Goal: Information Seeking & Learning: Learn about a topic

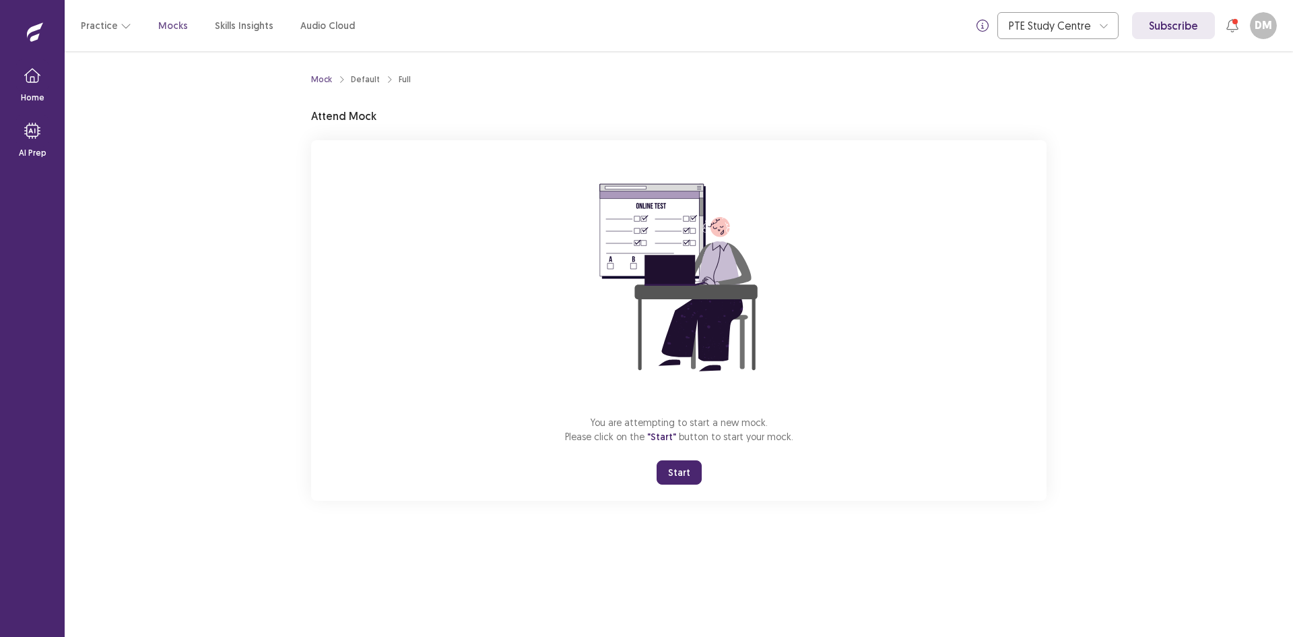
click at [686, 468] on button "Start" at bounding box center [679, 472] width 45 height 24
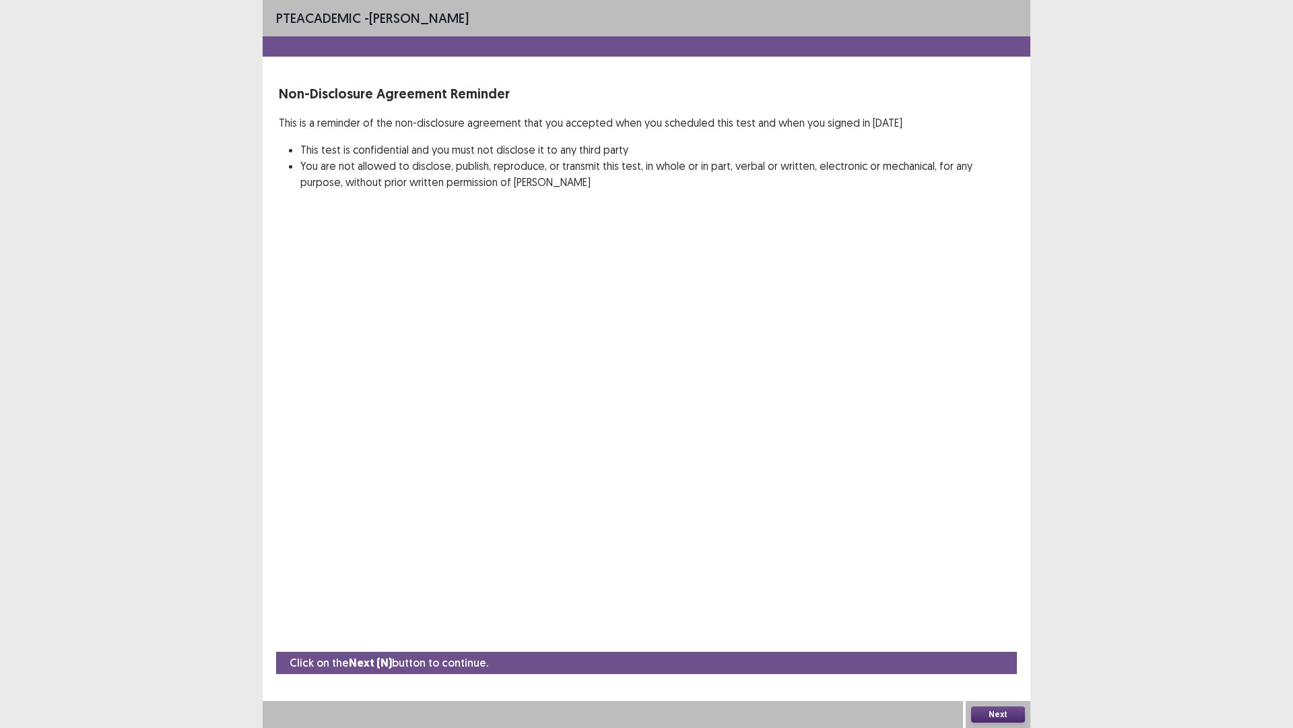
click at [1013, 636] on button "Next" at bounding box center [998, 714] width 54 height 16
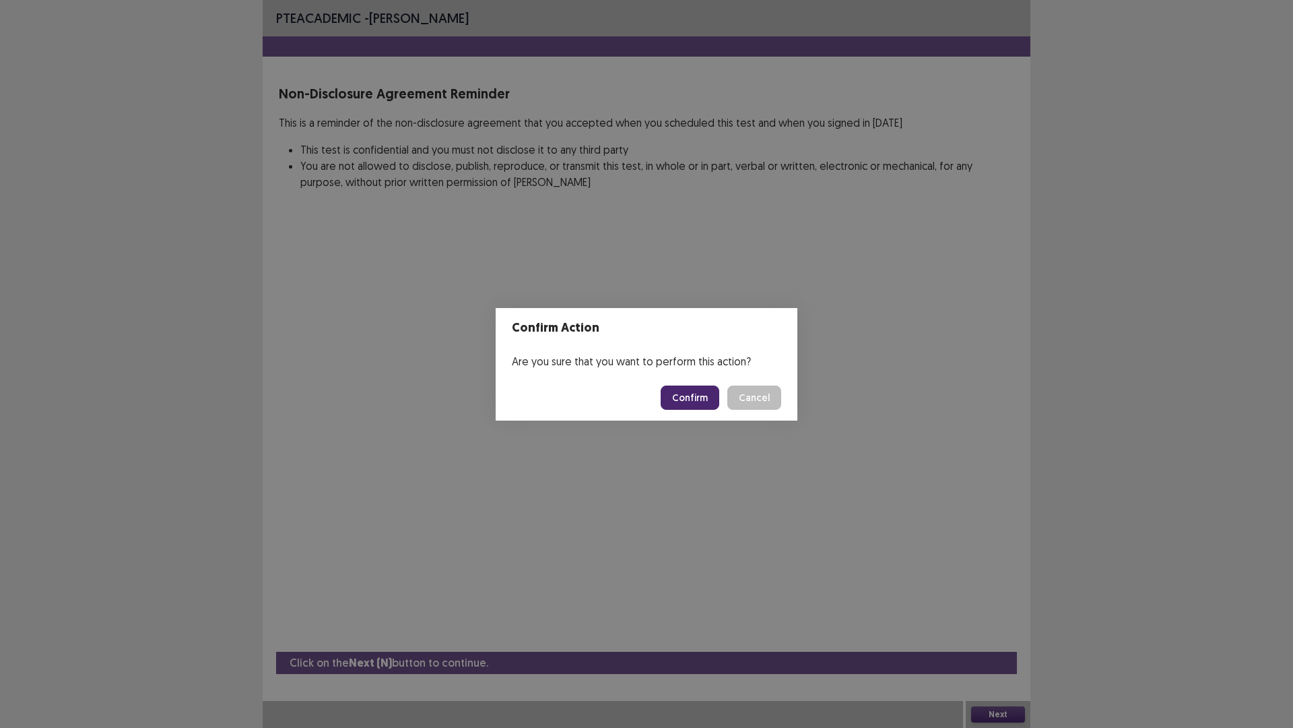
click at [687, 389] on button "Confirm" at bounding box center [690, 397] width 59 height 24
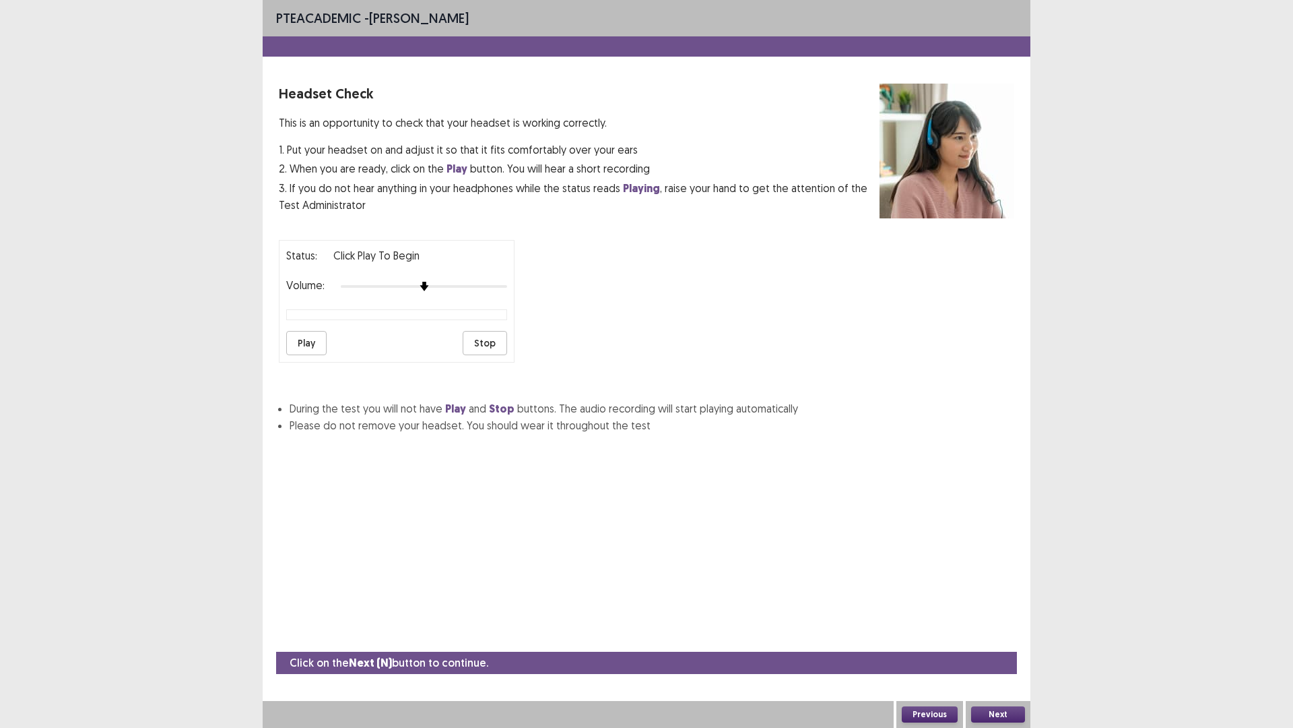
drag, startPoint x: 424, startPoint y: 280, endPoint x: 418, endPoint y: 284, distance: 7.3
click at [418, 284] on div "Volume:" at bounding box center [396, 286] width 221 height 13
click at [442, 286] on img at bounding box center [440, 286] width 11 height 11
click at [314, 345] on button "Play" at bounding box center [306, 343] width 40 height 24
click at [447, 284] on div at bounding box center [424, 286] width 166 height 11
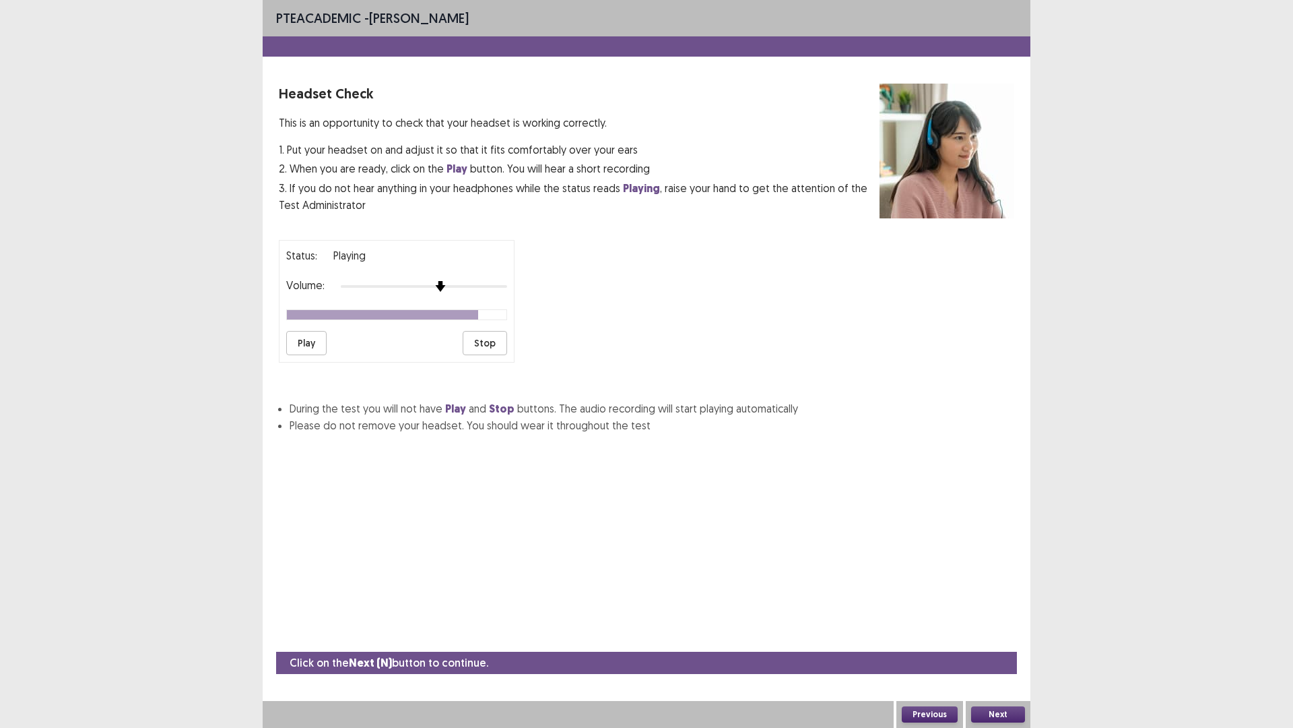
click at [449, 285] on div at bounding box center [424, 286] width 166 height 11
click at [453, 285] on img at bounding box center [457, 286] width 11 height 11
click at [307, 332] on button "Play" at bounding box center [306, 343] width 40 height 24
click at [452, 286] on img at bounding box center [457, 286] width 11 height 11
click at [452, 284] on div at bounding box center [457, 286] width 12 height 12
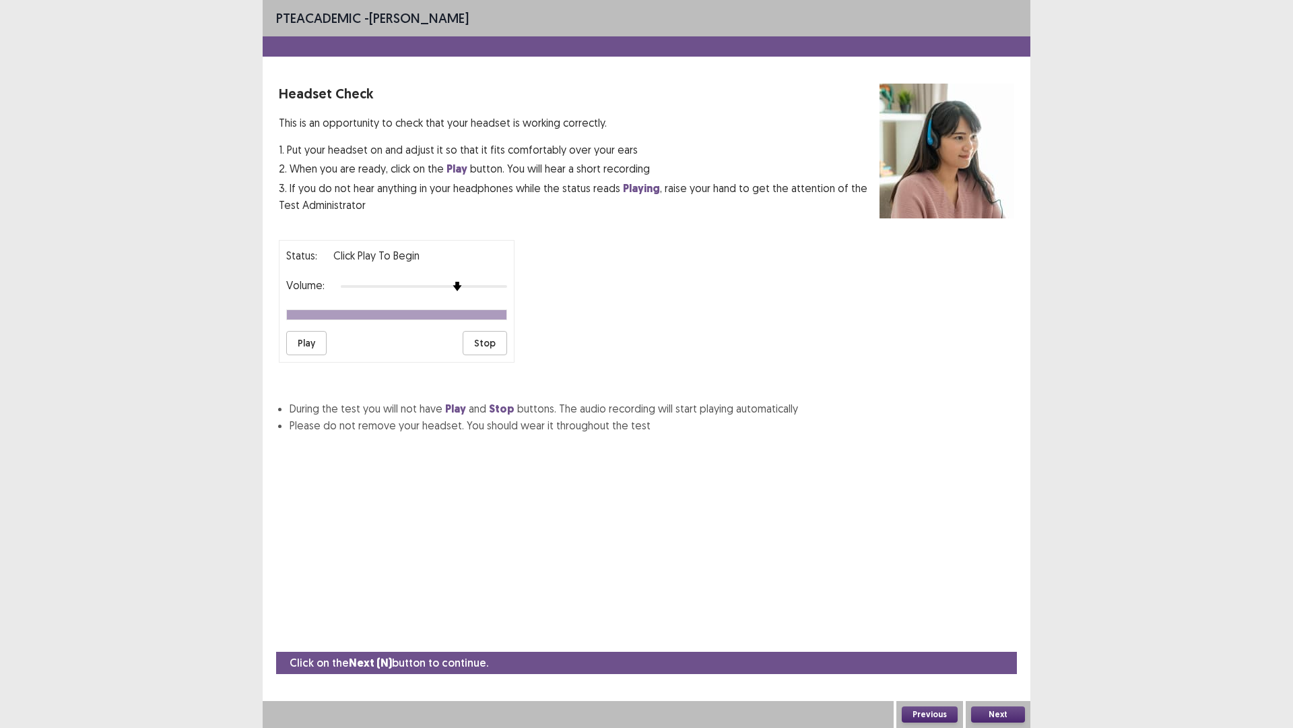
click at [449, 284] on div at bounding box center [424, 286] width 166 height 11
click at [454, 284] on div at bounding box center [424, 286] width 166 height 11
click at [313, 344] on button "Play" at bounding box center [306, 343] width 40 height 24
click at [999, 636] on button "Next" at bounding box center [998, 714] width 54 height 16
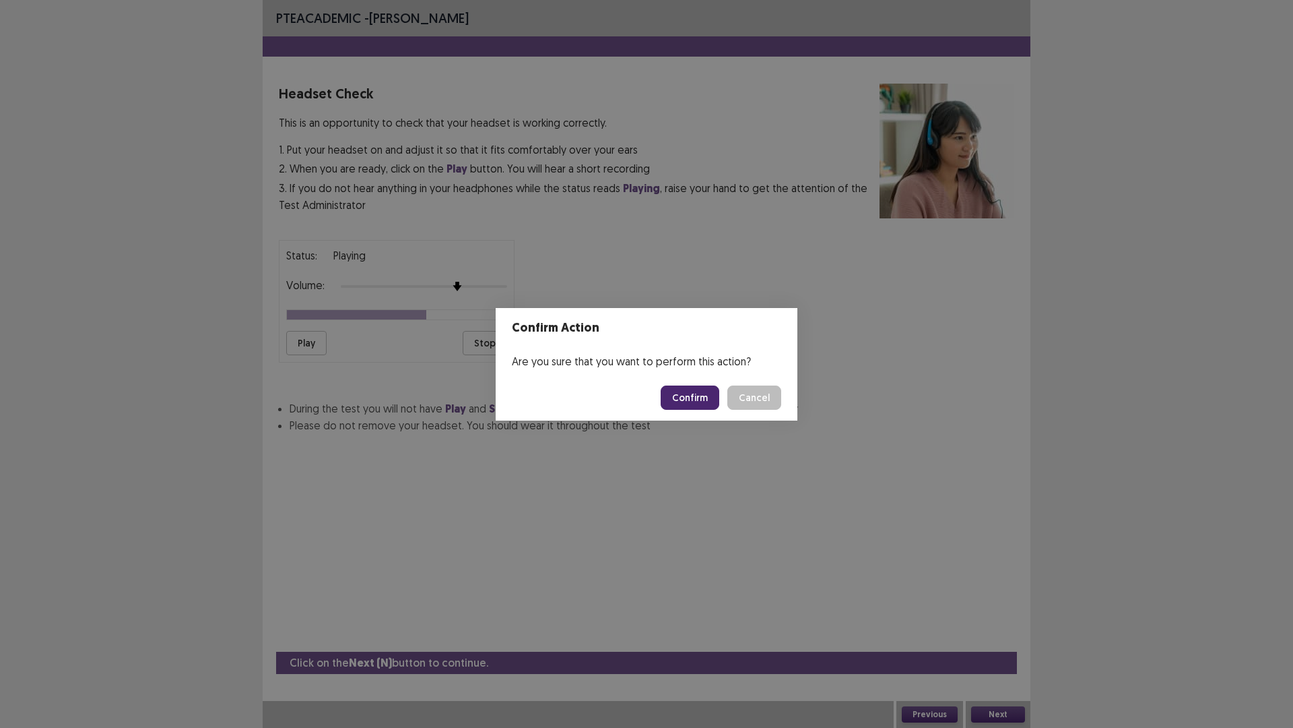
click at [694, 401] on button "Confirm" at bounding box center [690, 397] width 59 height 24
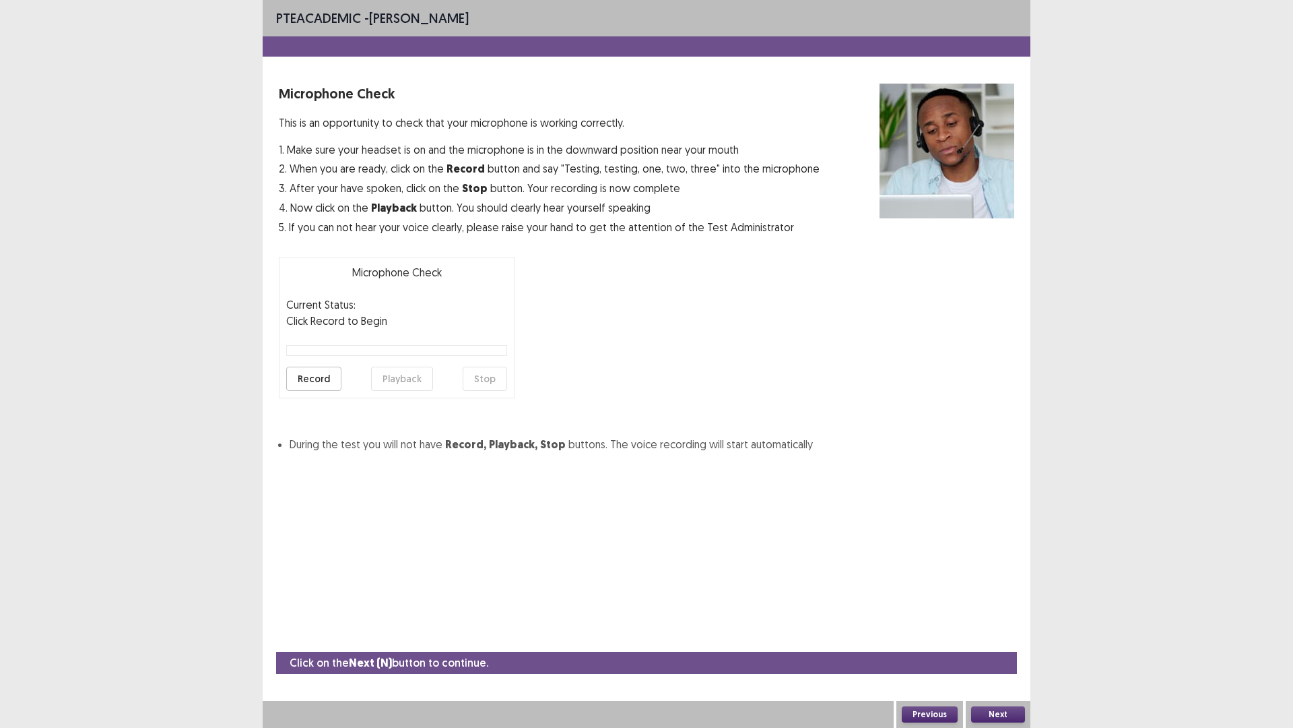
click at [325, 377] on button "Record" at bounding box center [313, 378] width 55 height 24
click at [486, 381] on button "Stop" at bounding box center [485, 378] width 44 height 24
click at [426, 379] on button "Playback" at bounding box center [402, 378] width 62 height 24
click at [992, 636] on button "Next" at bounding box center [998, 714] width 54 height 16
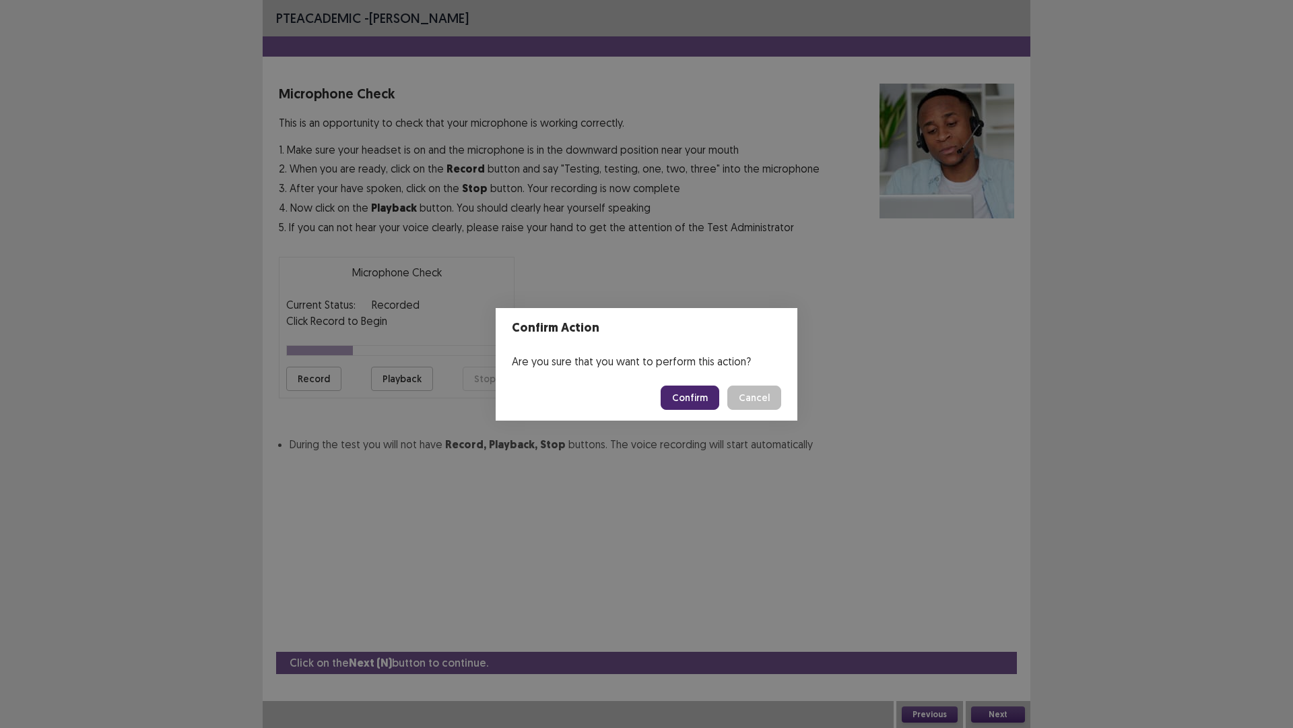
click at [689, 392] on button "Confirm" at bounding box center [690, 397] width 59 height 24
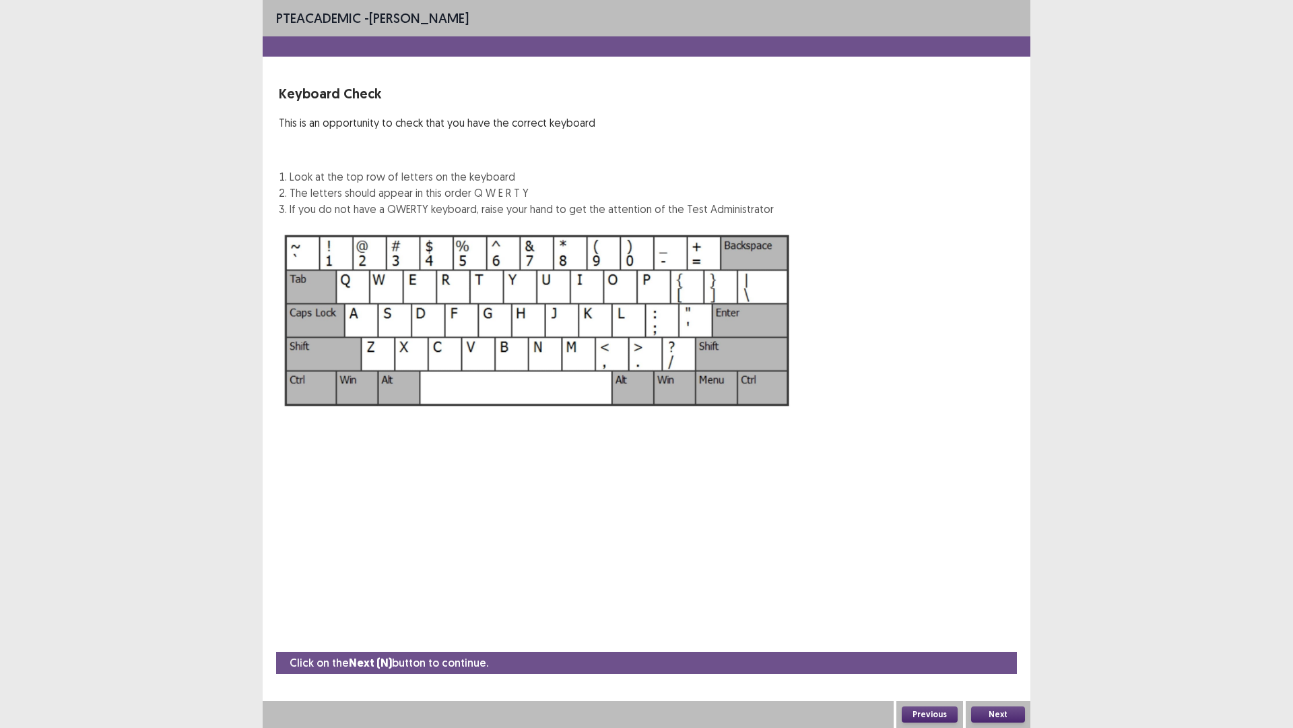
click at [992, 636] on button "Next" at bounding box center [998, 714] width 54 height 16
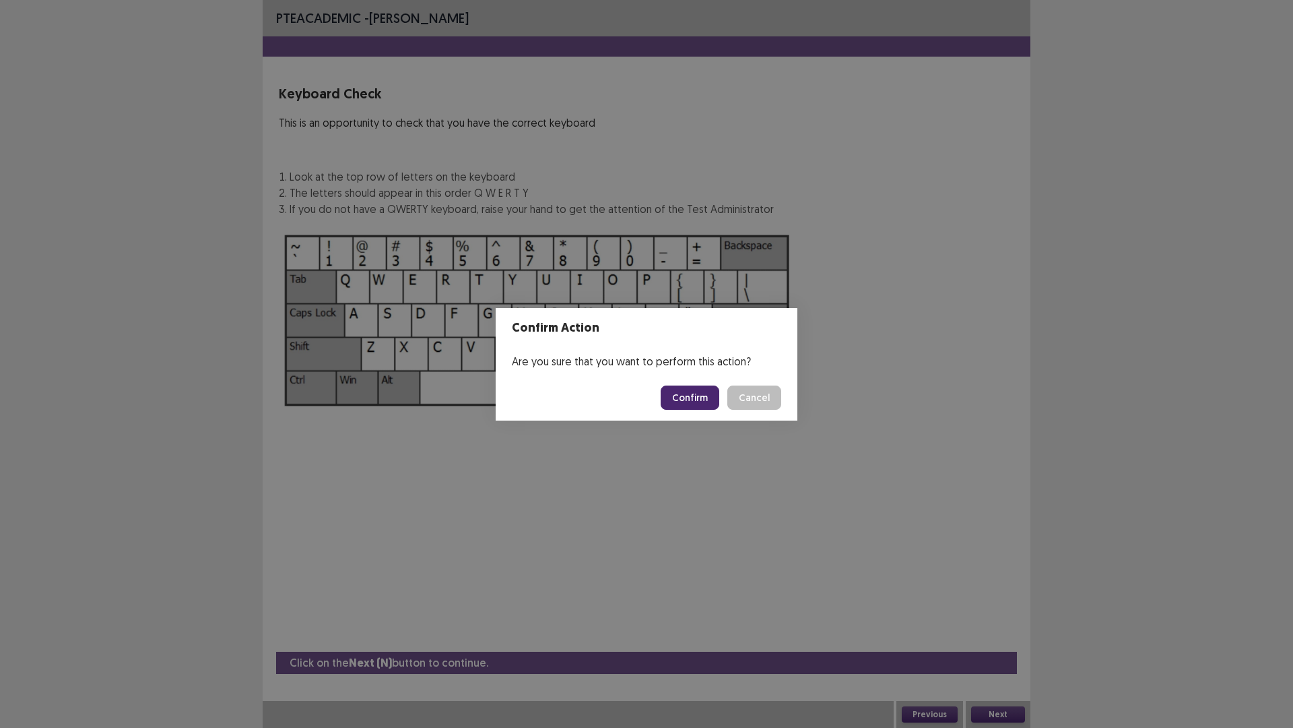
click at [705, 398] on button "Confirm" at bounding box center [690, 397] width 59 height 24
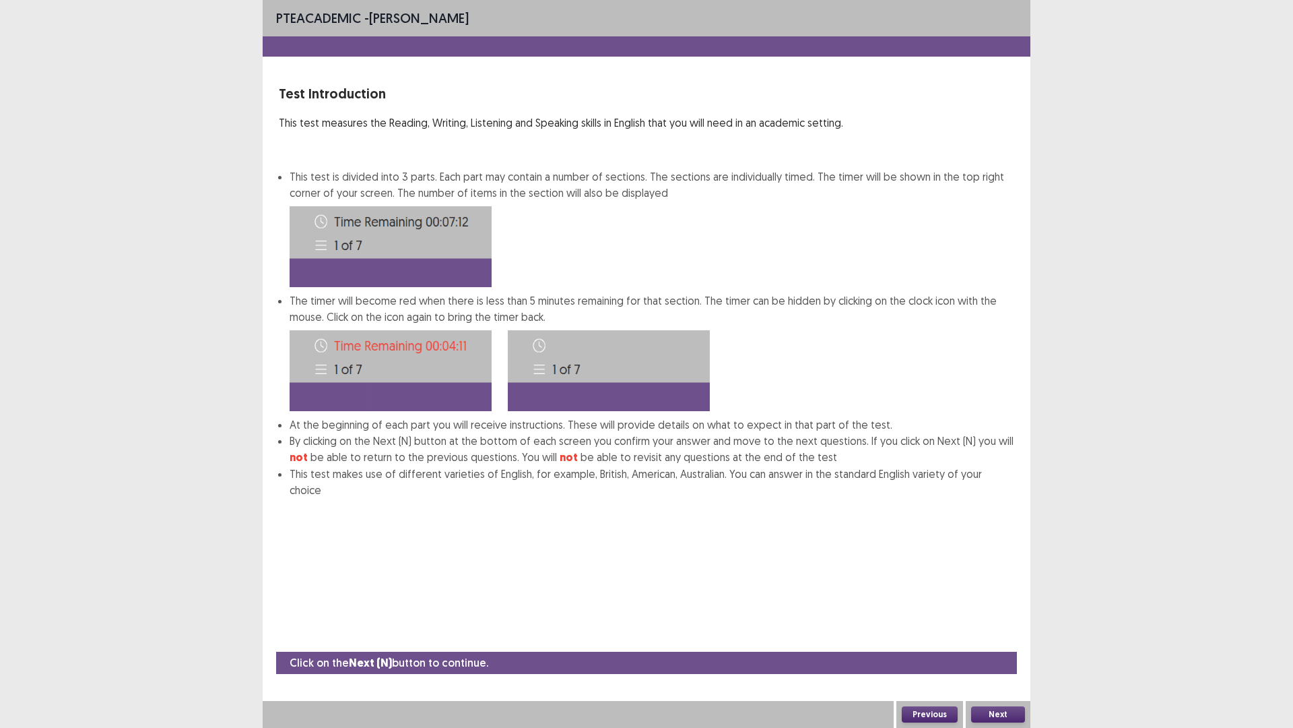
click at [1004, 636] on button "Next" at bounding box center [998, 714] width 54 height 16
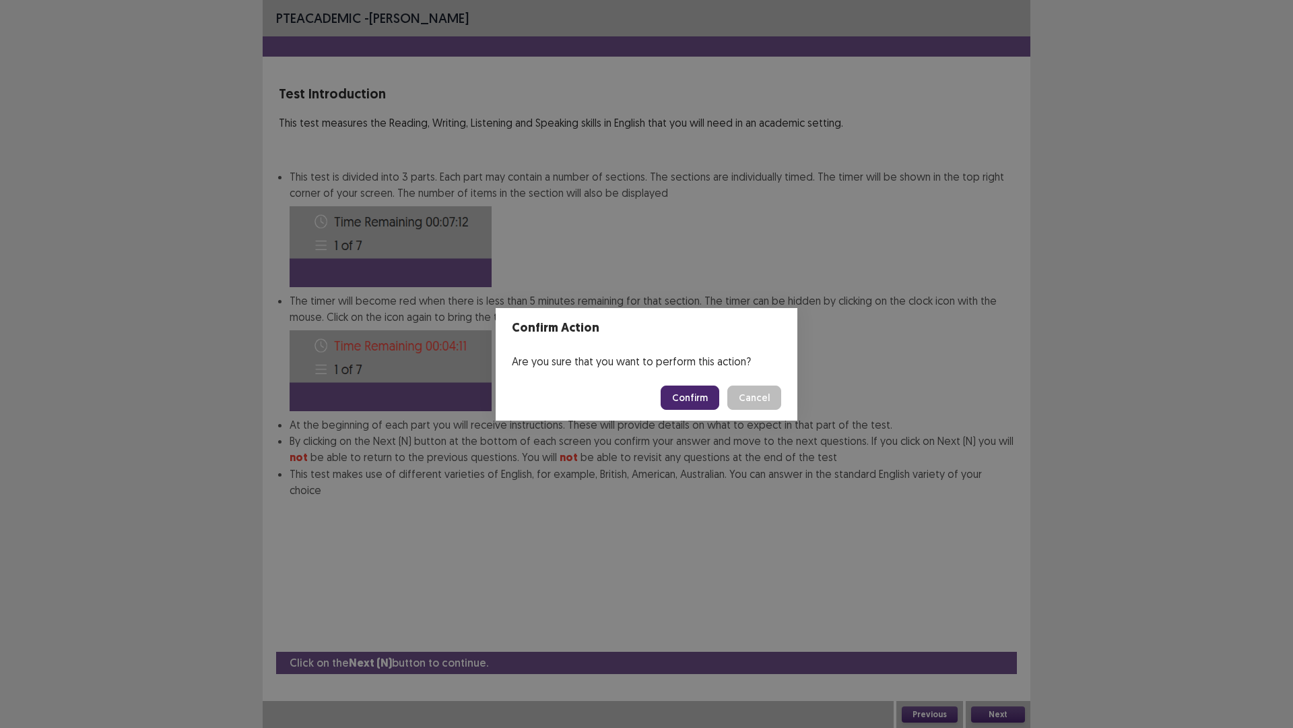
click at [699, 404] on button "Confirm" at bounding box center [690, 397] width 59 height 24
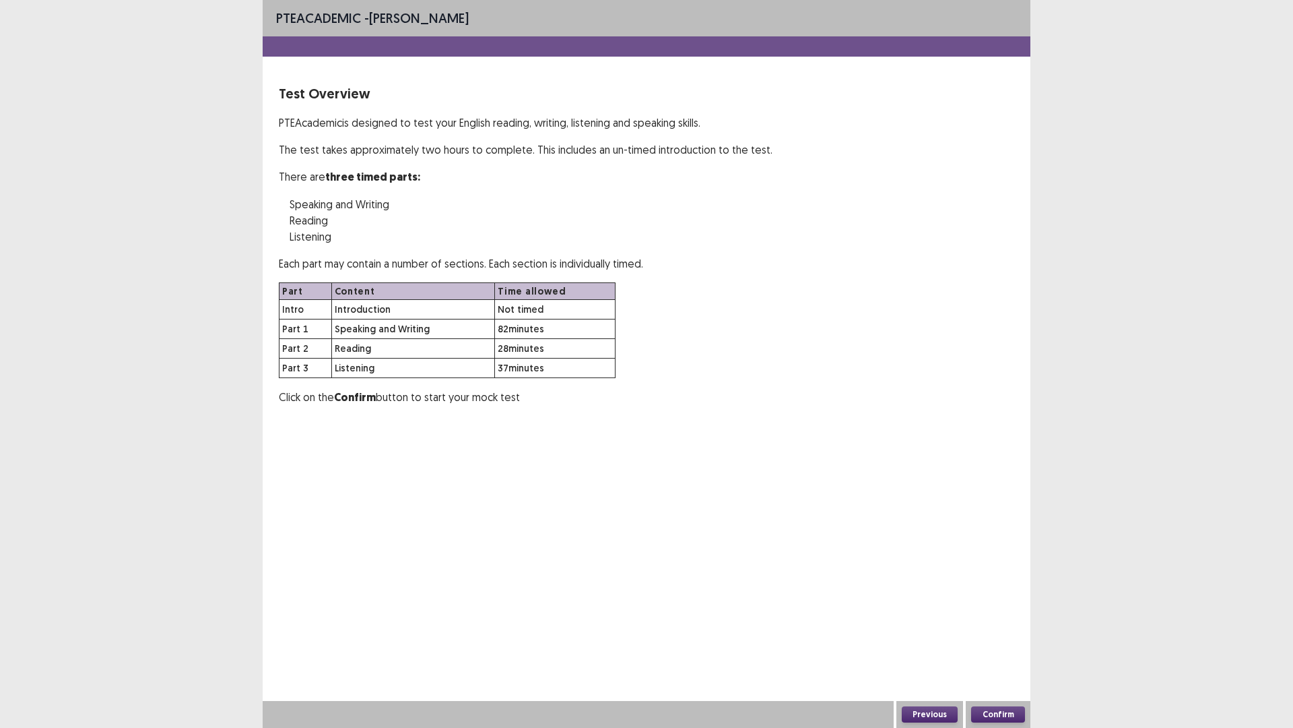
click at [995, 636] on button "Confirm" at bounding box center [998, 714] width 54 height 16
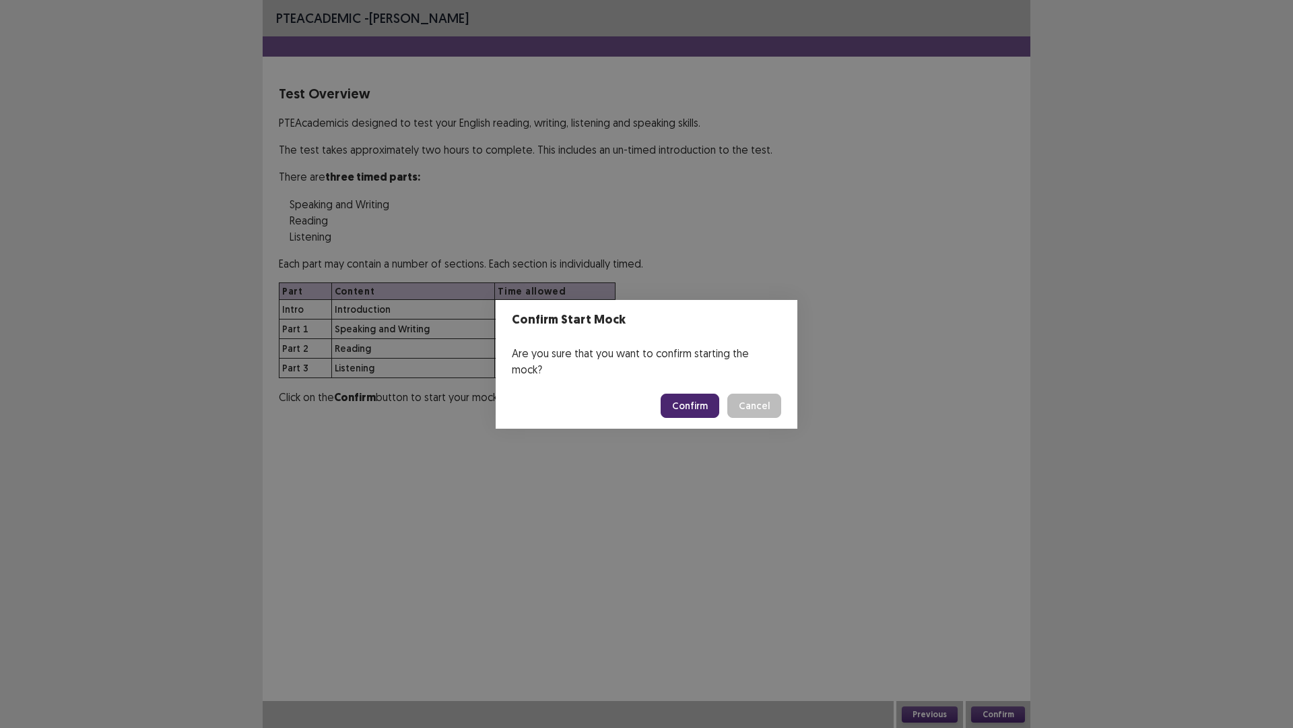
click at [701, 399] on button "Confirm" at bounding box center [690, 405] width 59 height 24
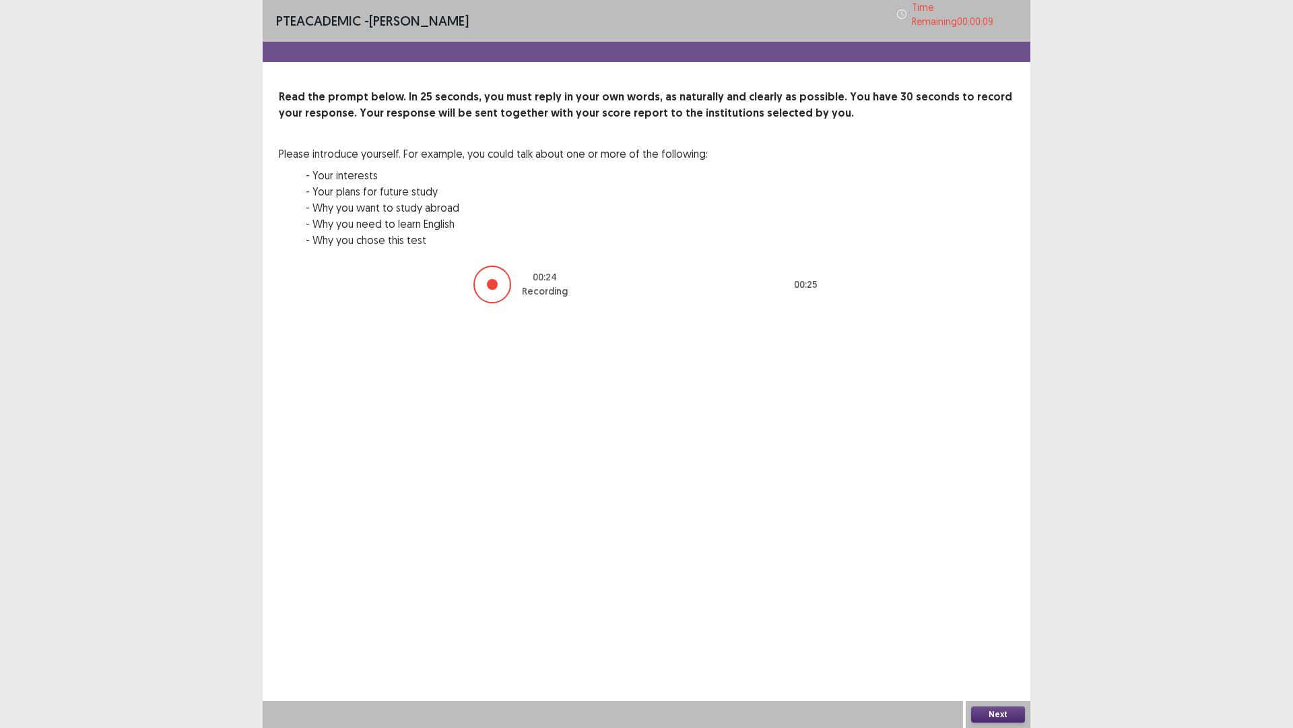
click at [991, 636] on button "Next" at bounding box center [998, 714] width 54 height 16
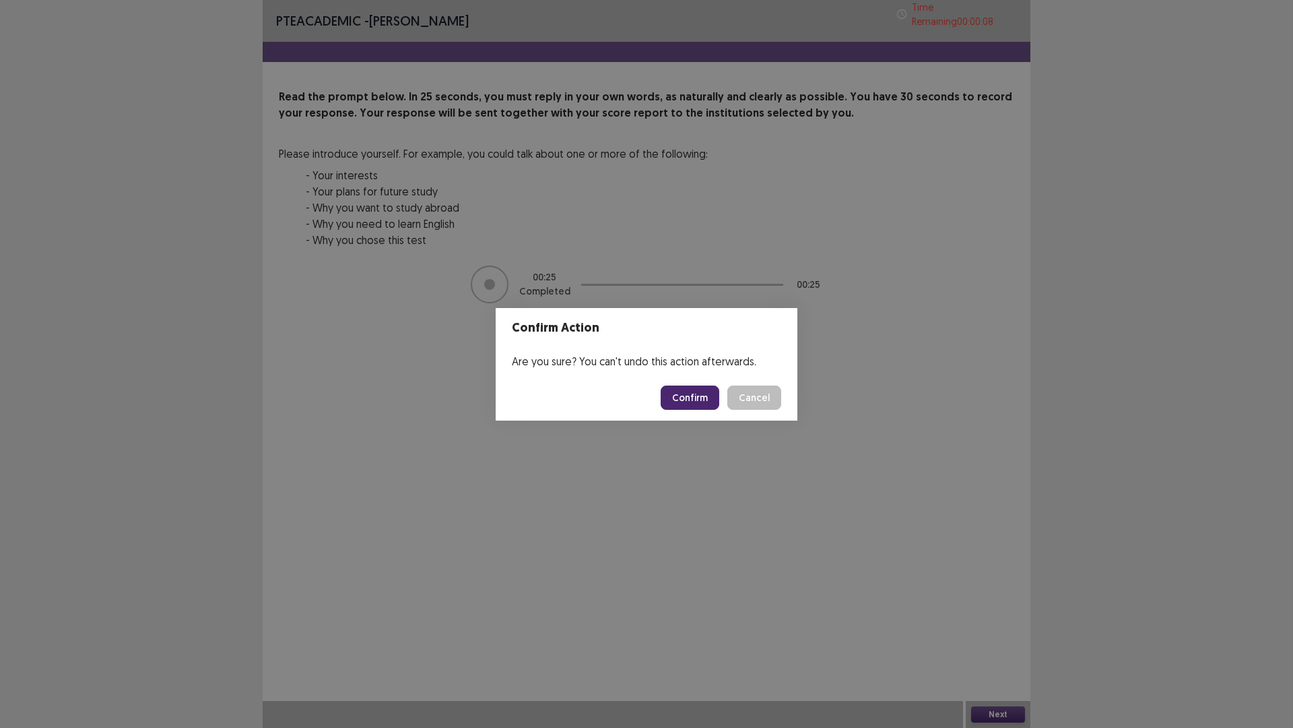
click at [682, 395] on button "Confirm" at bounding box center [690, 397] width 59 height 24
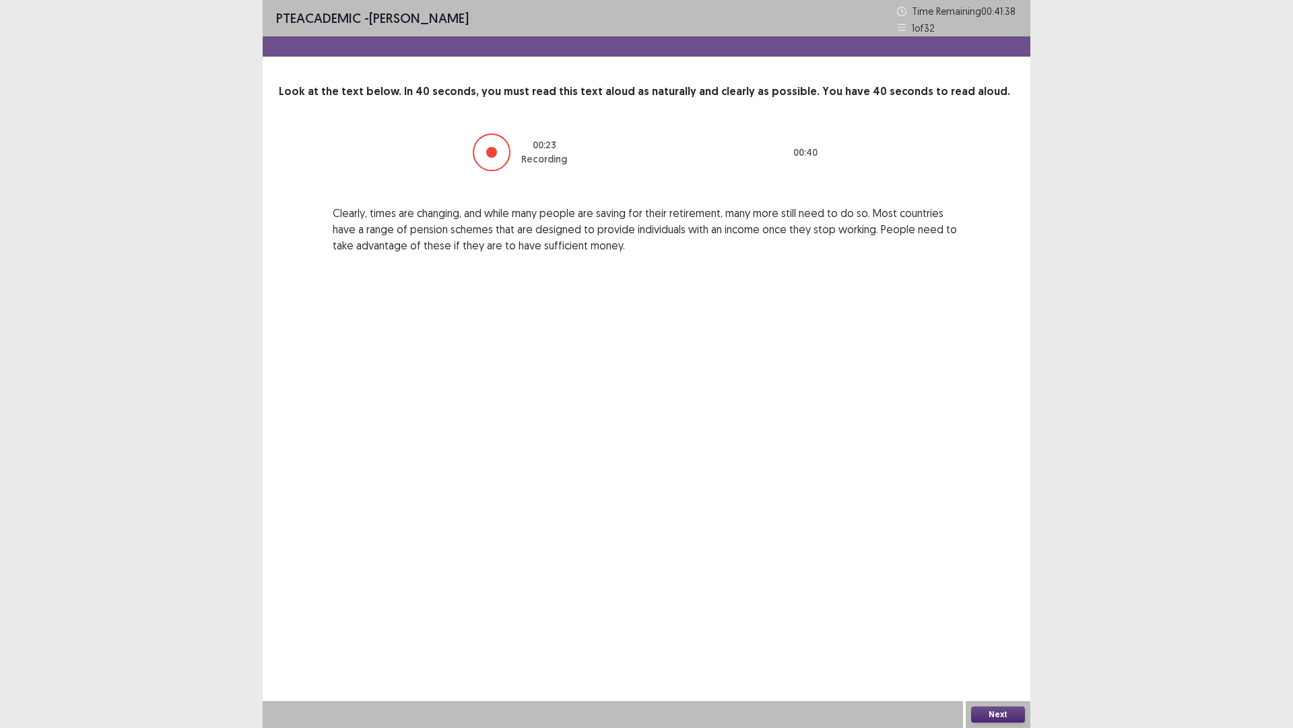
click at [1005, 636] on button "Next" at bounding box center [998, 714] width 54 height 16
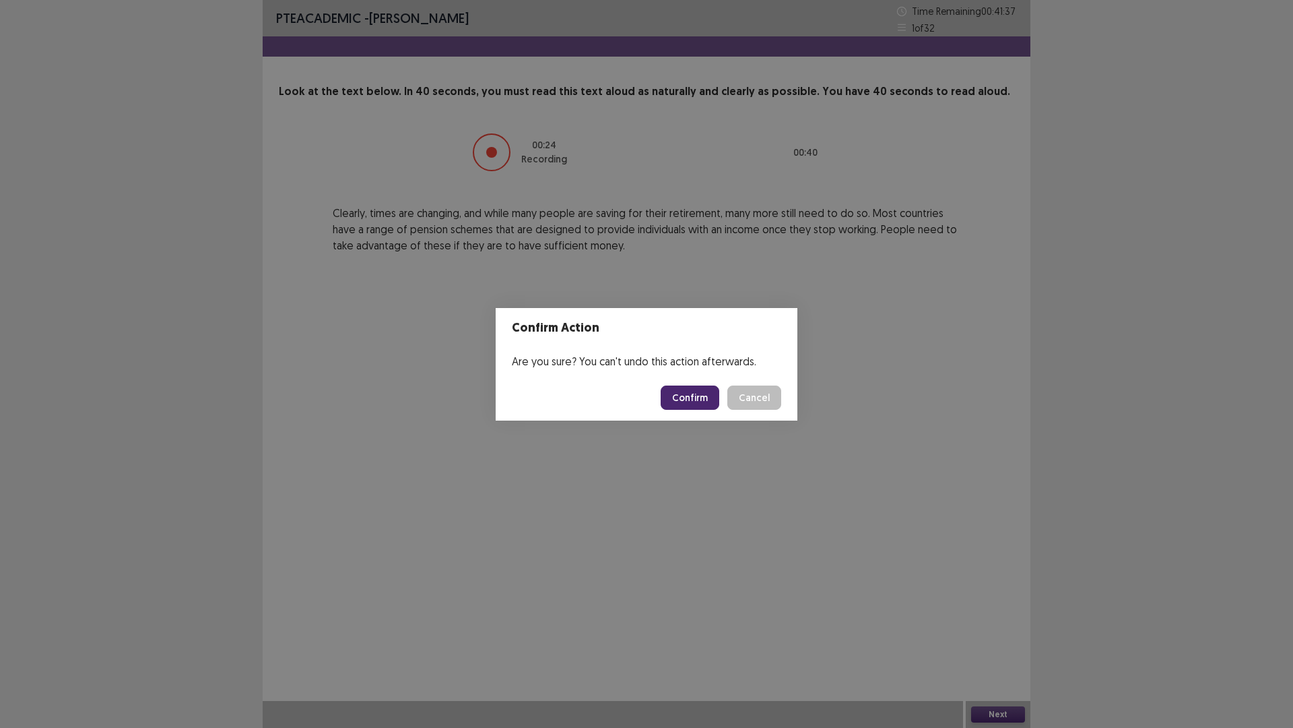
click at [703, 395] on button "Confirm" at bounding box center [690, 397] width 59 height 24
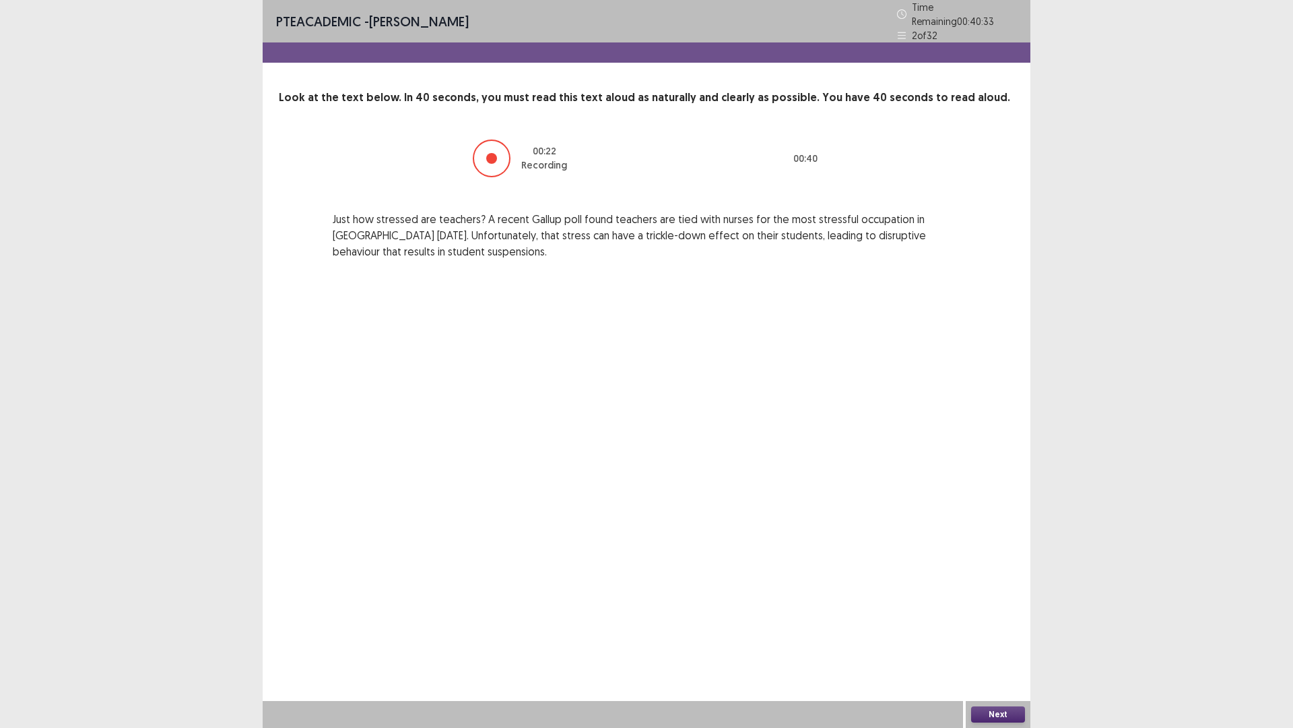
click at [1000, 636] on button "Next" at bounding box center [998, 714] width 54 height 16
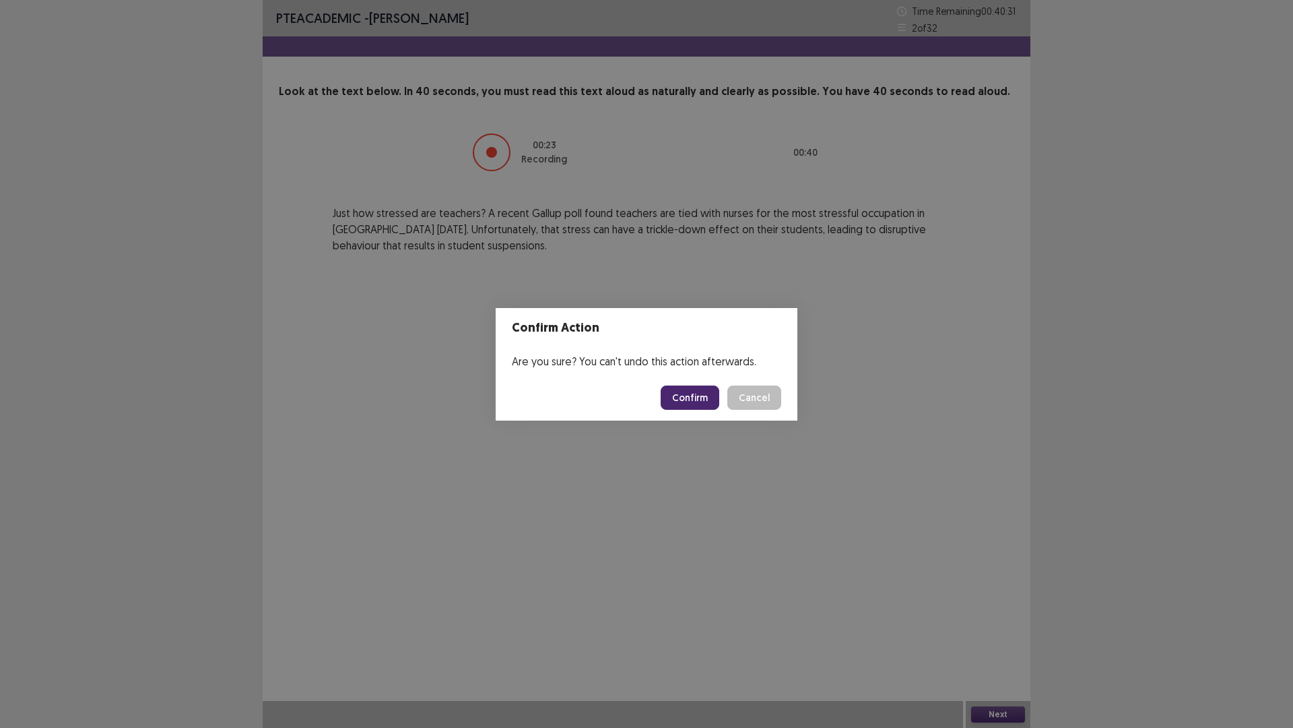
click at [680, 391] on button "Confirm" at bounding box center [690, 397] width 59 height 24
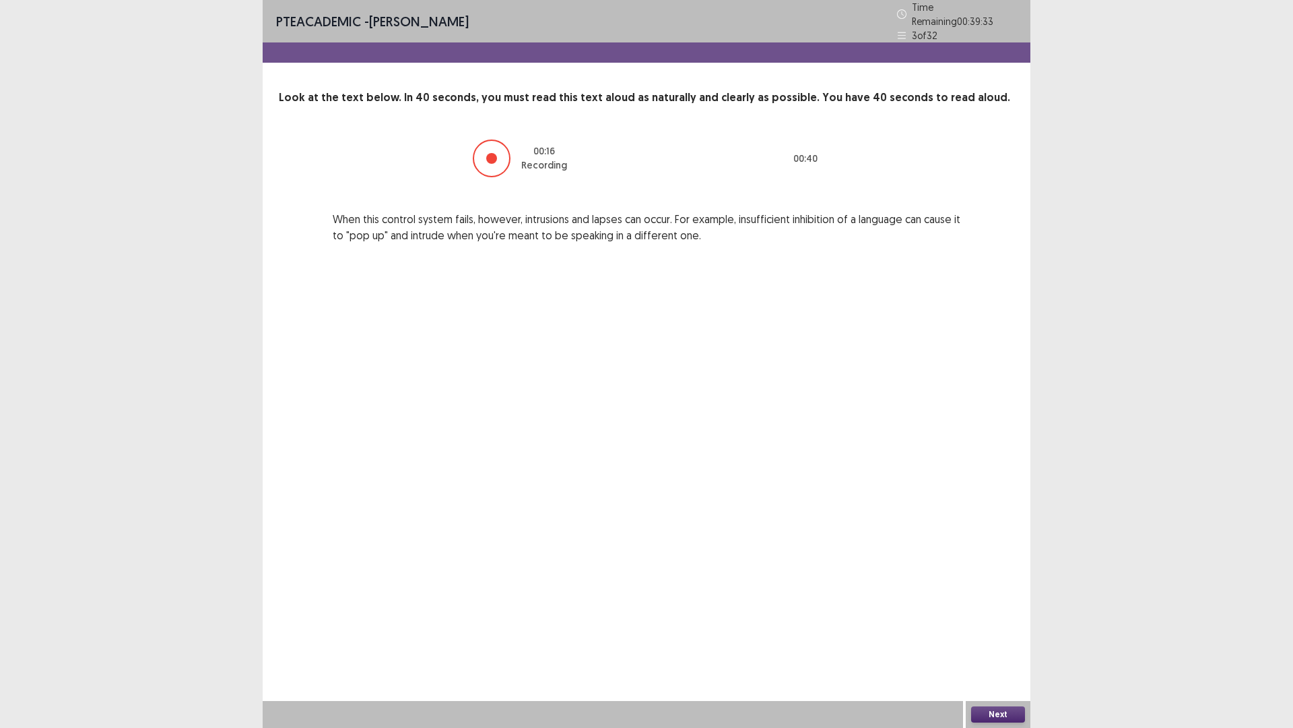
click at [1004, 636] on button "Next" at bounding box center [998, 714] width 54 height 16
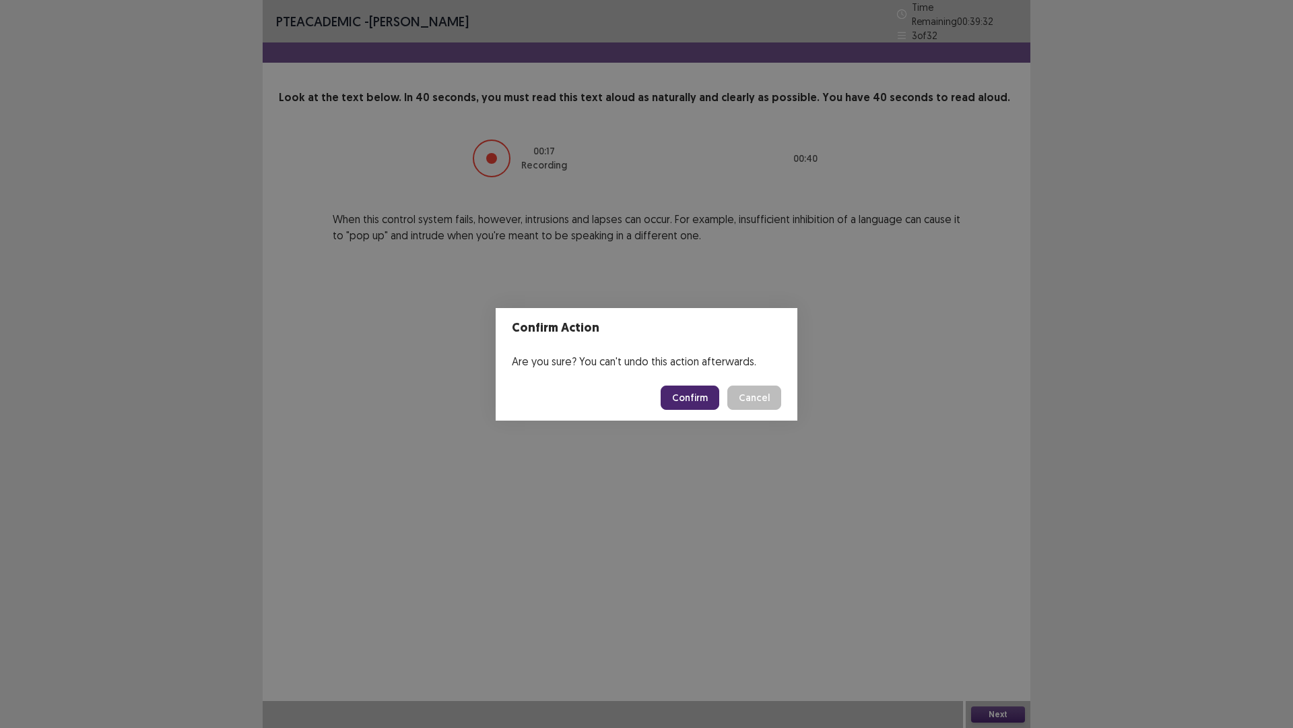
click at [710, 389] on button "Confirm" at bounding box center [690, 397] width 59 height 24
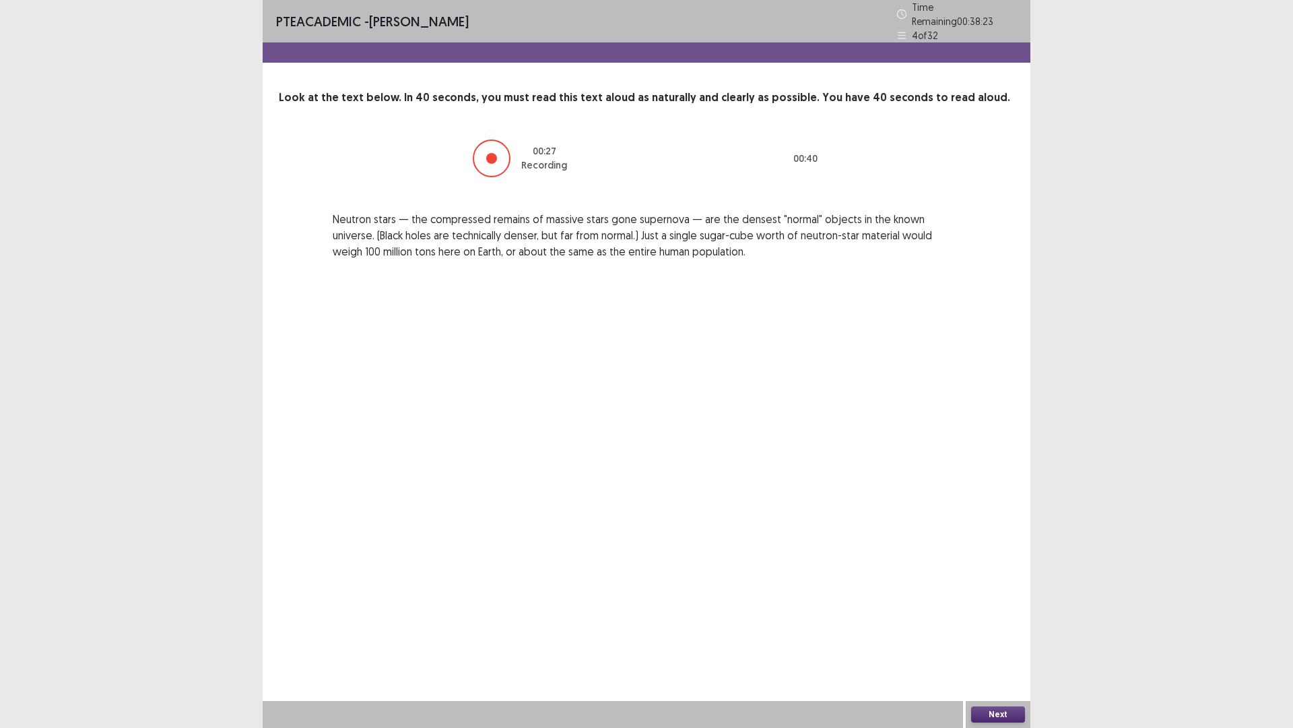
click at [980, 636] on button "Next" at bounding box center [998, 714] width 54 height 16
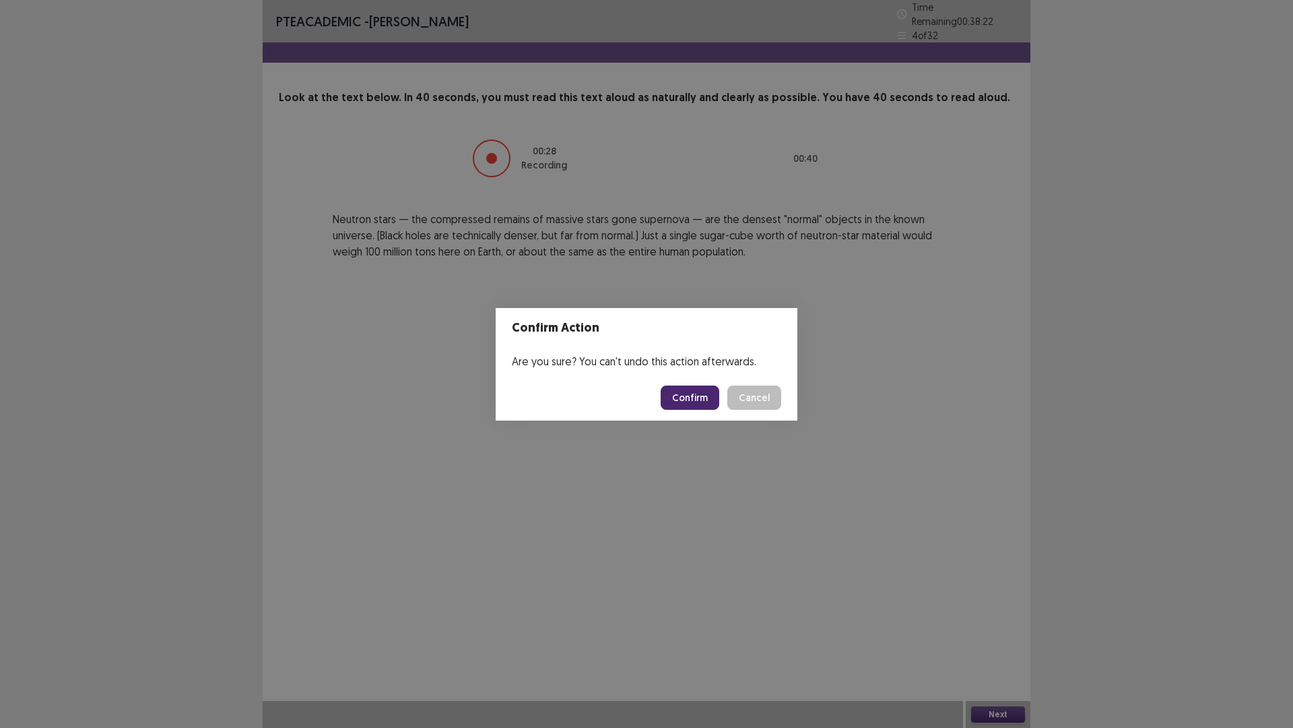
click at [705, 402] on button "Confirm" at bounding box center [690, 397] width 59 height 24
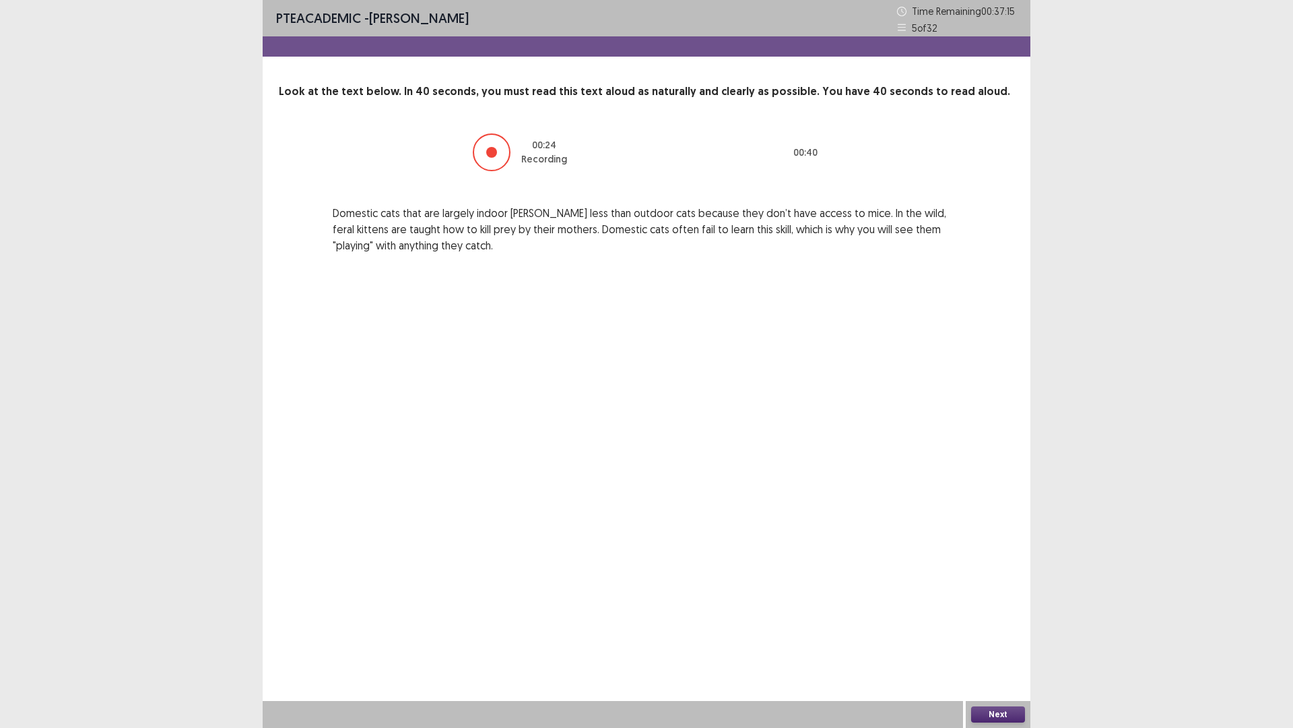
click at [990, 636] on div "PTE academic - [PERSON_NAME] Time Remaining 00 : 37 : 15 5 of 32 Look at the te…" at bounding box center [647, 364] width 768 height 728
click at [992, 636] on button "Next" at bounding box center [998, 714] width 54 height 16
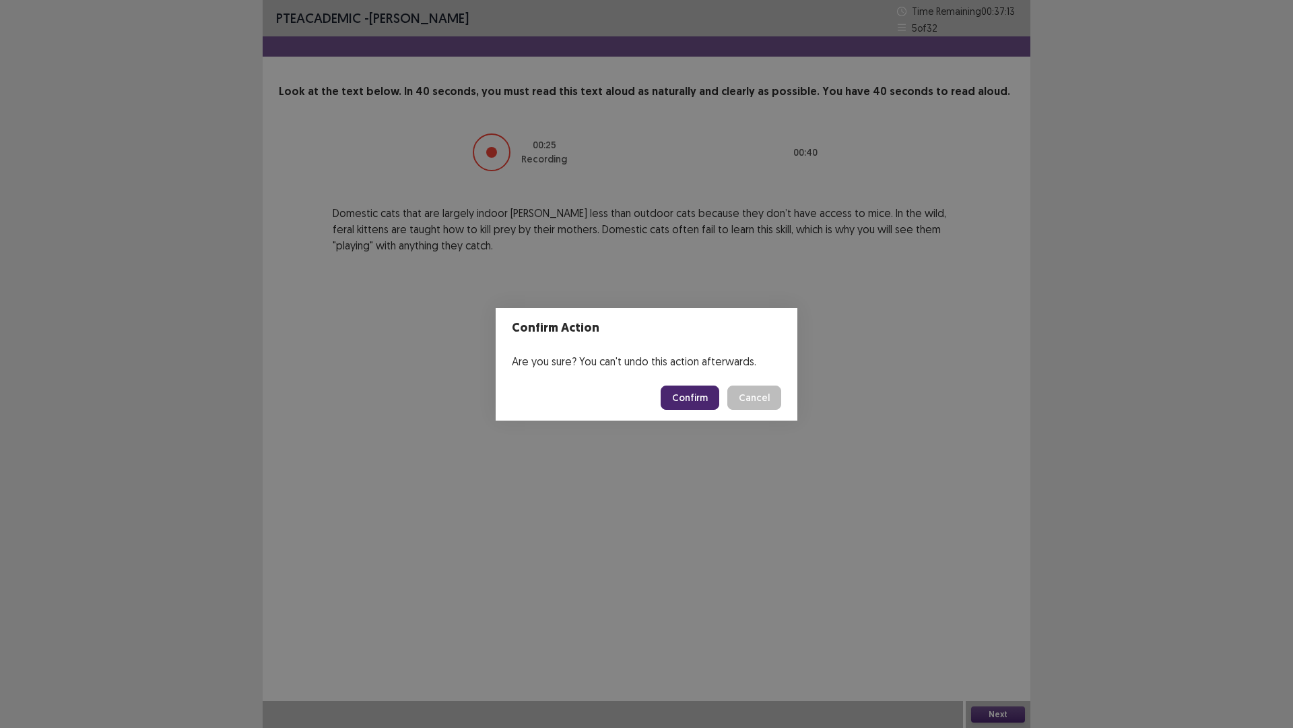
click at [687, 402] on button "Confirm" at bounding box center [690, 397] width 59 height 24
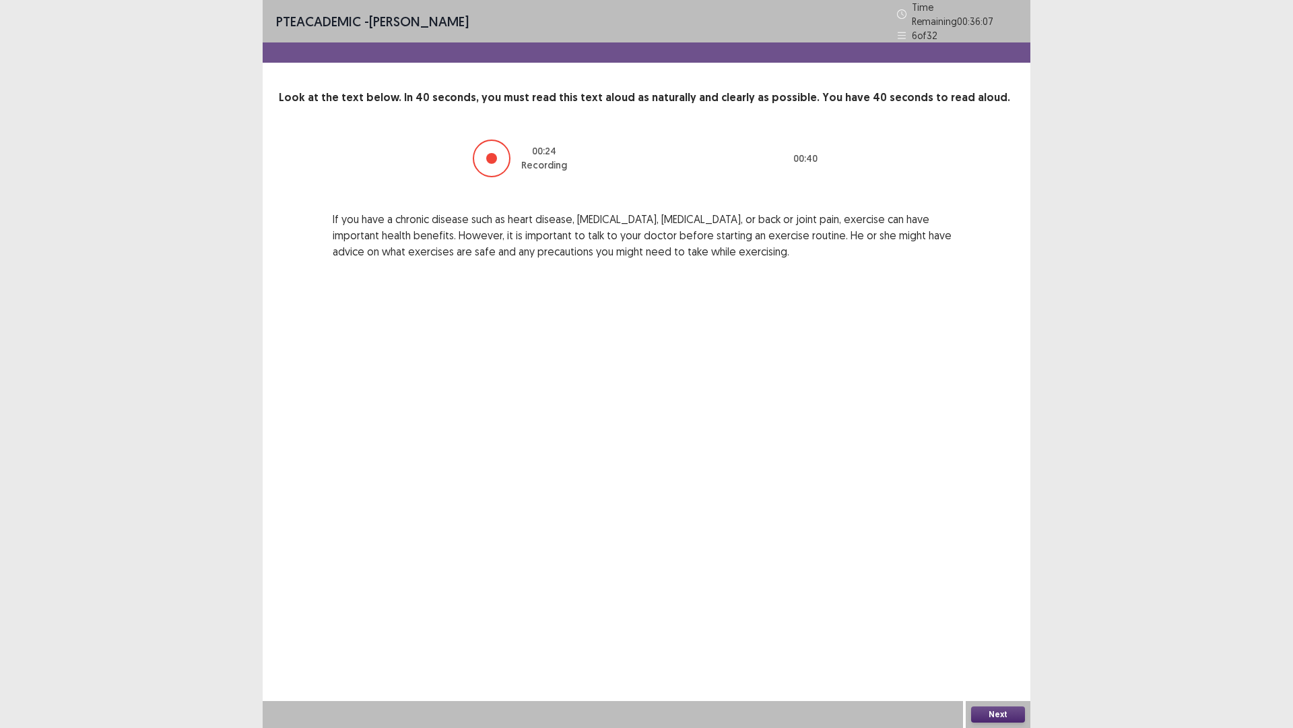
click at [984, 636] on button "Next" at bounding box center [998, 714] width 54 height 16
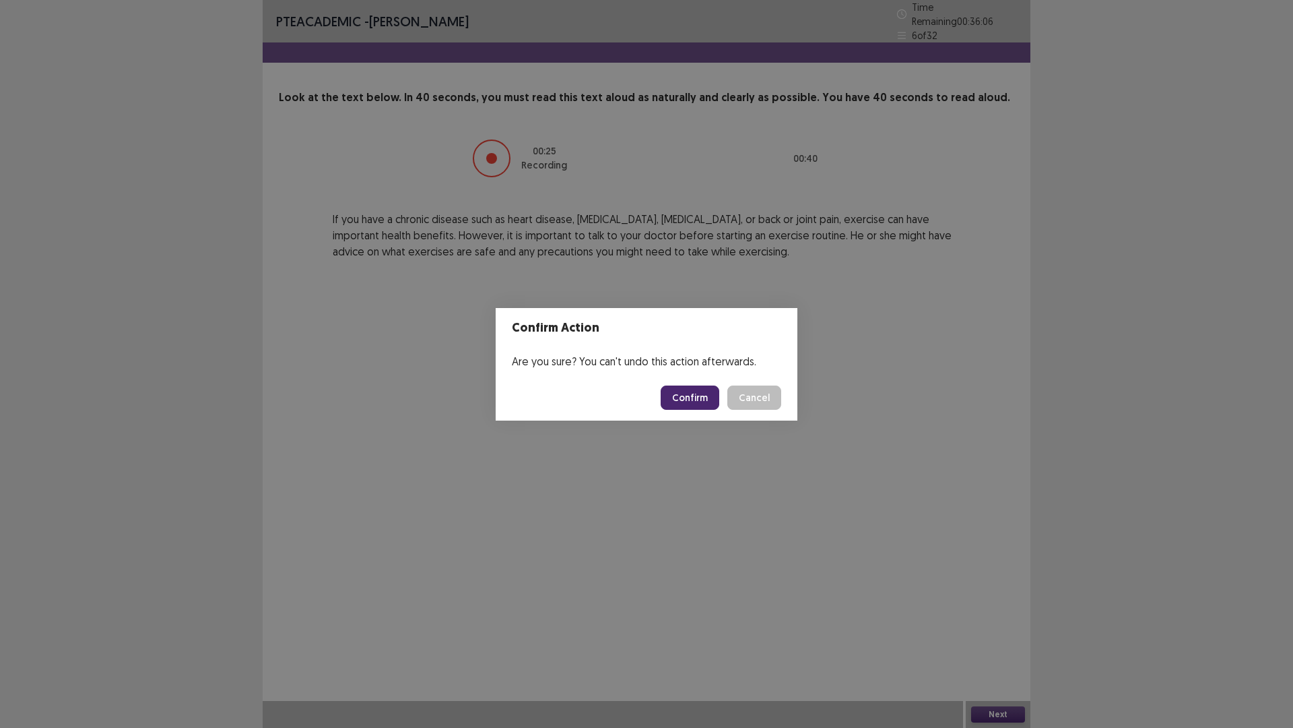
click at [684, 395] on button "Confirm" at bounding box center [690, 397] width 59 height 24
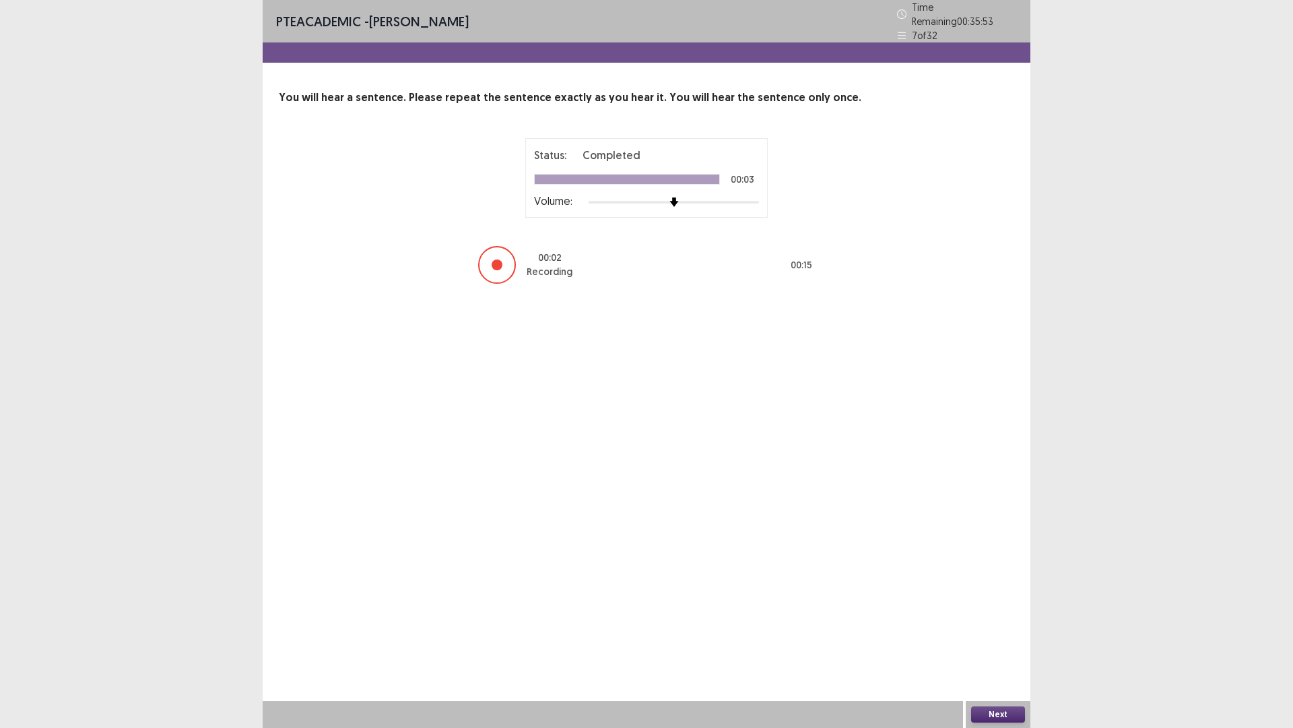
click at [990, 636] on button "Next" at bounding box center [998, 714] width 54 height 16
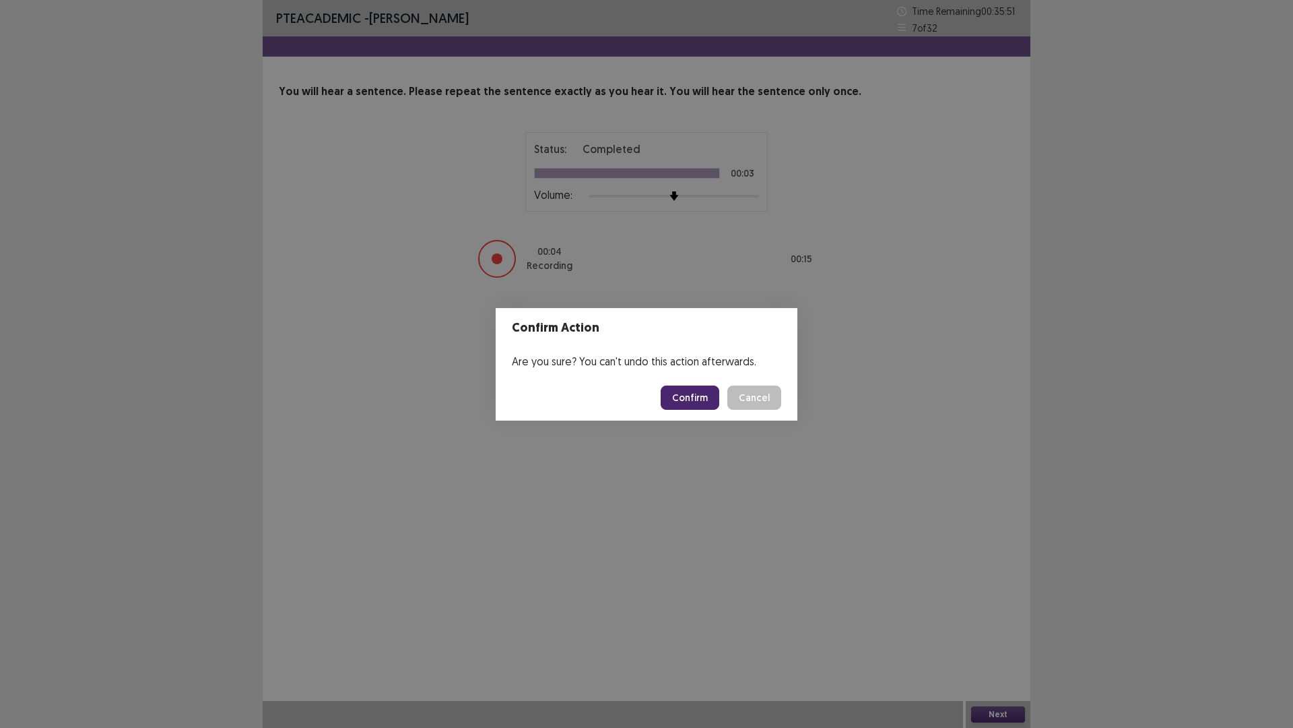
click at [717, 396] on button "Confirm" at bounding box center [690, 397] width 59 height 24
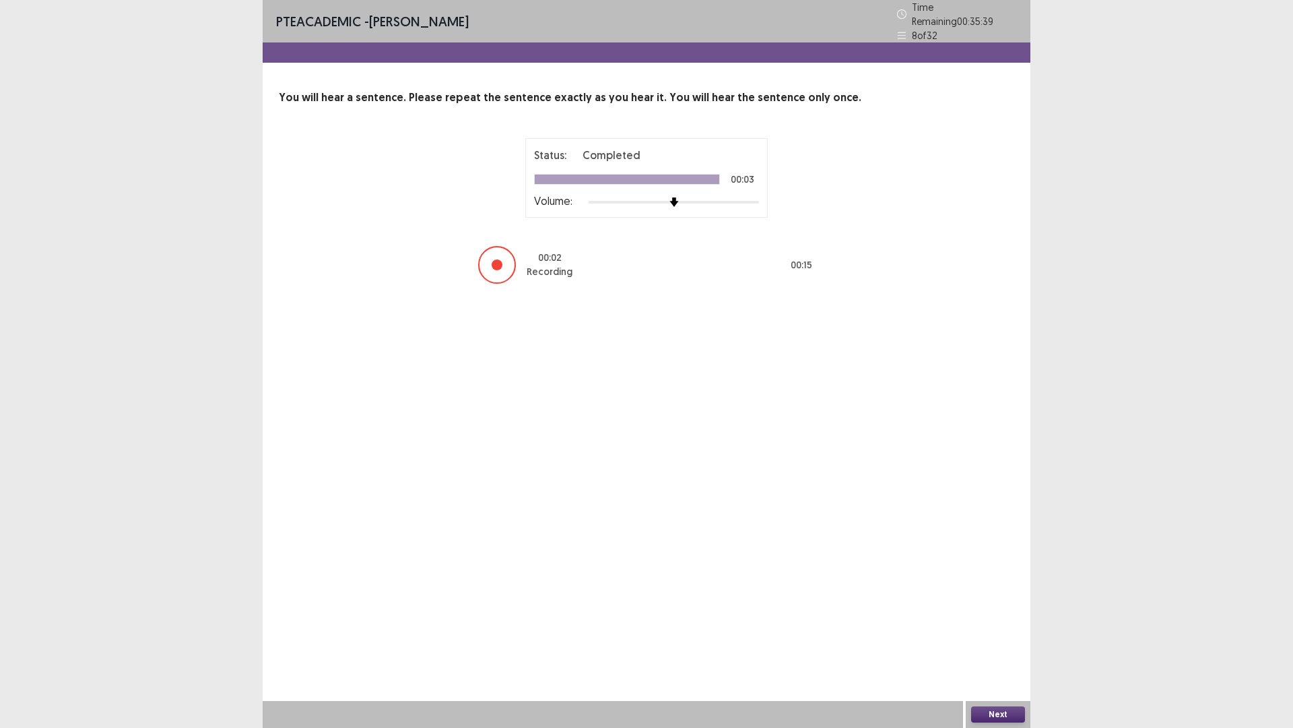
click at [985, 636] on button "Next" at bounding box center [998, 714] width 54 height 16
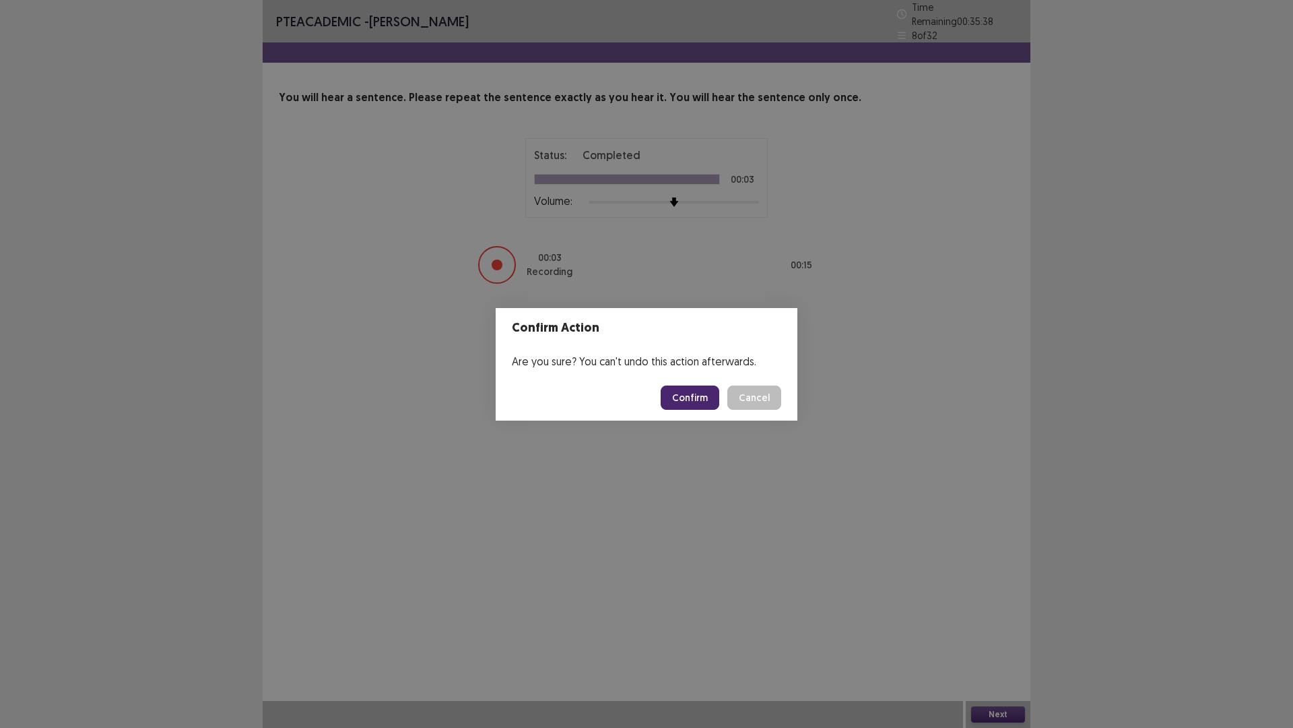
click at [675, 393] on button "Confirm" at bounding box center [690, 397] width 59 height 24
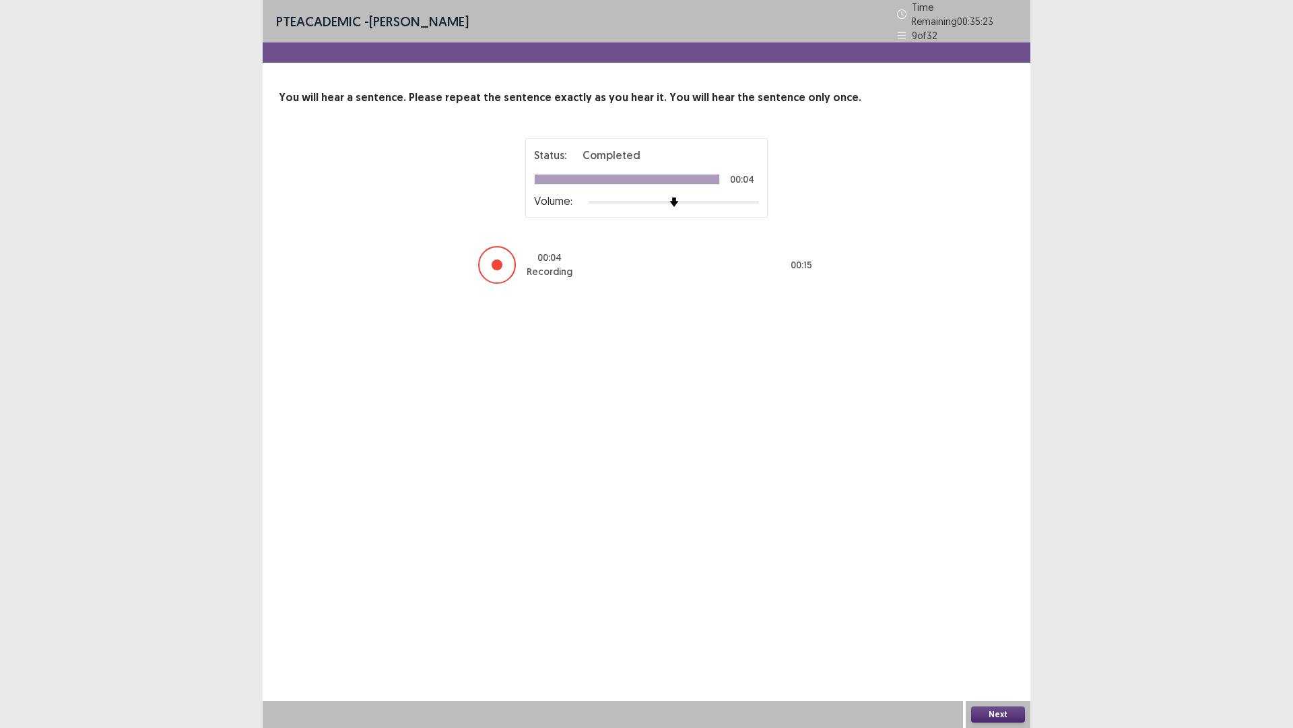
click at [990, 636] on button "Next" at bounding box center [998, 714] width 54 height 16
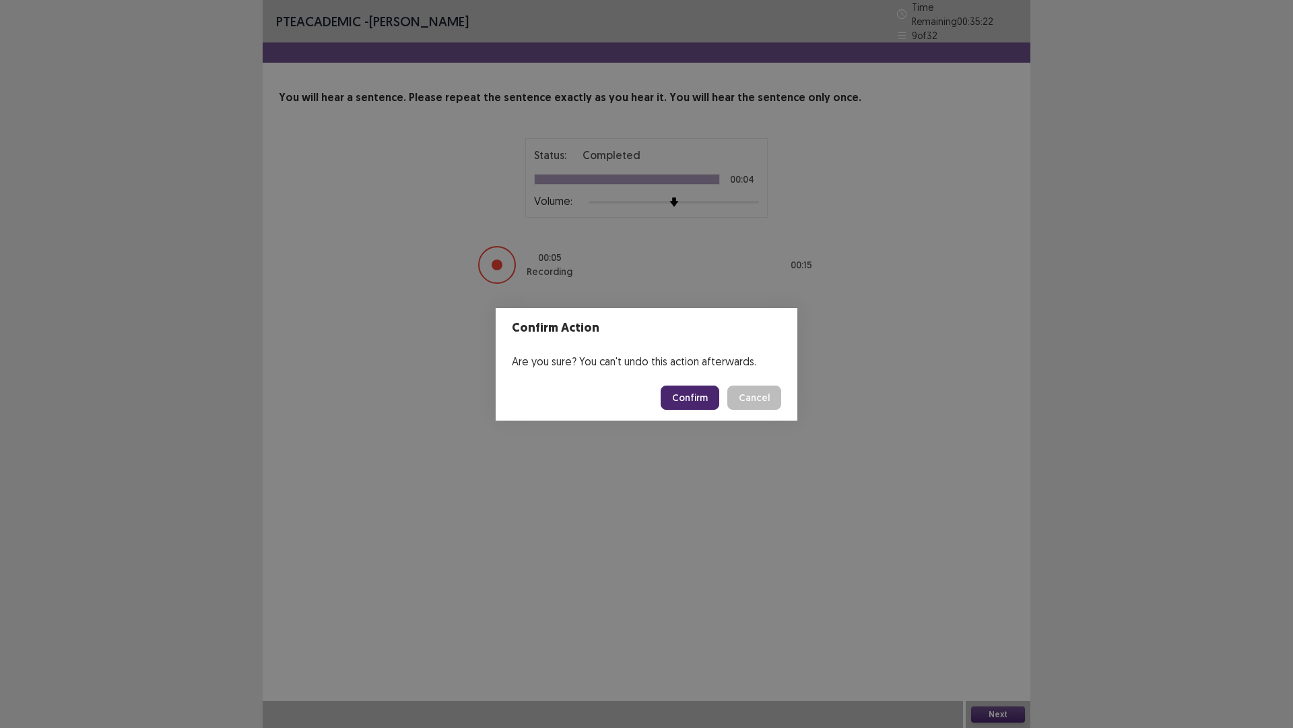
click at [693, 394] on button "Confirm" at bounding box center [690, 397] width 59 height 24
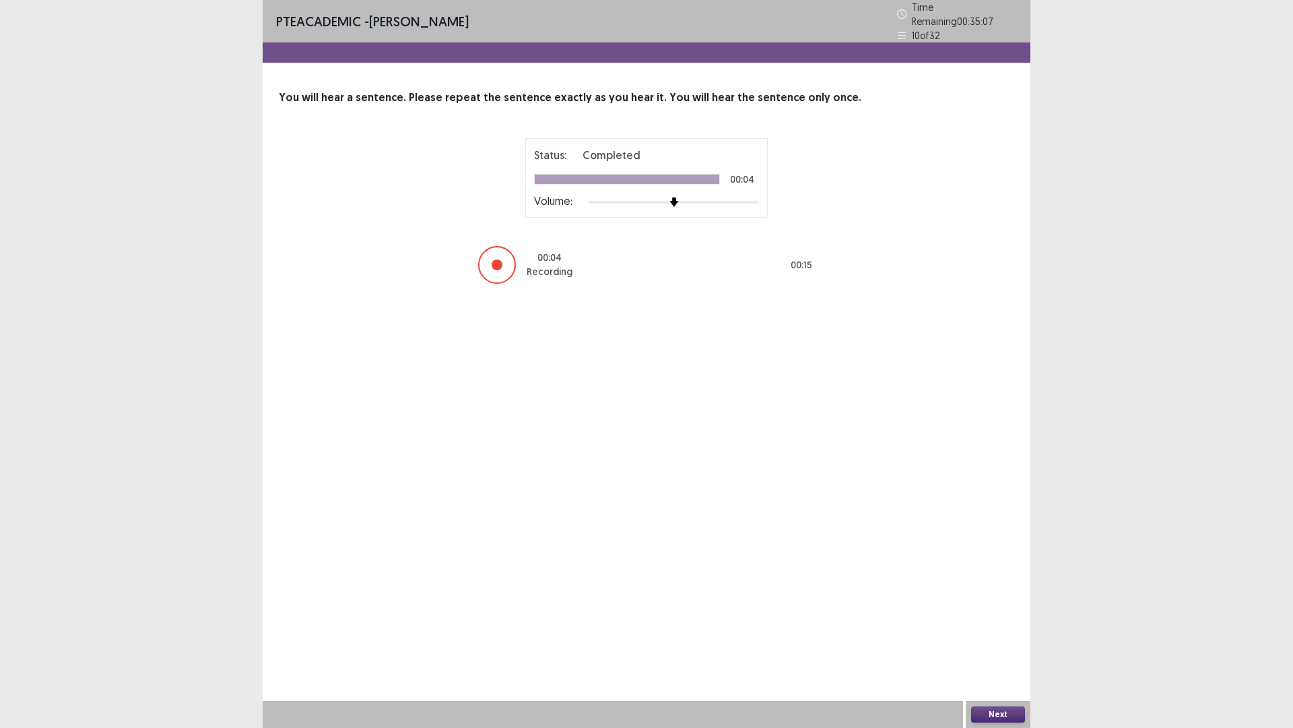
click at [984, 636] on button "Next" at bounding box center [998, 714] width 54 height 16
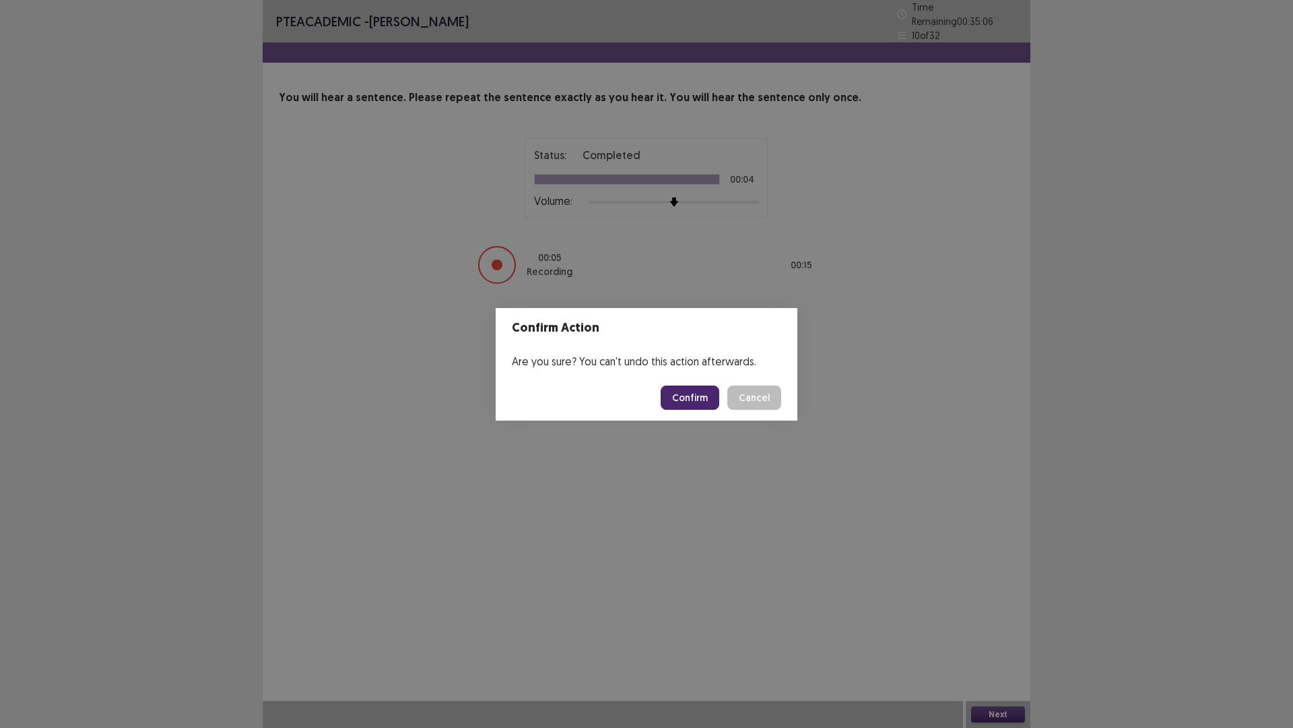
click at [691, 391] on button "Confirm" at bounding box center [690, 397] width 59 height 24
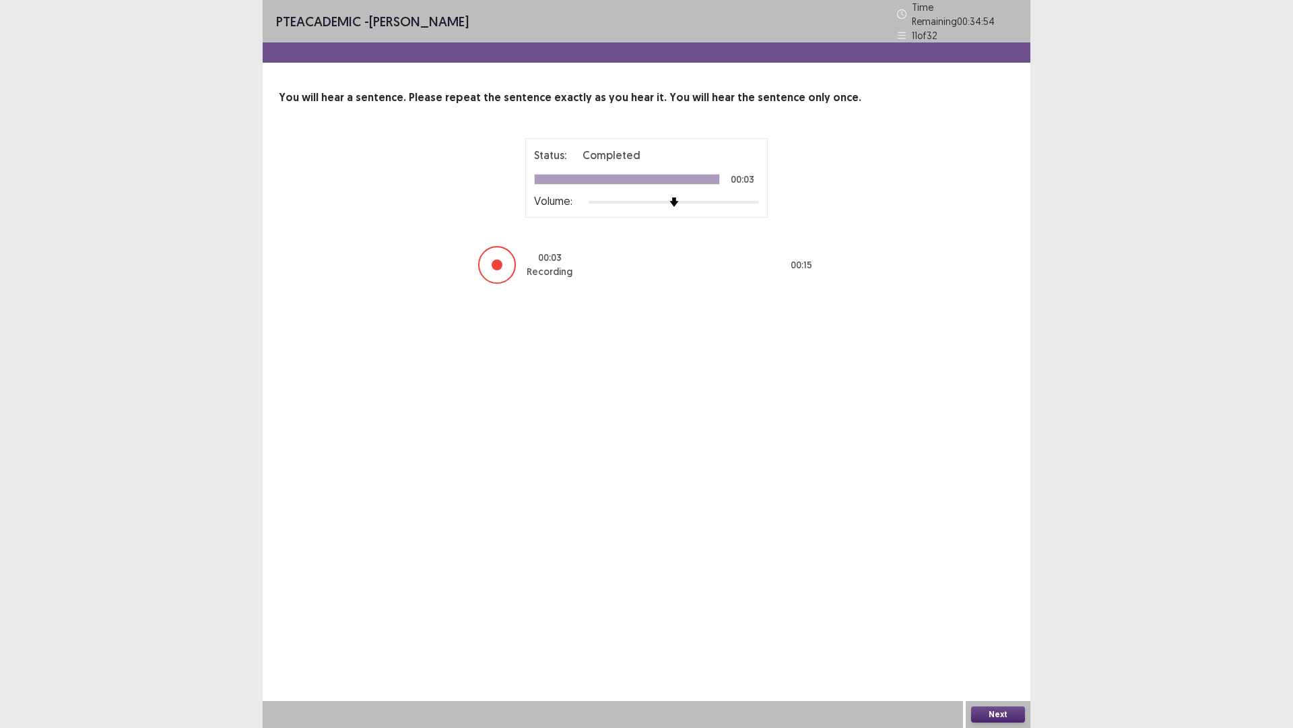
click at [995, 636] on button "Next" at bounding box center [998, 714] width 54 height 16
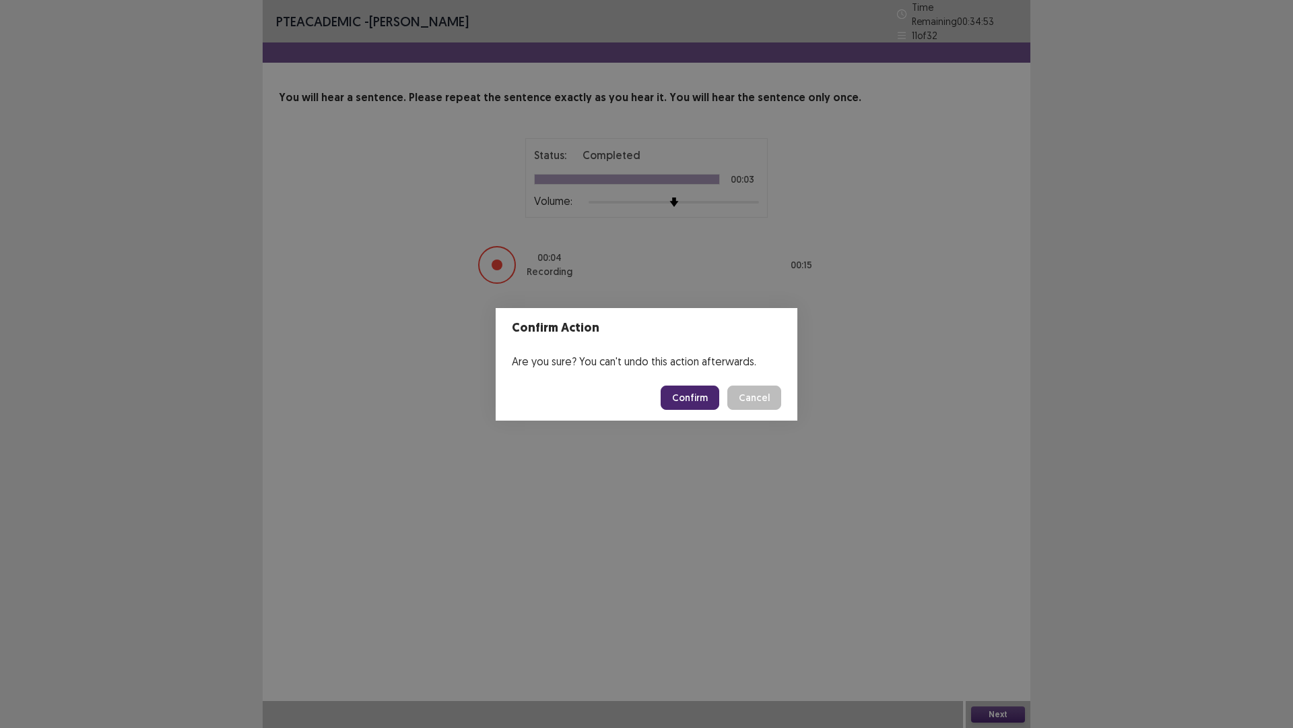
click at [686, 395] on button "Confirm" at bounding box center [690, 397] width 59 height 24
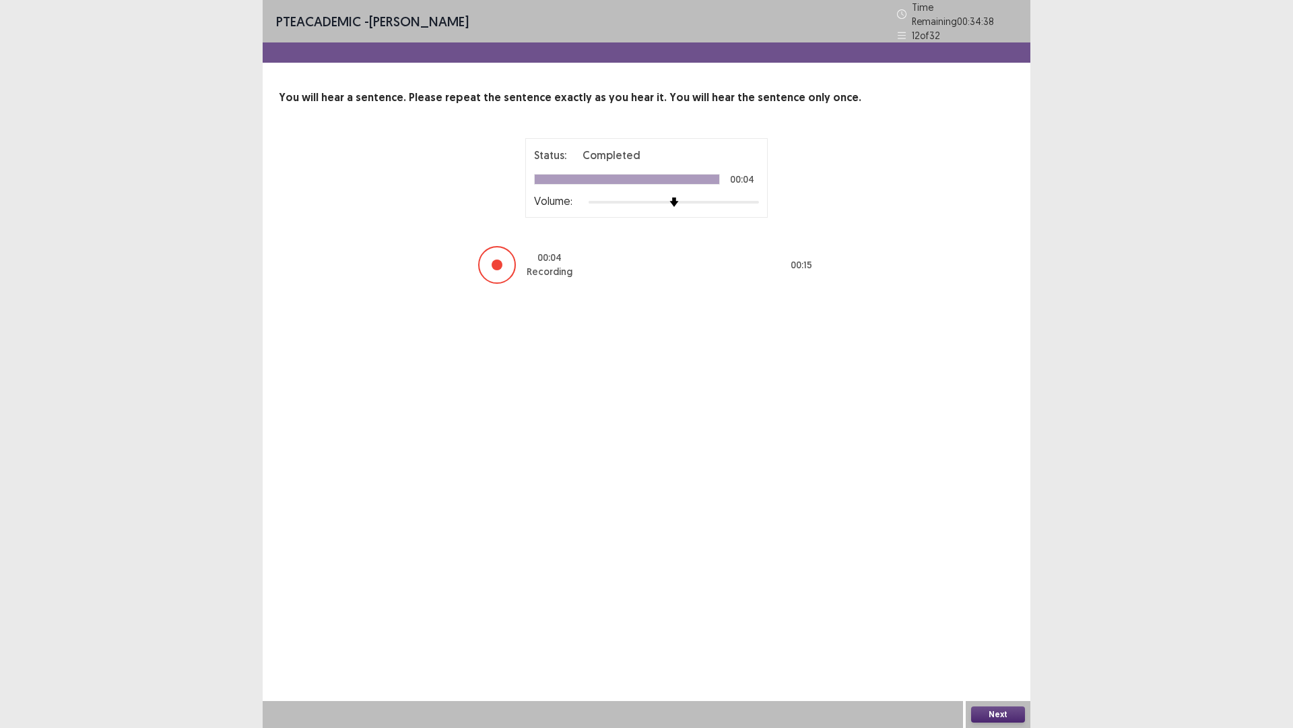
click at [992, 636] on button "Next" at bounding box center [998, 714] width 54 height 16
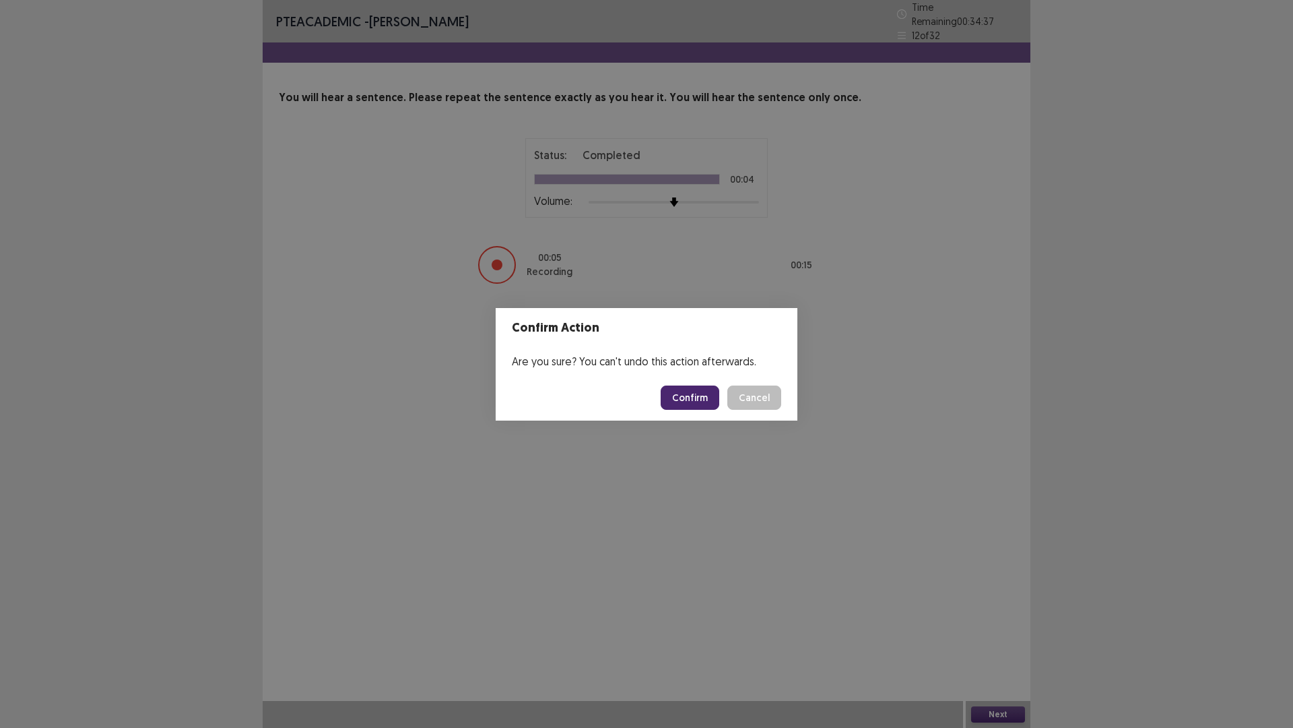
click at [702, 395] on button "Confirm" at bounding box center [690, 397] width 59 height 24
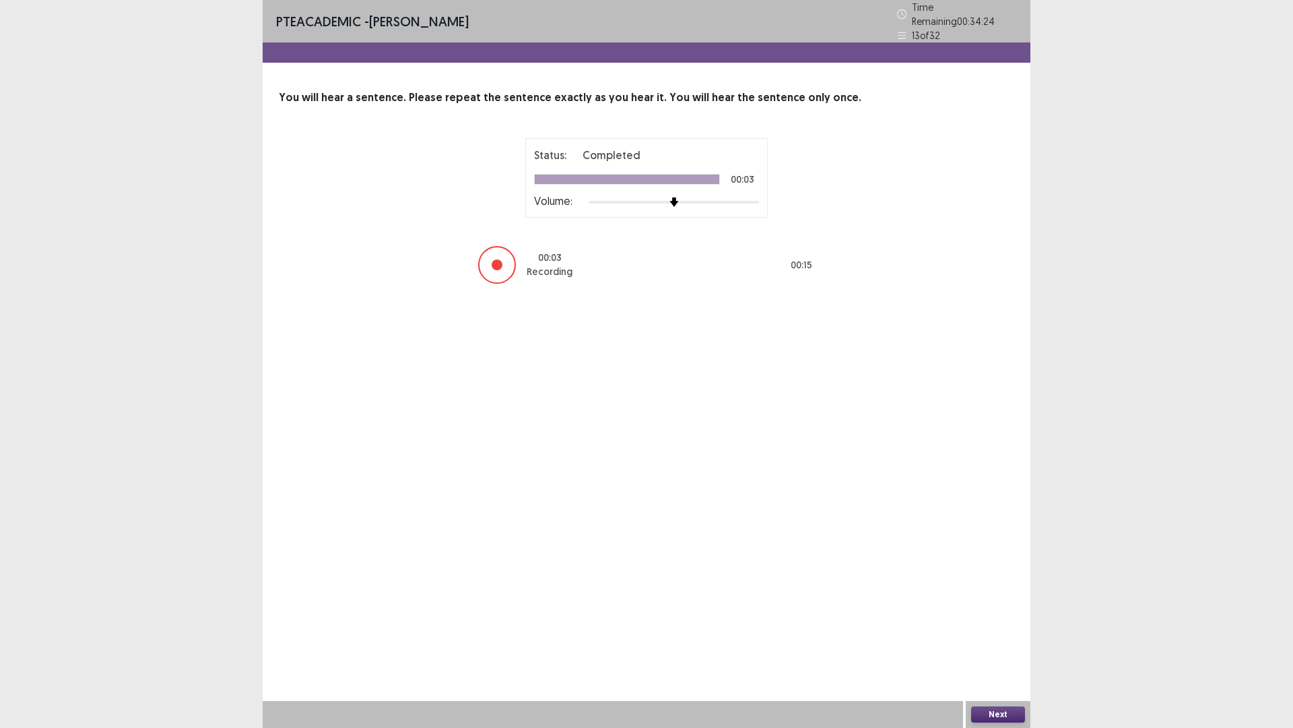
click at [1002, 636] on button "Next" at bounding box center [998, 714] width 54 height 16
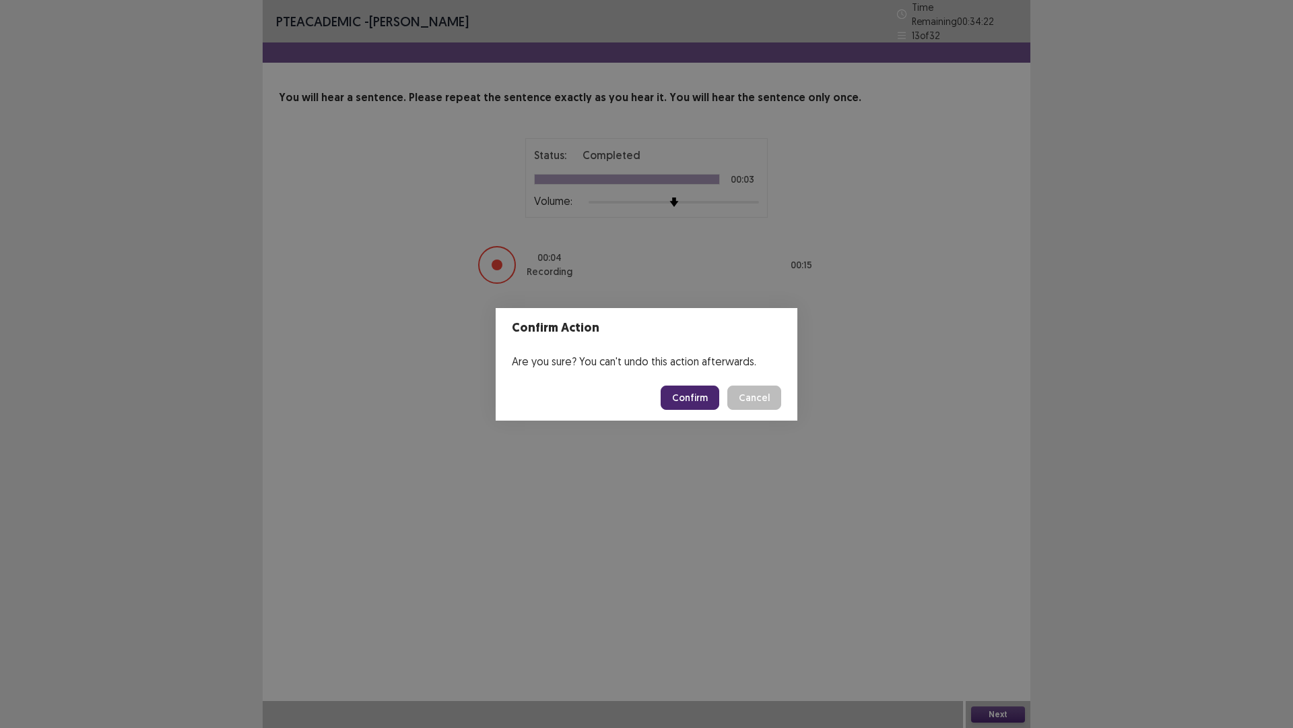
click at [689, 397] on button "Confirm" at bounding box center [690, 397] width 59 height 24
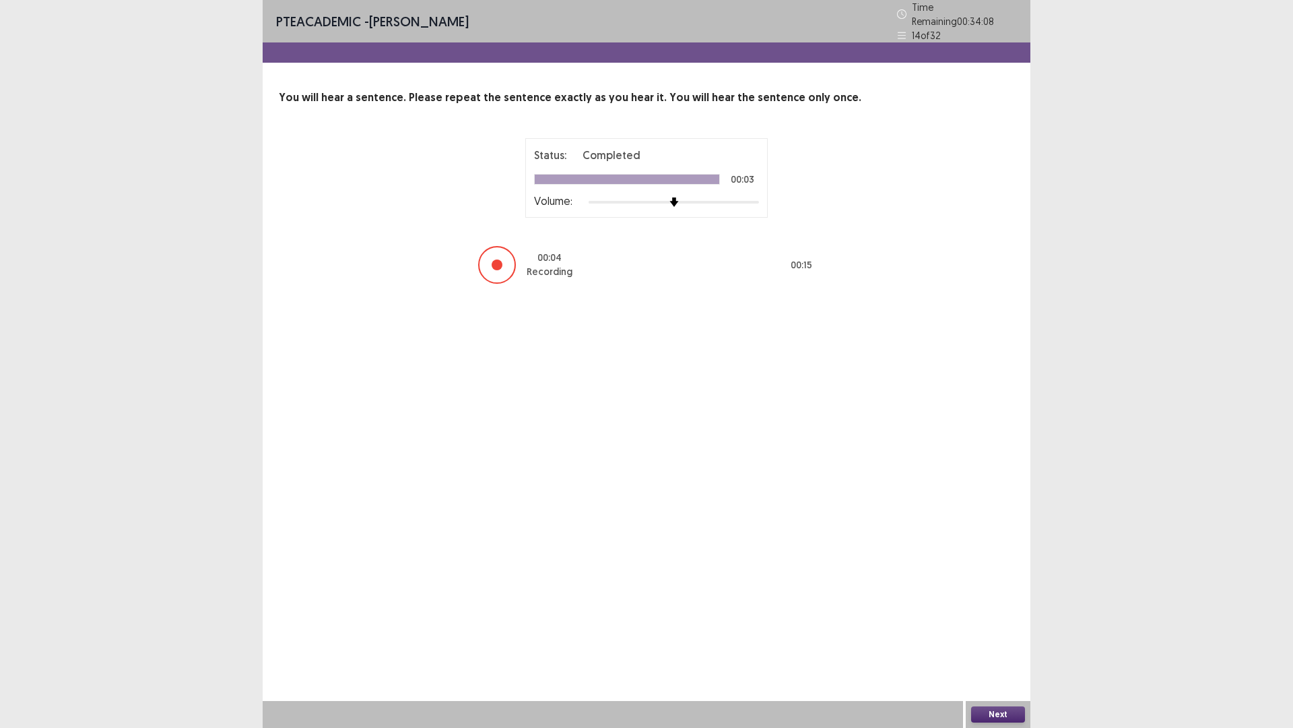
click at [993, 636] on button "Next" at bounding box center [998, 714] width 54 height 16
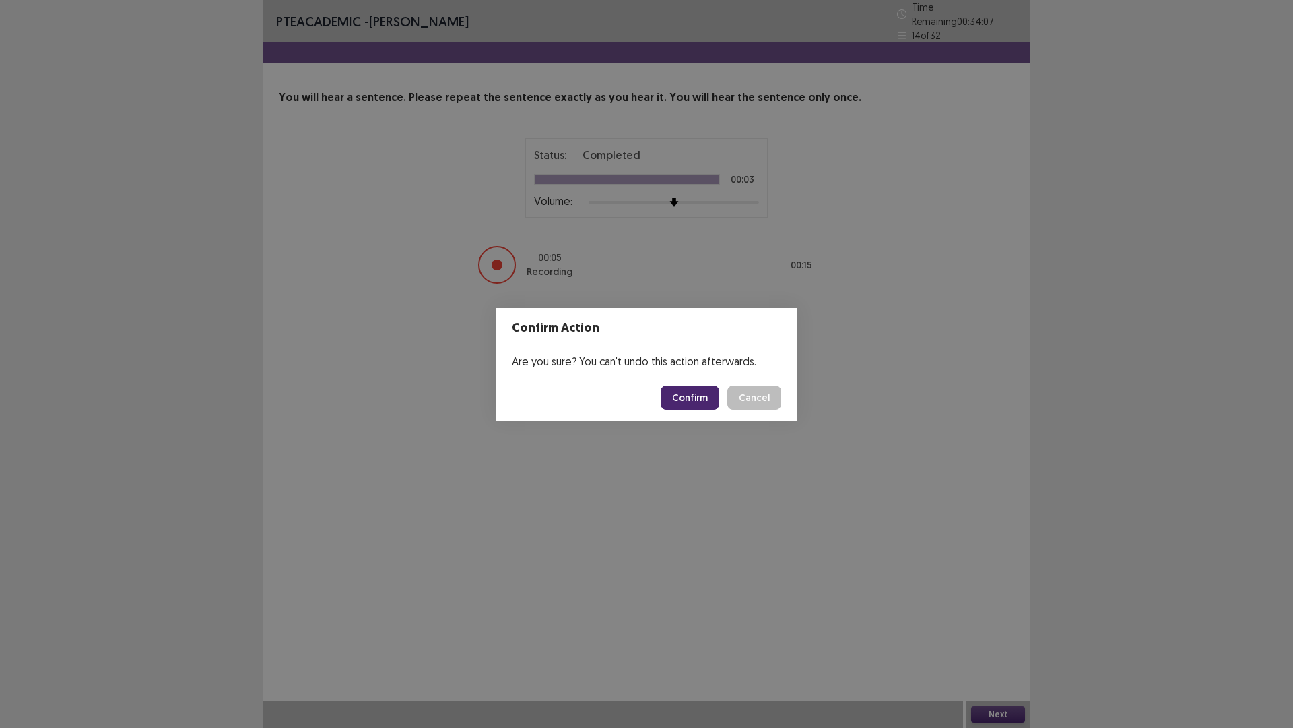
click at [696, 402] on button "Confirm" at bounding box center [690, 397] width 59 height 24
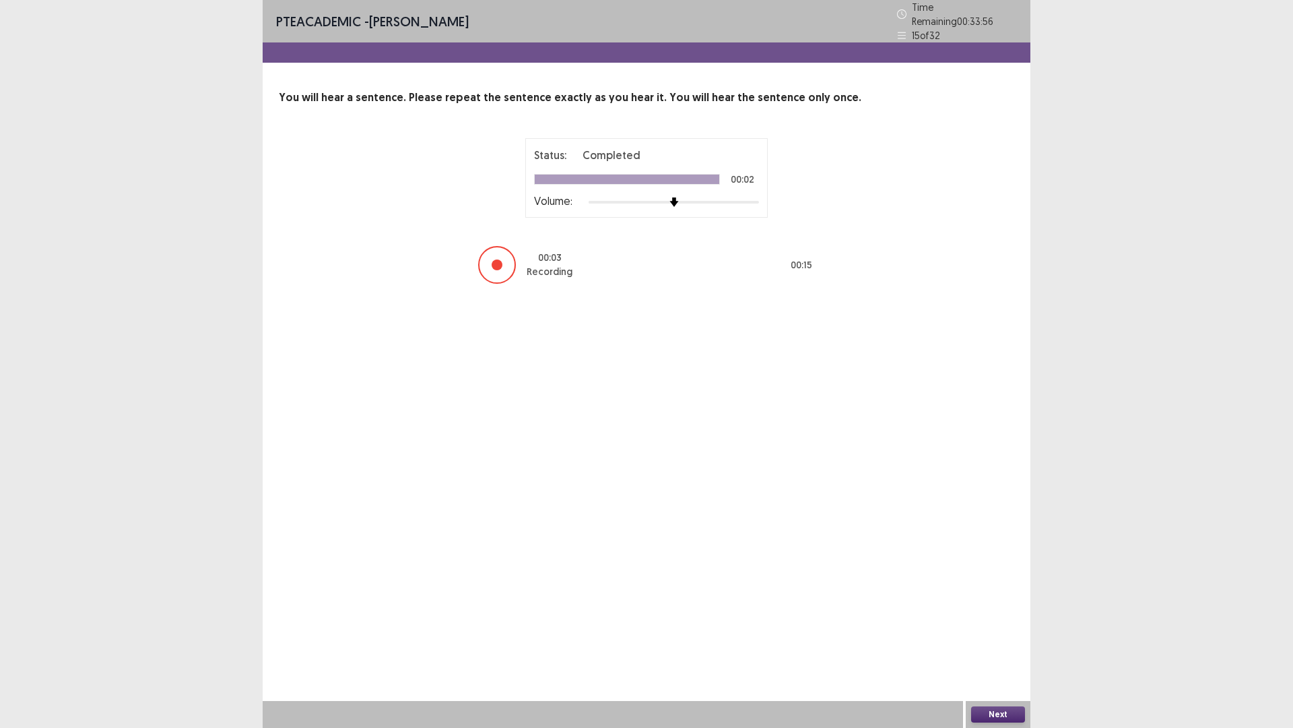
click at [990, 636] on button "Next" at bounding box center [998, 714] width 54 height 16
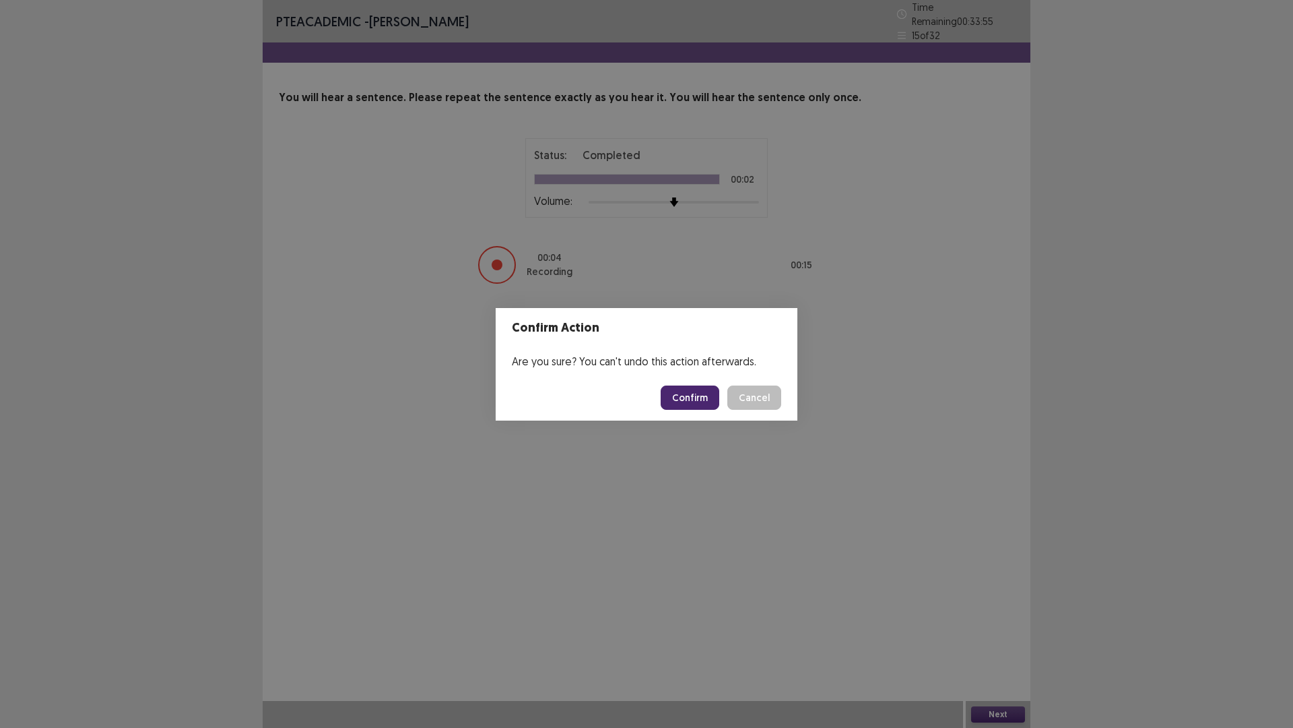
click at [699, 402] on button "Confirm" at bounding box center [690, 397] width 59 height 24
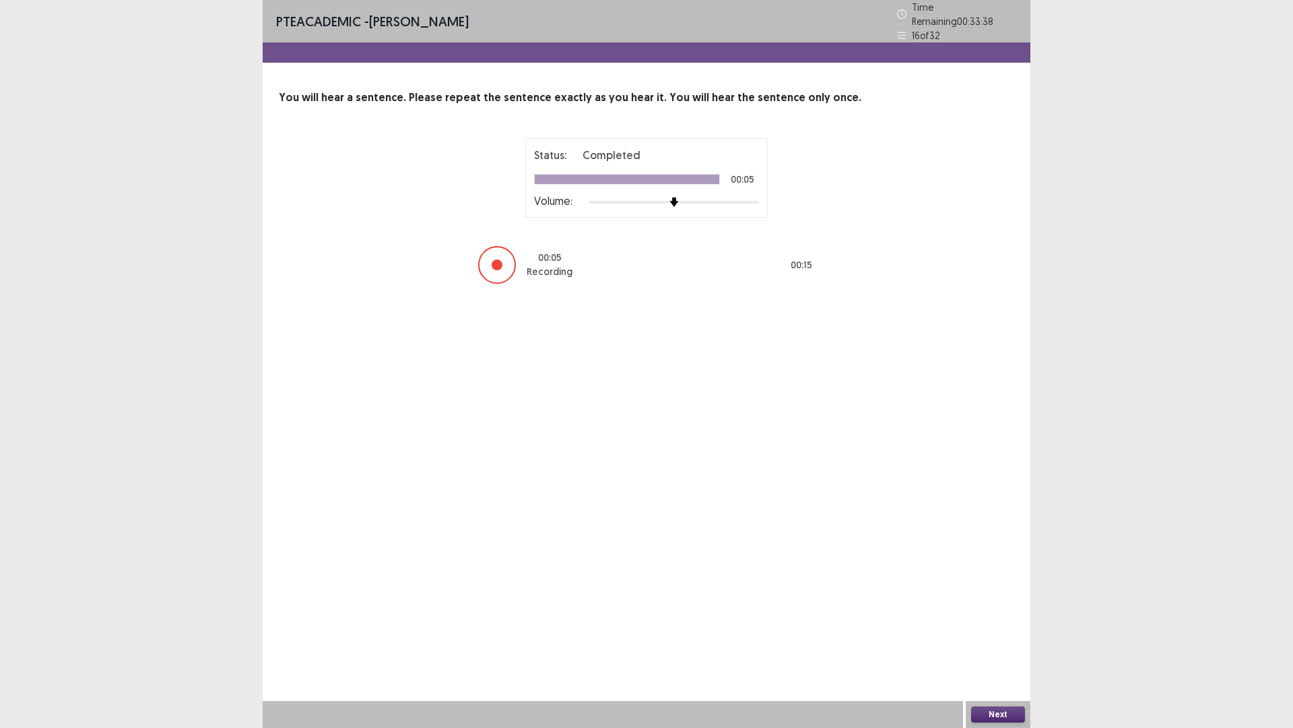
click at [1003, 636] on button "Next" at bounding box center [998, 714] width 54 height 16
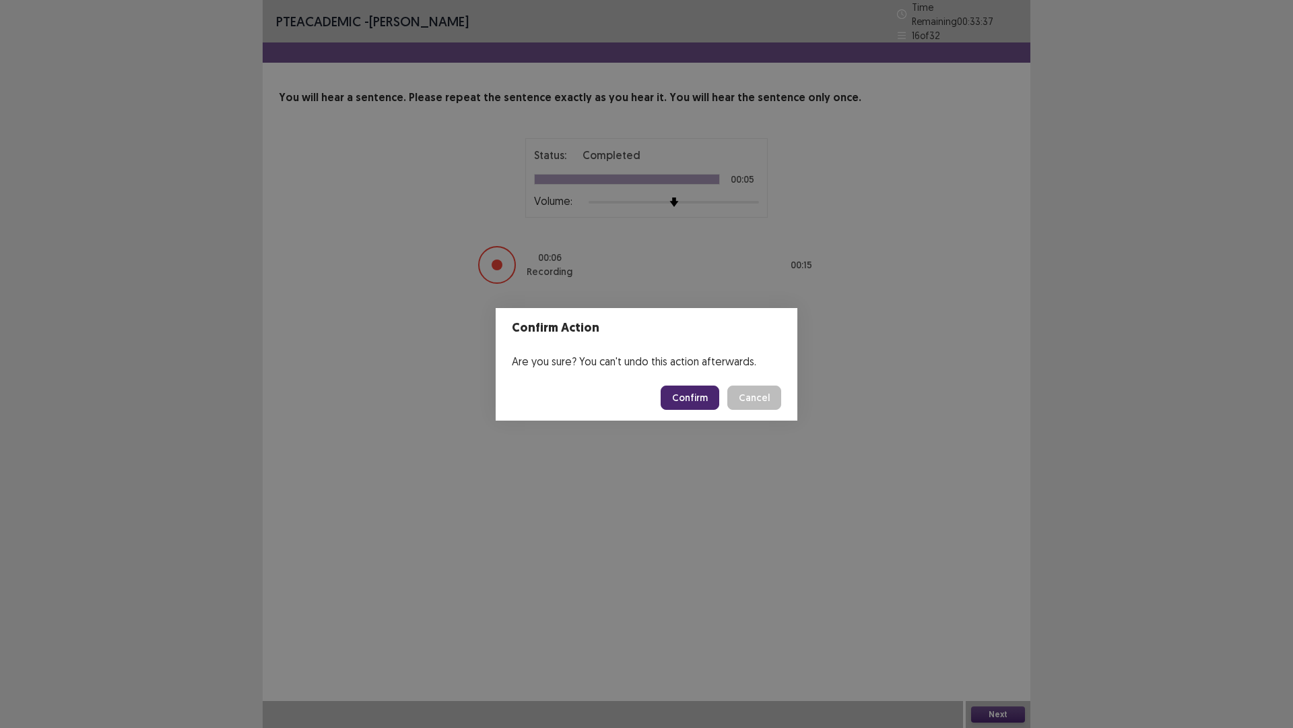
click at [707, 384] on footer "Confirm Cancel" at bounding box center [647, 398] width 302 height 46
click at [707, 389] on button "Confirm" at bounding box center [690, 397] width 59 height 24
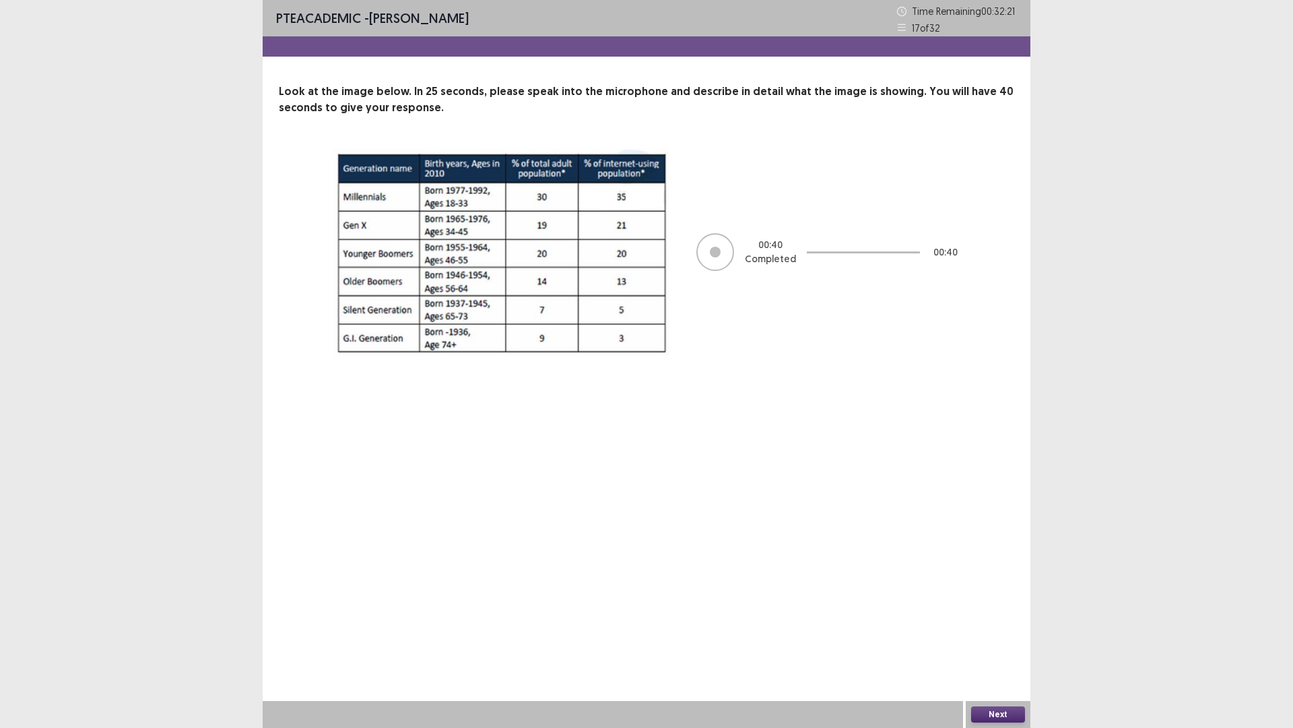
click at [1002, 636] on button "Next" at bounding box center [998, 714] width 54 height 16
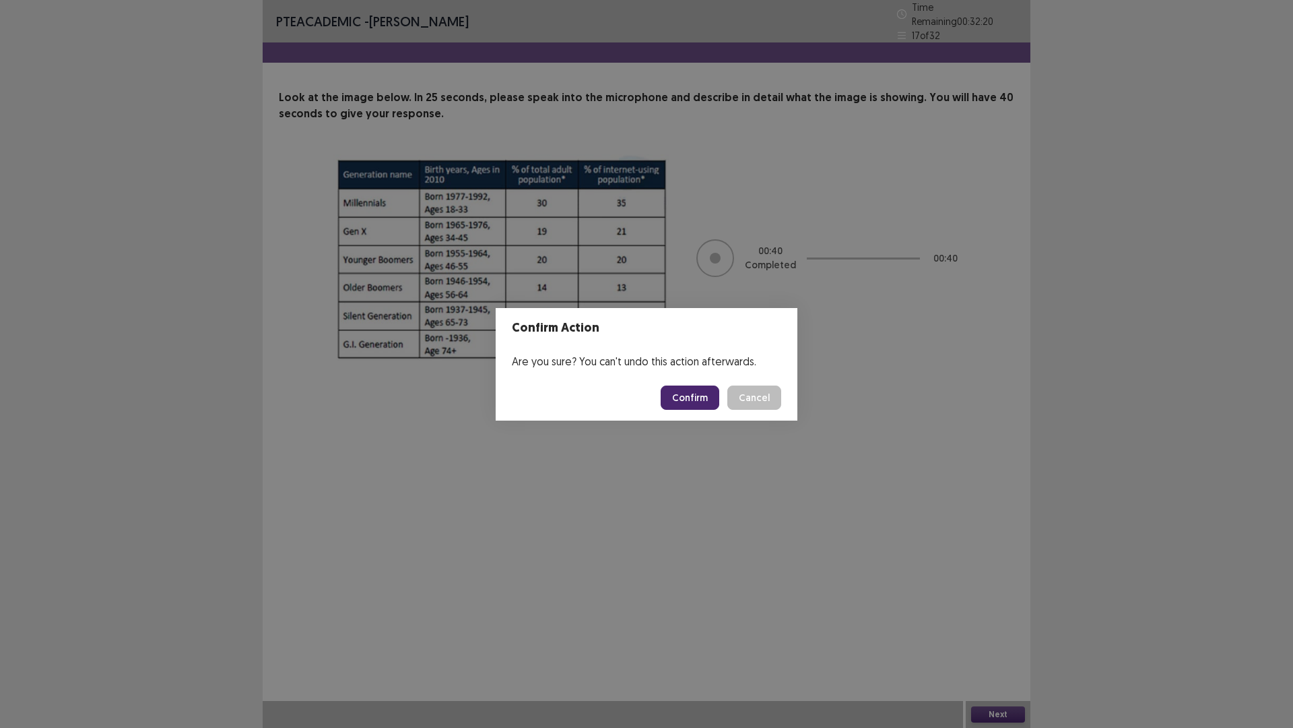
click at [699, 397] on button "Confirm" at bounding box center [690, 397] width 59 height 24
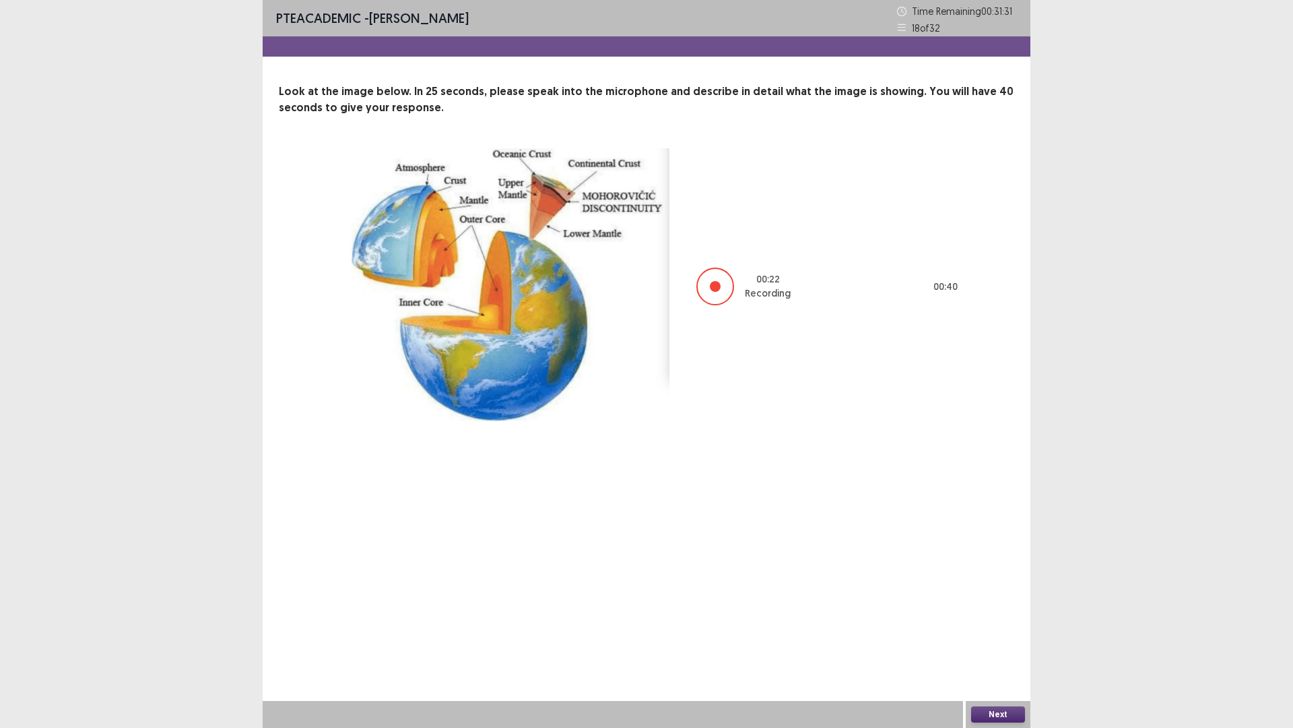
click at [1018, 636] on button "Next" at bounding box center [998, 714] width 54 height 16
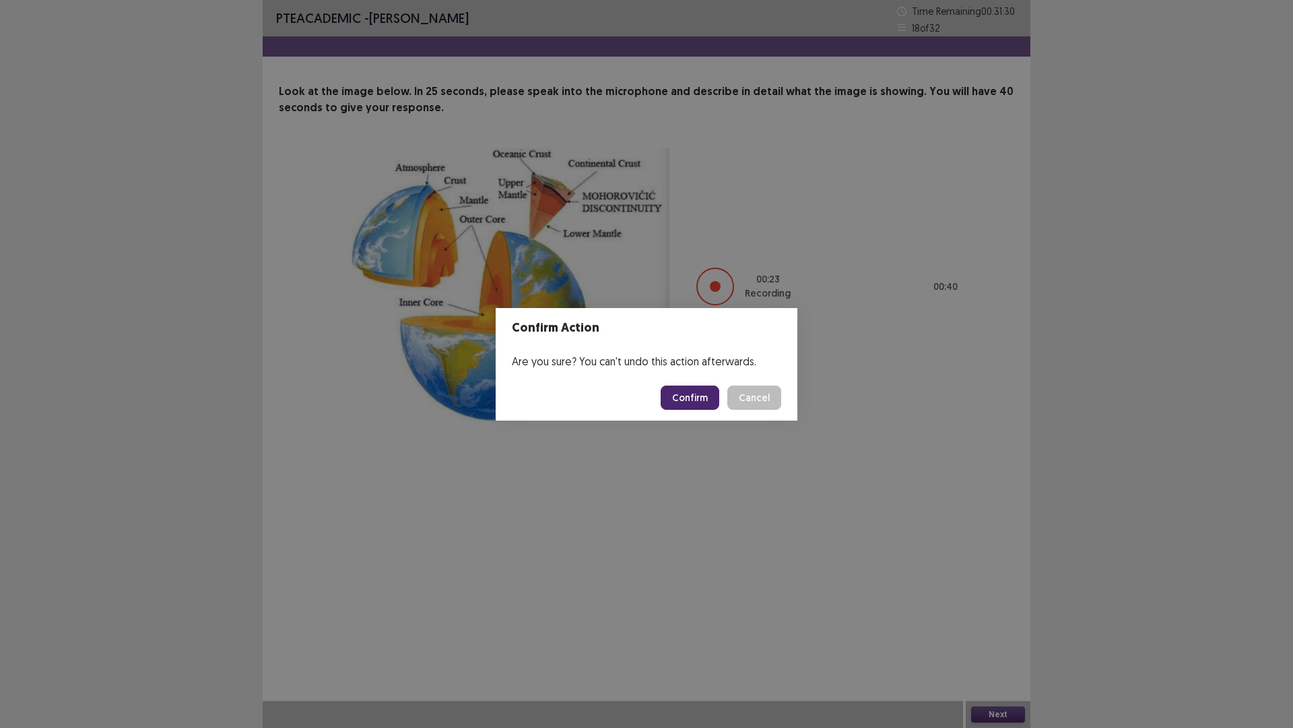
click at [692, 397] on button "Confirm" at bounding box center [690, 397] width 59 height 24
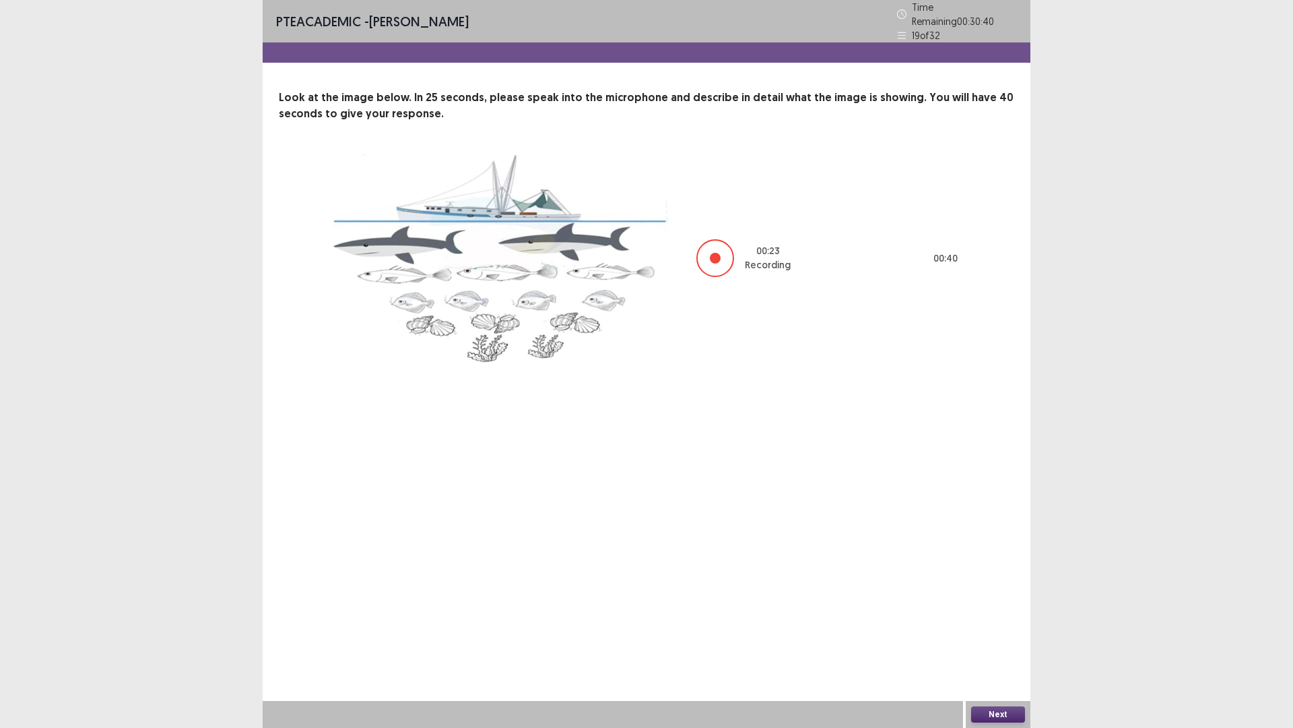
click at [1003, 636] on button "Next" at bounding box center [998, 714] width 54 height 16
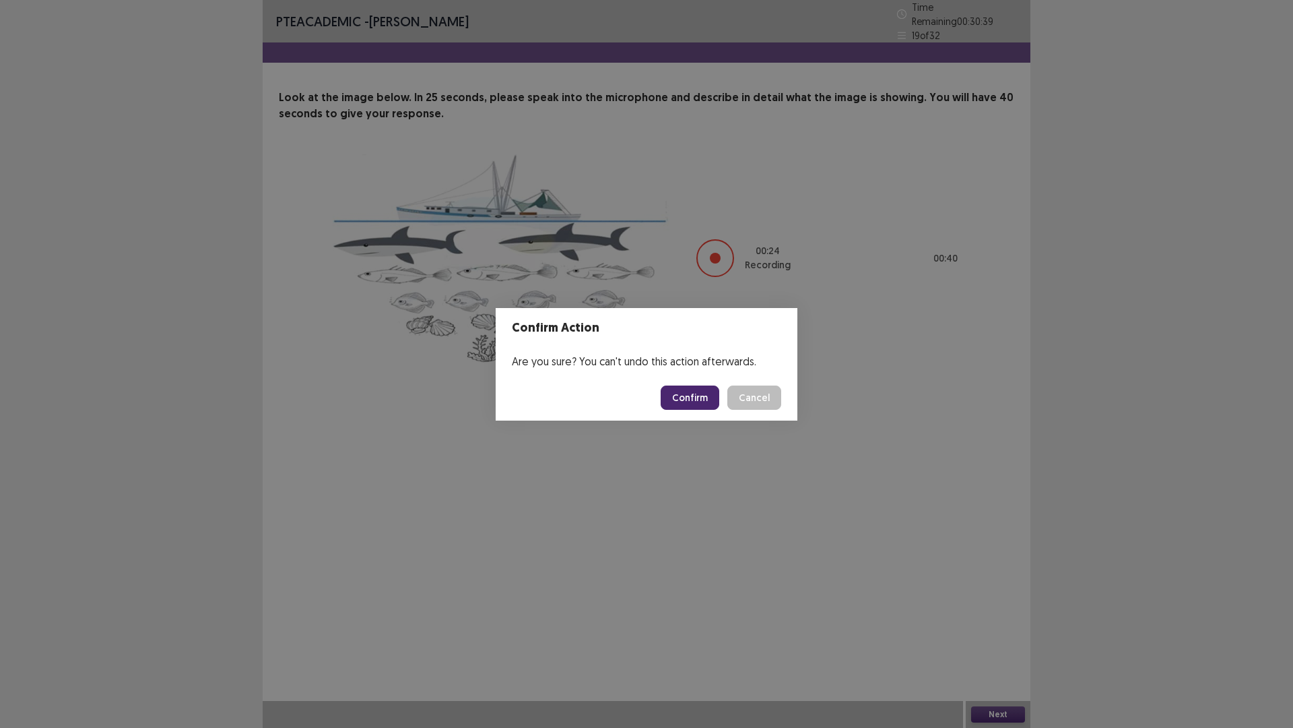
click at [696, 395] on button "Confirm" at bounding box center [690, 397] width 59 height 24
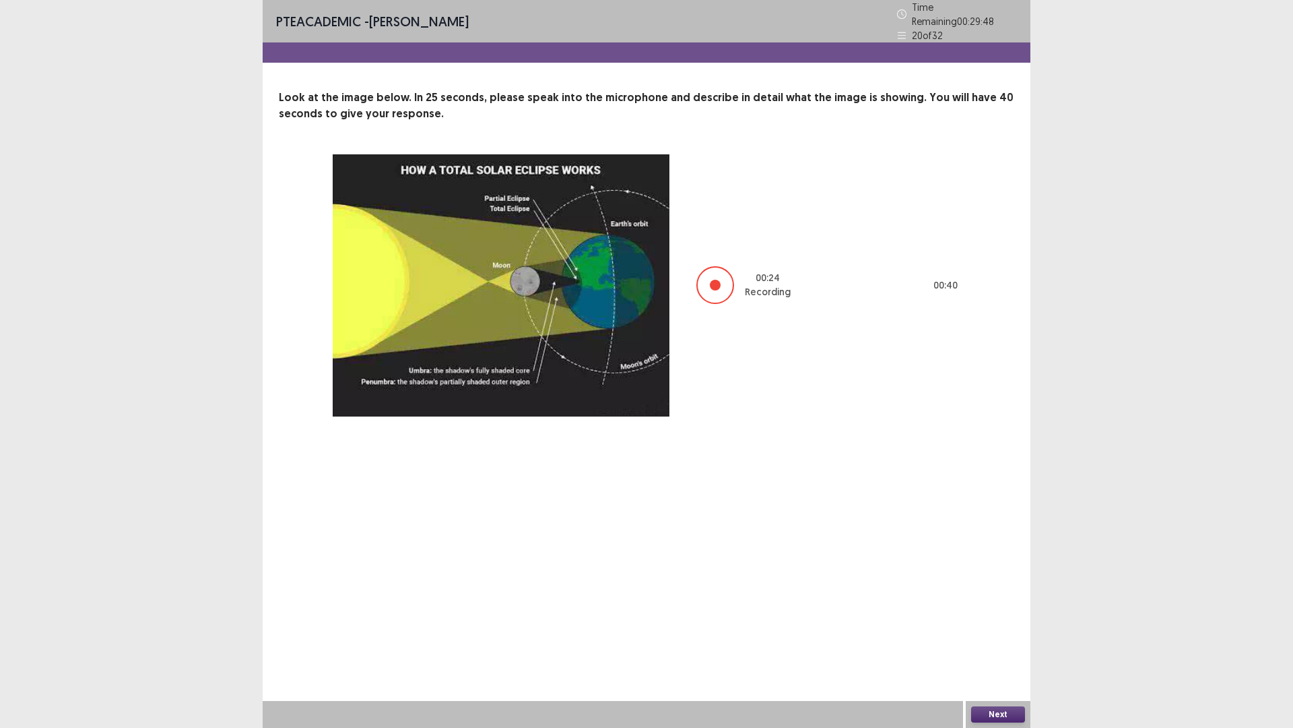
click at [1006, 636] on button "Next" at bounding box center [998, 714] width 54 height 16
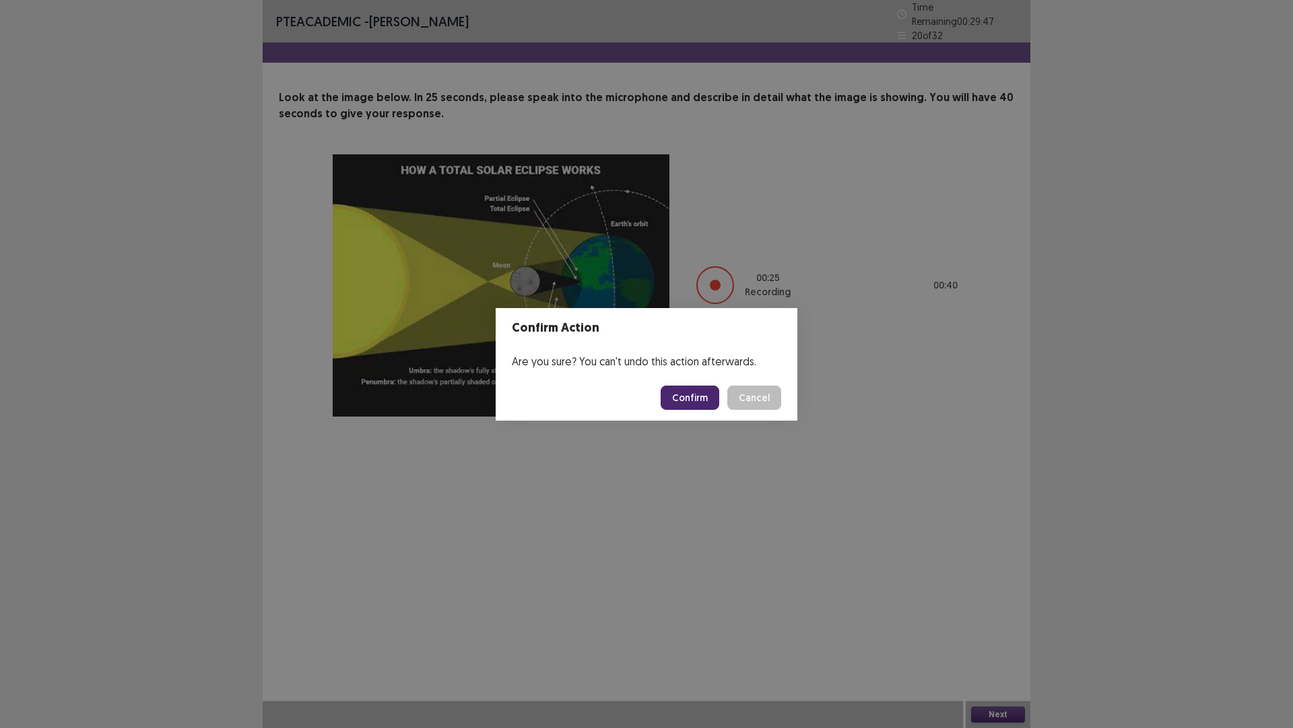
click at [691, 391] on button "Confirm" at bounding box center [690, 397] width 59 height 24
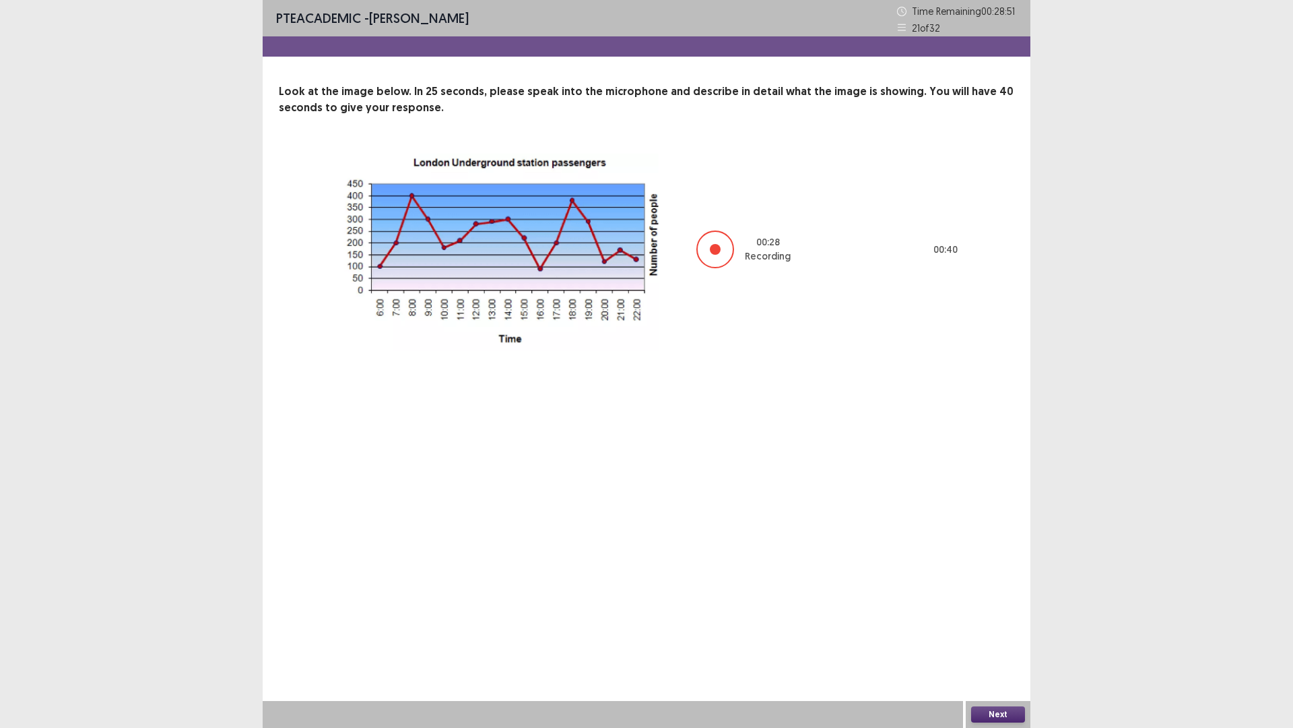
click at [1002, 636] on button "Next" at bounding box center [998, 714] width 54 height 16
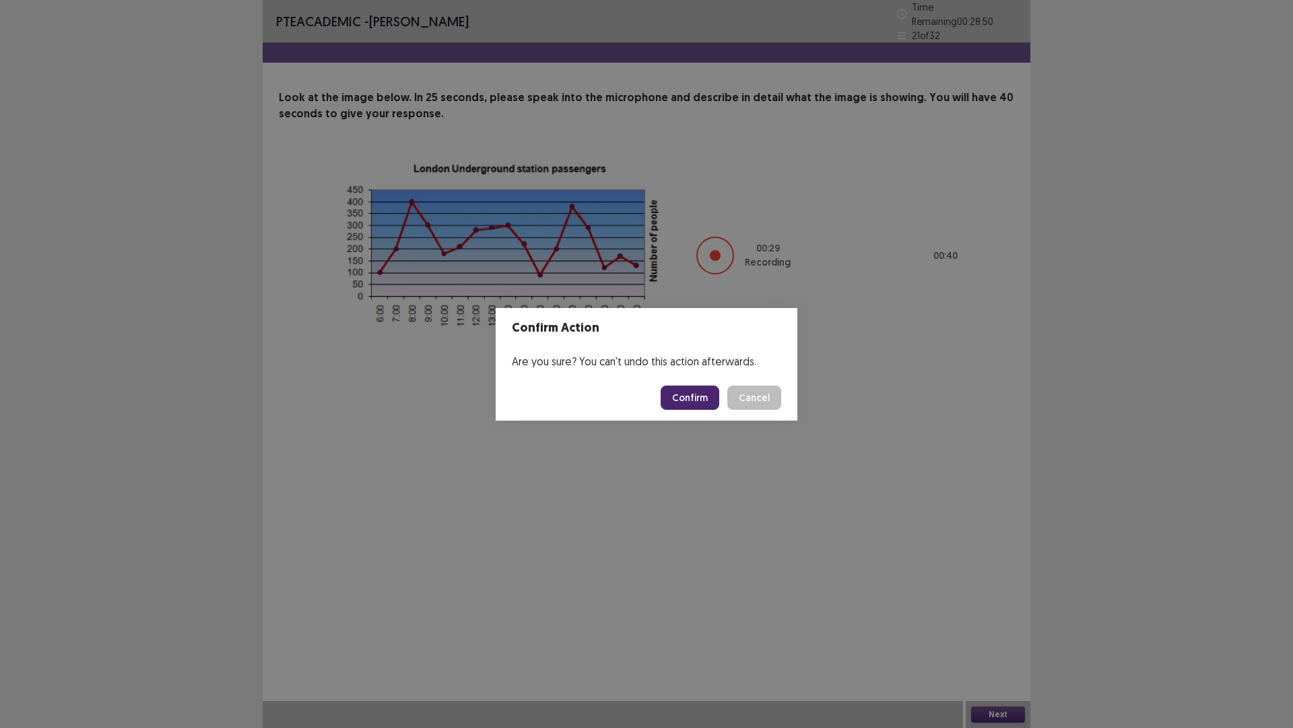
click at [690, 385] on footer "Confirm Cancel" at bounding box center [647, 398] width 302 height 46
click at [690, 390] on button "Confirm" at bounding box center [690, 397] width 59 height 24
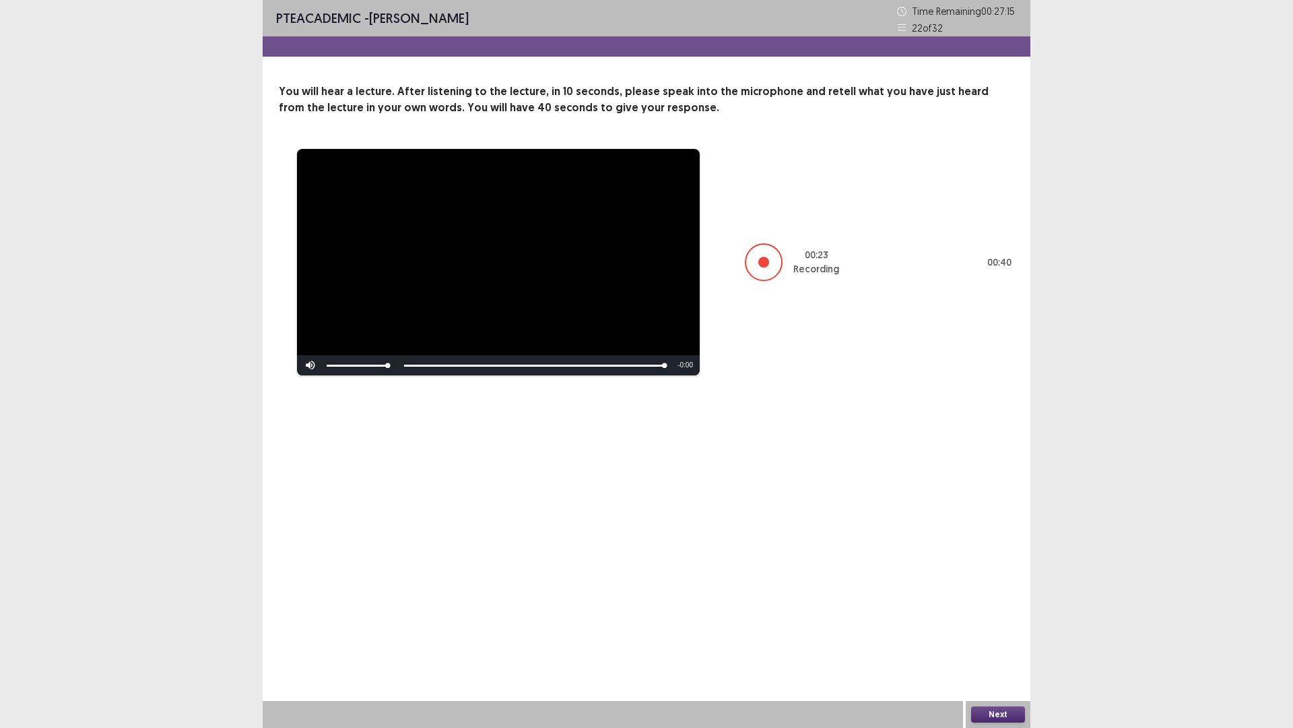
click at [996, 636] on button "Next" at bounding box center [998, 714] width 54 height 16
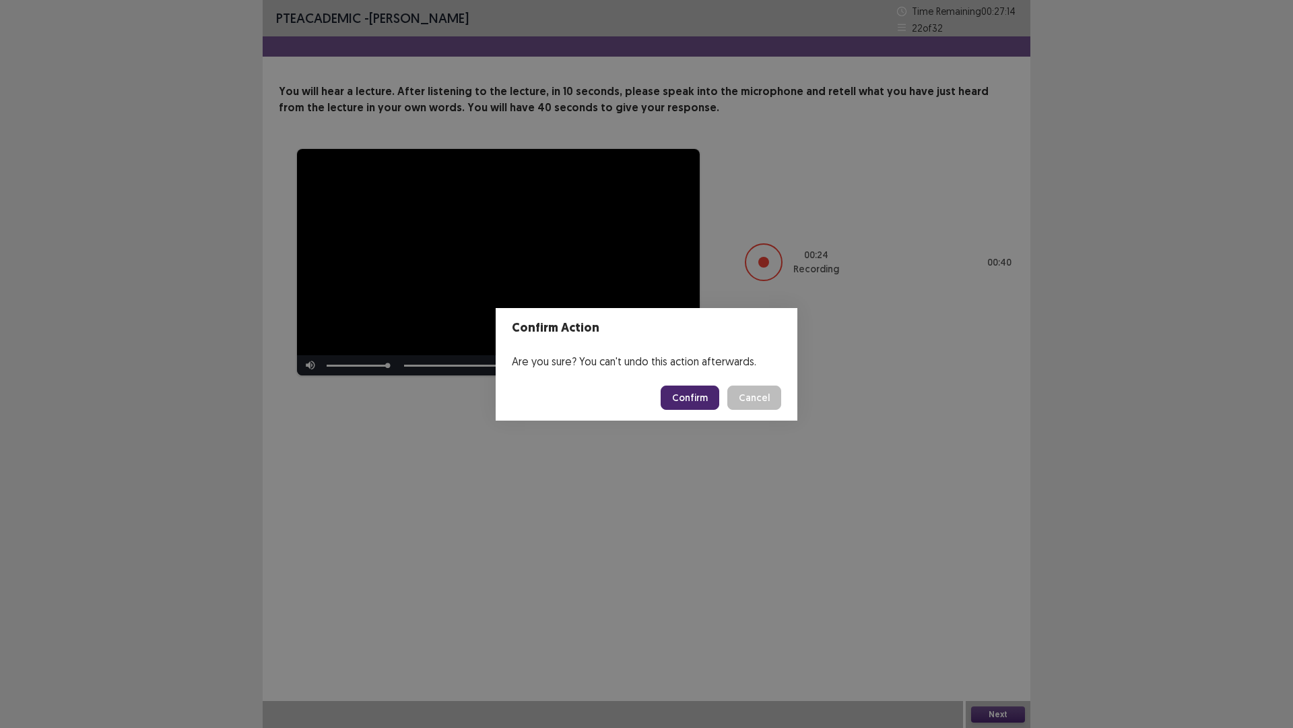
click at [715, 391] on button "Confirm" at bounding box center [690, 397] width 59 height 24
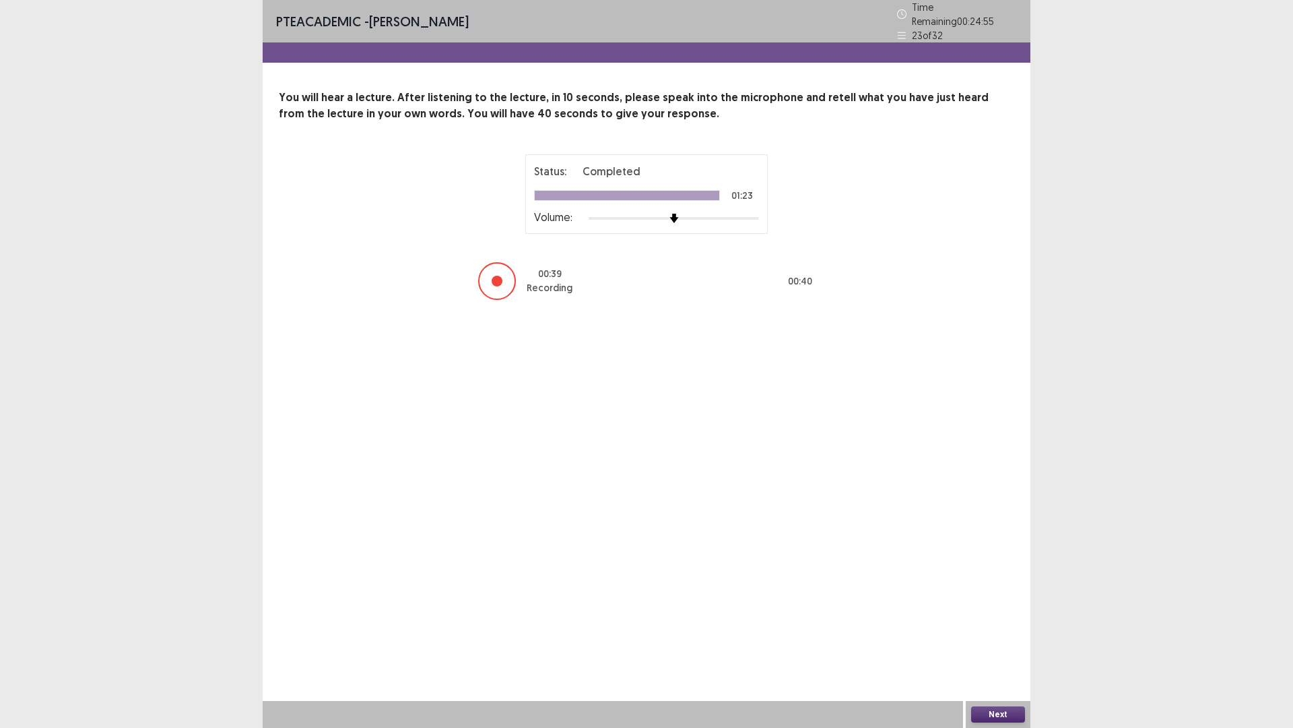
click at [998, 636] on button "Next" at bounding box center [998, 714] width 54 height 16
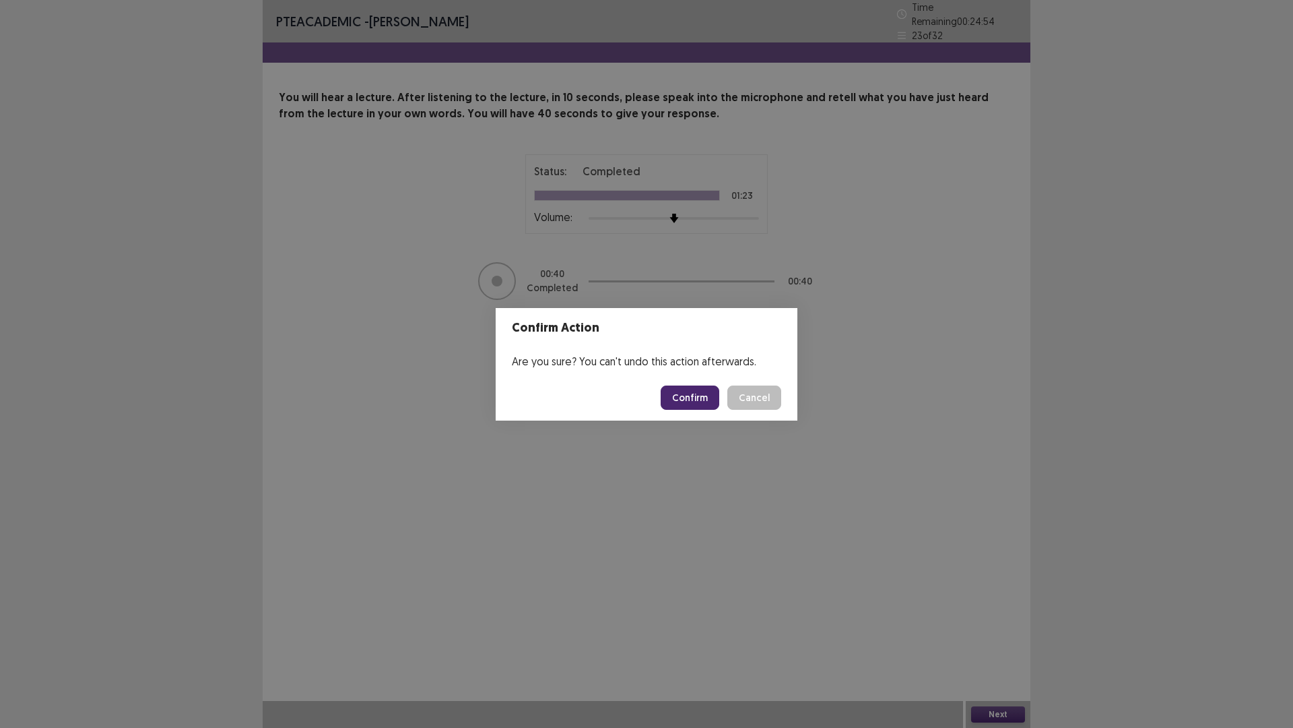
click at [691, 398] on button "Confirm" at bounding box center [690, 397] width 59 height 24
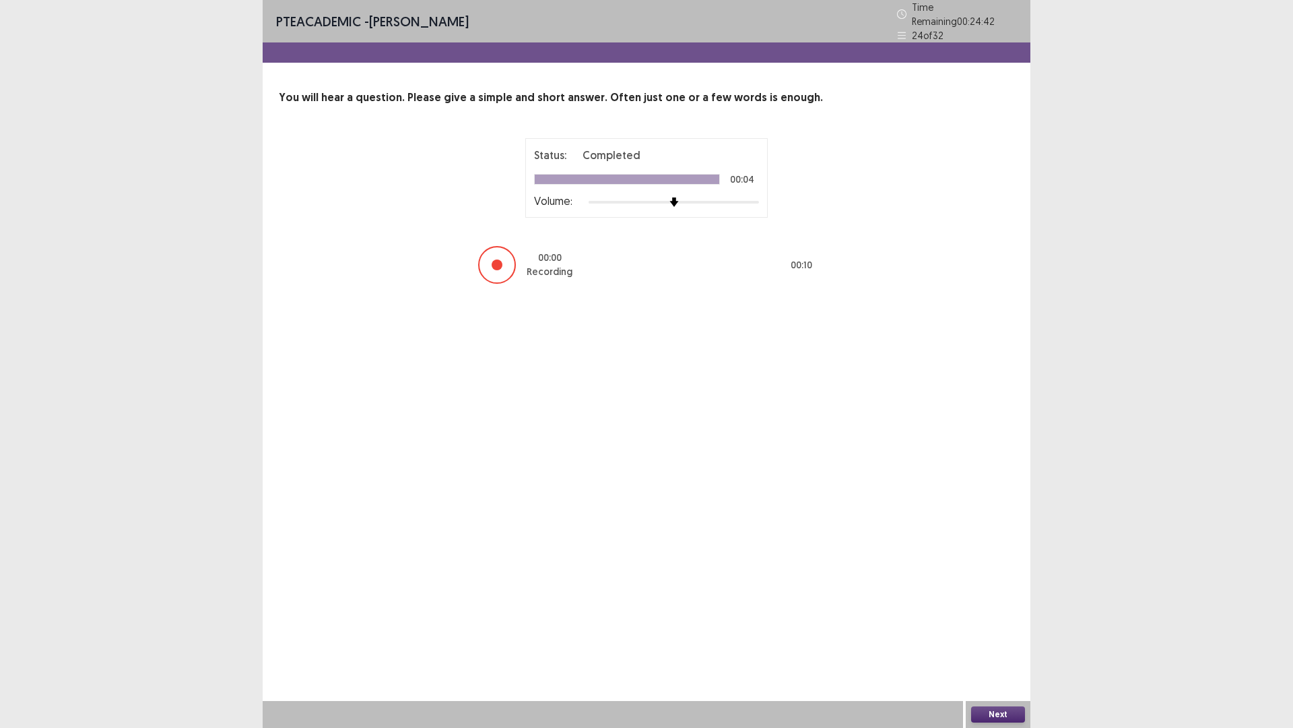
click at [998, 636] on button "Next" at bounding box center [998, 714] width 54 height 16
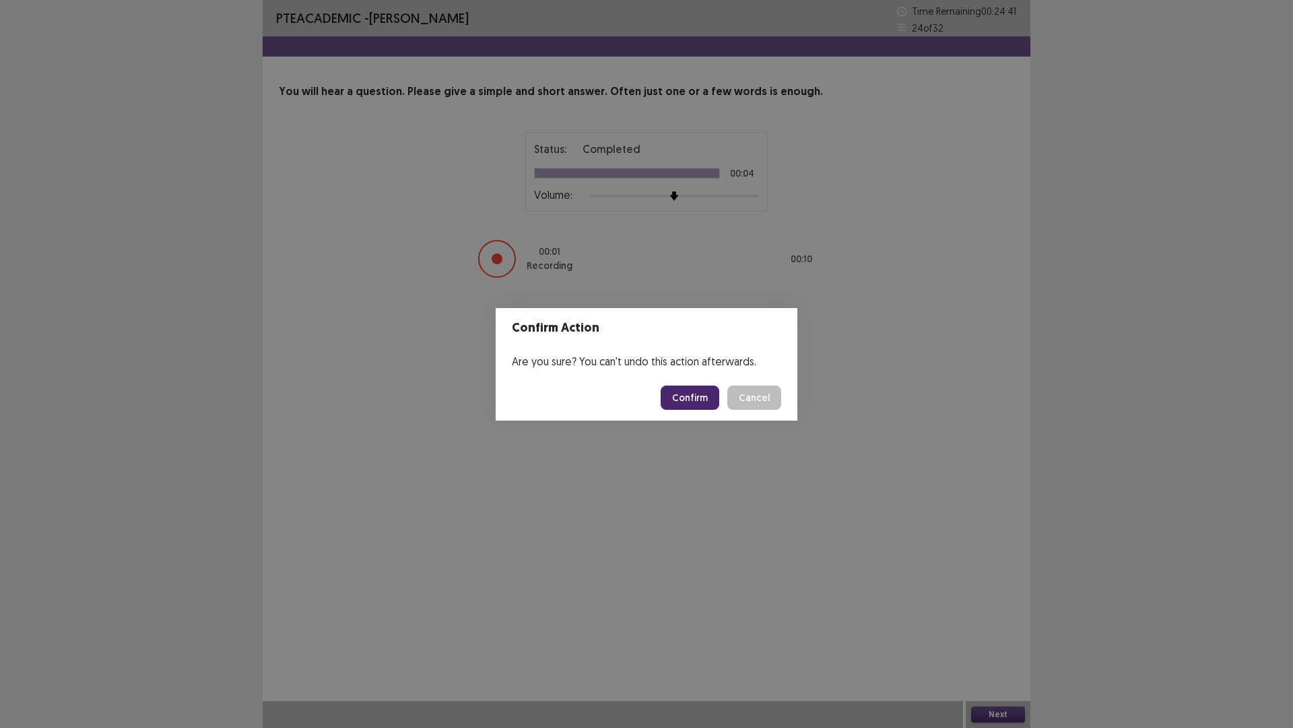
click at [678, 394] on button "Confirm" at bounding box center [690, 397] width 59 height 24
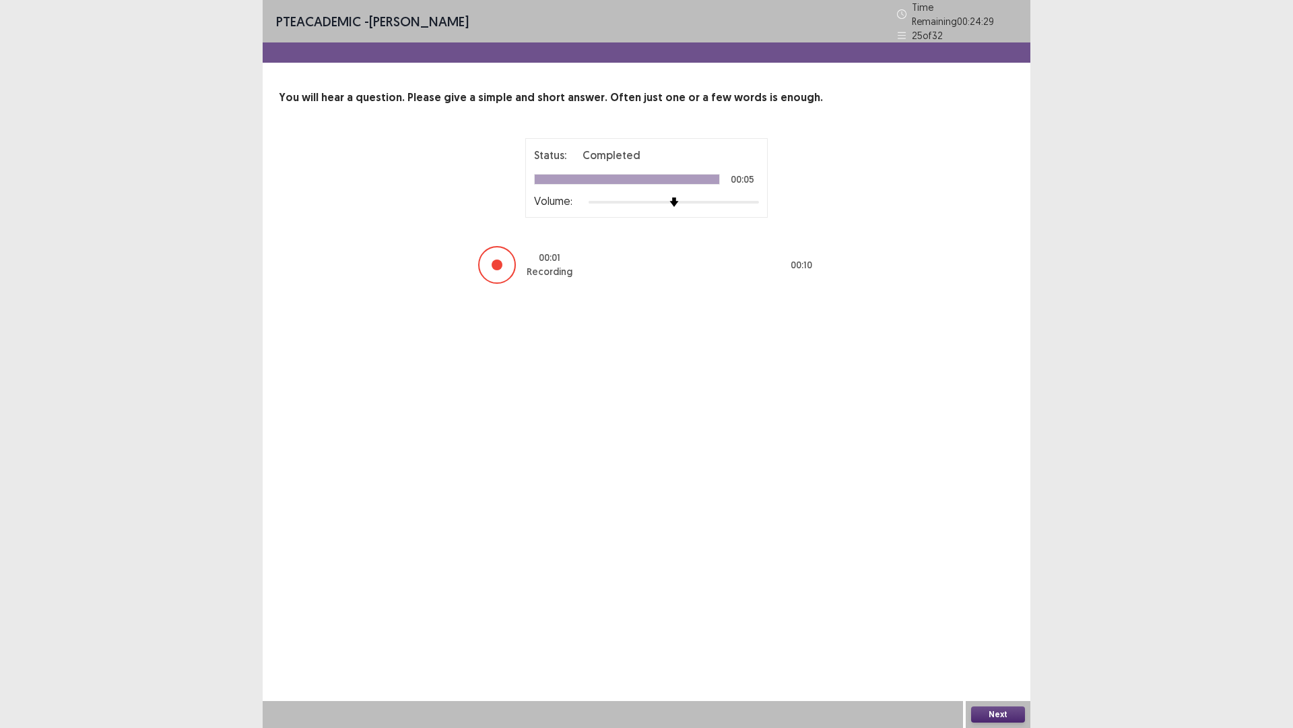
click at [987, 636] on button "Next" at bounding box center [998, 714] width 54 height 16
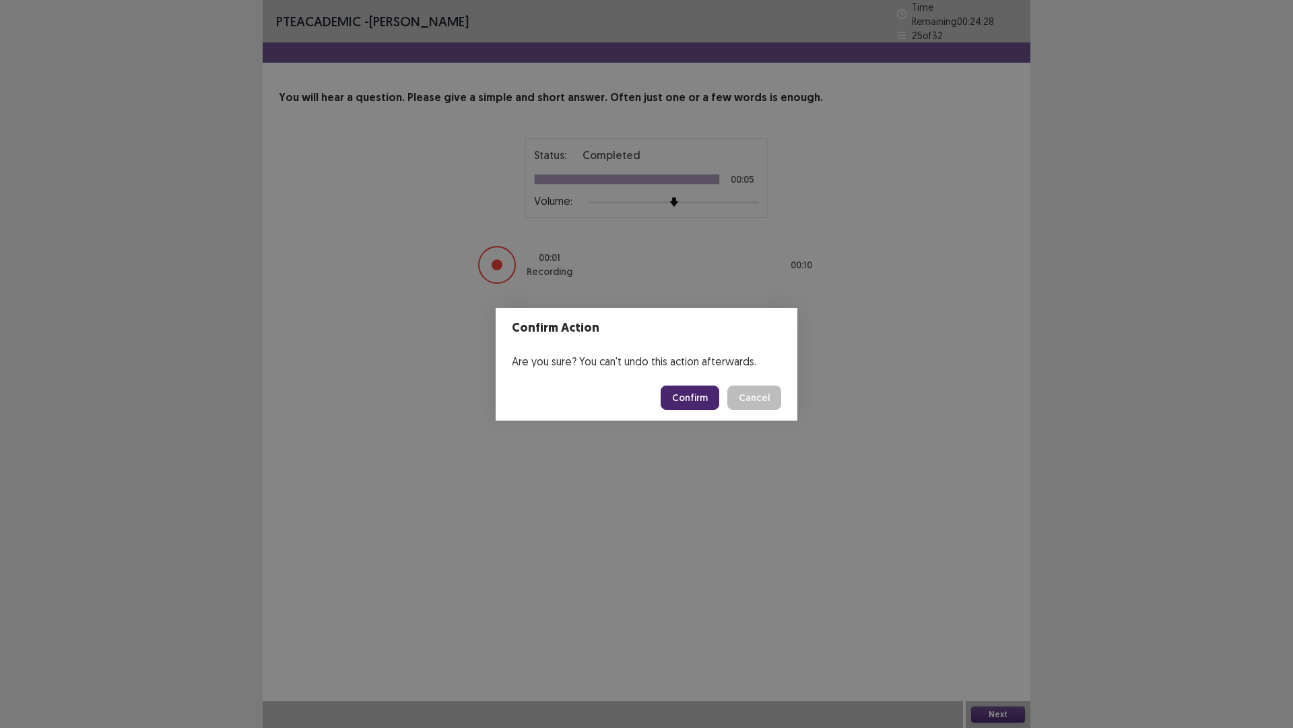
click at [707, 394] on button "Confirm" at bounding box center [690, 397] width 59 height 24
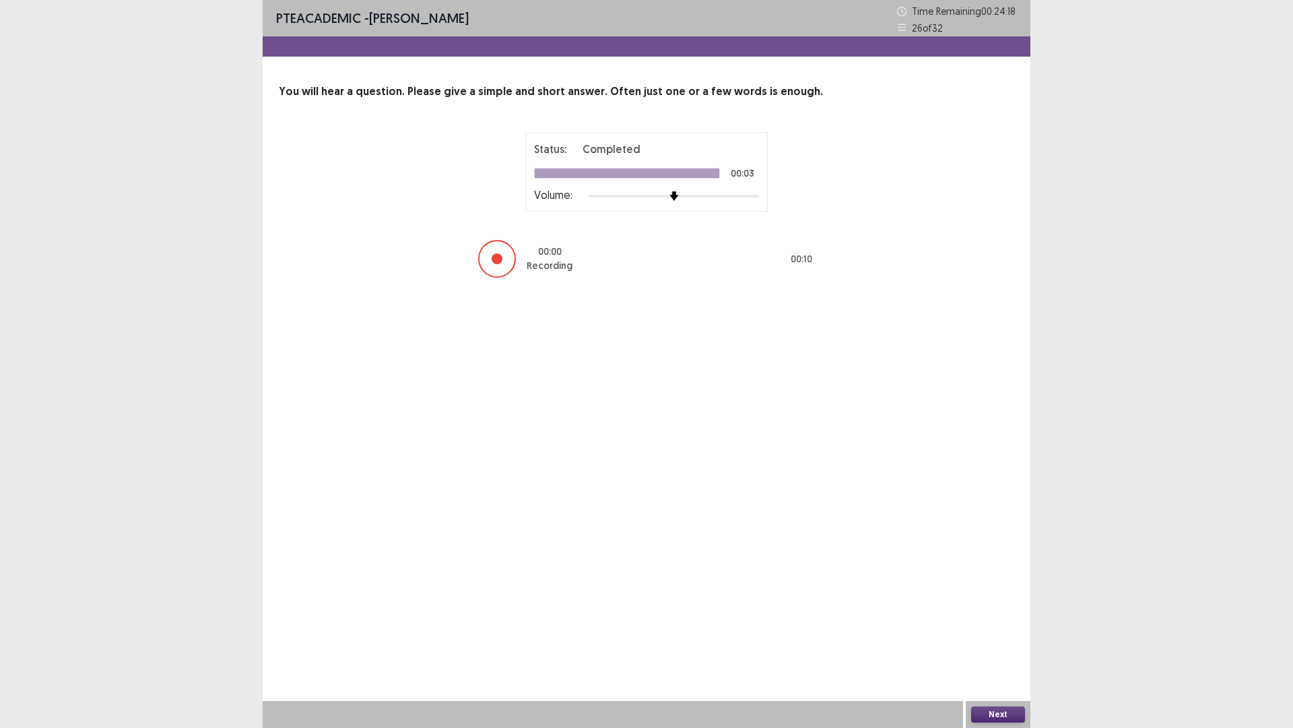
click at [992, 636] on button "Next" at bounding box center [998, 714] width 54 height 16
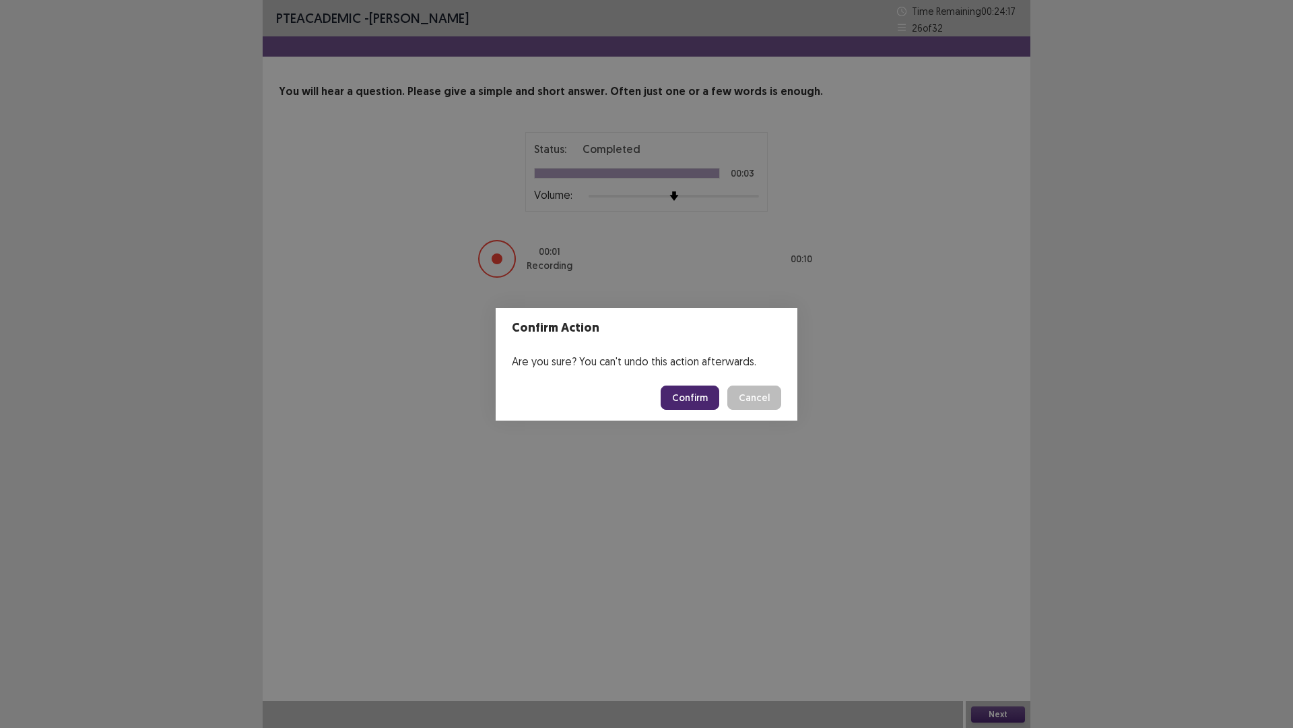
drag, startPoint x: 707, startPoint y: 414, endPoint x: 707, endPoint y: 399, distance: 14.8
click at [707, 411] on footer "Confirm Cancel" at bounding box center [647, 398] width 302 height 46
click at [707, 399] on button "Confirm" at bounding box center [690, 397] width 59 height 24
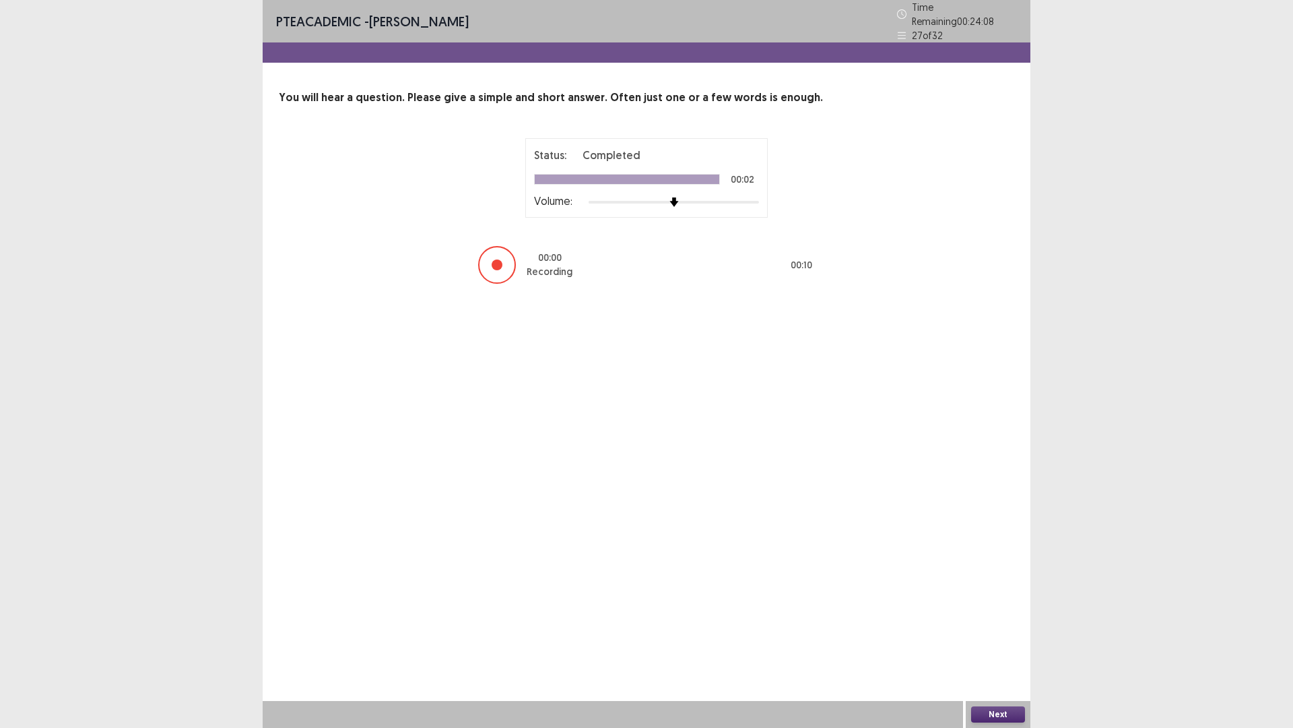
click at [1000, 636] on button "Next" at bounding box center [998, 714] width 54 height 16
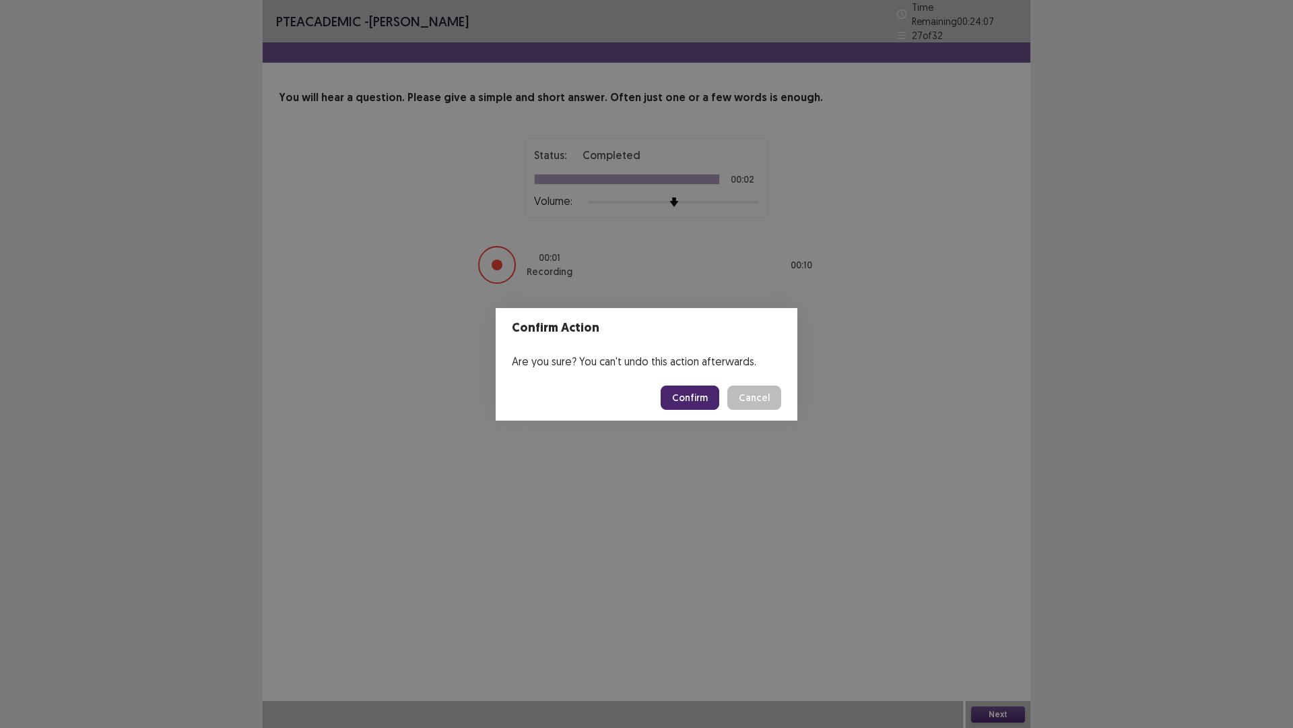
click at [702, 395] on button "Confirm" at bounding box center [690, 397] width 59 height 24
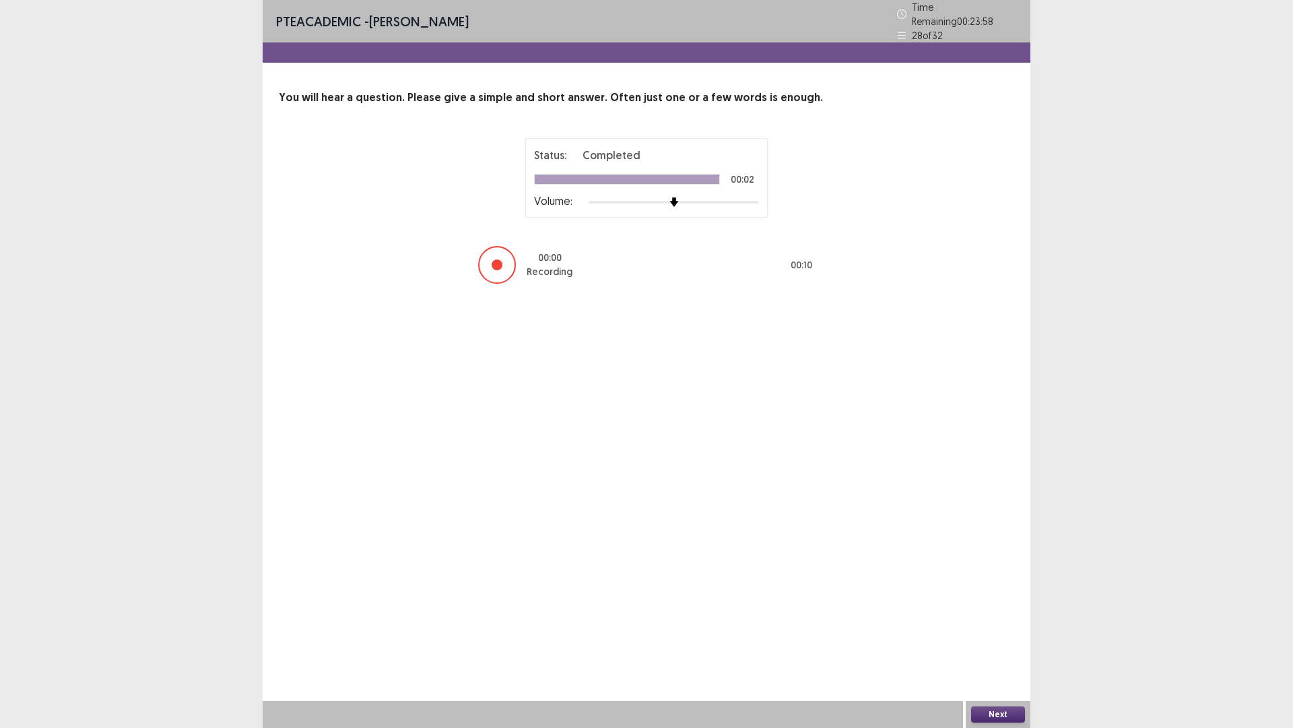
click at [999, 636] on button "Next" at bounding box center [998, 714] width 54 height 16
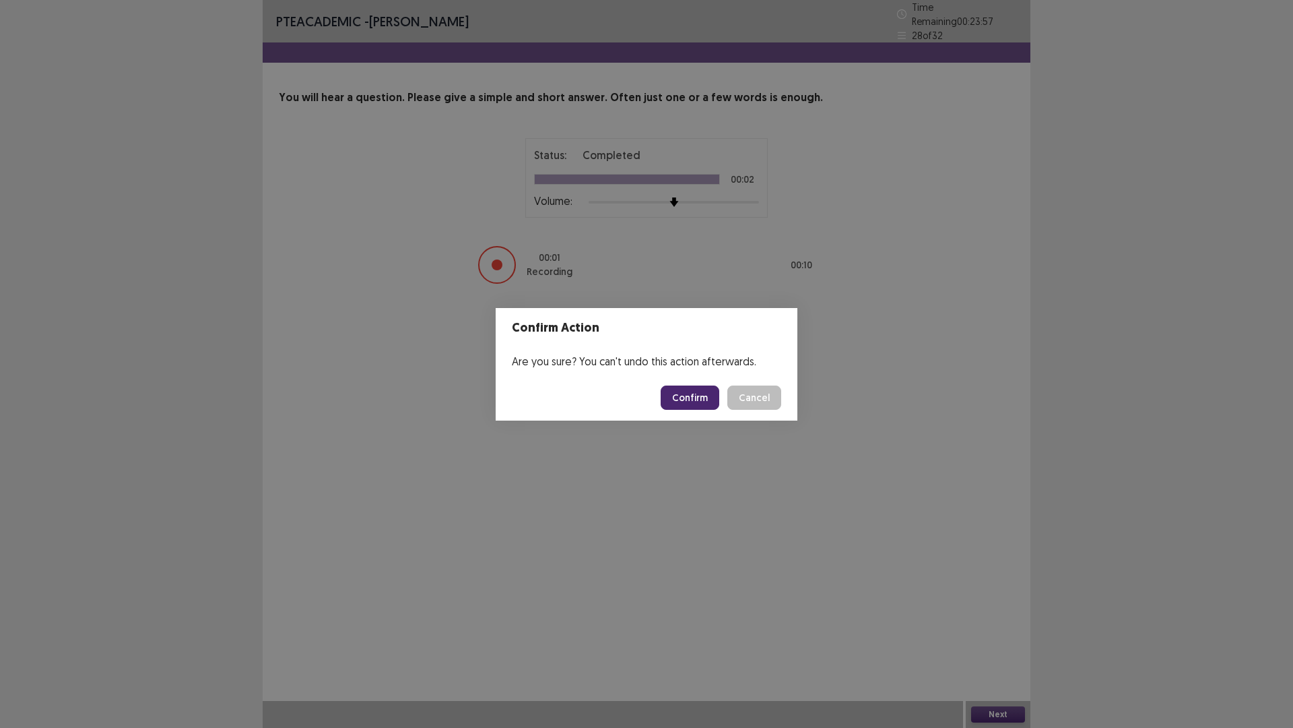
click at [717, 399] on button "Confirm" at bounding box center [690, 397] width 59 height 24
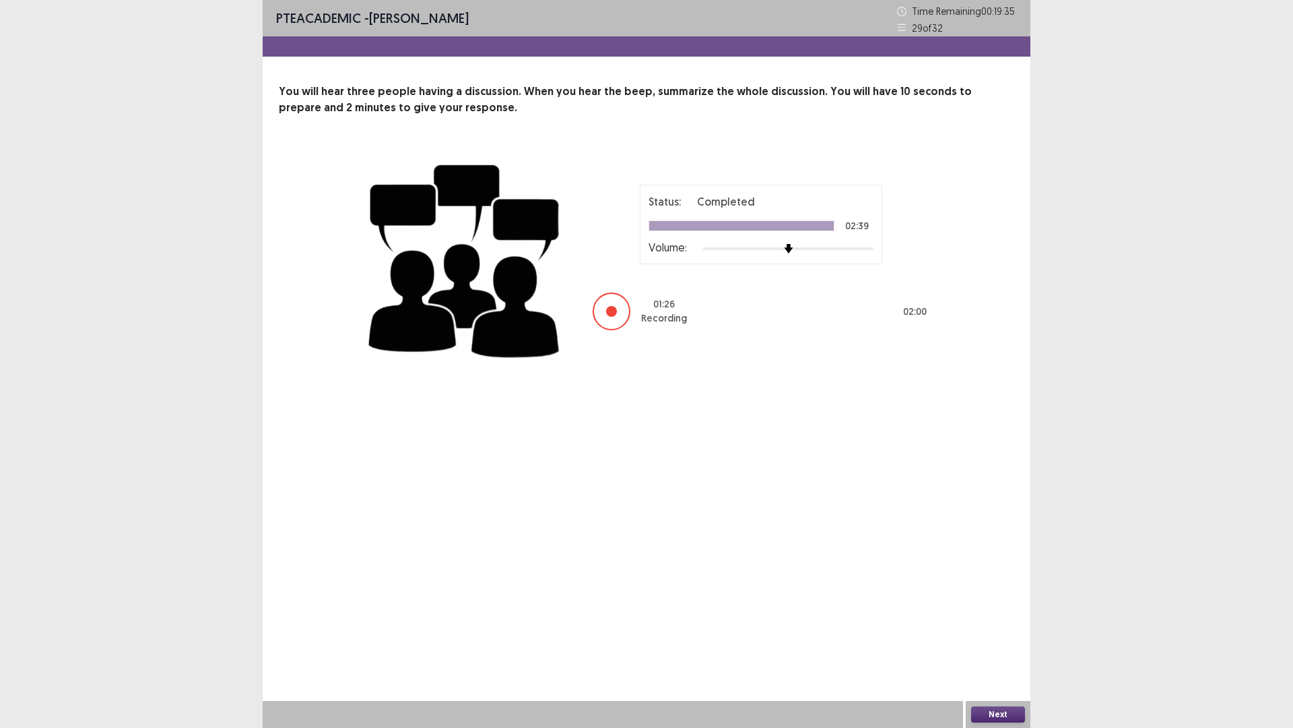
click at [1009, 636] on button "Next" at bounding box center [998, 714] width 54 height 16
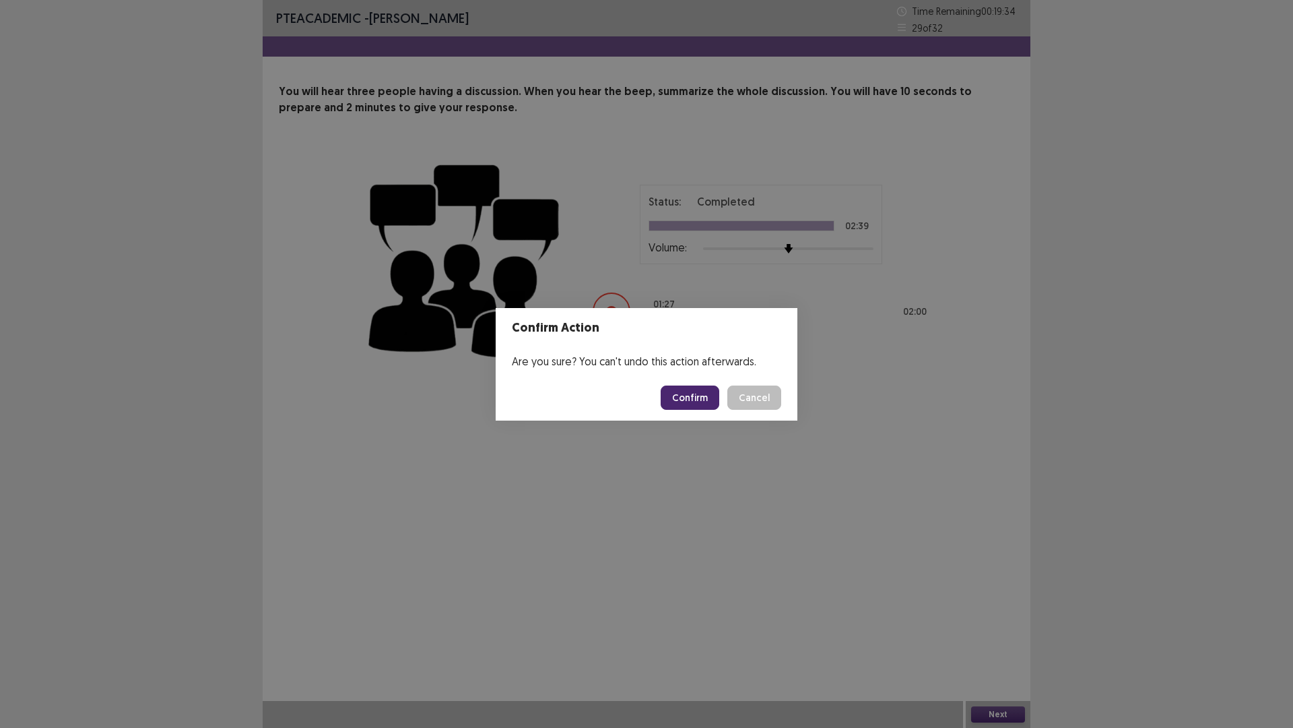
click at [680, 397] on button "Confirm" at bounding box center [690, 397] width 59 height 24
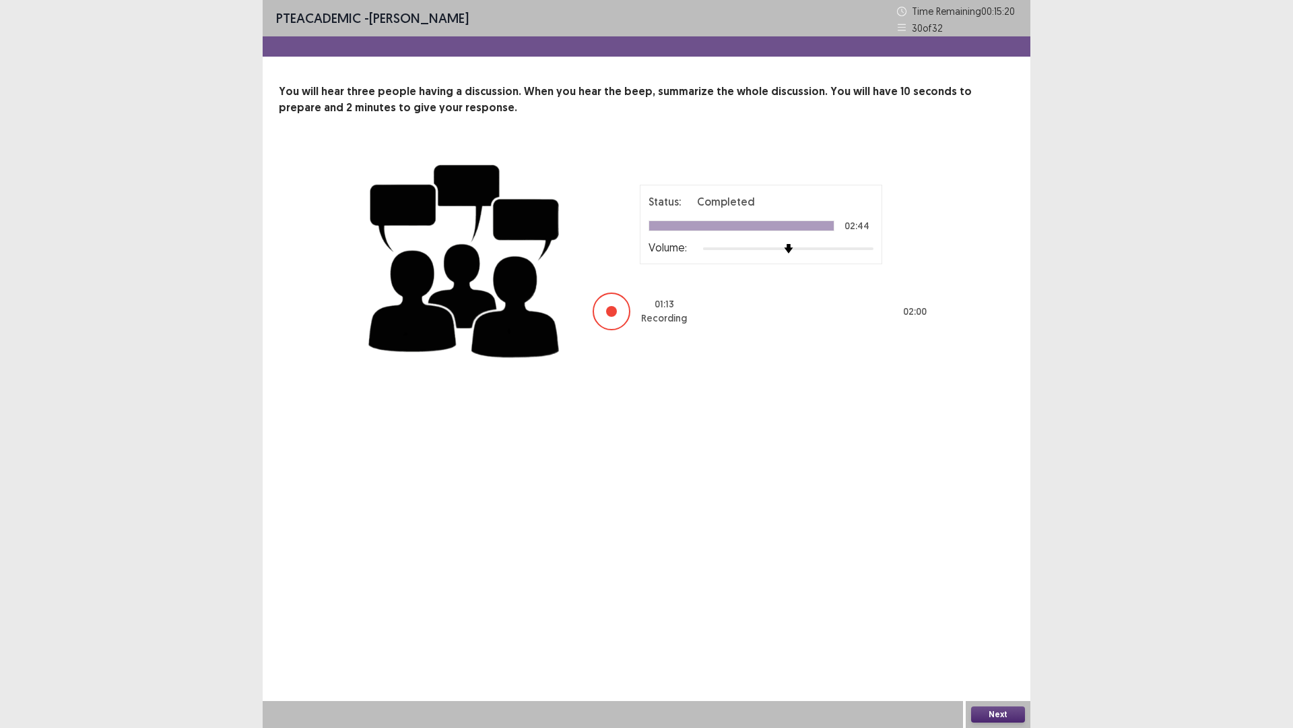
click at [1010, 636] on button "Next" at bounding box center [998, 714] width 54 height 16
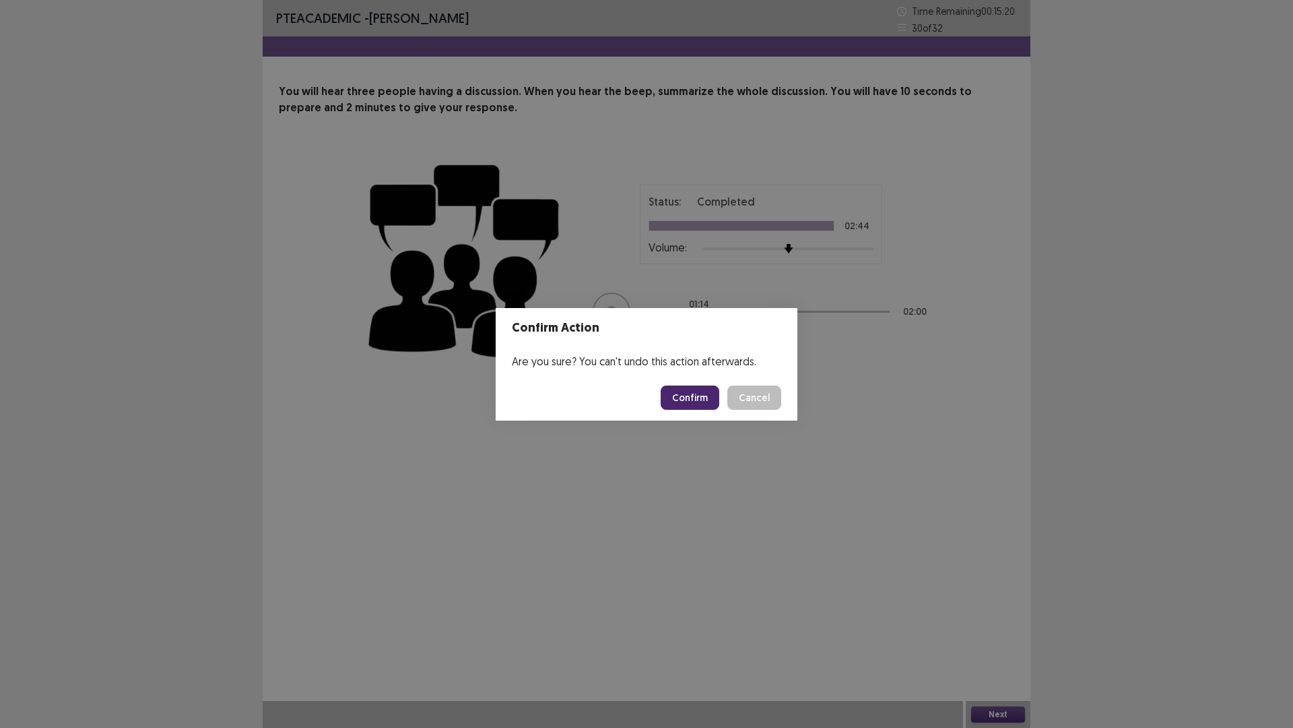
click at [678, 394] on button "Confirm" at bounding box center [690, 397] width 59 height 24
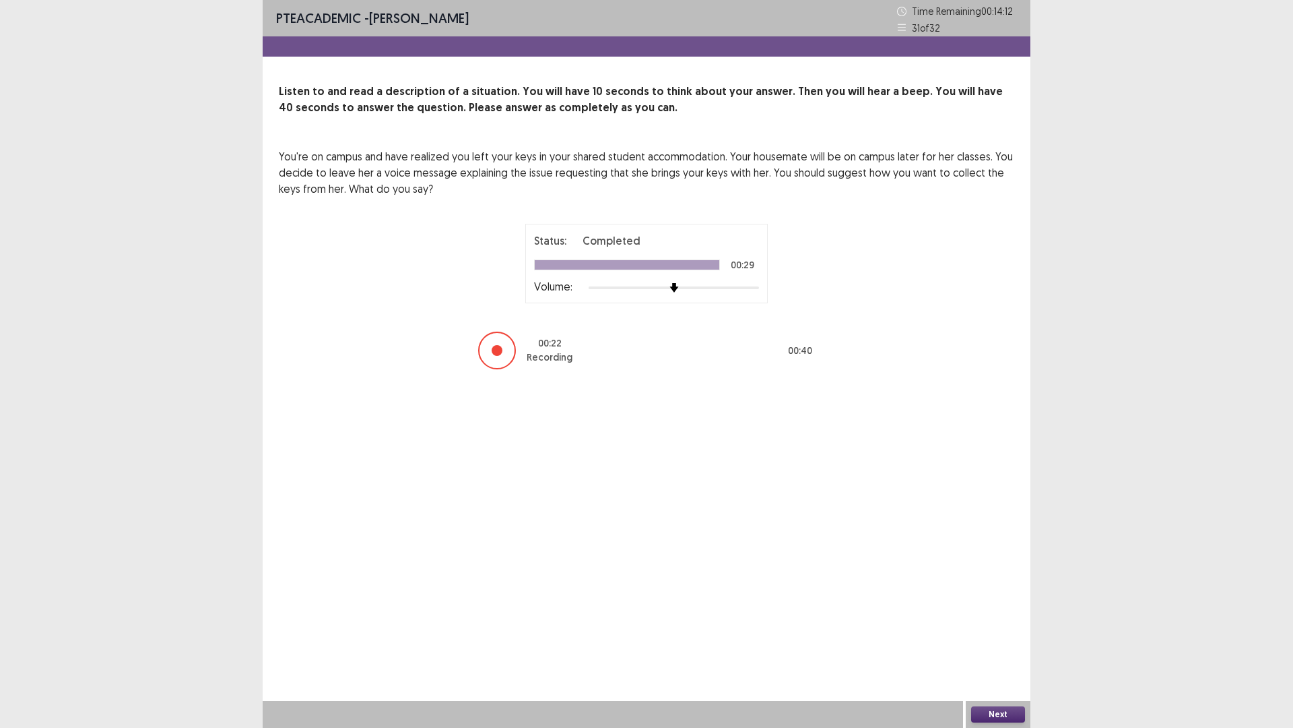
click at [997, 636] on button "Next" at bounding box center [998, 714] width 54 height 16
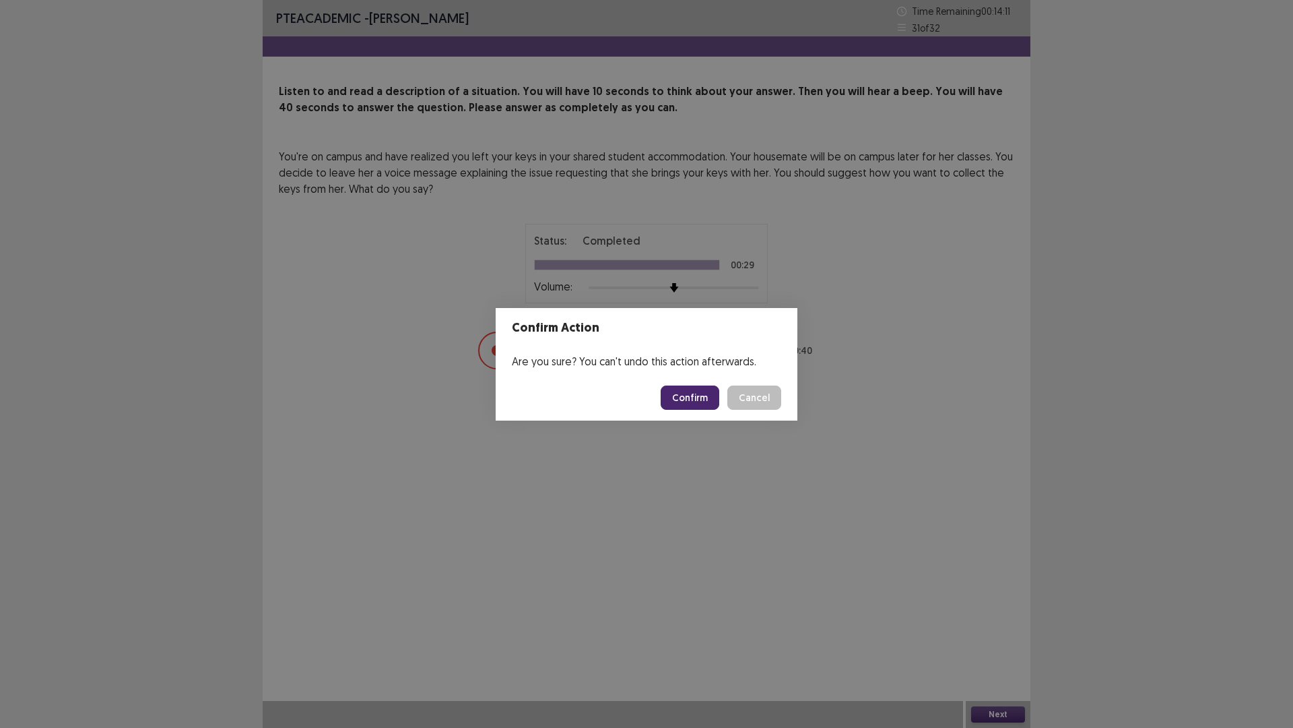
click at [670, 393] on button "Confirm" at bounding box center [690, 397] width 59 height 24
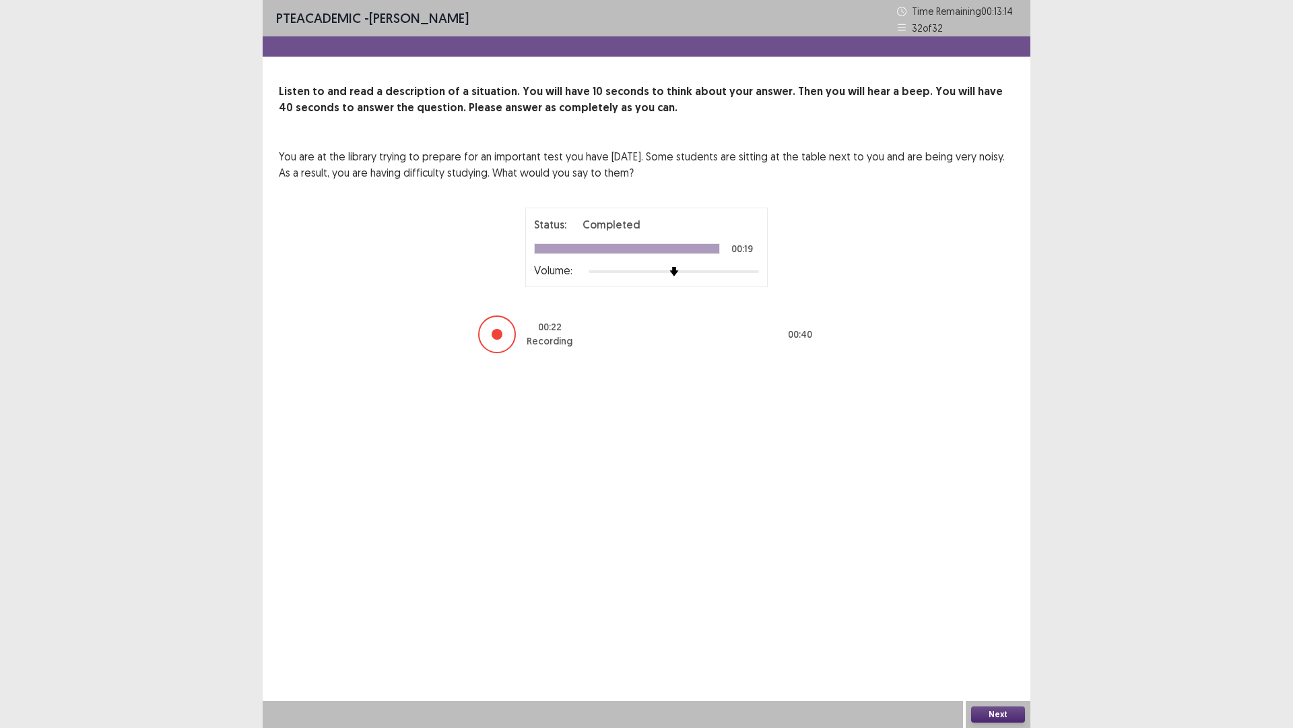
click at [1006, 636] on button "Next" at bounding box center [998, 714] width 54 height 16
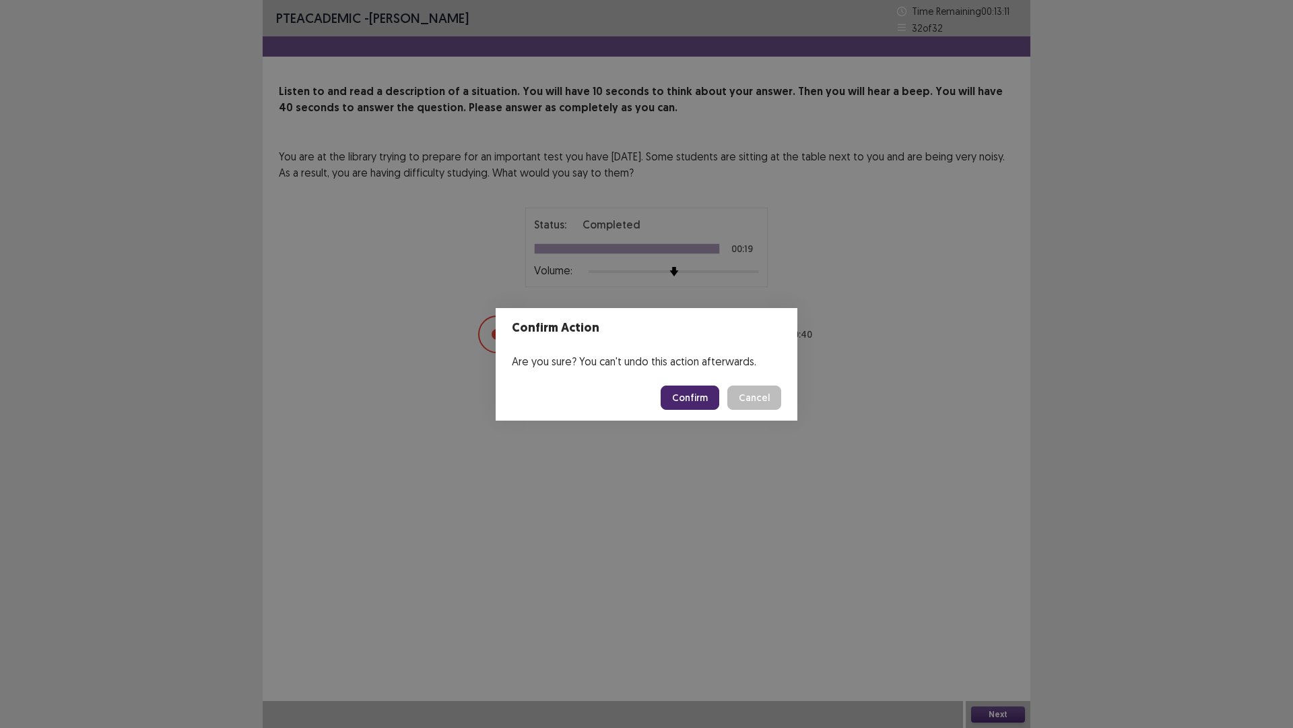
click at [678, 397] on button "Confirm" at bounding box center [690, 397] width 59 height 24
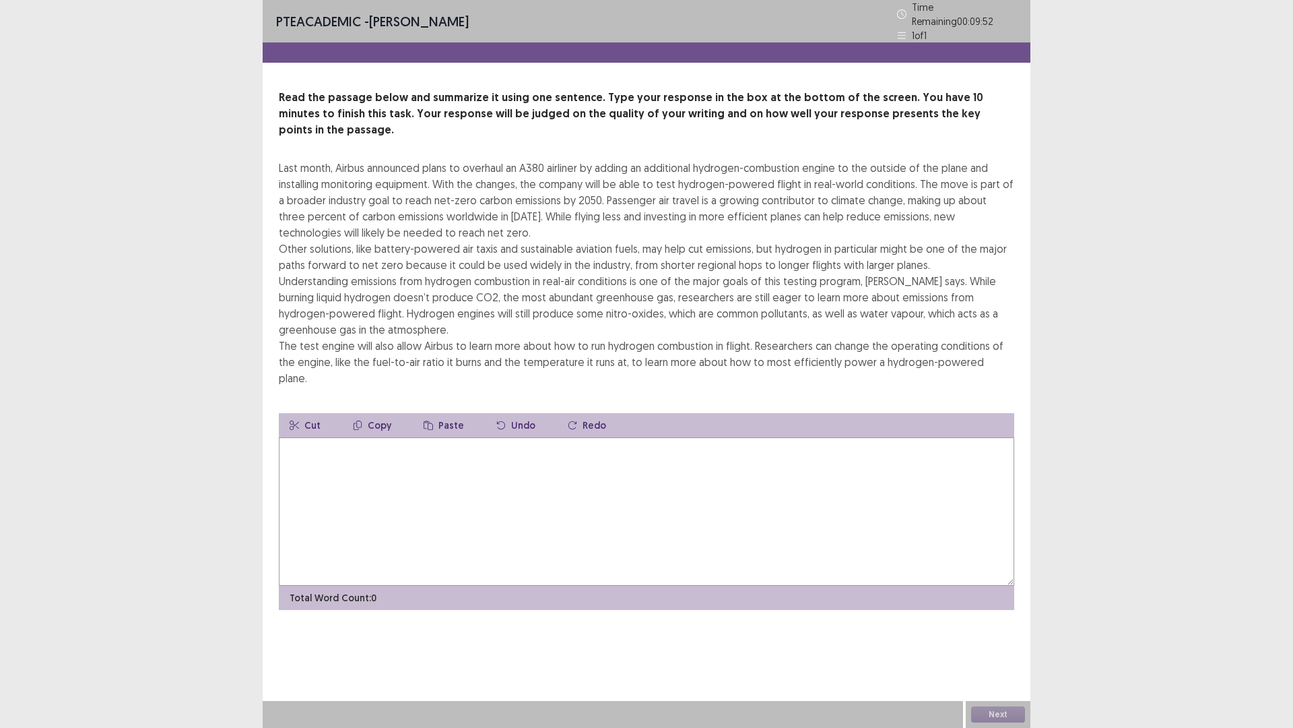
click at [390, 437] on textarea at bounding box center [647, 511] width 736 height 148
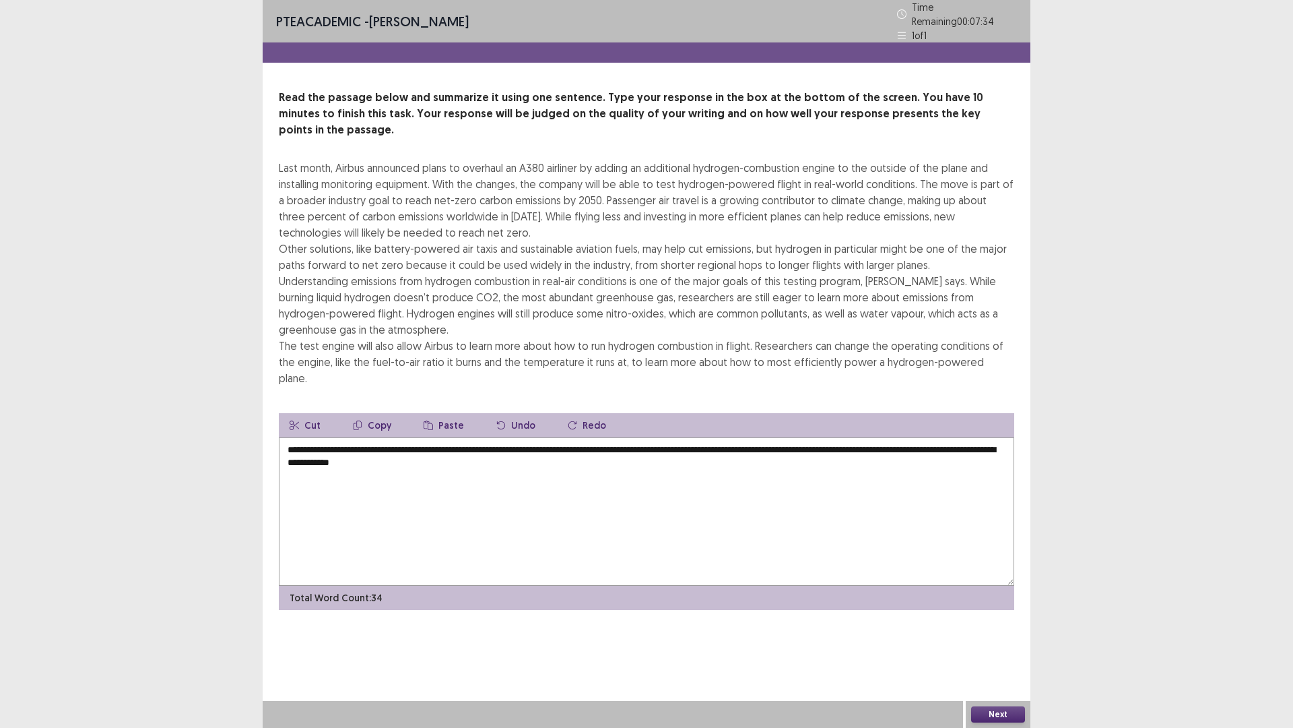
drag, startPoint x: 354, startPoint y: 422, endPoint x: 567, endPoint y: 430, distance: 213.0
click at [567, 437] on textarea "**********" at bounding box center [647, 511] width 736 height 148
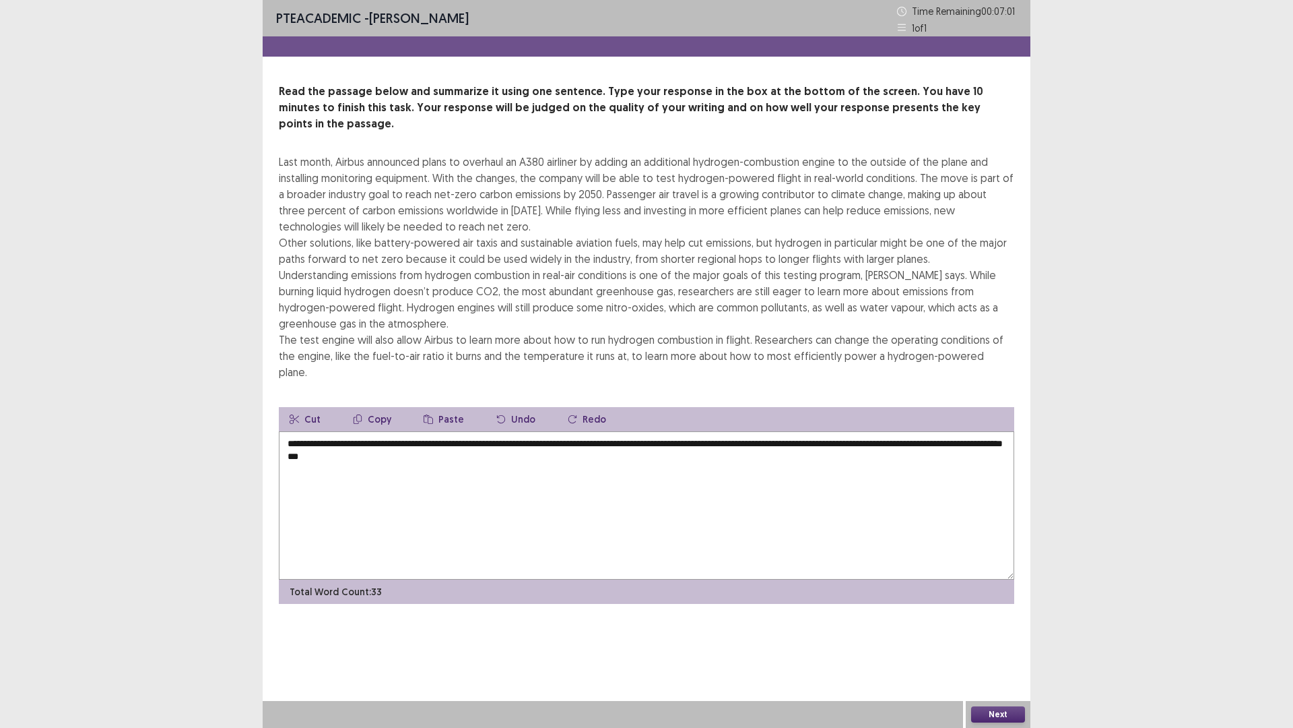
click at [334, 431] on textarea "**********" at bounding box center [647, 505] width 736 height 148
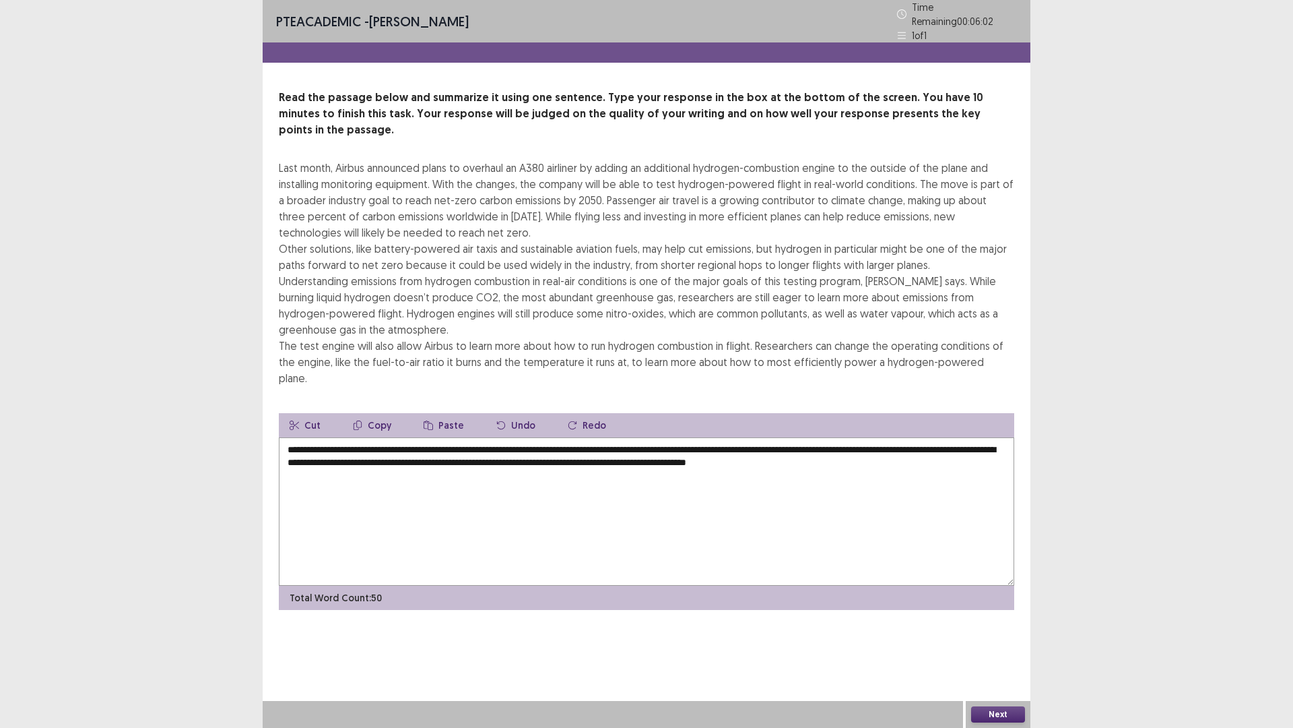
click at [833, 437] on textarea "**********" at bounding box center [647, 511] width 736 height 148
click at [954, 437] on textarea "**********" at bounding box center [647, 511] width 736 height 148
click at [950, 437] on textarea "**********" at bounding box center [647, 511] width 736 height 148
drag, startPoint x: 818, startPoint y: 426, endPoint x: 957, endPoint y: 422, distance: 138.8
click at [957, 437] on textarea "**********" at bounding box center [647, 511] width 736 height 148
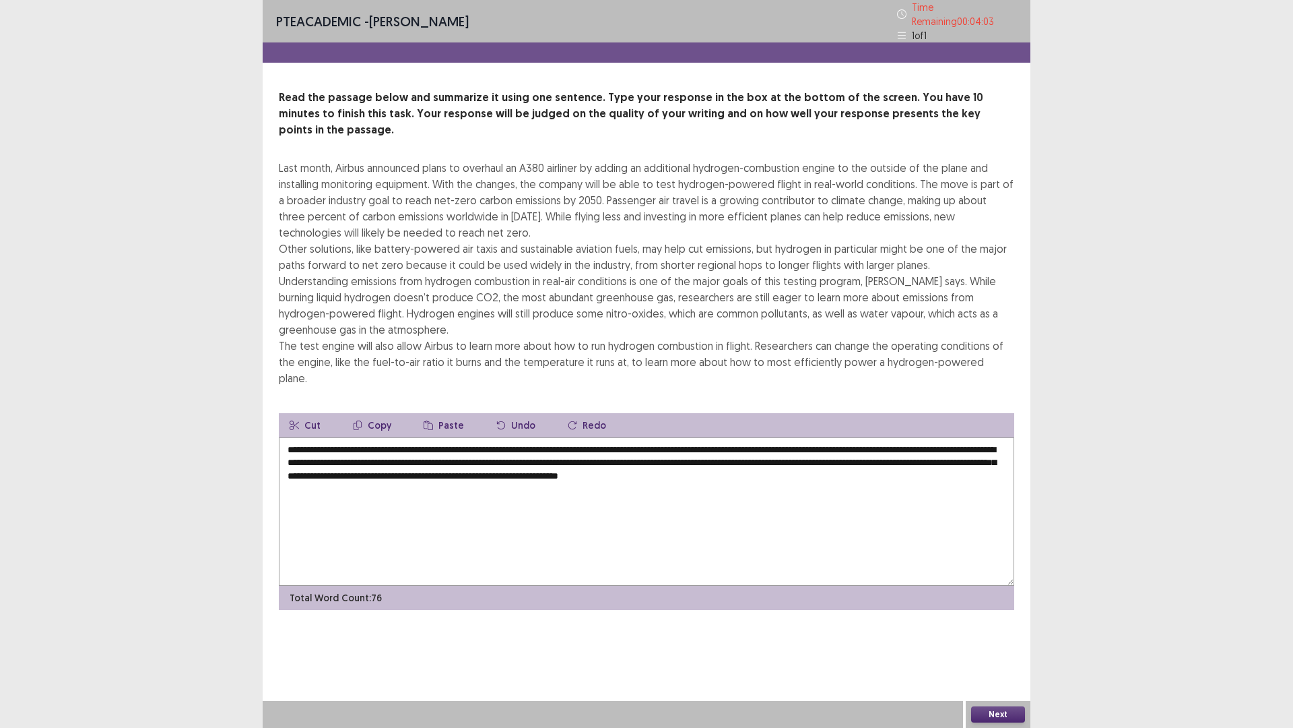
click at [408, 437] on textarea "**********" at bounding box center [647, 511] width 736 height 148
drag, startPoint x: 336, startPoint y: 412, endPoint x: 293, endPoint y: 412, distance: 43.1
click at [293, 437] on textarea "**********" at bounding box center [647, 511] width 736 height 148
click at [361, 437] on textarea "**********" at bounding box center [647, 511] width 736 height 148
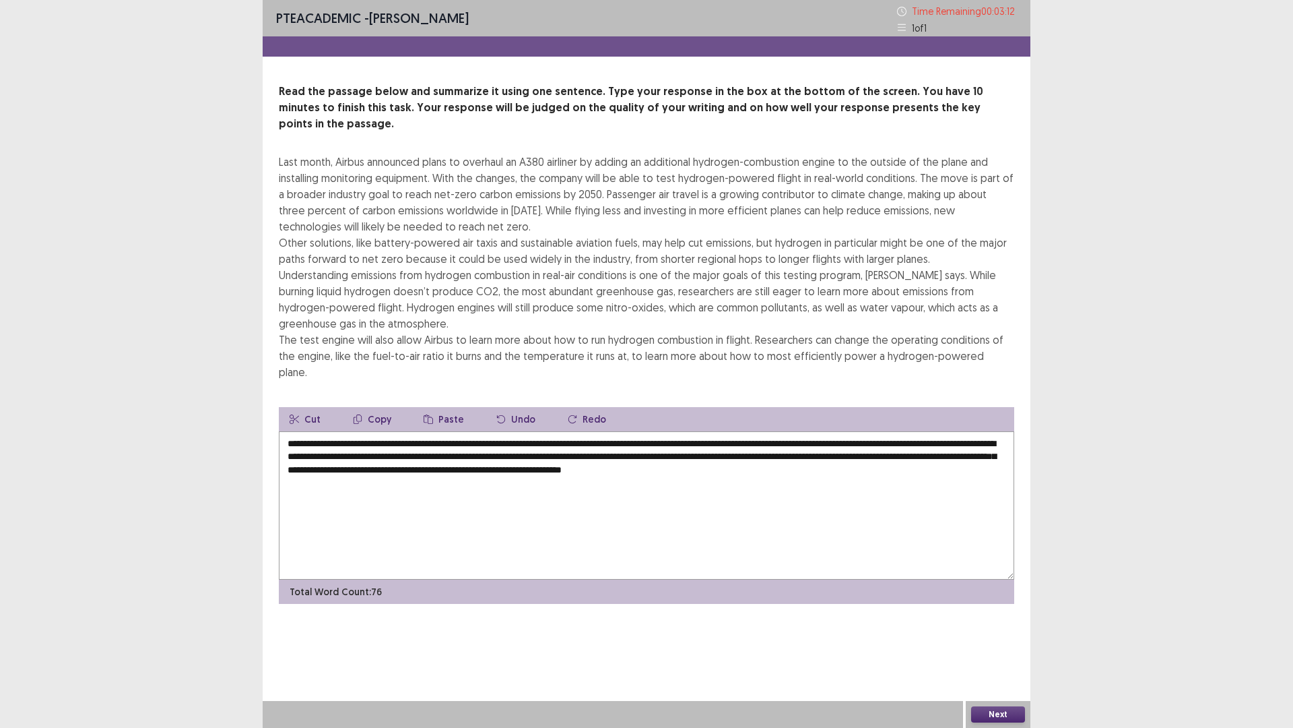
click at [815, 431] on textarea "**********" at bounding box center [647, 505] width 736 height 148
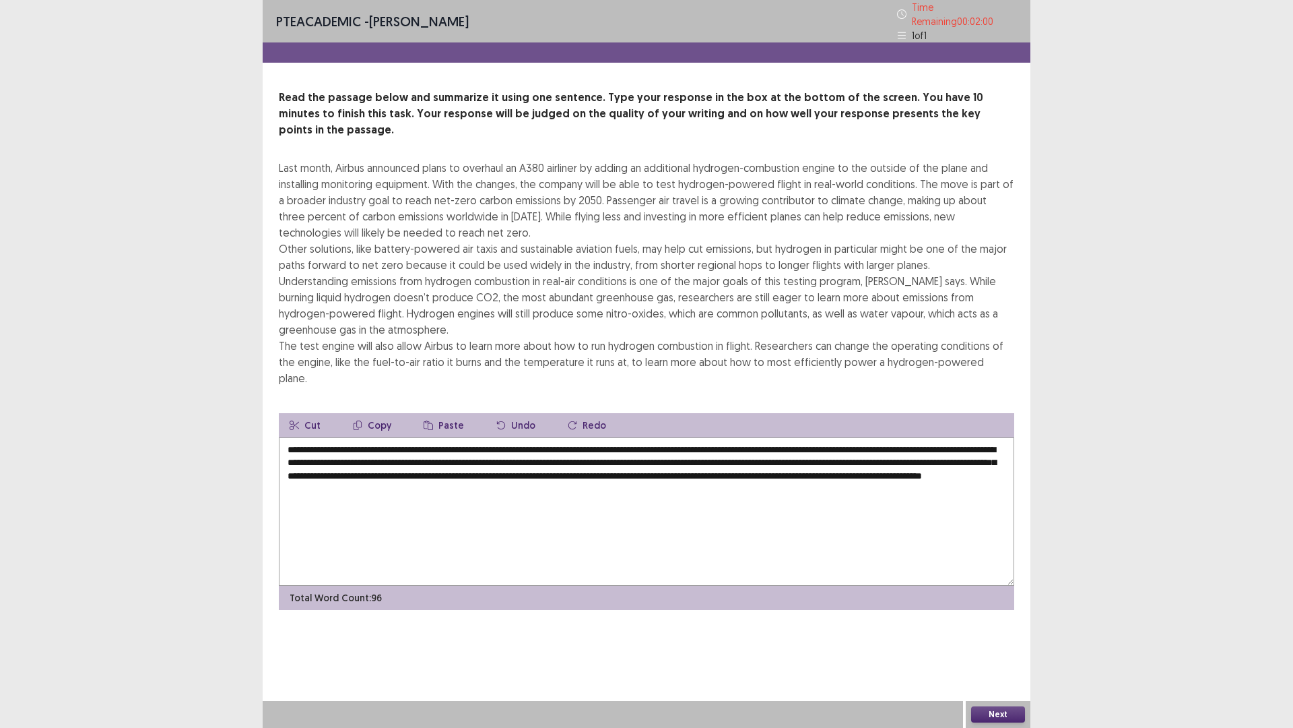
click at [776, 437] on textarea "**********" at bounding box center [647, 511] width 736 height 148
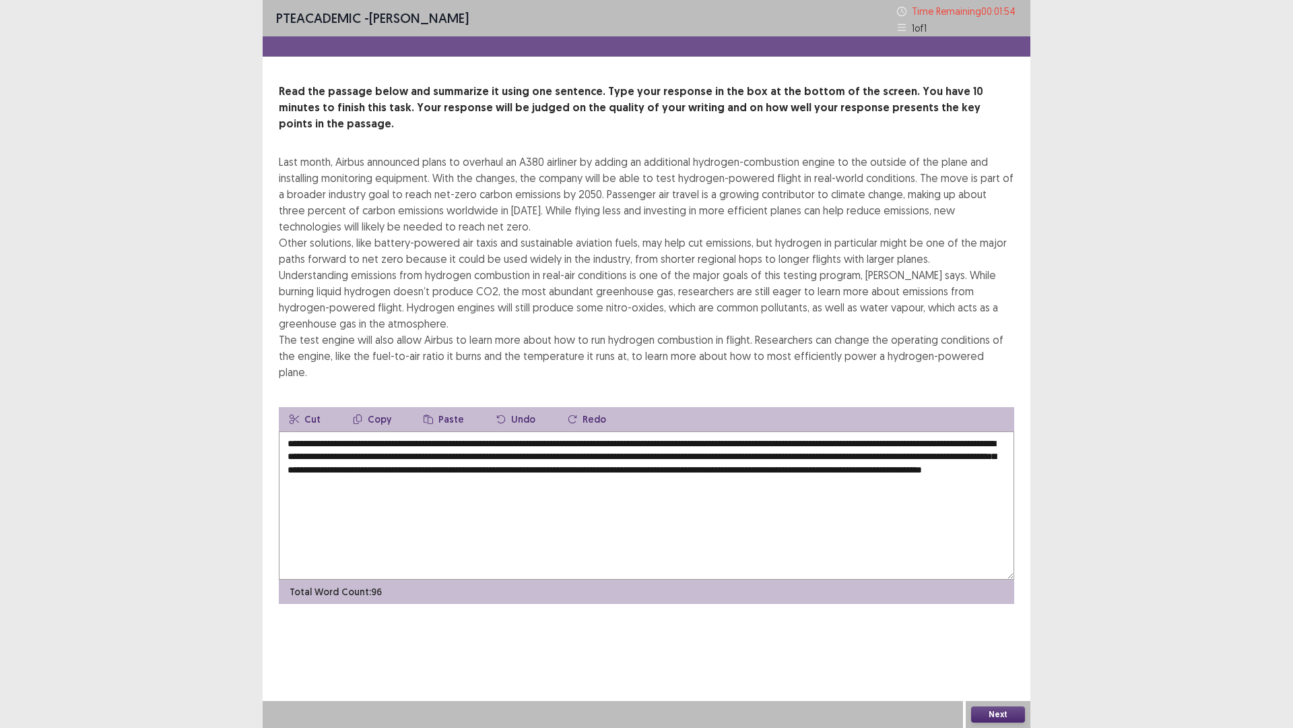
type textarea "**********"
click at [1006, 636] on button "Next" at bounding box center [998, 714] width 54 height 16
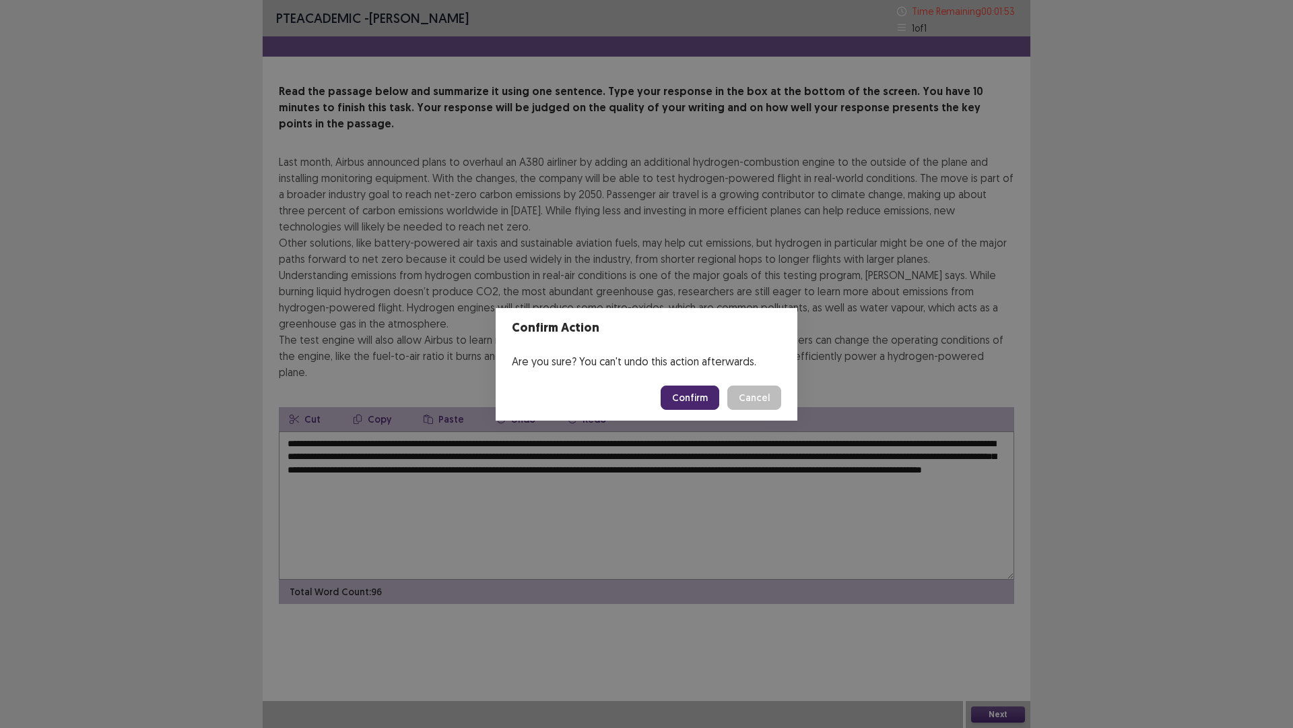
click at [689, 391] on button "Confirm" at bounding box center [690, 397] width 59 height 24
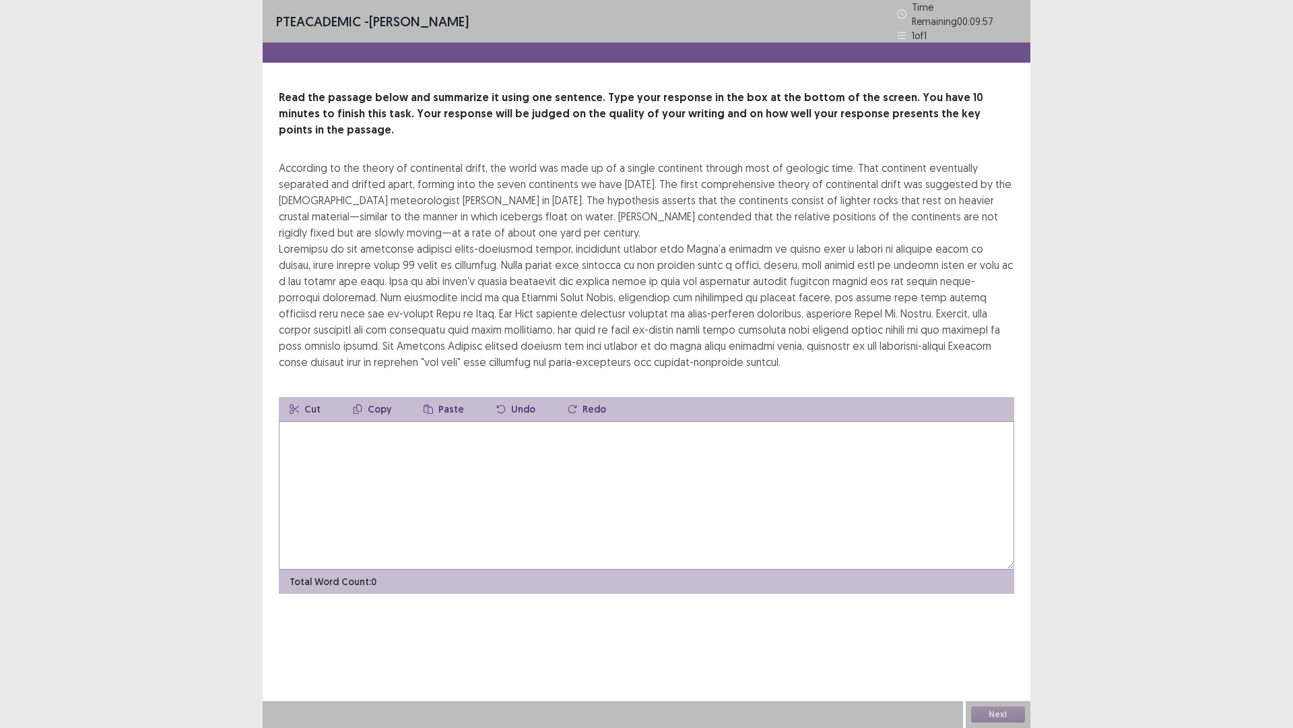
click at [502, 428] on textarea at bounding box center [647, 495] width 736 height 148
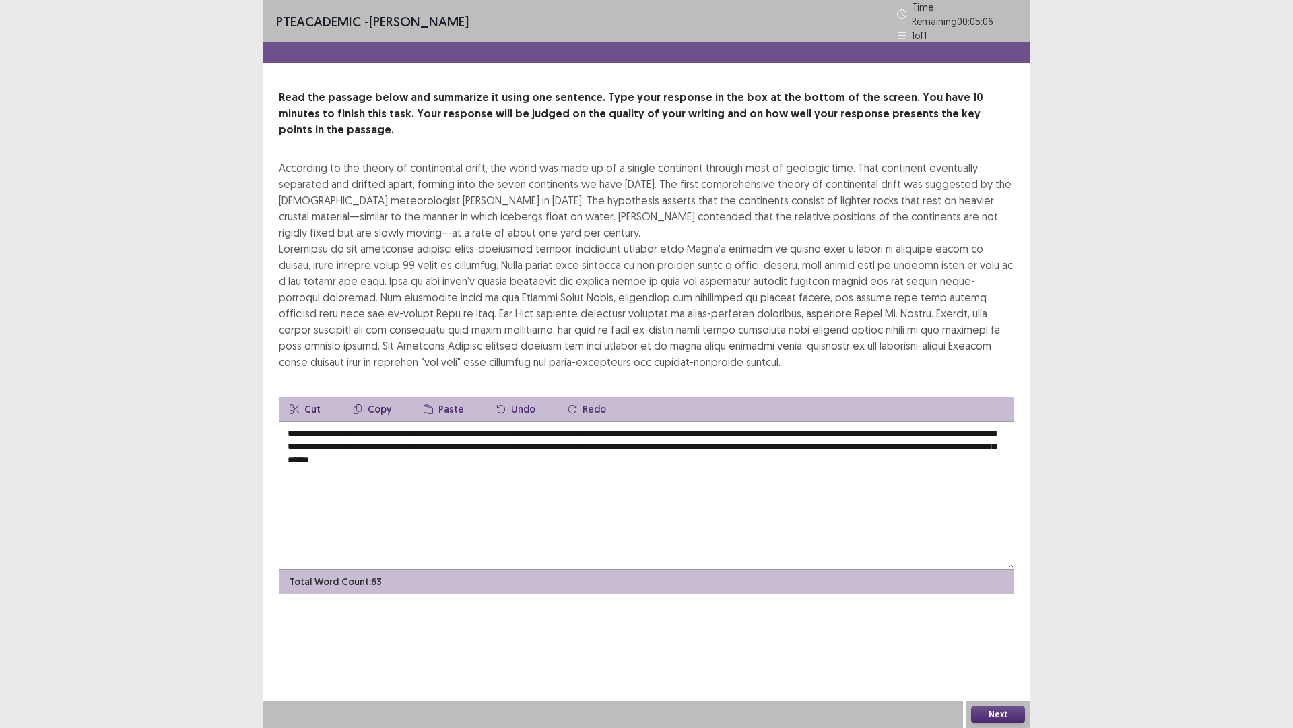
type textarea "**********"
click at [994, 636] on button "Next" at bounding box center [998, 714] width 54 height 16
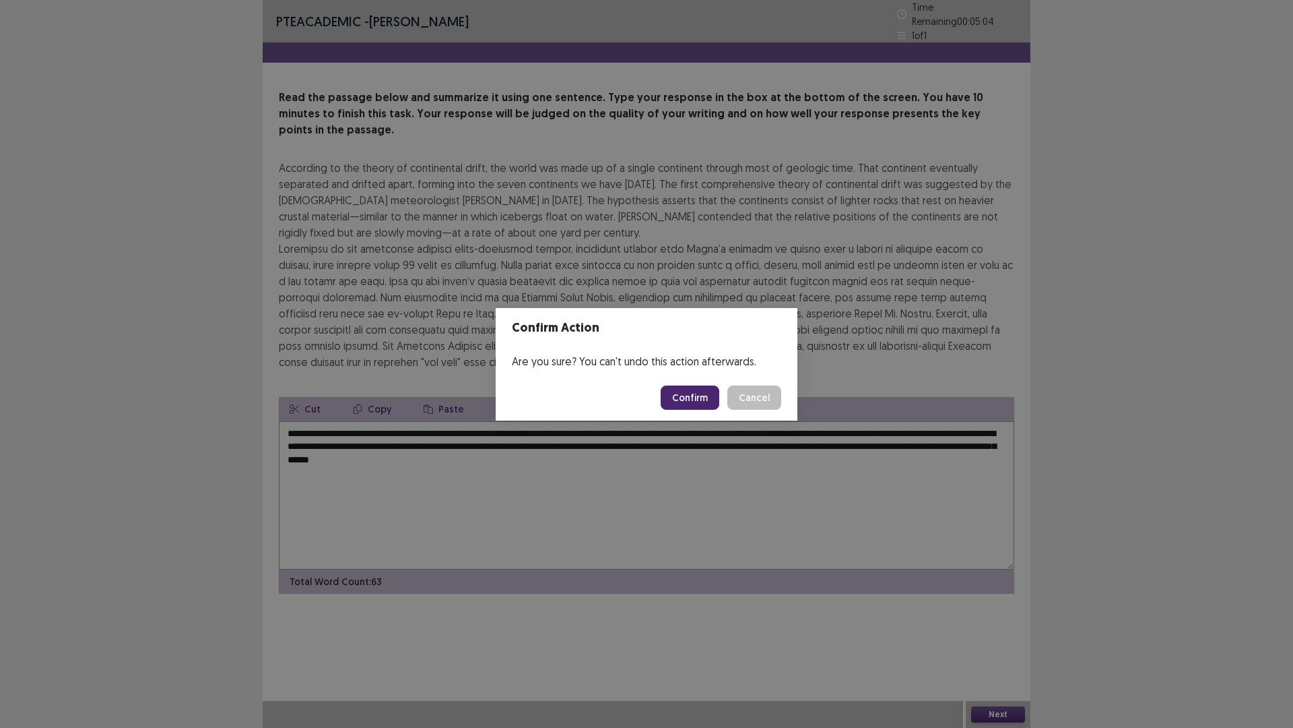
click at [708, 397] on button "Confirm" at bounding box center [690, 397] width 59 height 24
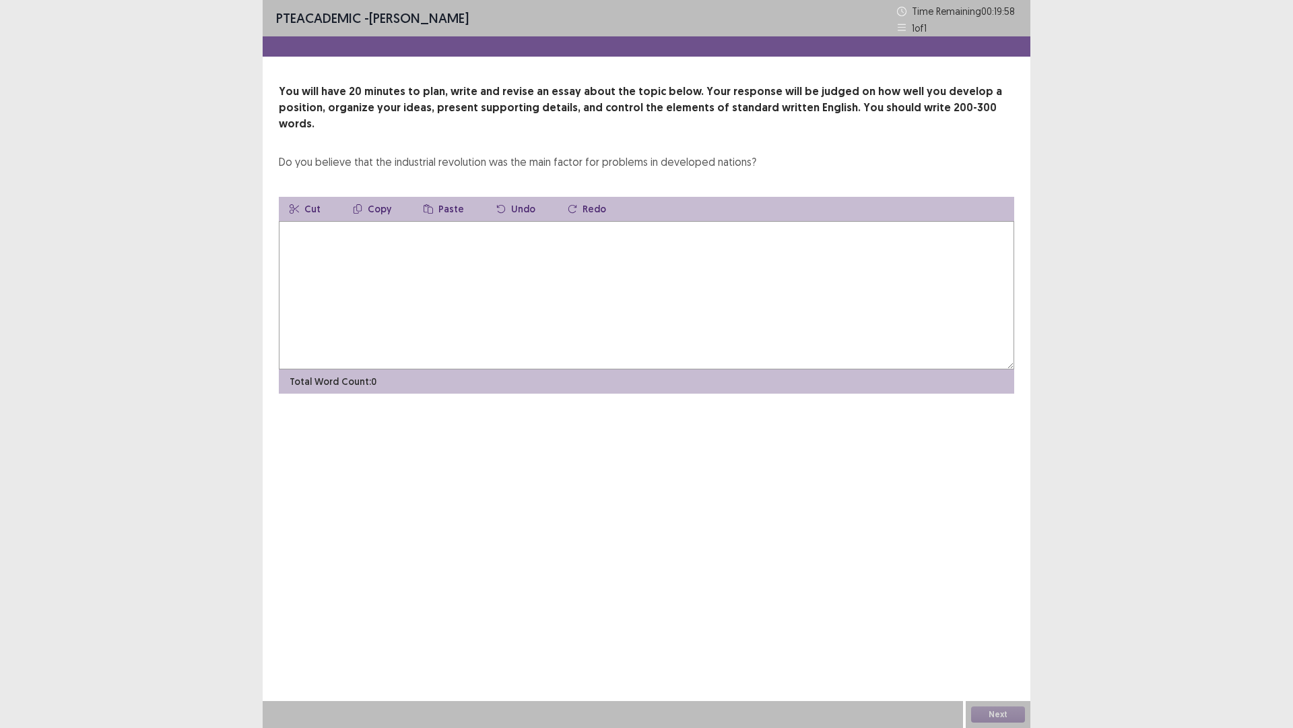
click at [406, 245] on textarea at bounding box center [647, 295] width 736 height 148
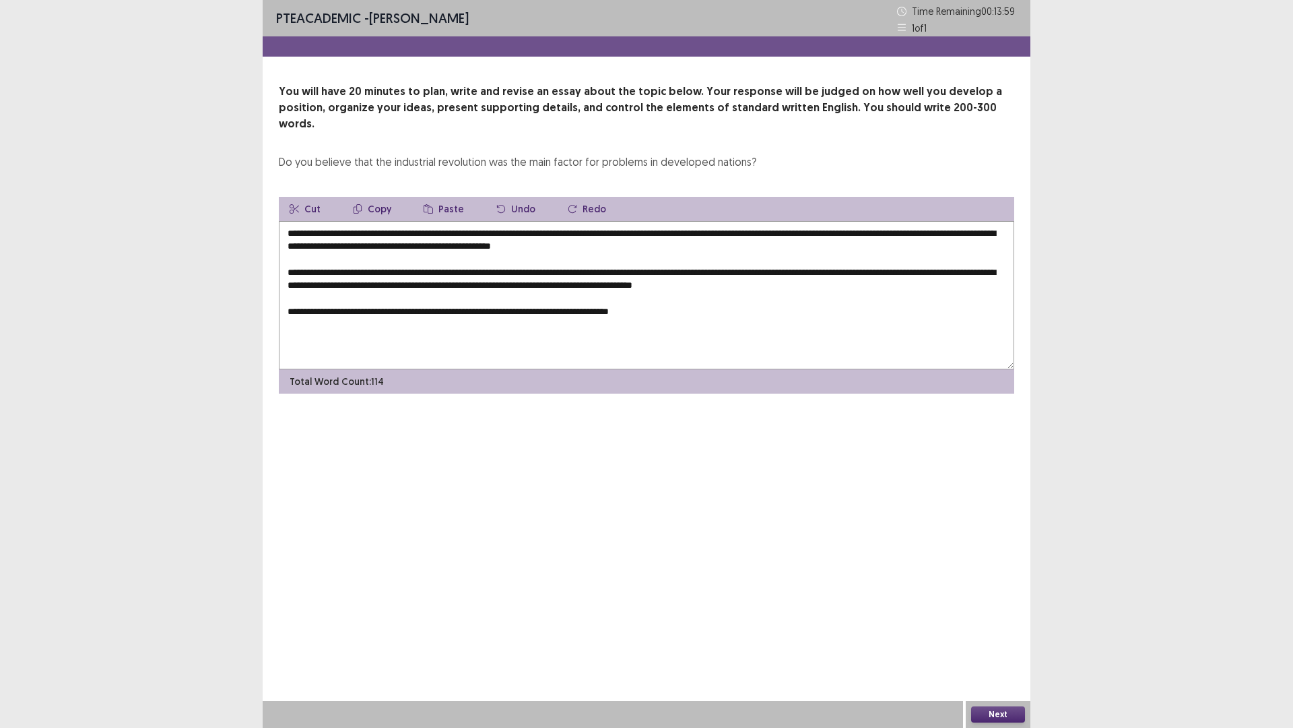
click at [633, 298] on textarea "**********" at bounding box center [647, 295] width 736 height 148
click at [661, 293] on textarea "**********" at bounding box center [647, 295] width 736 height 148
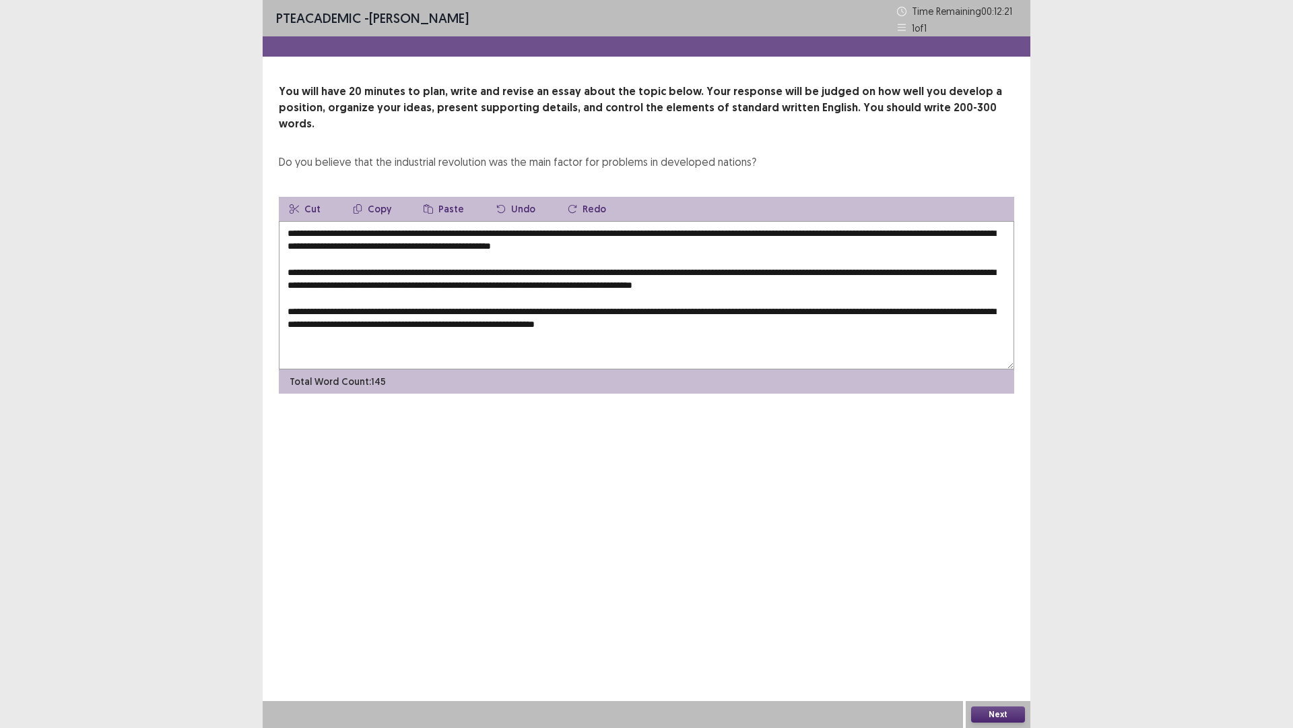
click at [663, 308] on textarea "**********" at bounding box center [647, 295] width 736 height 148
click at [779, 301] on textarea "**********" at bounding box center [647, 295] width 736 height 148
click at [779, 314] on textarea "**********" at bounding box center [647, 295] width 736 height 148
drag, startPoint x: 410, startPoint y: 358, endPoint x: 421, endPoint y: 349, distance: 14.4
click at [413, 369] on div "Total Word Count: 150" at bounding box center [647, 381] width 736 height 24
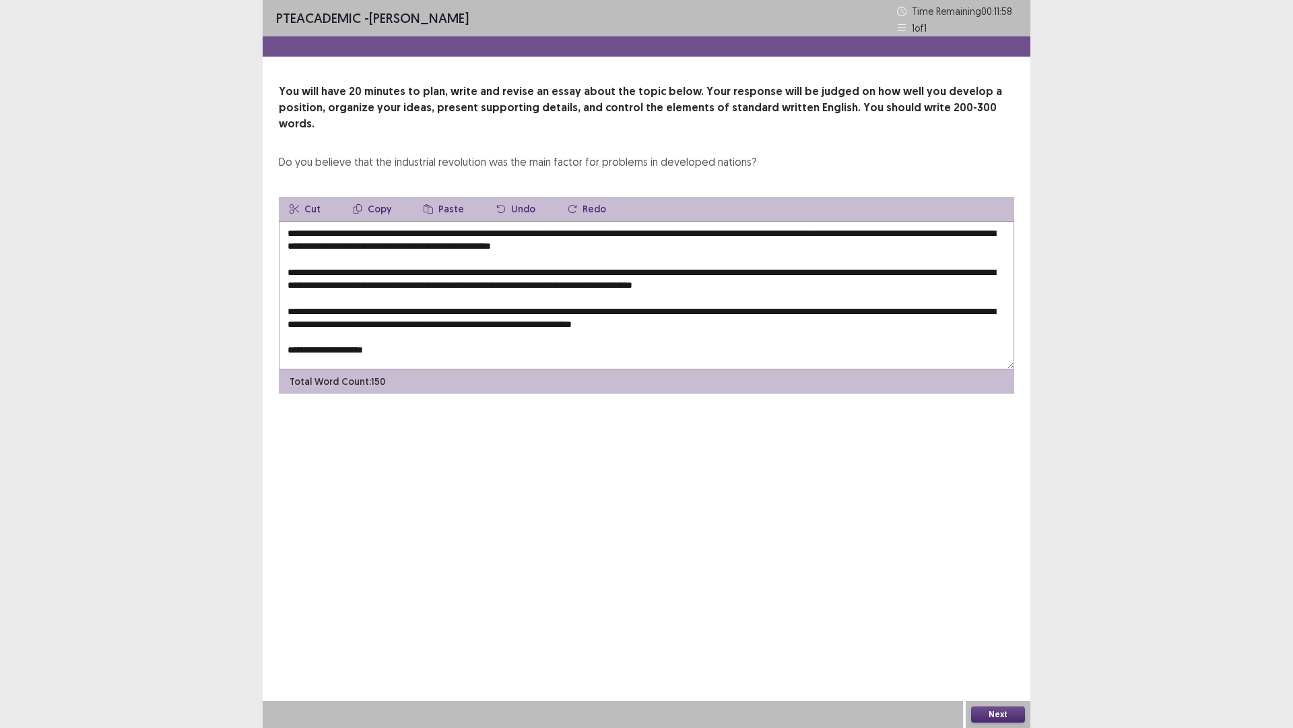
click at [422, 342] on textarea "**********" at bounding box center [647, 295] width 736 height 148
click at [825, 335] on textarea at bounding box center [647, 295] width 736 height 148
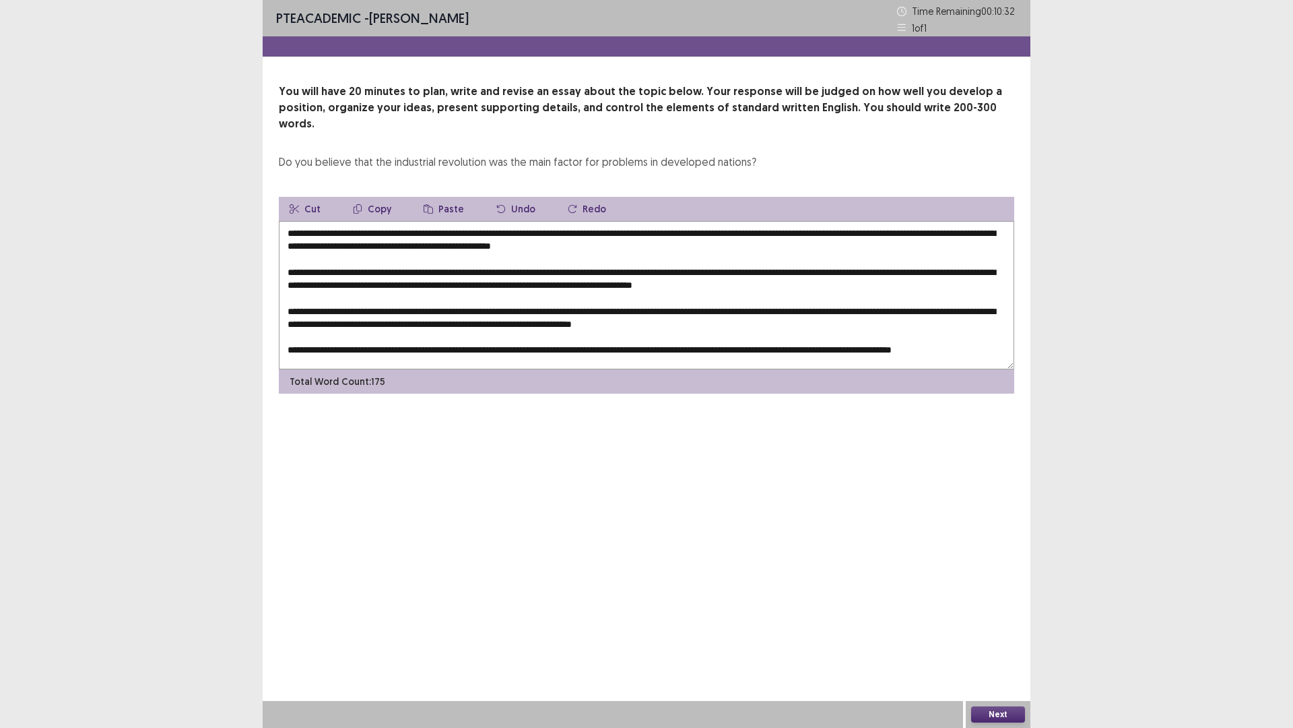
click at [986, 338] on textarea at bounding box center [647, 295] width 736 height 148
click at [335, 345] on textarea at bounding box center [647, 295] width 736 height 148
type textarea "**********"
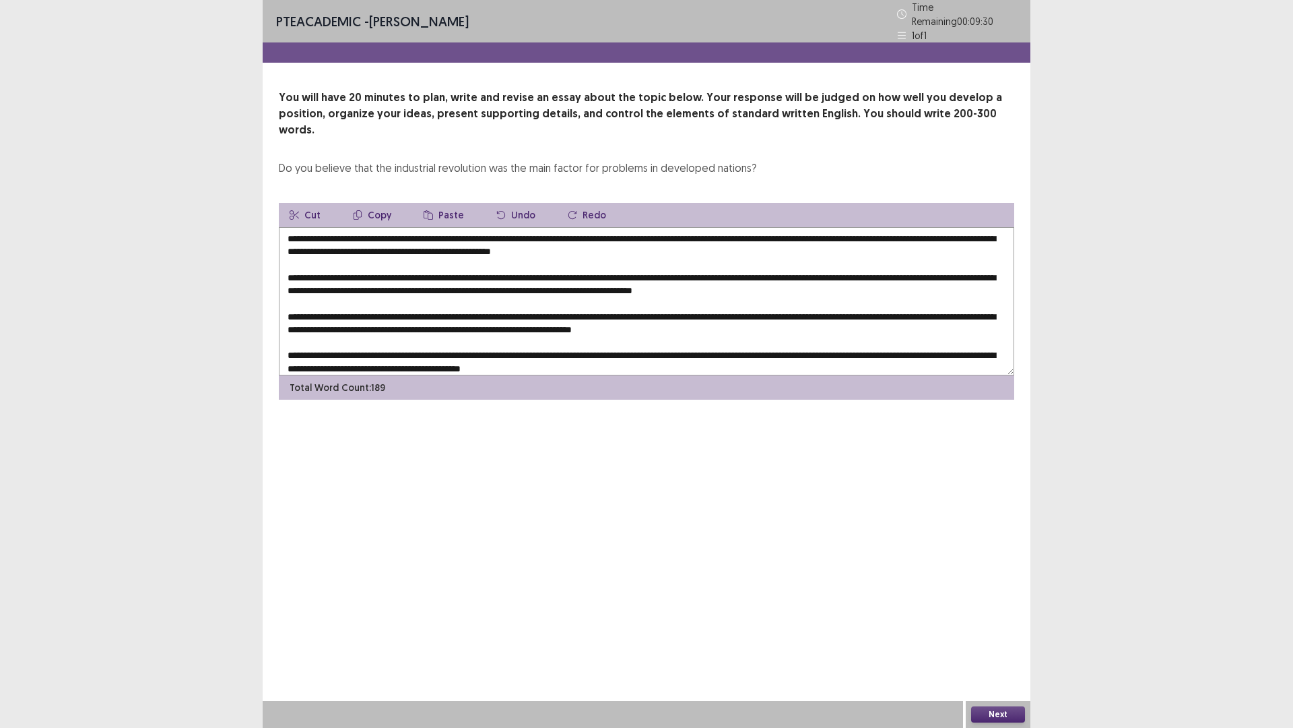
click at [987, 636] on button "Next" at bounding box center [998, 714] width 54 height 16
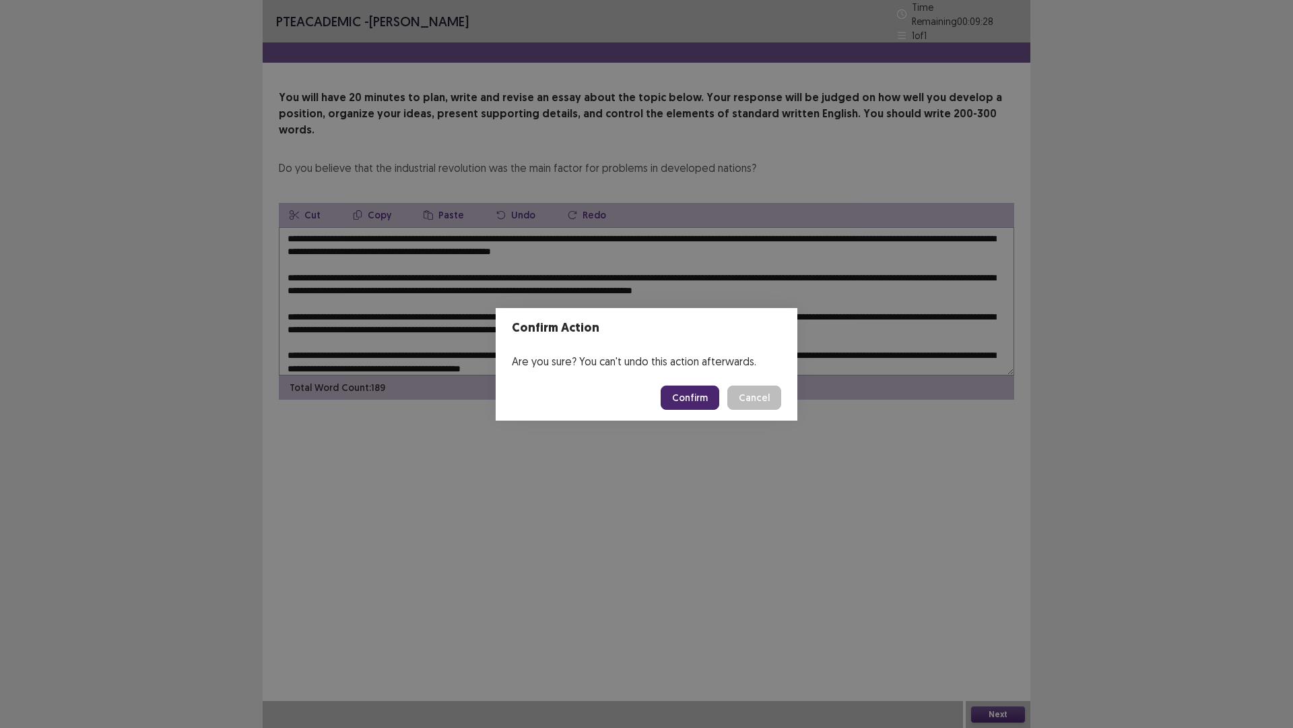
click at [682, 399] on button "Confirm" at bounding box center [690, 397] width 59 height 24
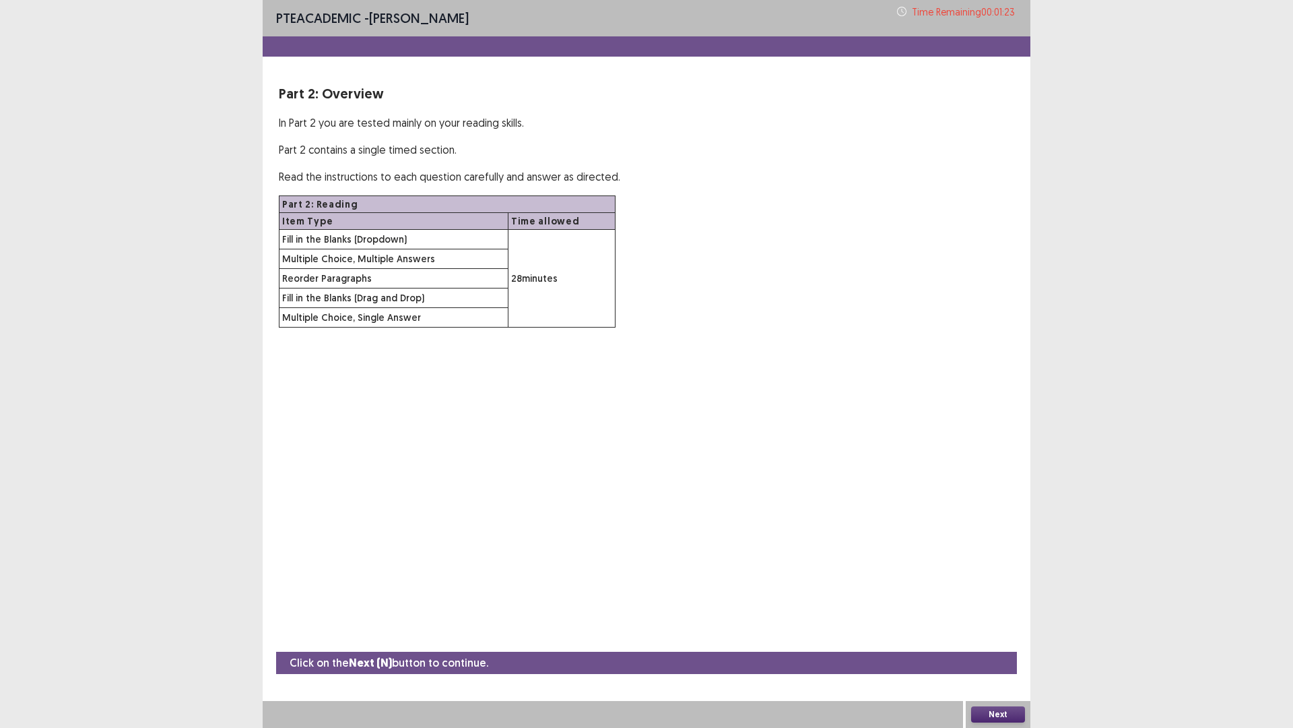
click at [997, 636] on button "Next" at bounding box center [998, 714] width 54 height 16
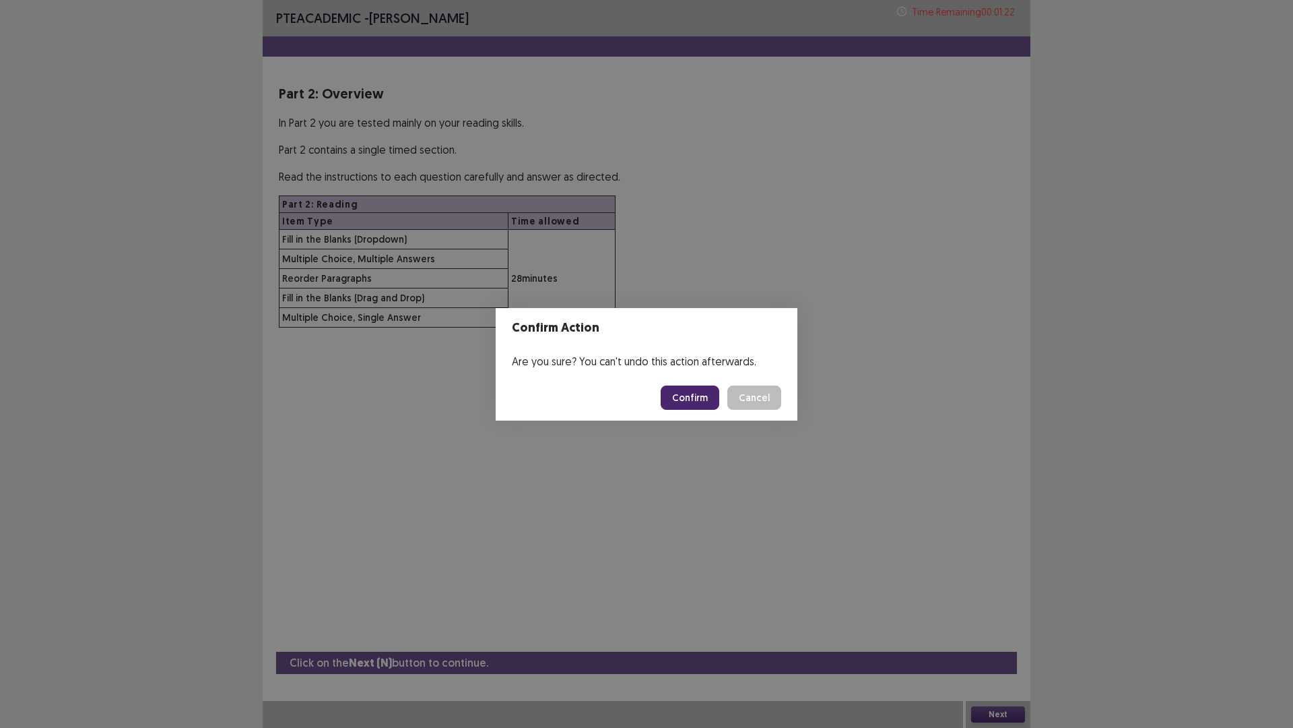
click at [703, 399] on button "Confirm" at bounding box center [690, 397] width 59 height 24
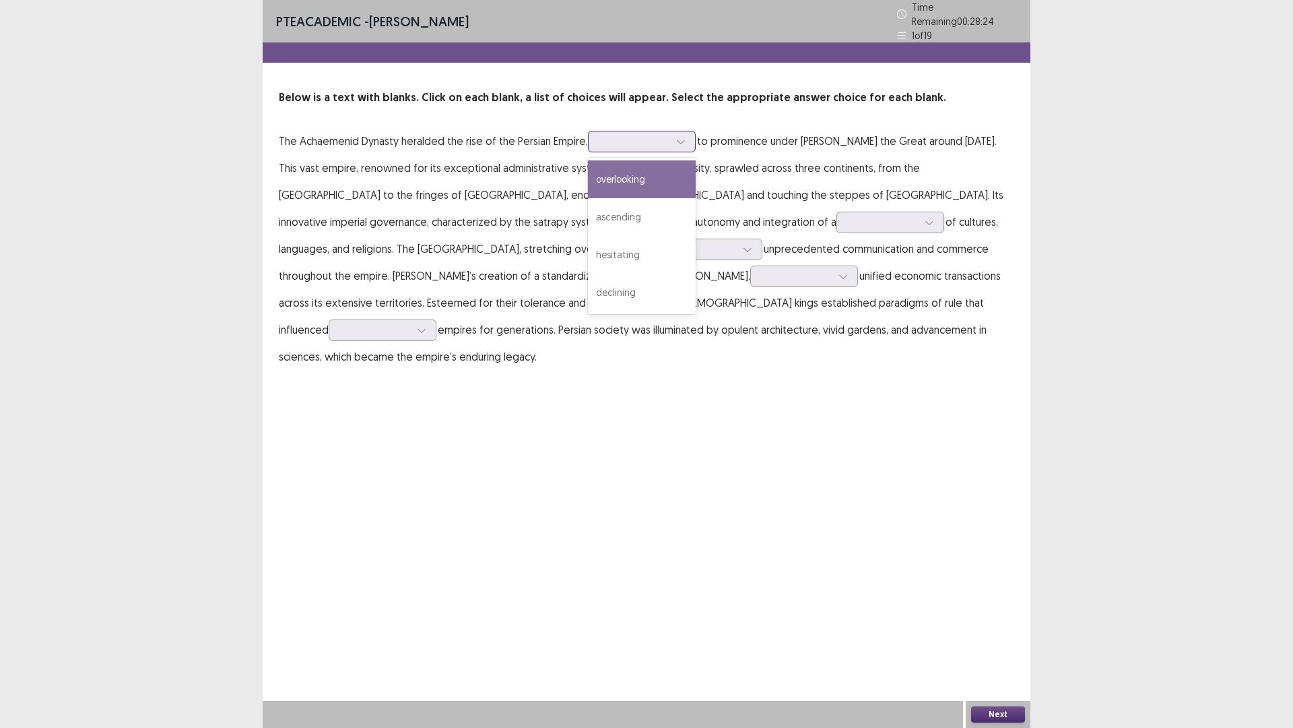
click at [690, 139] on div at bounding box center [681, 141] width 20 height 20
click at [646, 207] on div "ascending" at bounding box center [642, 217] width 108 height 38
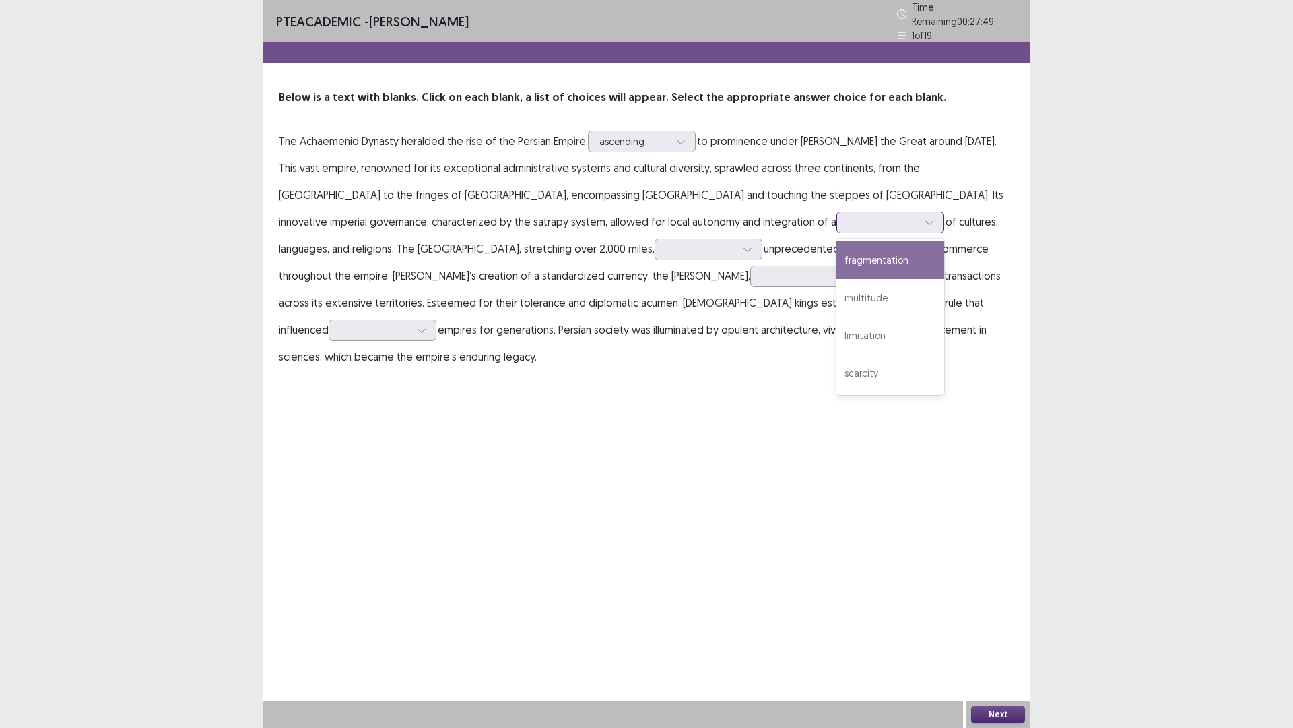
click at [920, 226] on div at bounding box center [930, 222] width 20 height 20
click at [837, 260] on div "fragmentation" at bounding box center [891, 260] width 108 height 38
click at [738, 241] on div at bounding box center [748, 249] width 20 height 20
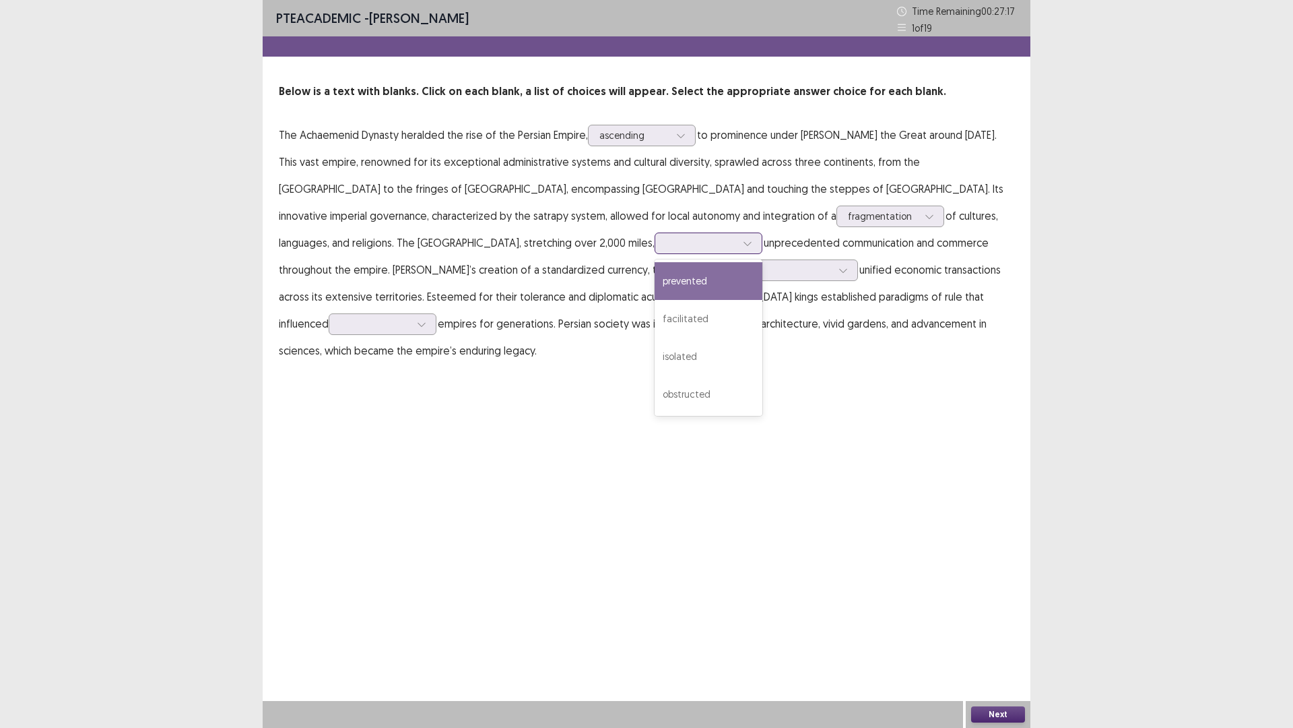
click at [655, 282] on div "prevented" at bounding box center [709, 281] width 108 height 38
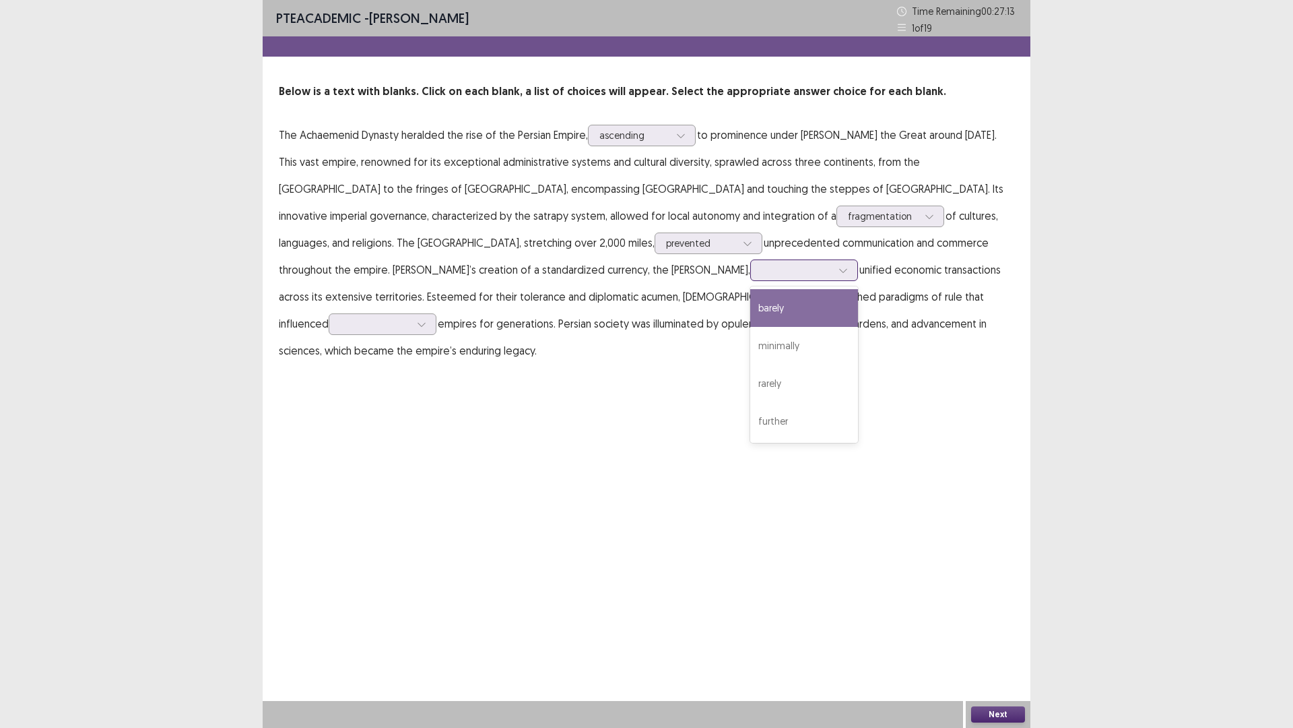
click at [839, 274] on icon at bounding box center [843, 269] width 9 height 9
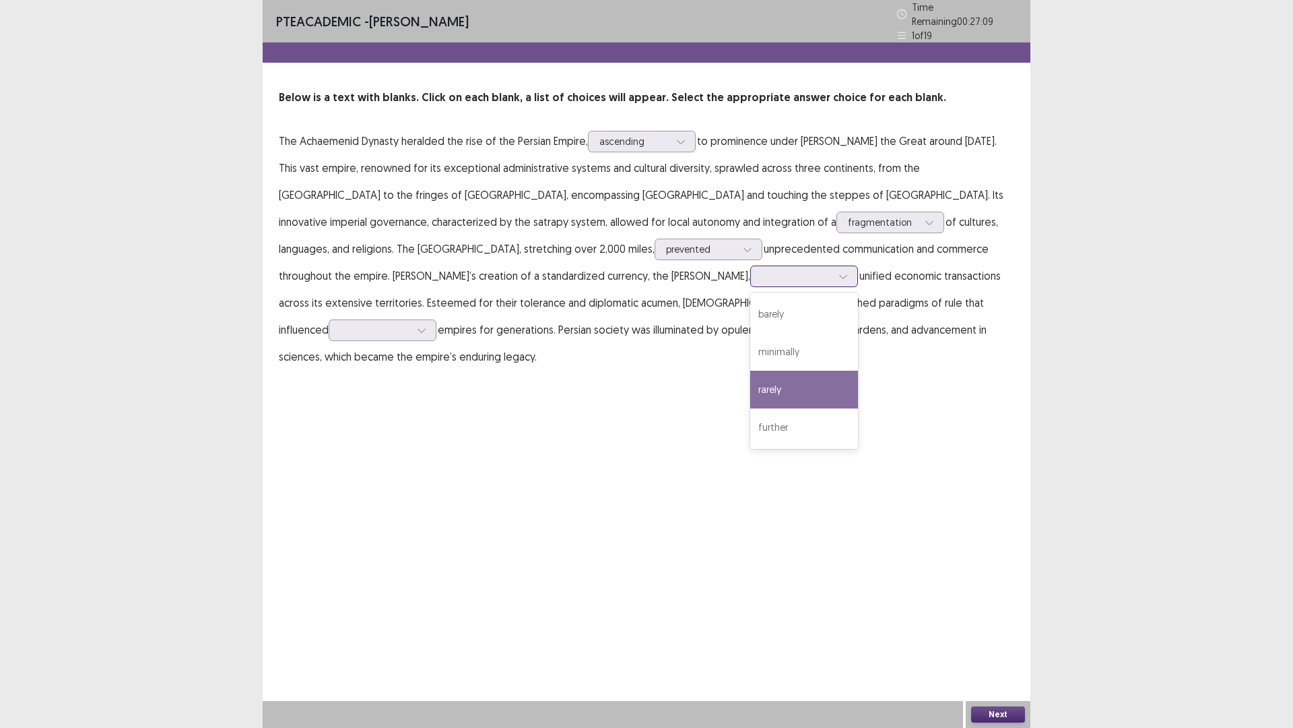
click at [750, 384] on div "rarely" at bounding box center [804, 390] width 108 height 38
click at [410, 323] on div at bounding box center [375, 329] width 70 height 13
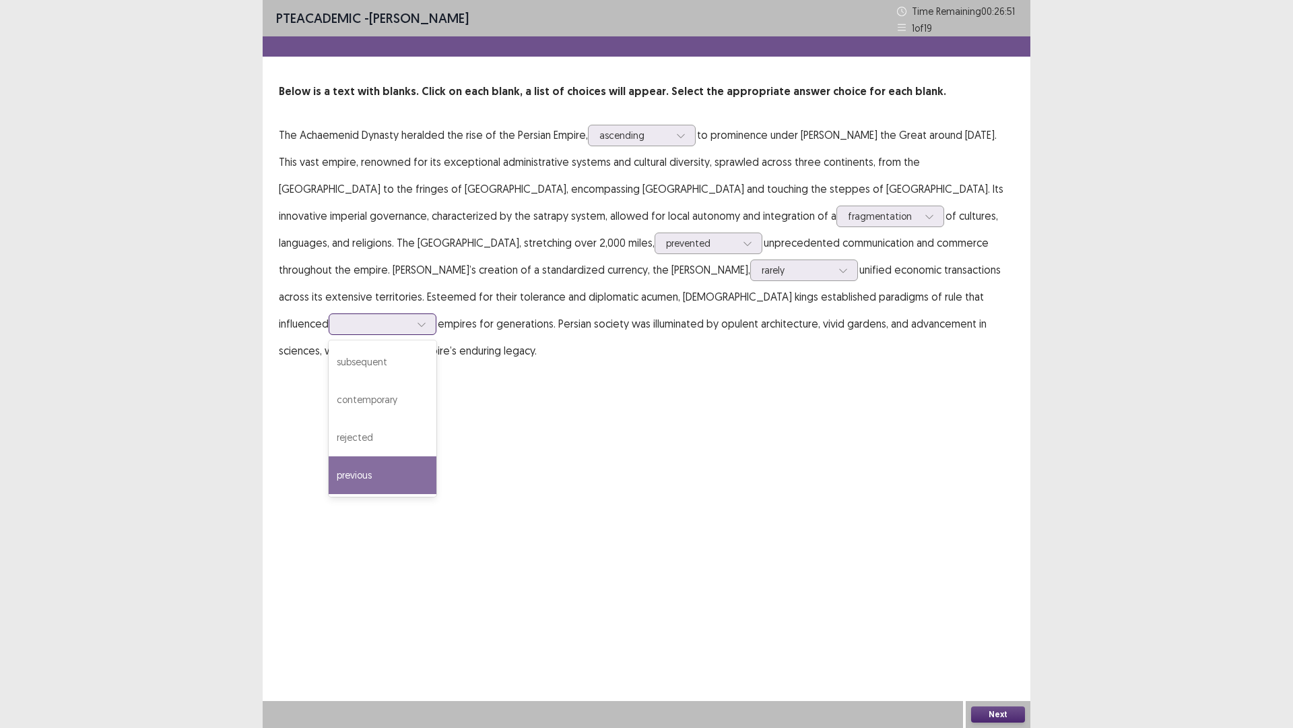
click at [437, 456] on div "previous" at bounding box center [383, 475] width 108 height 38
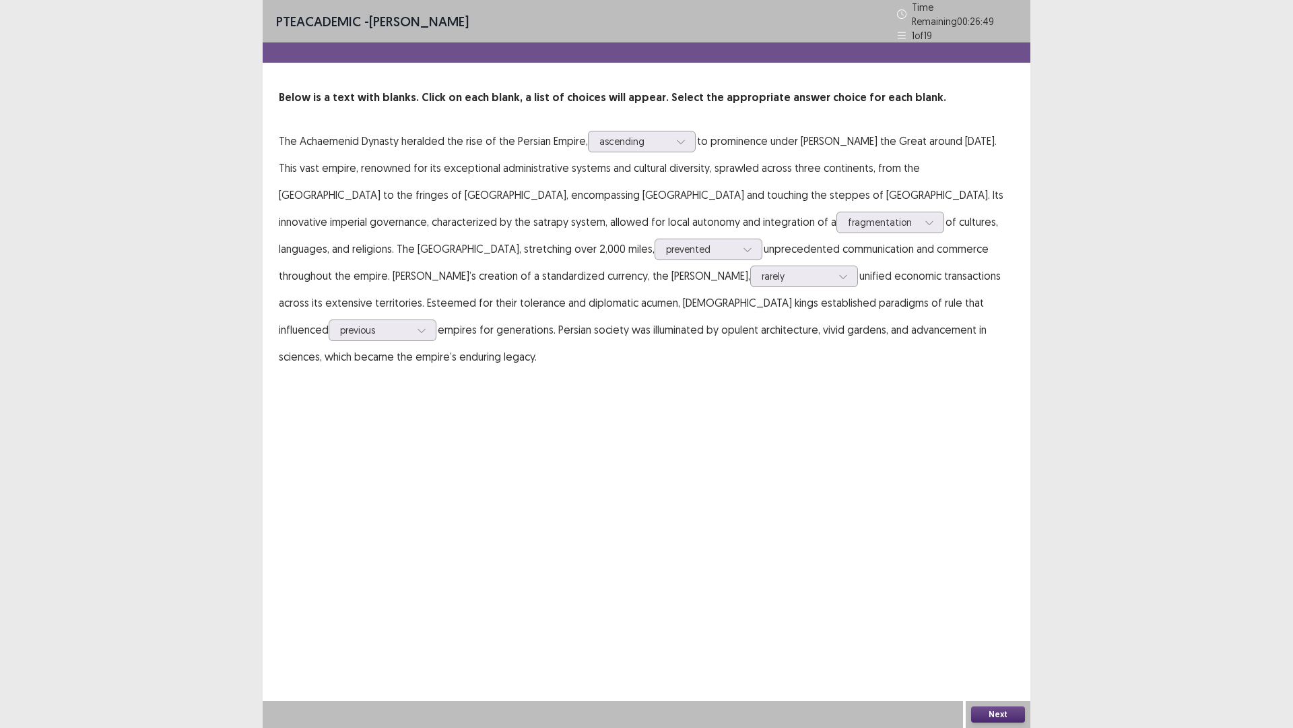
click at [984, 636] on button "Next" at bounding box center [998, 714] width 54 height 16
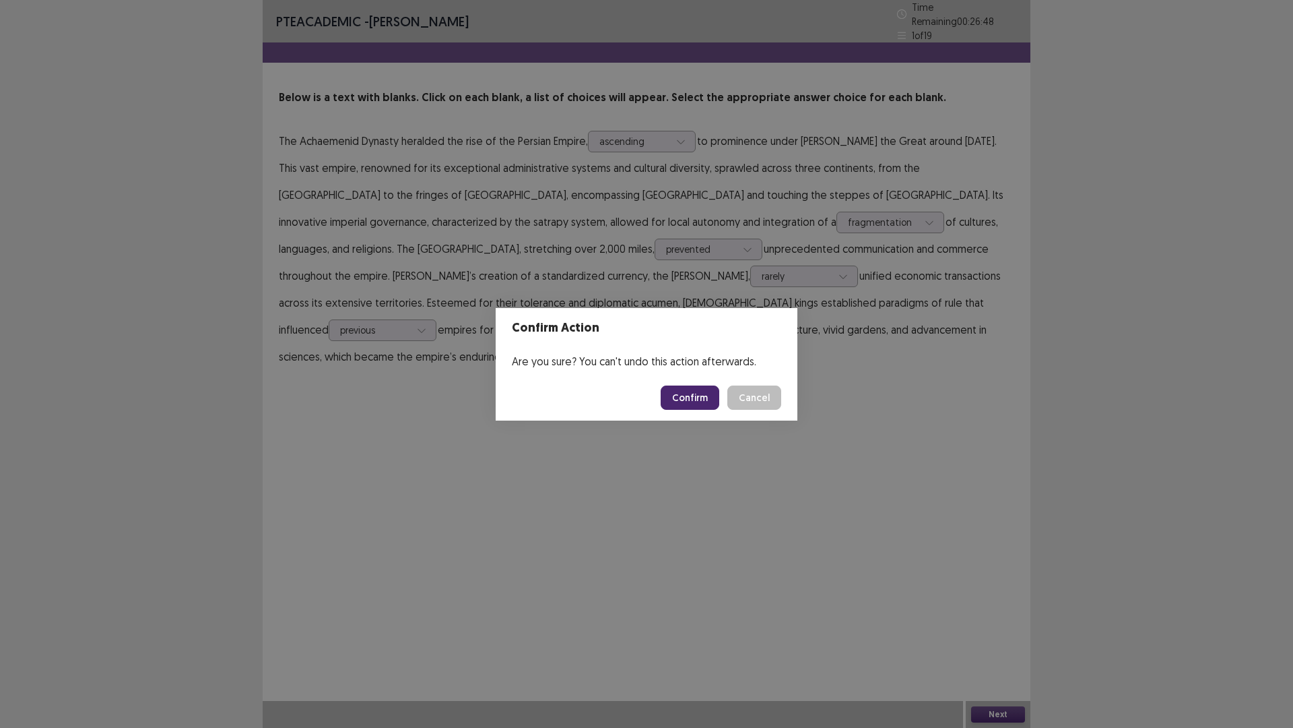
click at [689, 397] on button "Confirm" at bounding box center [690, 397] width 59 height 24
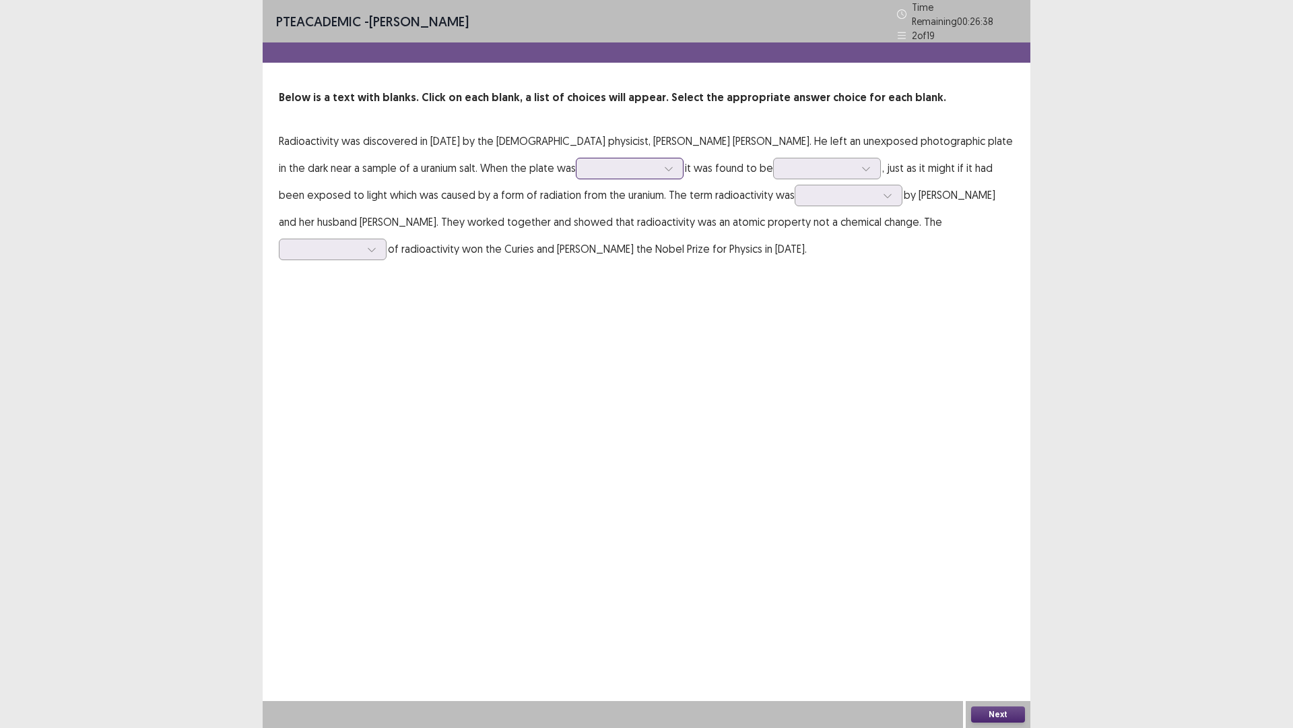
click at [587, 167] on div at bounding box center [622, 168] width 70 height 13
click at [576, 240] on div "grown" at bounding box center [630, 244] width 108 height 38
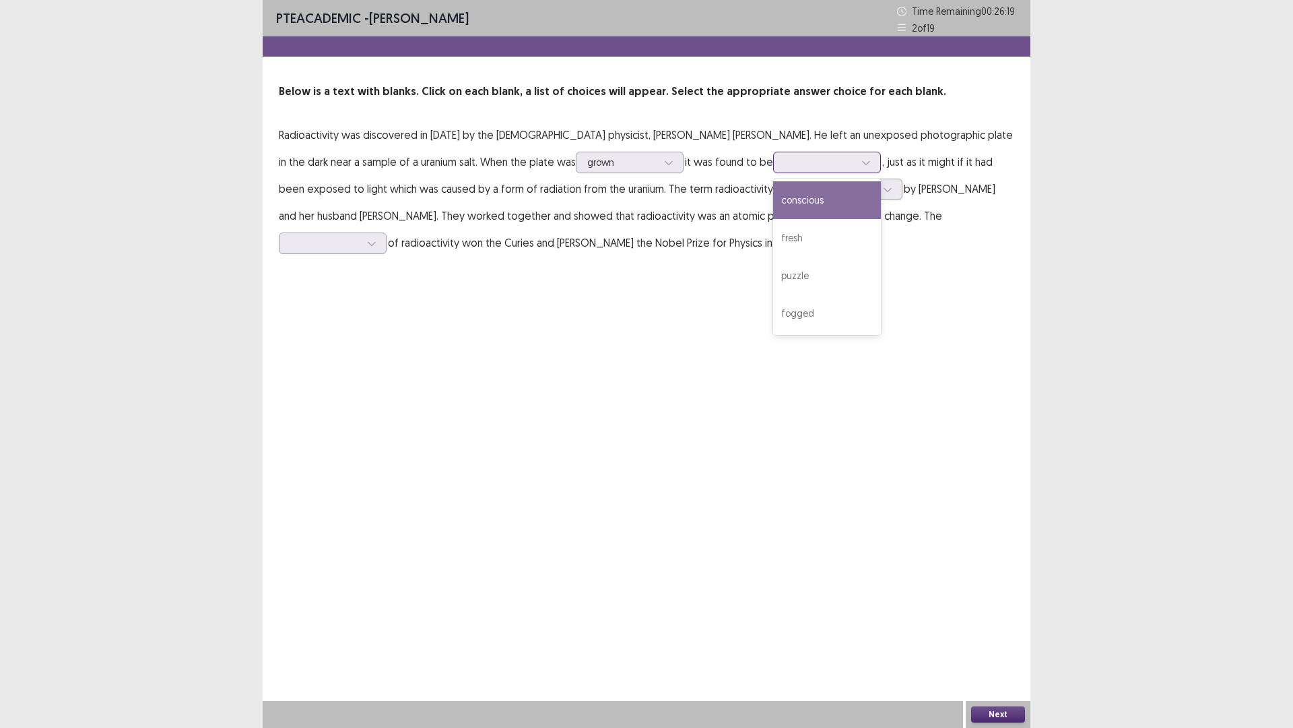
click at [785, 160] on div at bounding box center [820, 162] width 70 height 13
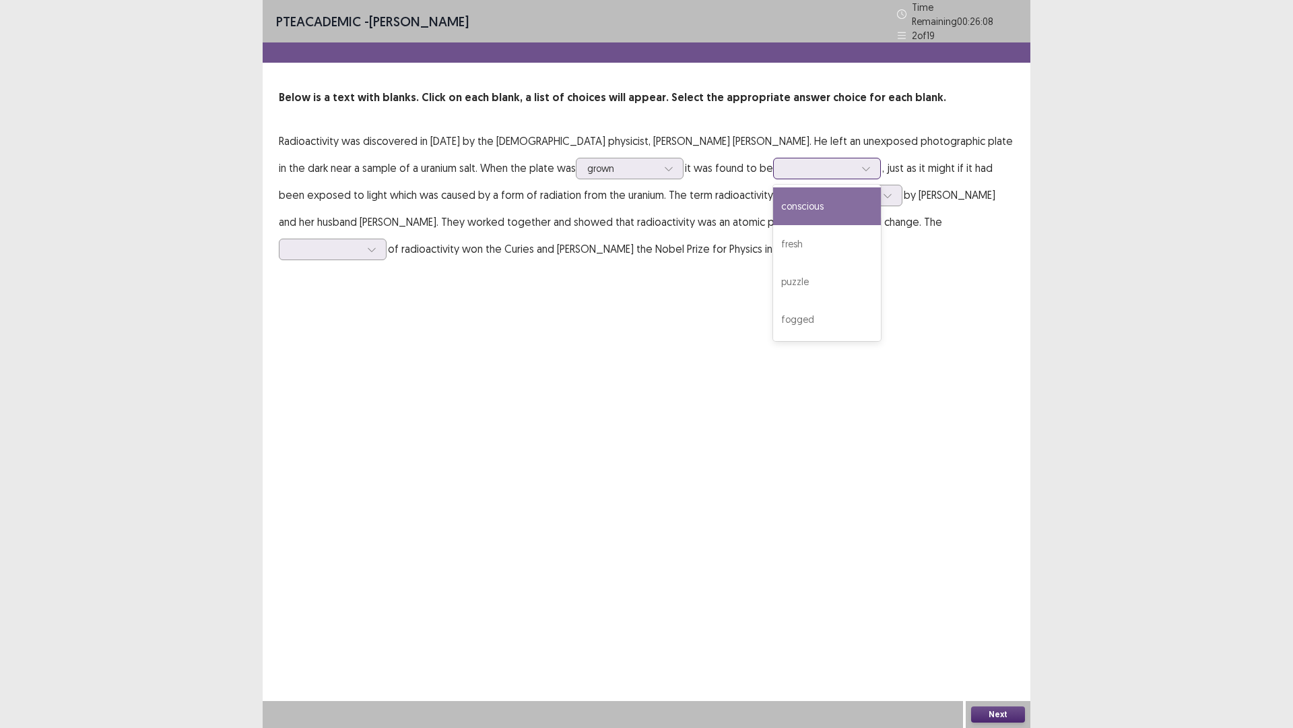
click at [773, 199] on div "conscious" at bounding box center [827, 206] width 108 height 38
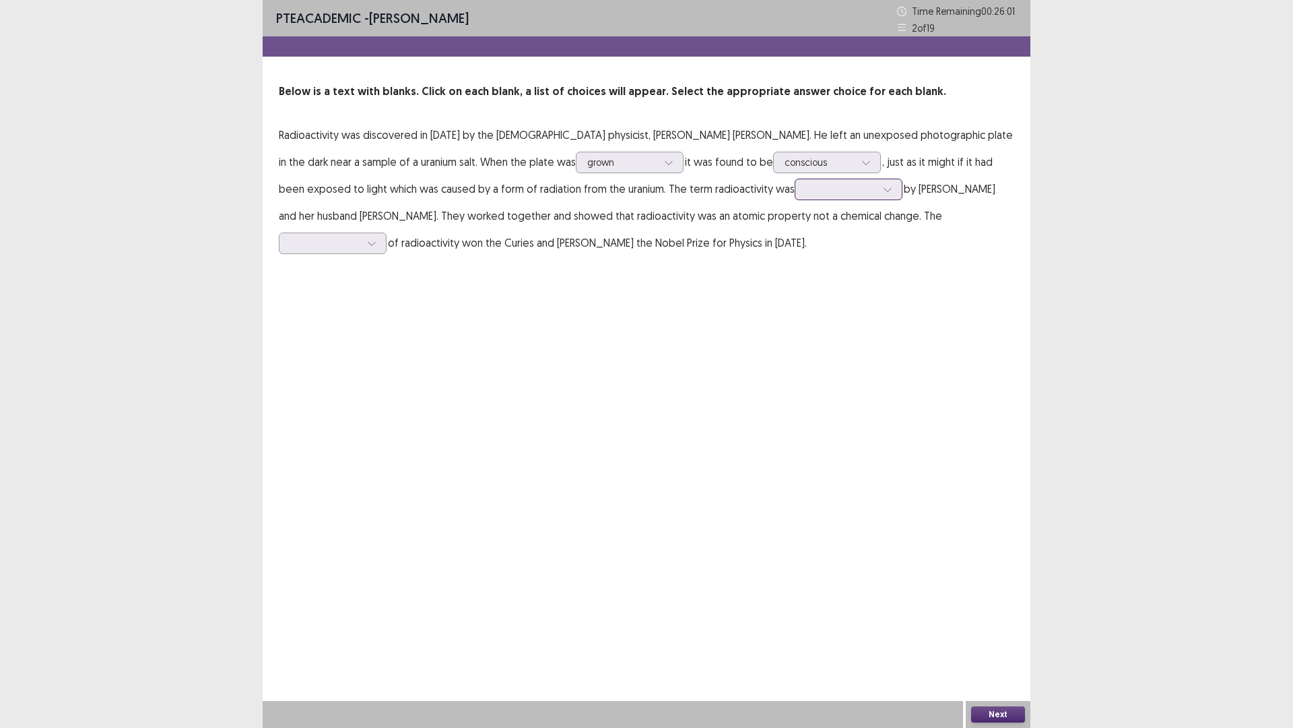
click at [806, 190] on div at bounding box center [841, 189] width 70 height 13
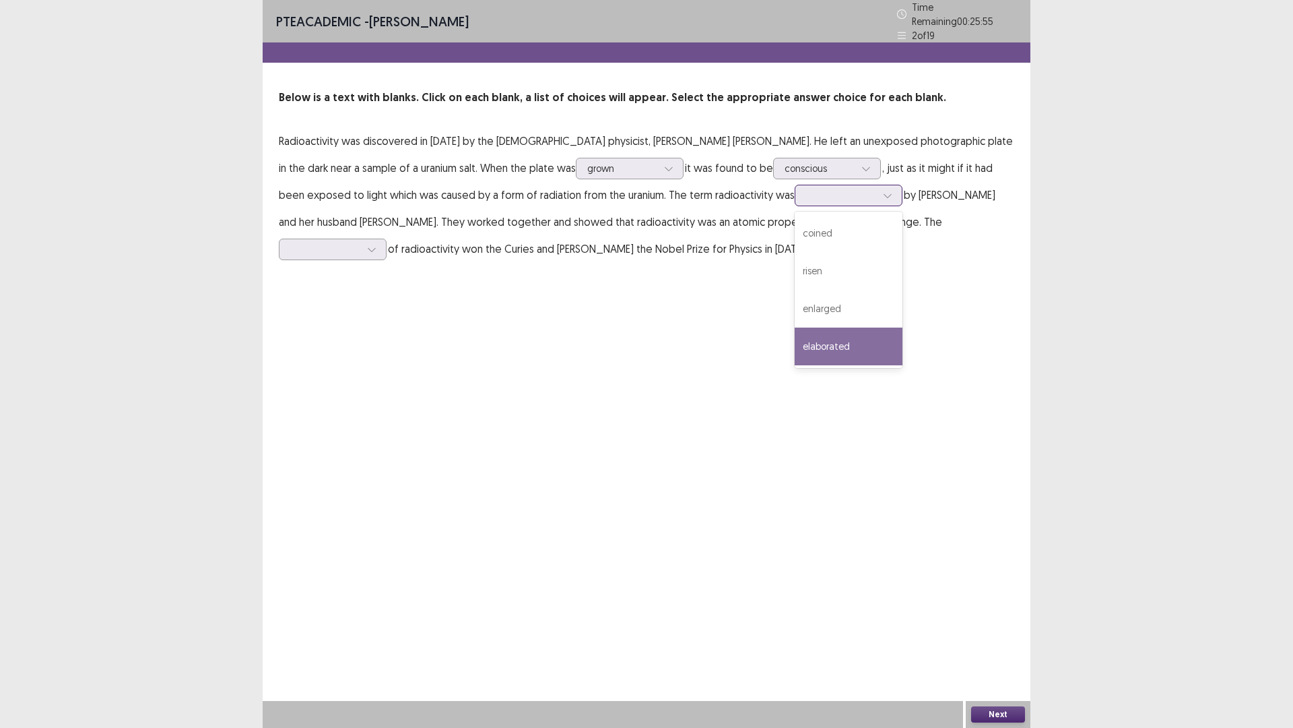
click at [795, 342] on div "elaborated" at bounding box center [849, 346] width 108 height 38
click at [360, 243] on div at bounding box center [325, 249] width 70 height 13
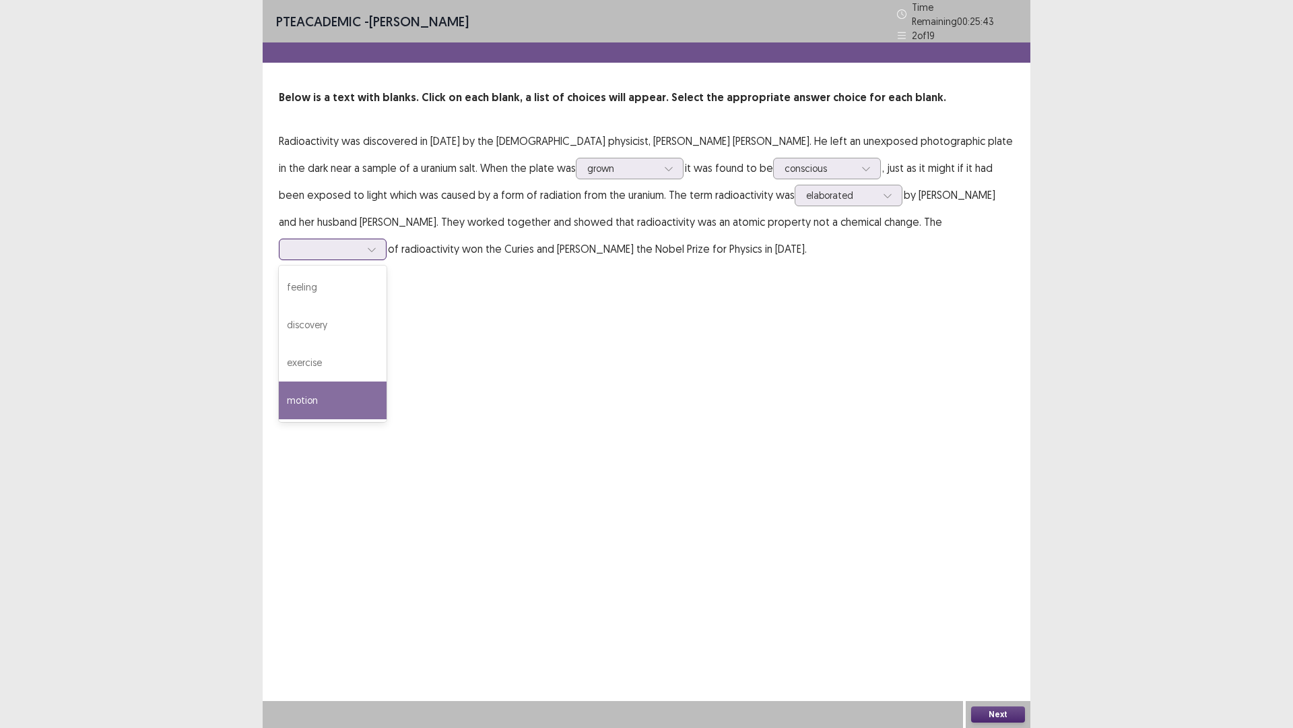
click at [387, 381] on div "motion" at bounding box center [333, 400] width 108 height 38
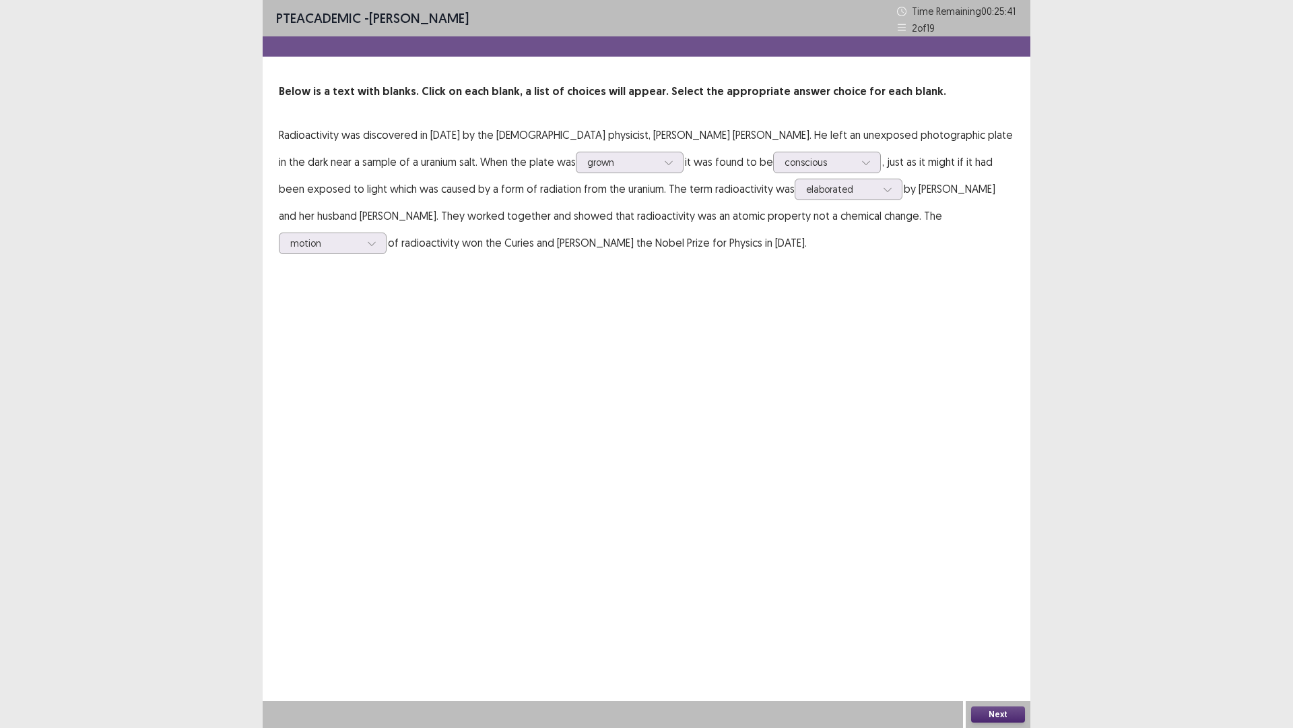
click at [992, 636] on button "Next" at bounding box center [998, 714] width 54 height 16
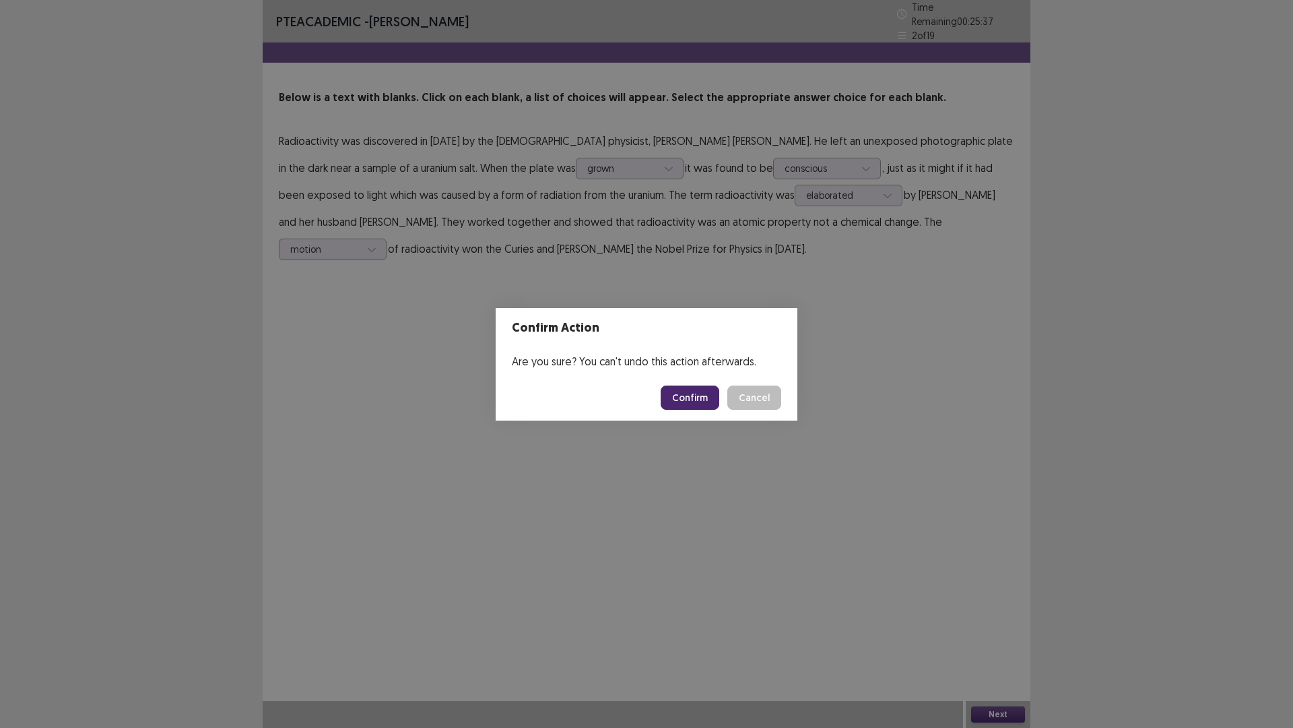
click at [697, 395] on button "Confirm" at bounding box center [690, 397] width 59 height 24
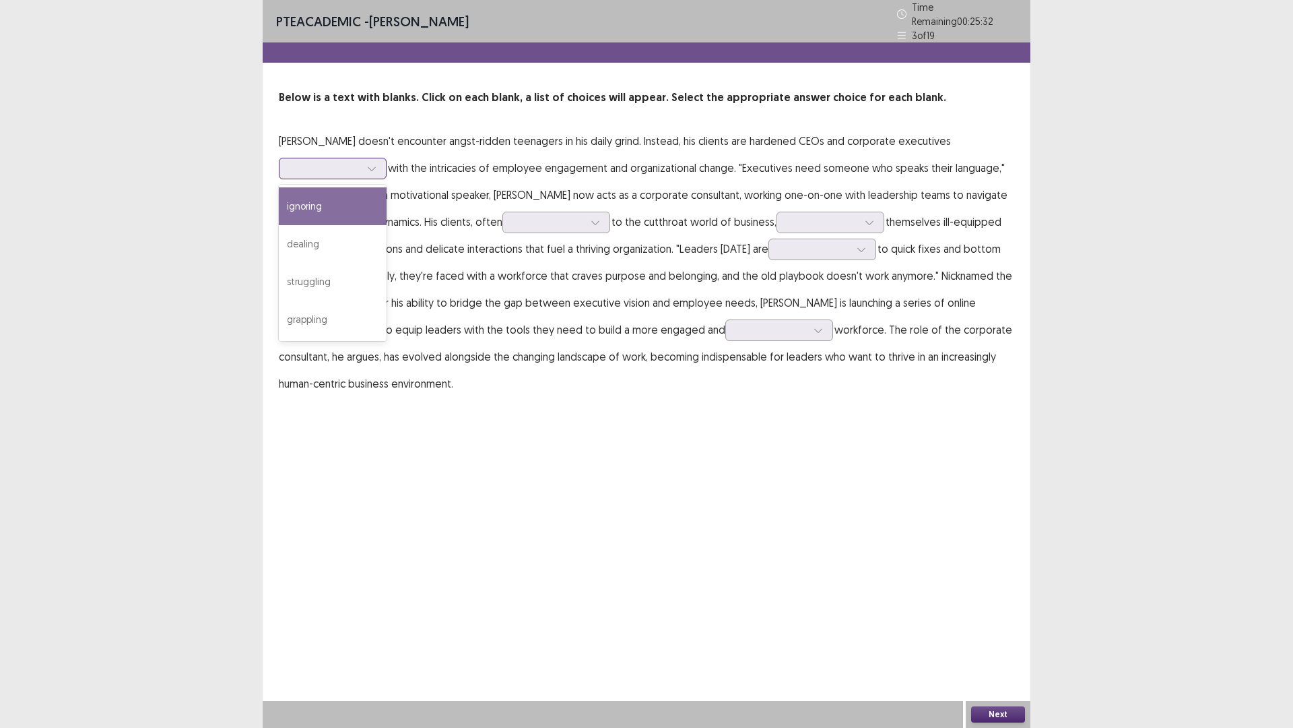
click at [352, 167] on div at bounding box center [325, 168] width 70 height 13
click at [341, 234] on div "dealing" at bounding box center [333, 244] width 108 height 38
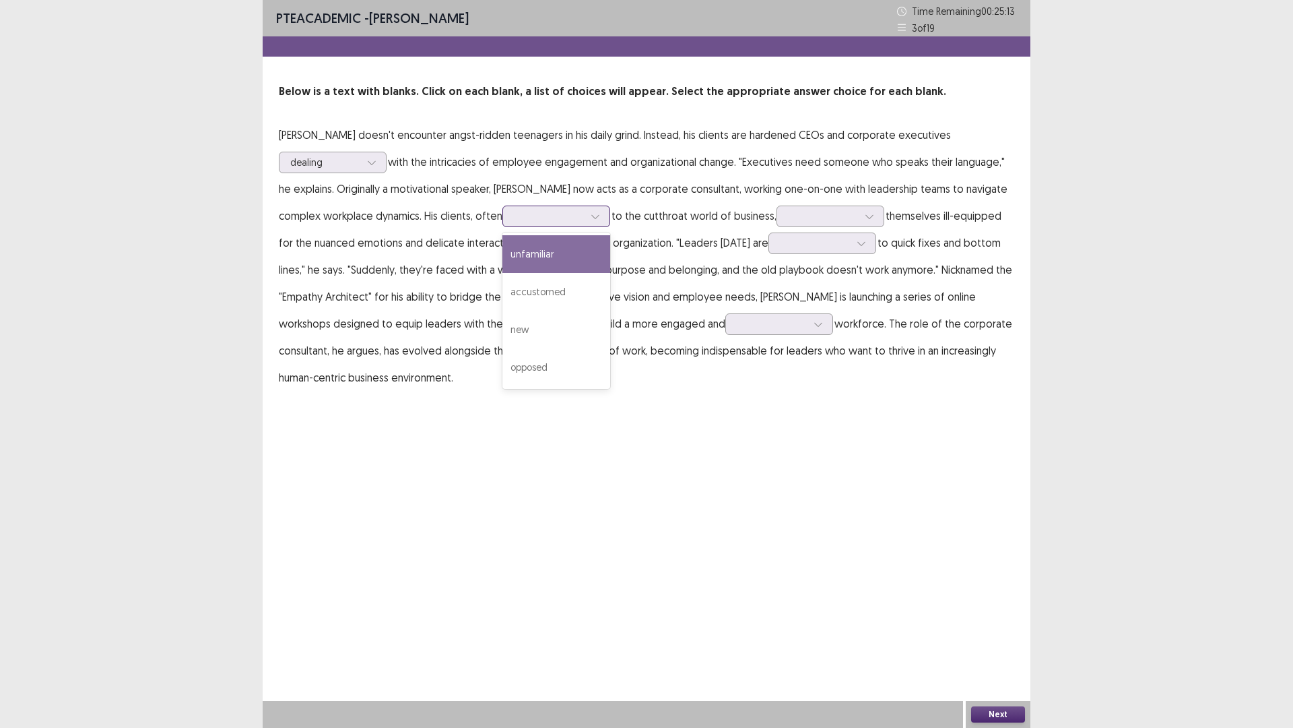
click at [542, 215] on div at bounding box center [549, 216] width 70 height 13
click at [512, 256] on div "unfamiliar" at bounding box center [557, 254] width 108 height 38
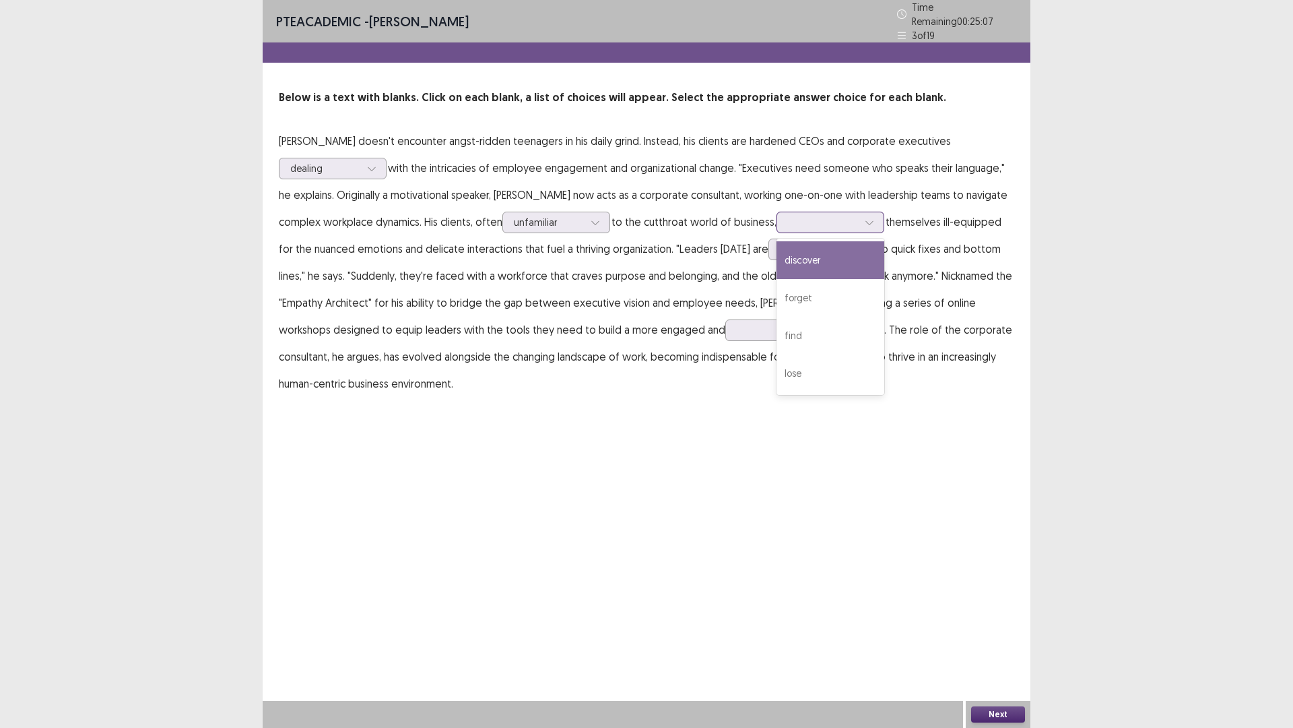
click at [788, 216] on div at bounding box center [823, 222] width 70 height 13
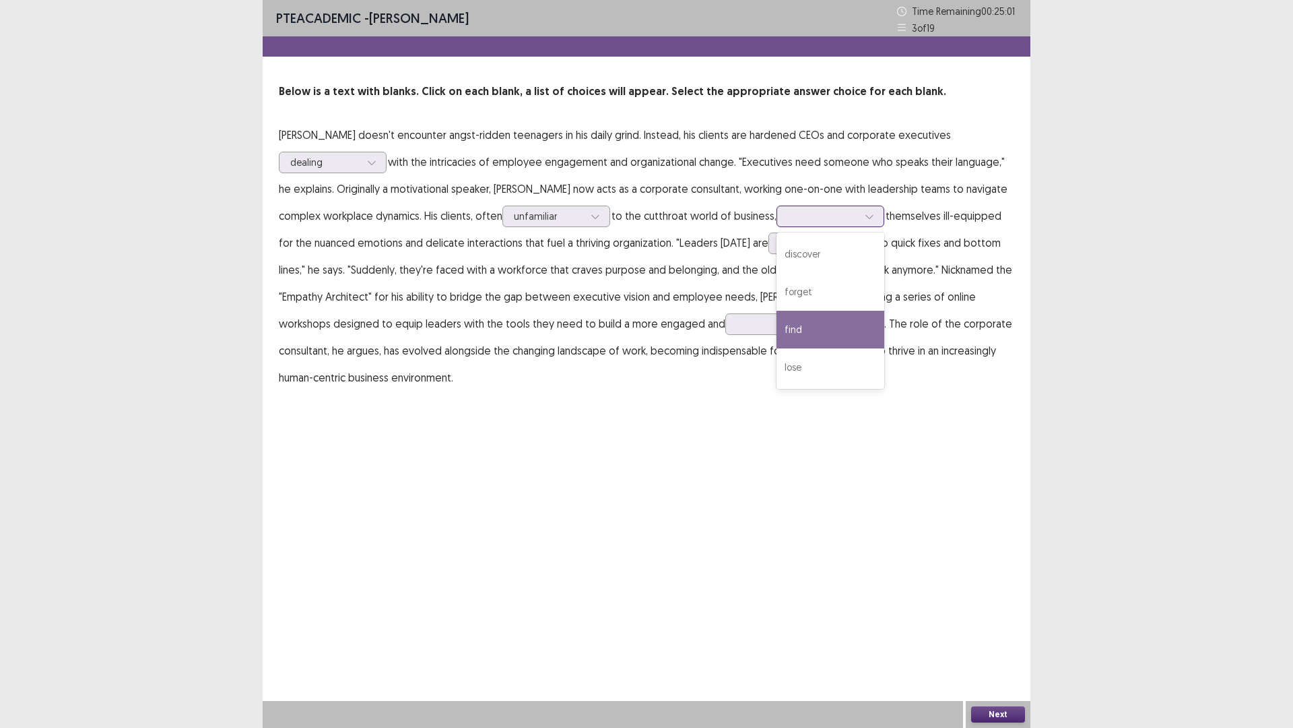
click at [781, 321] on div "find" at bounding box center [831, 330] width 108 height 38
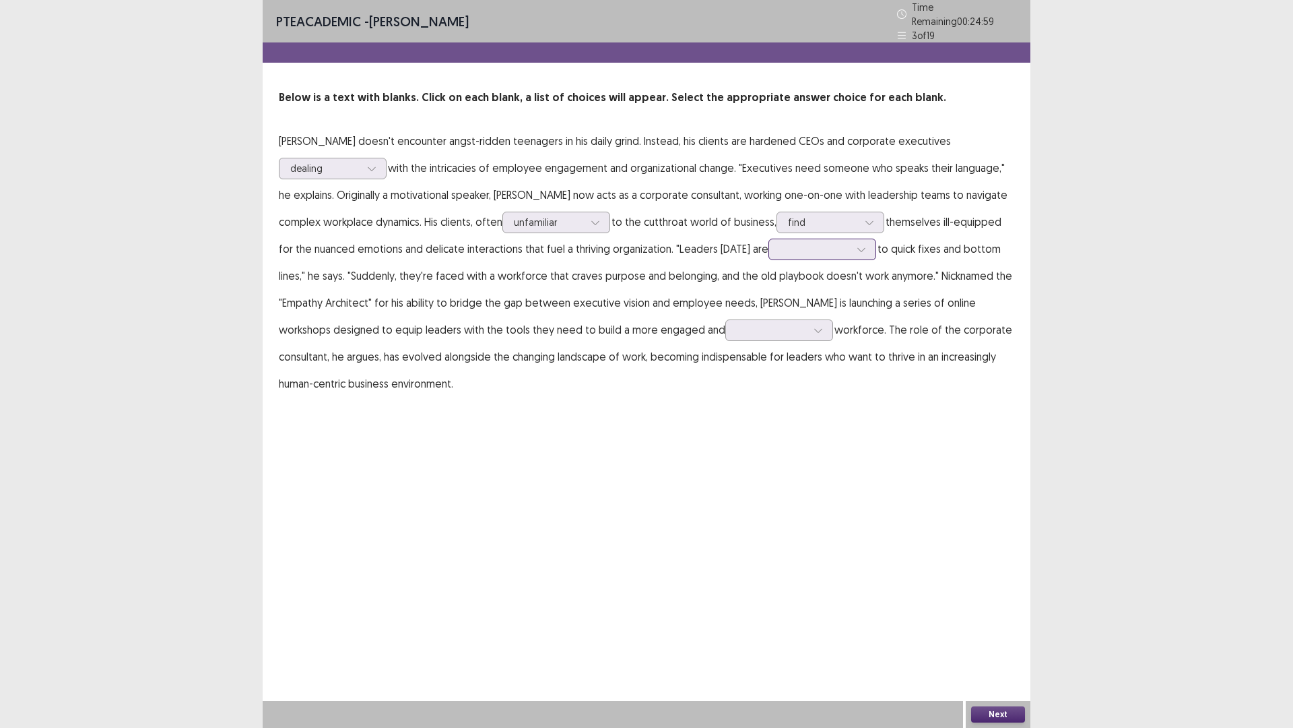
click at [780, 244] on div at bounding box center [815, 249] width 70 height 13
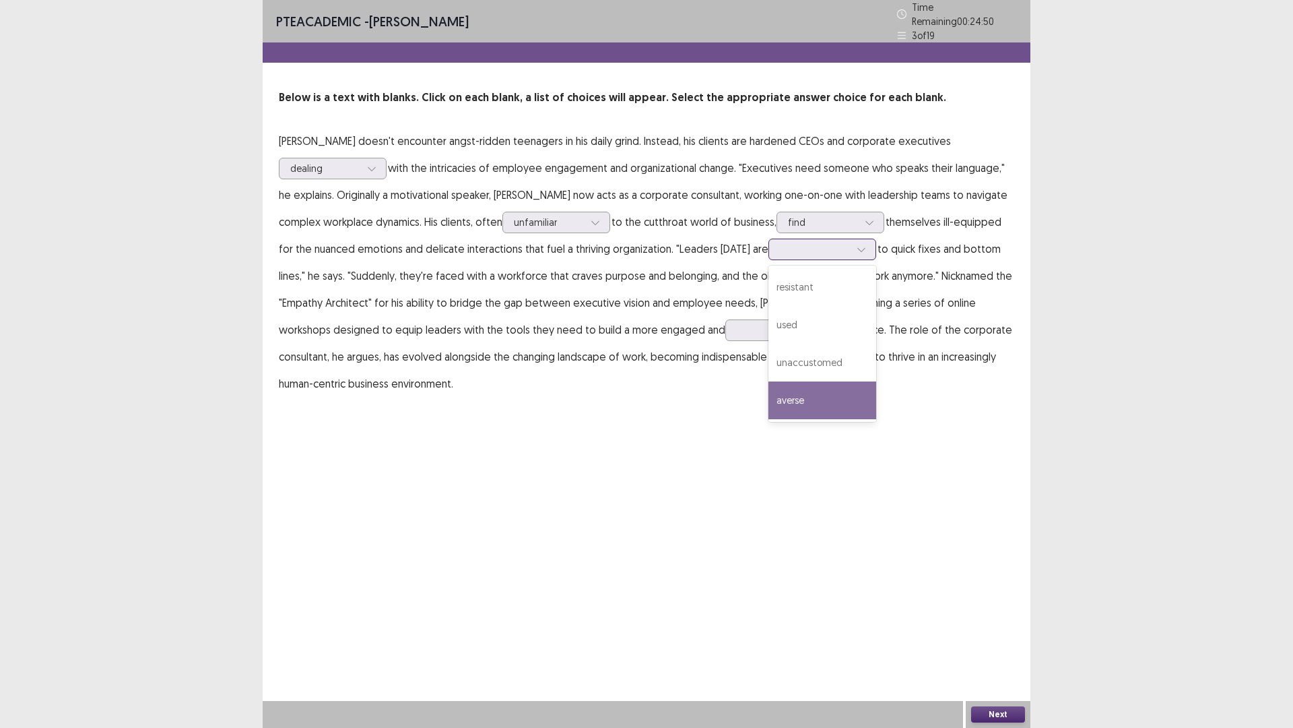
click at [780, 389] on div "averse" at bounding box center [823, 400] width 108 height 38
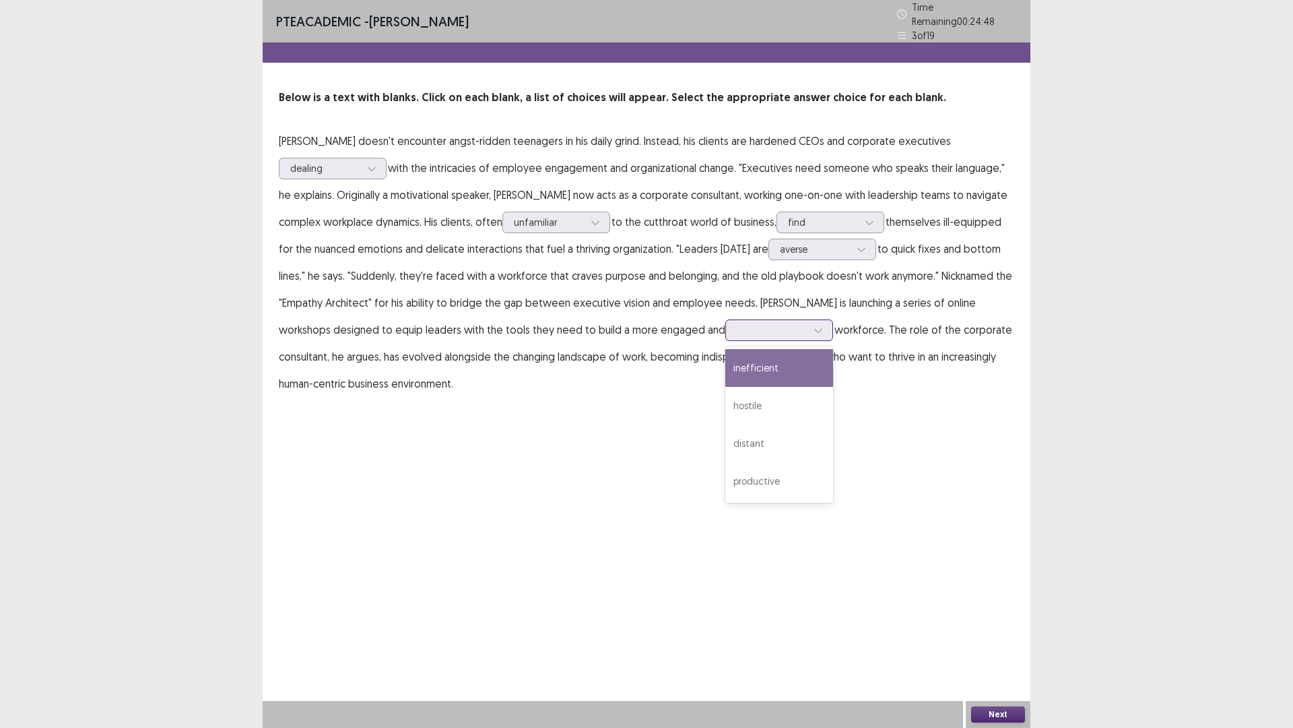
click at [737, 330] on div at bounding box center [772, 329] width 70 height 13
drag, startPoint x: 661, startPoint y: 398, endPoint x: 666, endPoint y: 476, distance: 77.6
click at [726, 476] on div "inefficient hostile distant productive" at bounding box center [780, 424] width 108 height 156
click at [726, 476] on div "productive" at bounding box center [780, 481] width 108 height 38
click at [987, 636] on button "Next" at bounding box center [998, 714] width 54 height 16
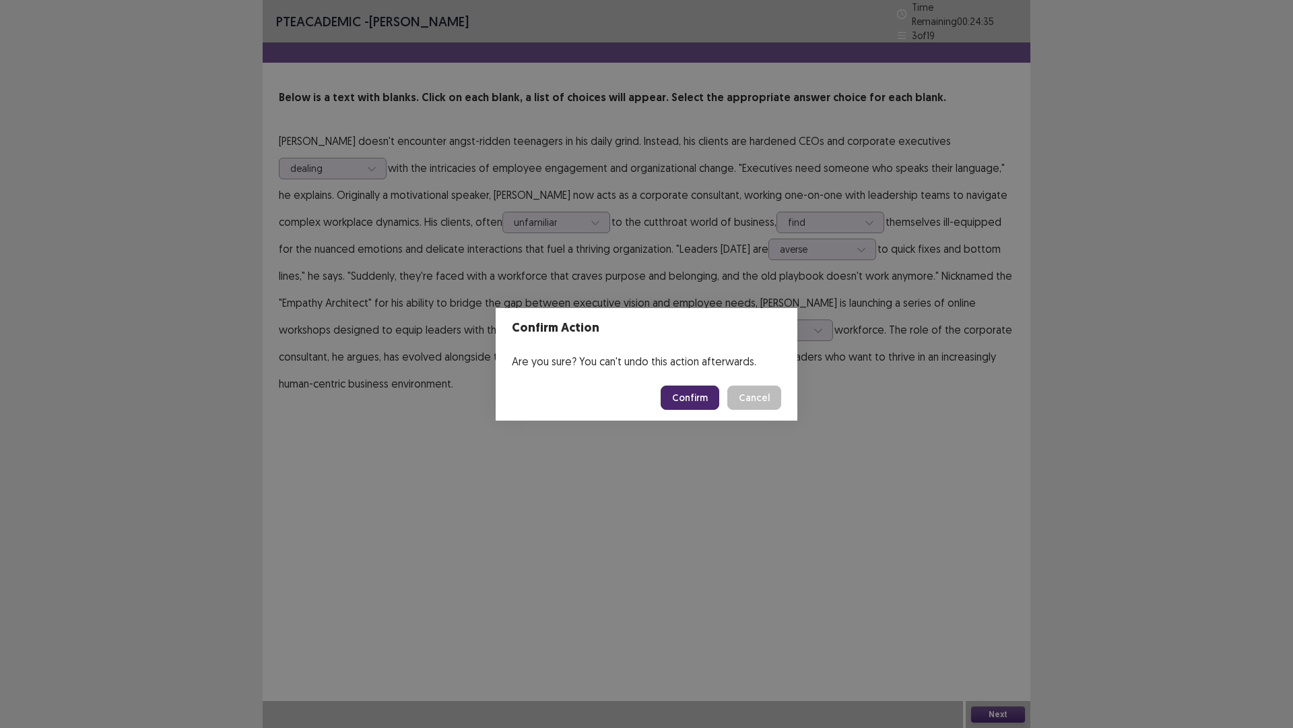
click at [691, 389] on button "Confirm" at bounding box center [690, 397] width 59 height 24
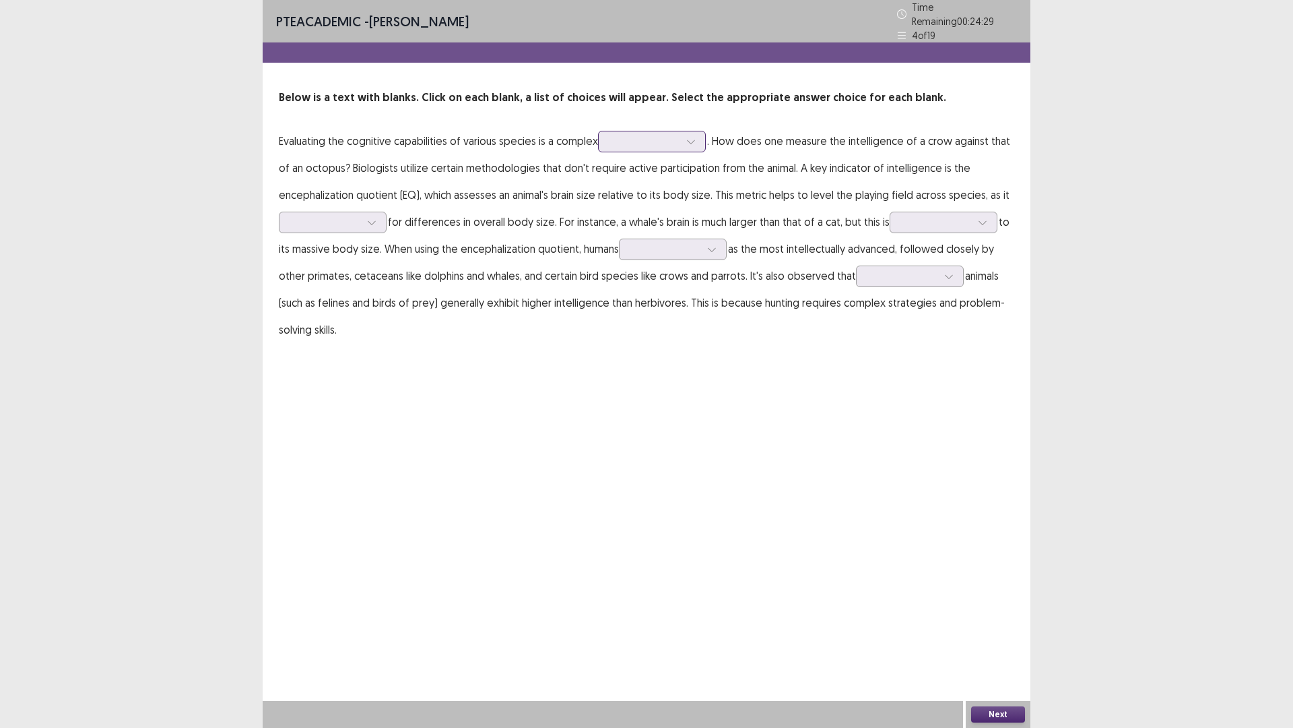
click at [659, 140] on div at bounding box center [645, 141] width 70 height 13
click at [655, 203] on div "oversight" at bounding box center [652, 217] width 108 height 38
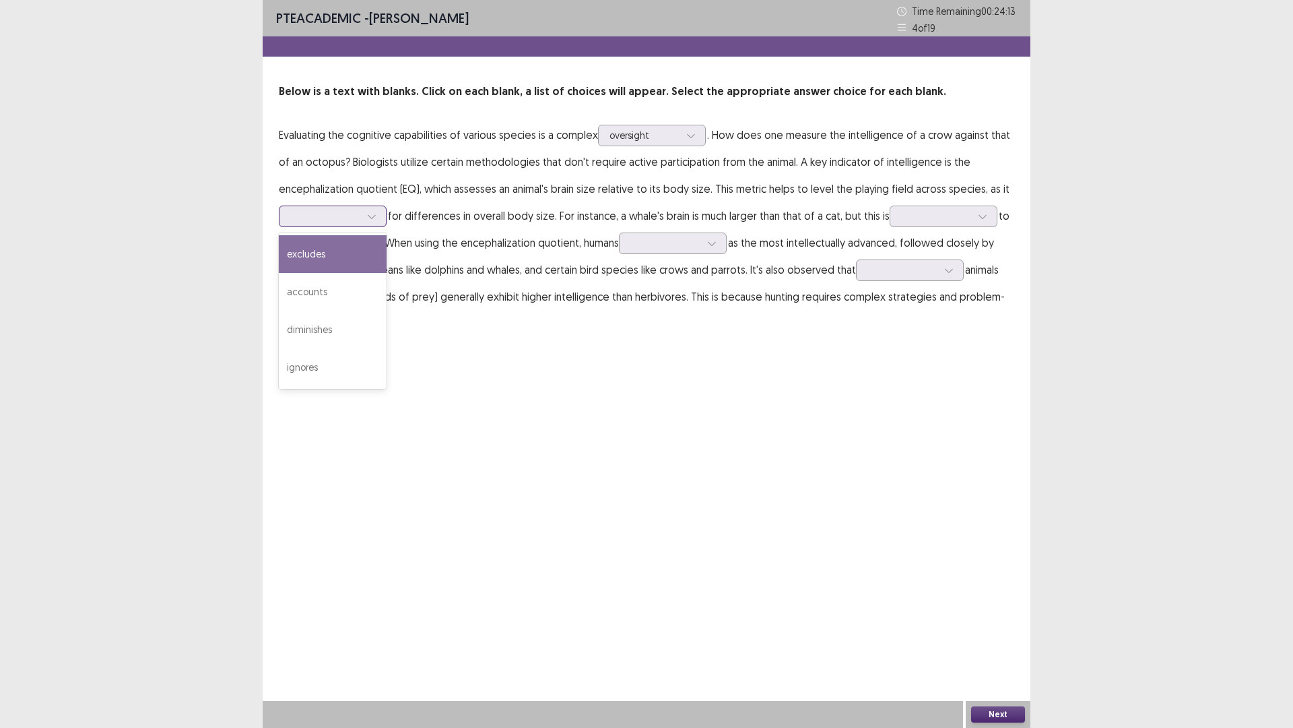
click at [353, 216] on div at bounding box center [325, 216] width 70 height 13
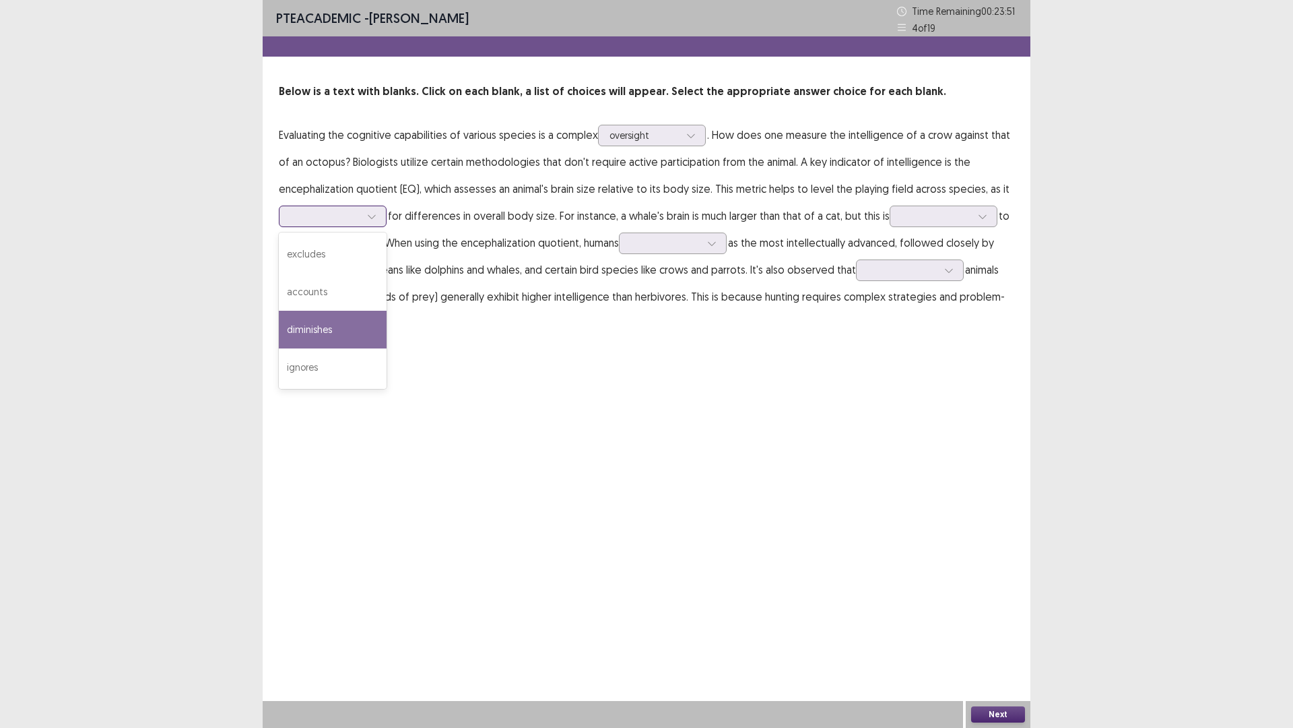
click at [338, 333] on div "diminishes" at bounding box center [333, 330] width 108 height 38
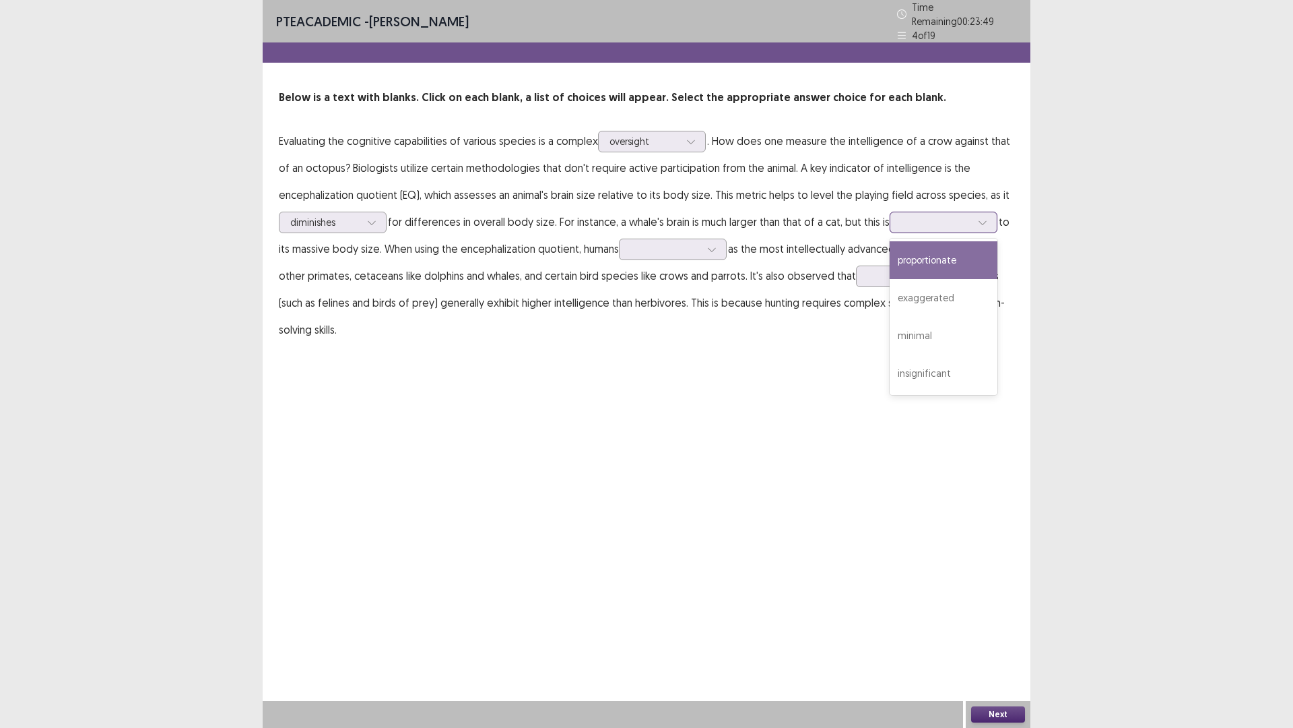
click at [912, 216] on div at bounding box center [936, 222] width 70 height 13
click at [947, 251] on div "proportionate" at bounding box center [944, 260] width 108 height 38
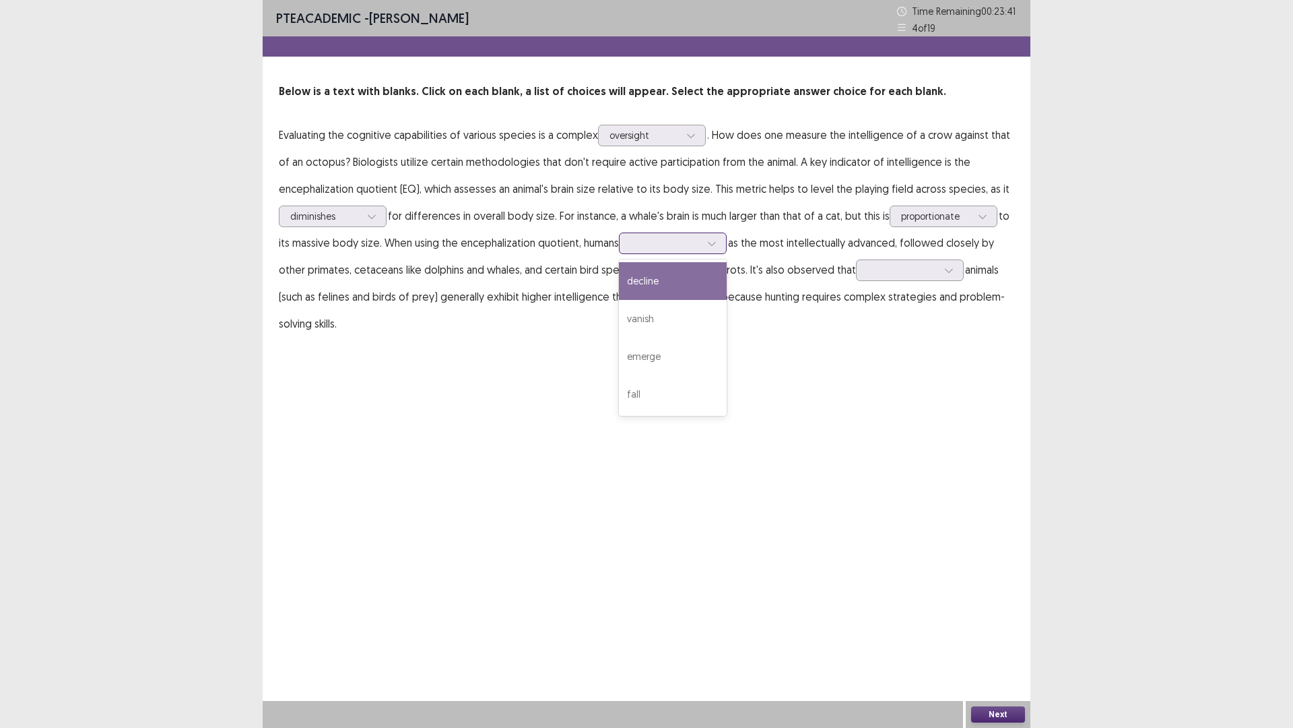
click at [645, 248] on div at bounding box center [666, 242] width 70 height 13
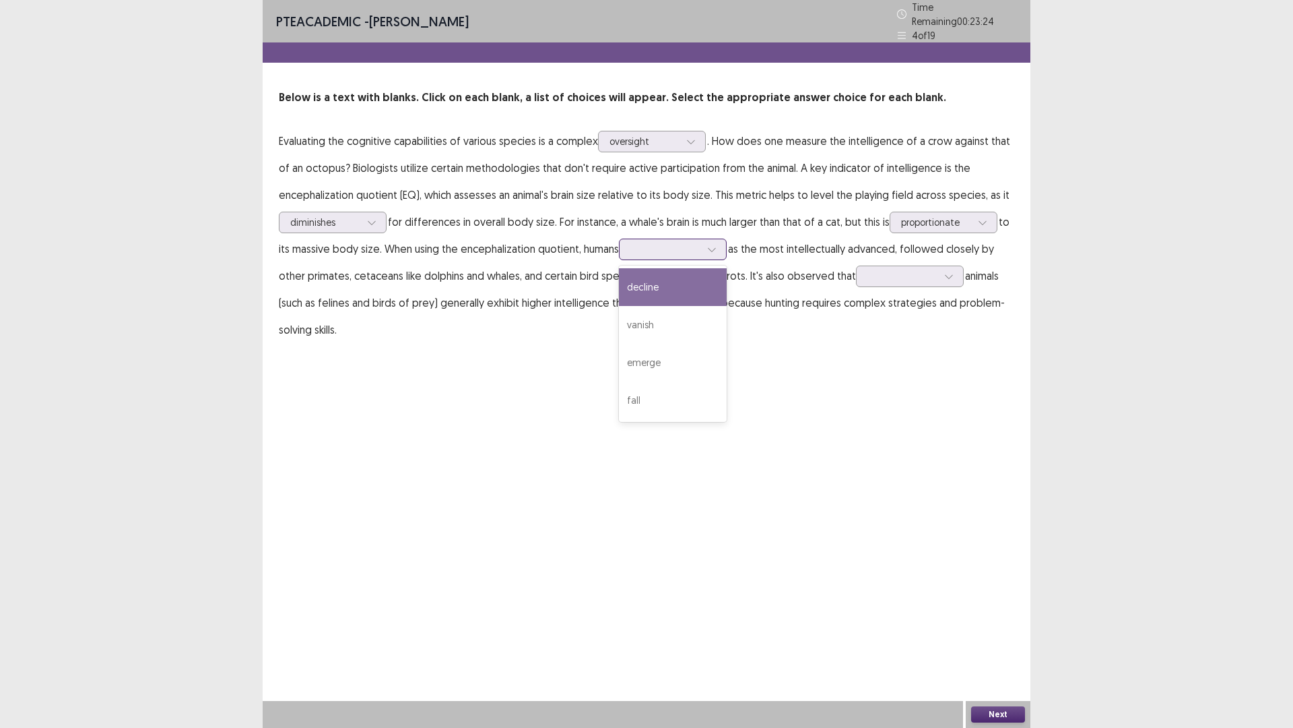
click at [680, 282] on div "decline" at bounding box center [673, 287] width 108 height 38
click at [892, 269] on div at bounding box center [903, 275] width 70 height 13
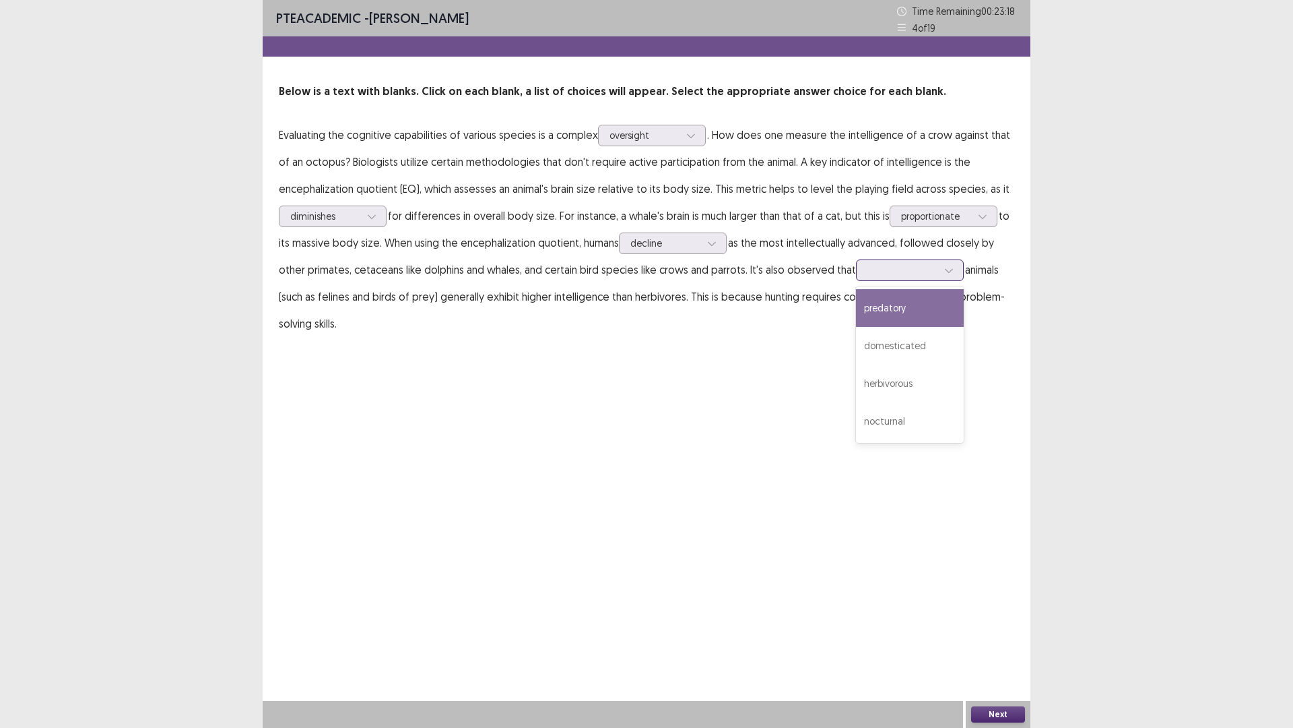
click at [894, 317] on div "predatory" at bounding box center [910, 308] width 108 height 38
click at [1000, 636] on button "Next" at bounding box center [998, 714] width 54 height 16
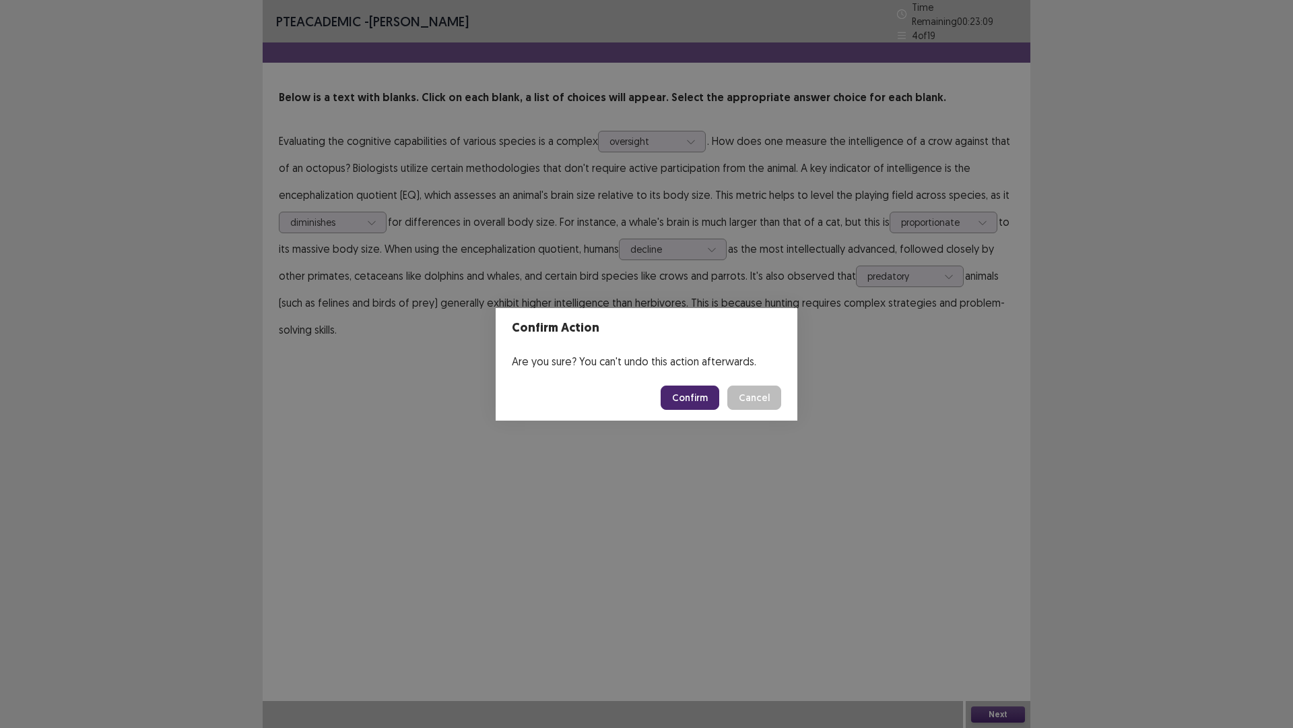
click at [695, 396] on button "Confirm" at bounding box center [690, 397] width 59 height 24
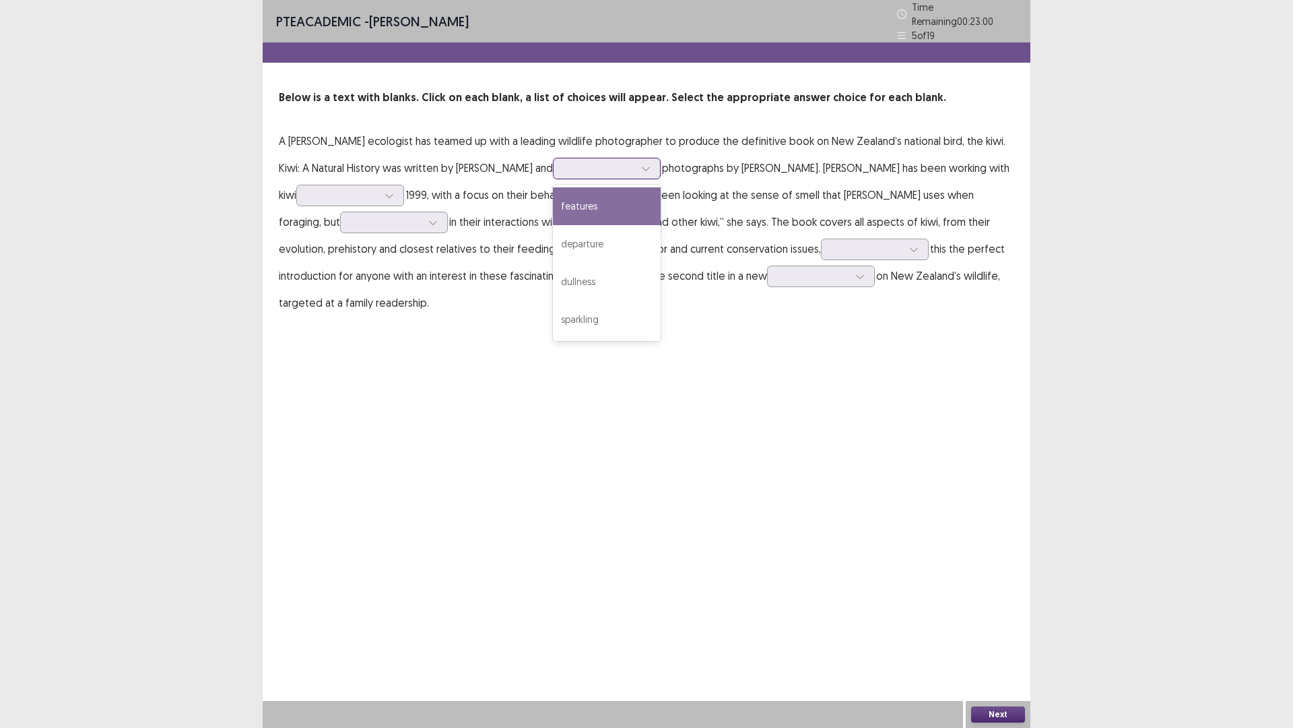
click at [575, 162] on div at bounding box center [600, 168] width 70 height 13
click at [559, 337] on div "PTE academic - [PERSON_NAME] Time Remaining 00 : 22 : 45 5 of 19 Below is a tex…" at bounding box center [647, 364] width 768 height 728
click at [579, 162] on div at bounding box center [600, 168] width 70 height 13
click at [581, 308] on div "sparkling" at bounding box center [607, 319] width 108 height 38
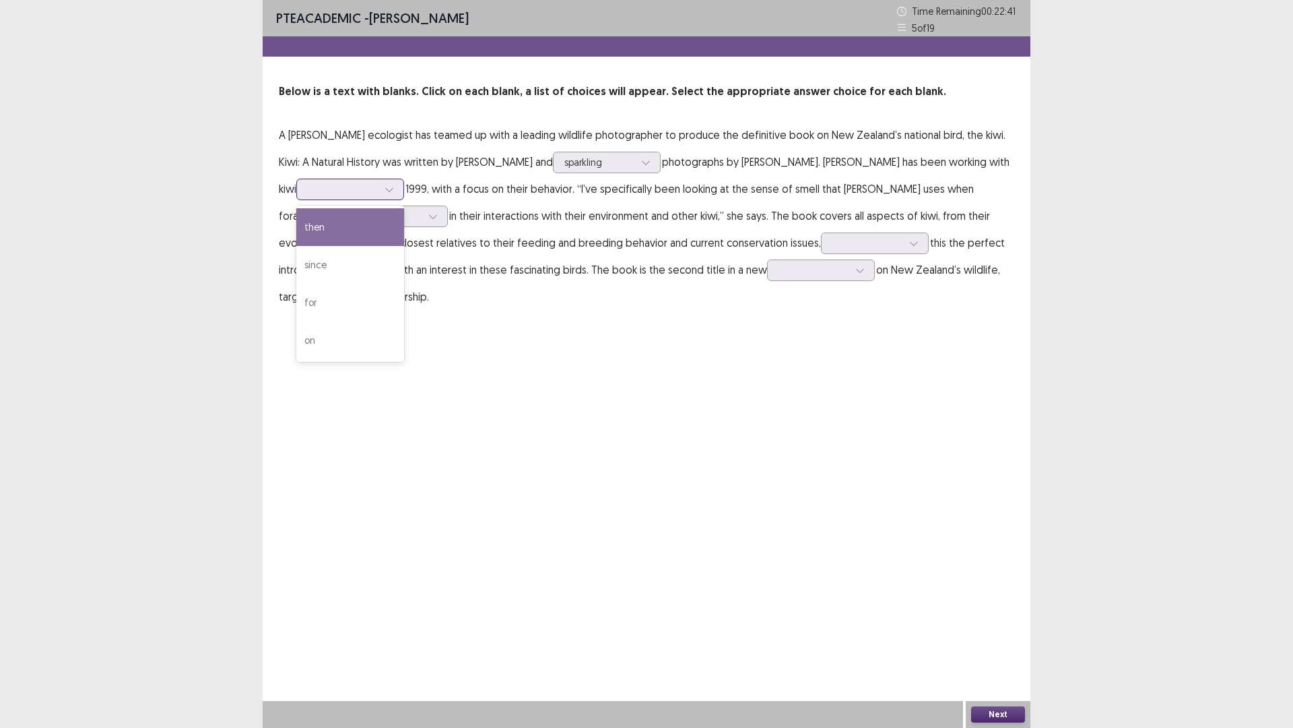
click at [349, 183] on div at bounding box center [343, 189] width 70 height 13
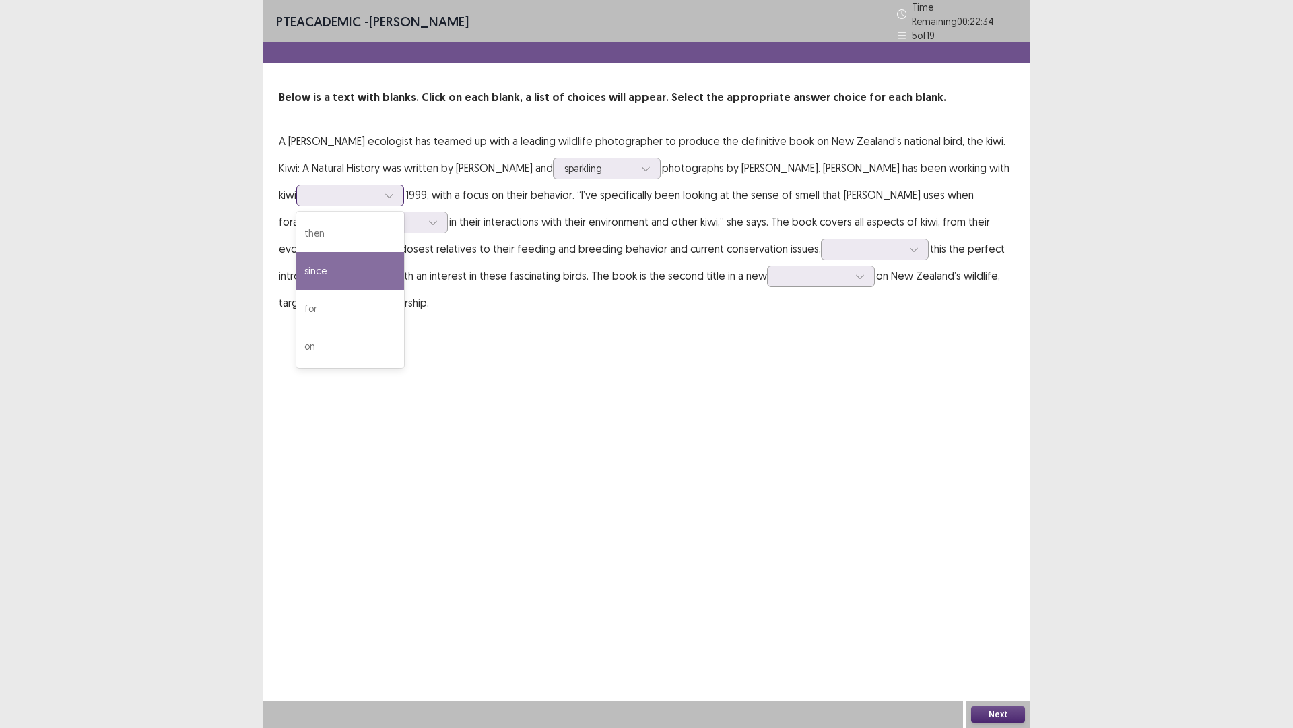
click at [340, 265] on div "since" at bounding box center [350, 271] width 108 height 38
click at [360, 218] on div at bounding box center [387, 222] width 70 height 13
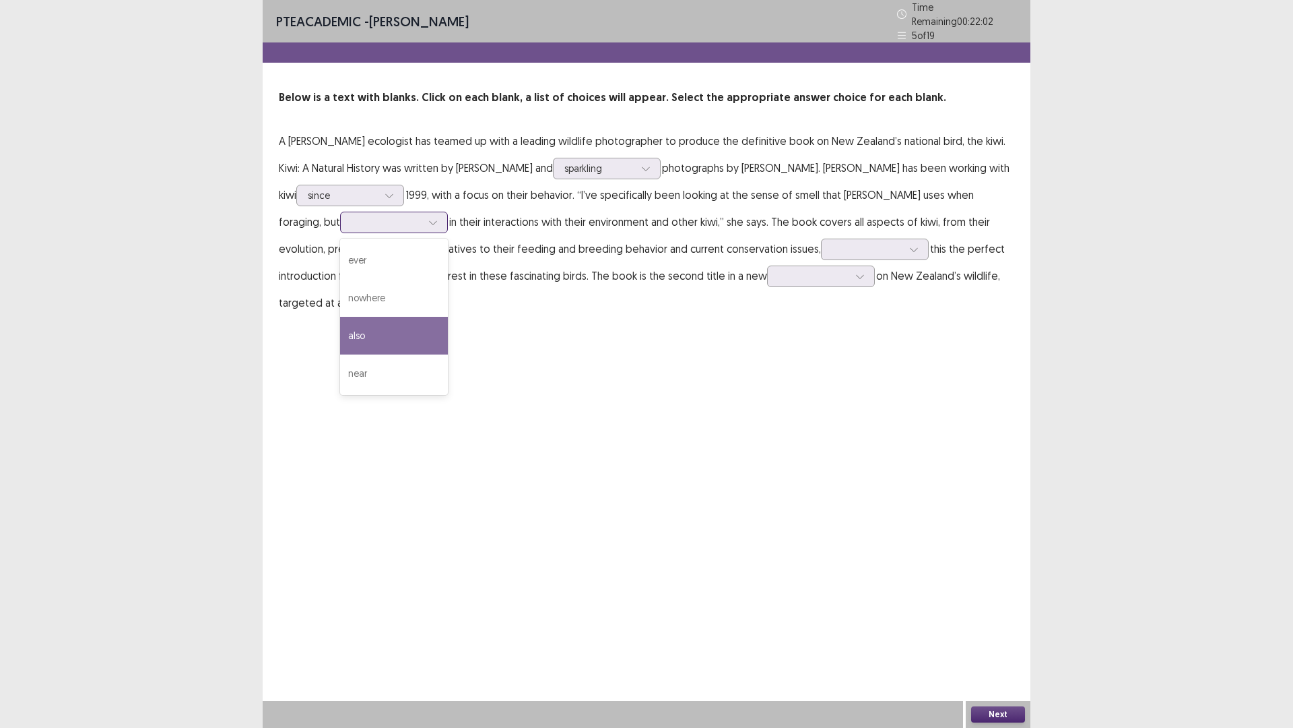
click at [344, 317] on div "also" at bounding box center [394, 336] width 108 height 38
click at [833, 243] on div at bounding box center [868, 249] width 70 height 13
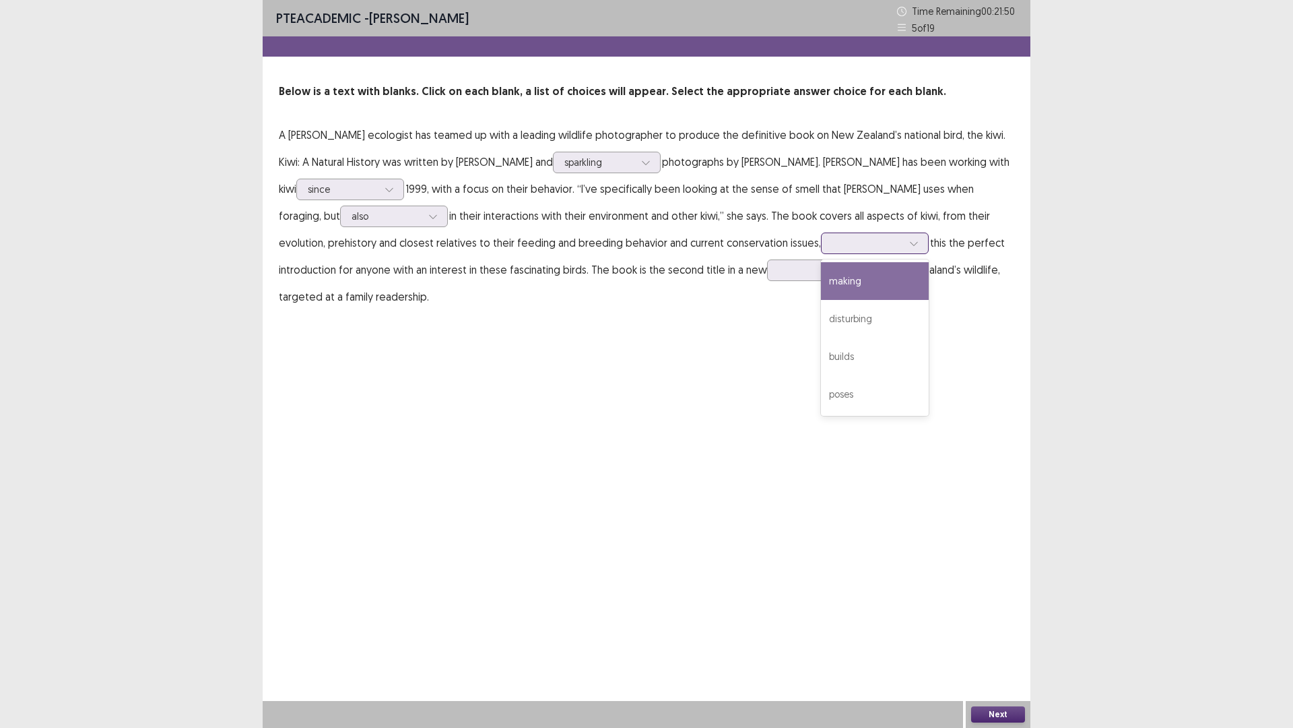
click at [821, 286] on div "making" at bounding box center [875, 281] width 108 height 38
click at [779, 271] on div at bounding box center [814, 269] width 70 height 13
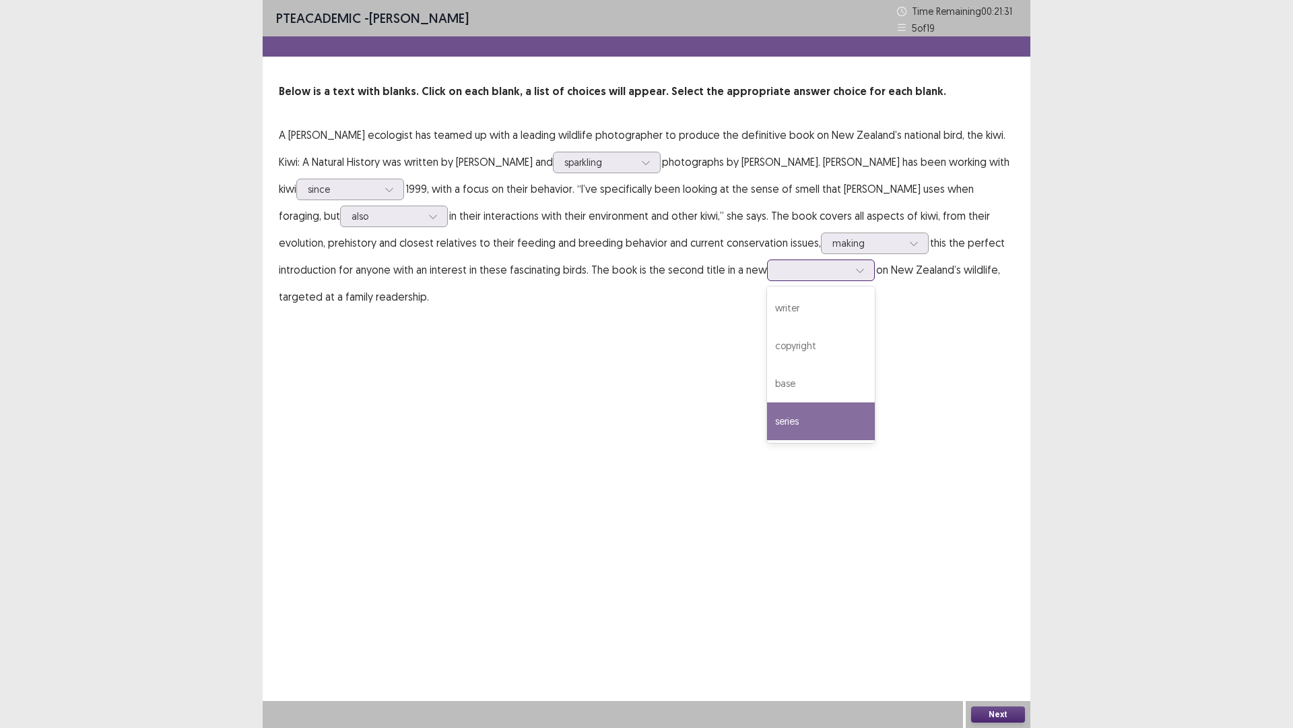
click at [767, 423] on div "series" at bounding box center [821, 421] width 108 height 38
click at [1017, 636] on button "Next" at bounding box center [998, 714] width 54 height 16
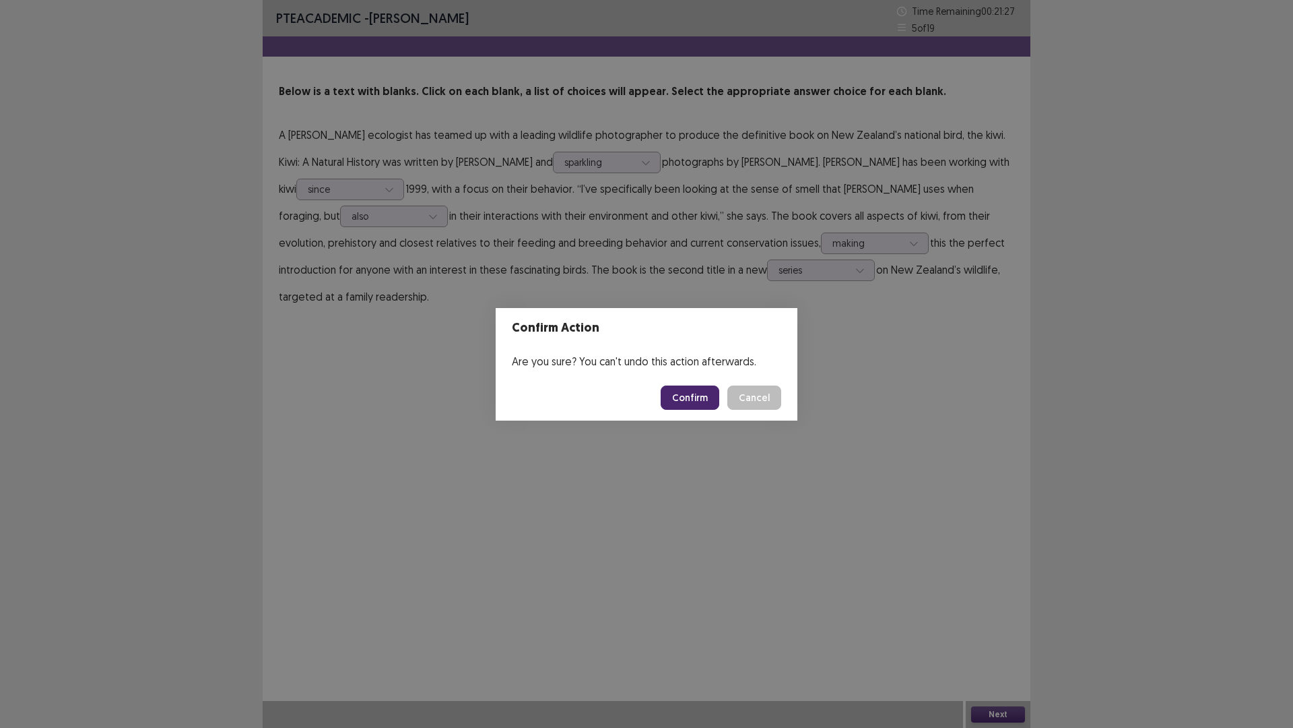
click at [685, 394] on button "Confirm" at bounding box center [690, 397] width 59 height 24
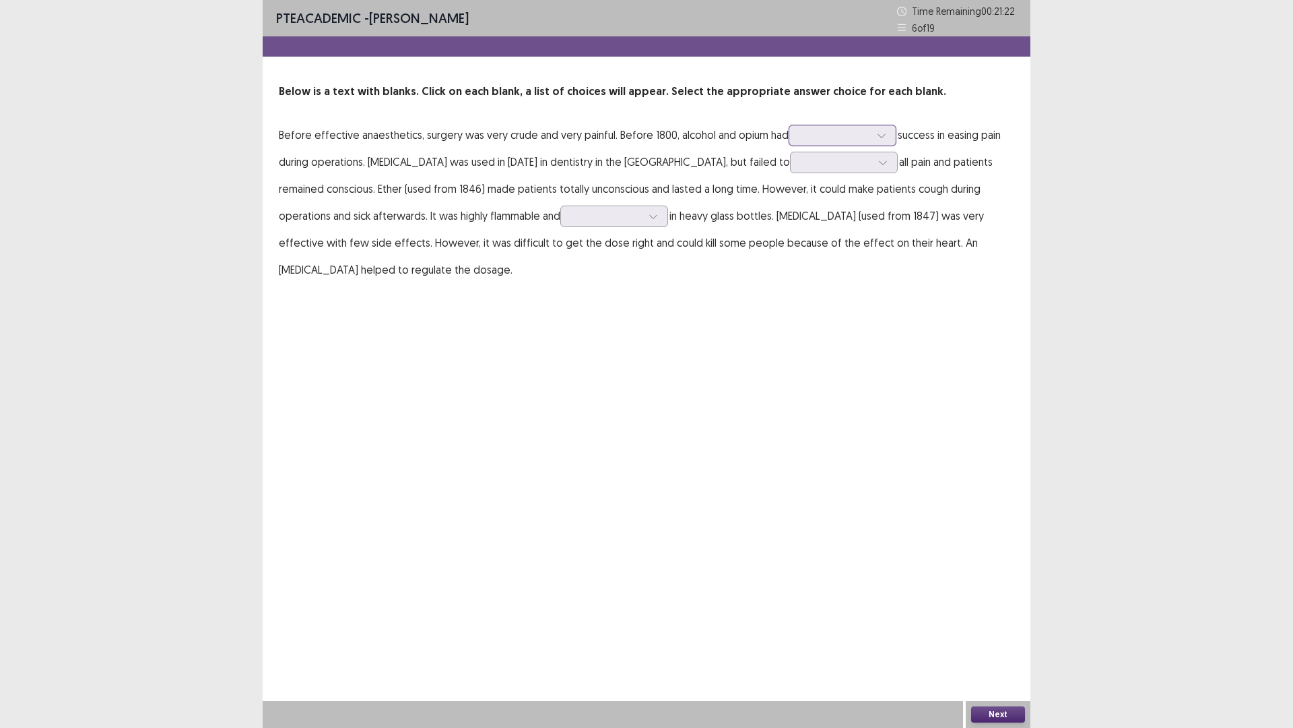
click at [828, 140] on div at bounding box center [835, 135] width 70 height 13
click at [845, 166] on div "no" at bounding box center [843, 173] width 108 height 38
click at [802, 160] on div at bounding box center [837, 162] width 70 height 13
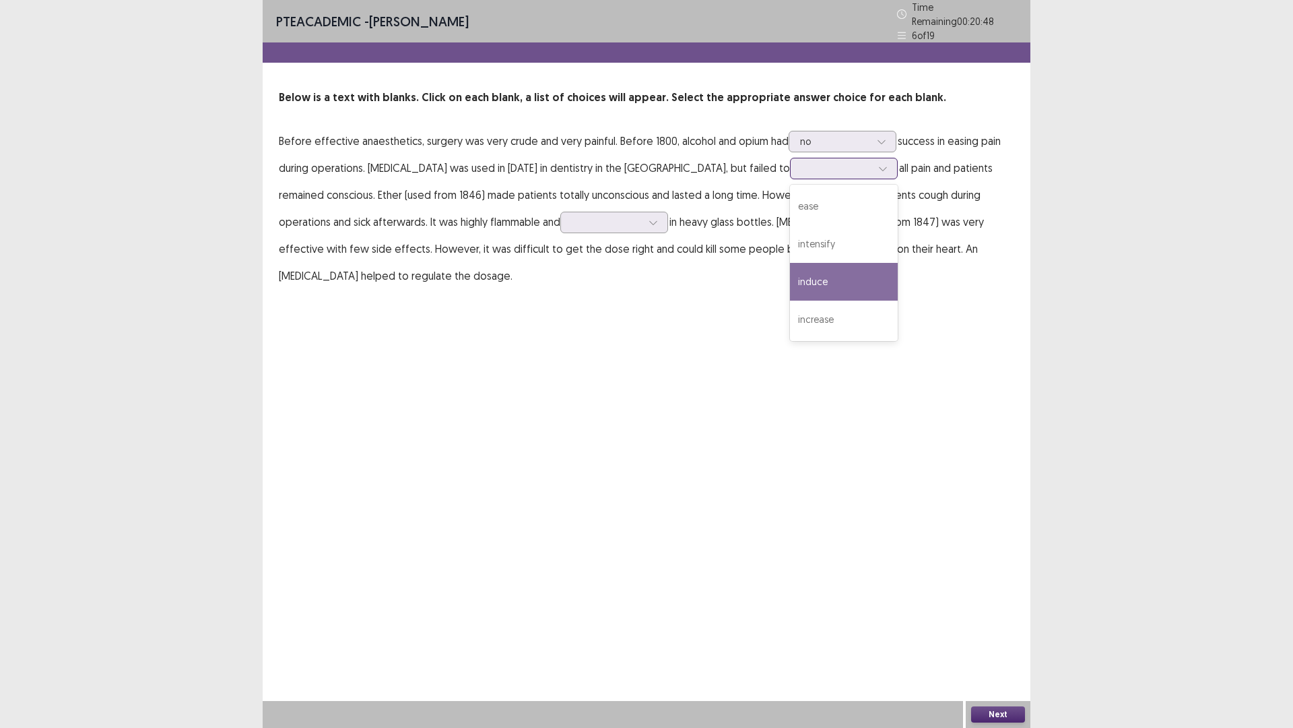
click at [790, 272] on div "induce" at bounding box center [844, 282] width 108 height 38
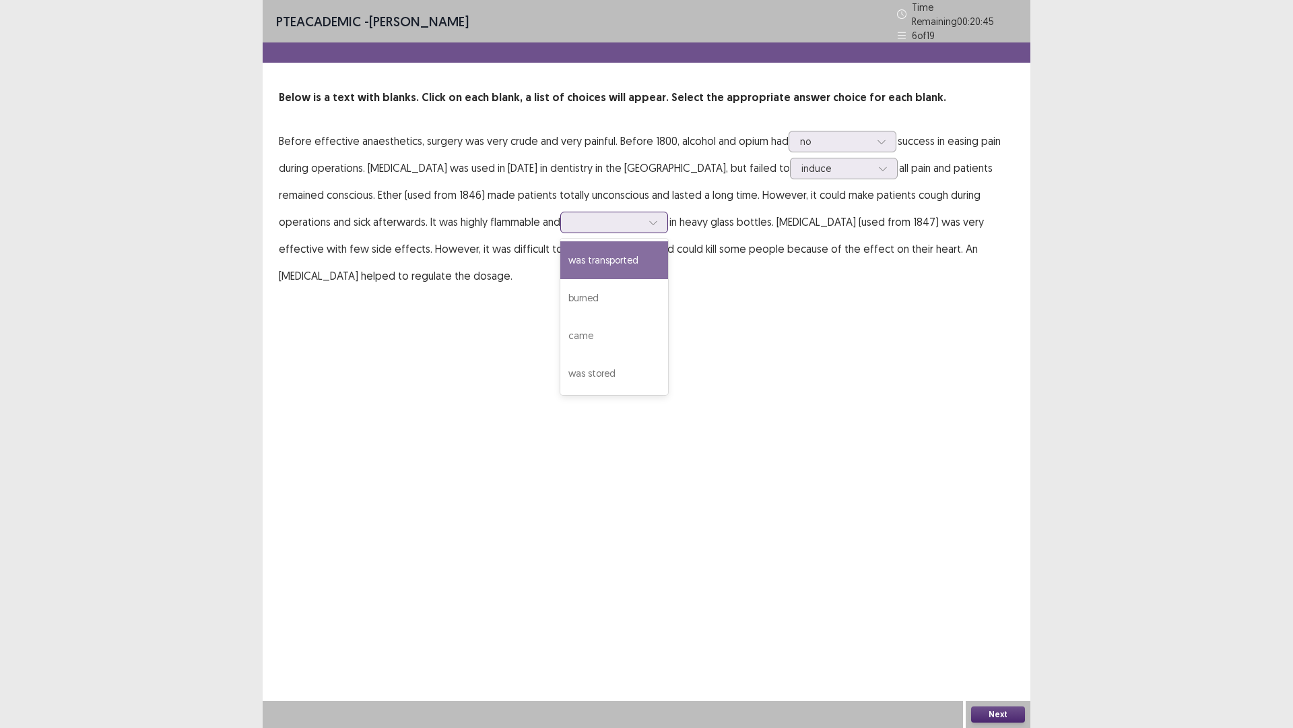
click at [572, 216] on div at bounding box center [607, 222] width 70 height 13
click at [561, 257] on div "was transported" at bounding box center [615, 260] width 108 height 38
click at [996, 636] on button "Next" at bounding box center [998, 714] width 54 height 16
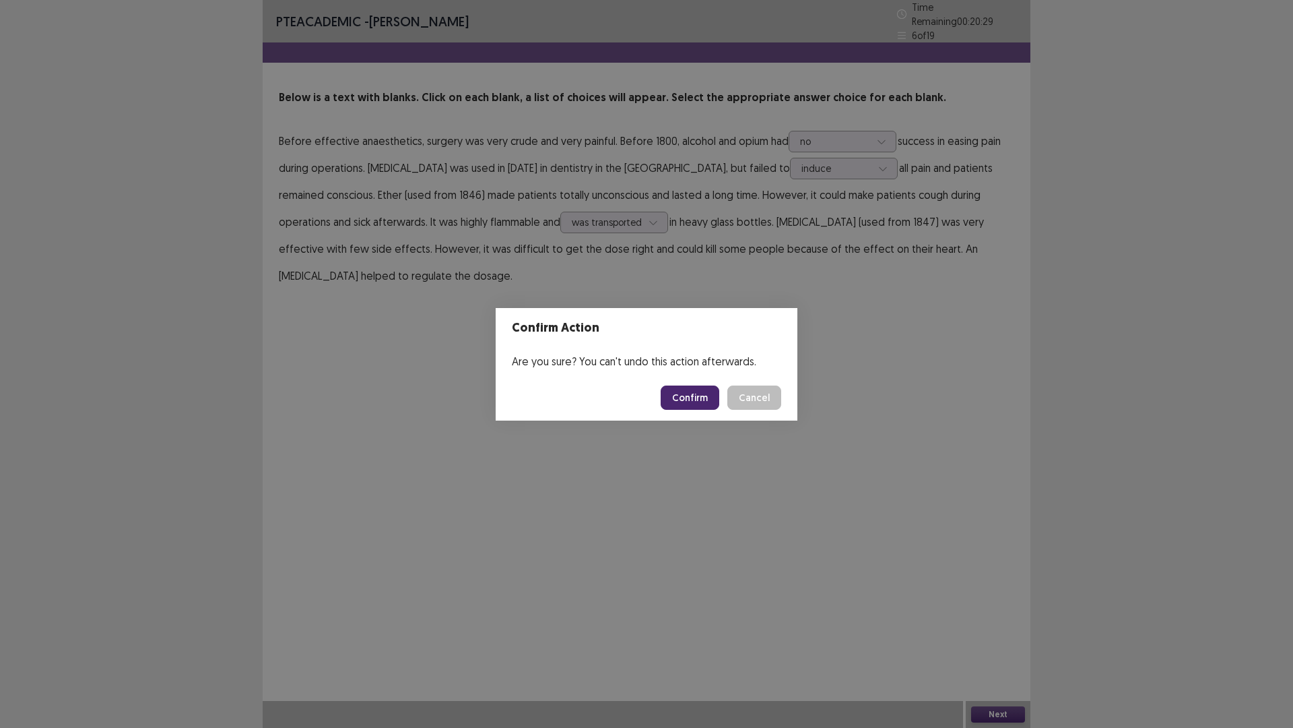
click at [697, 385] on button "Confirm" at bounding box center [690, 397] width 59 height 24
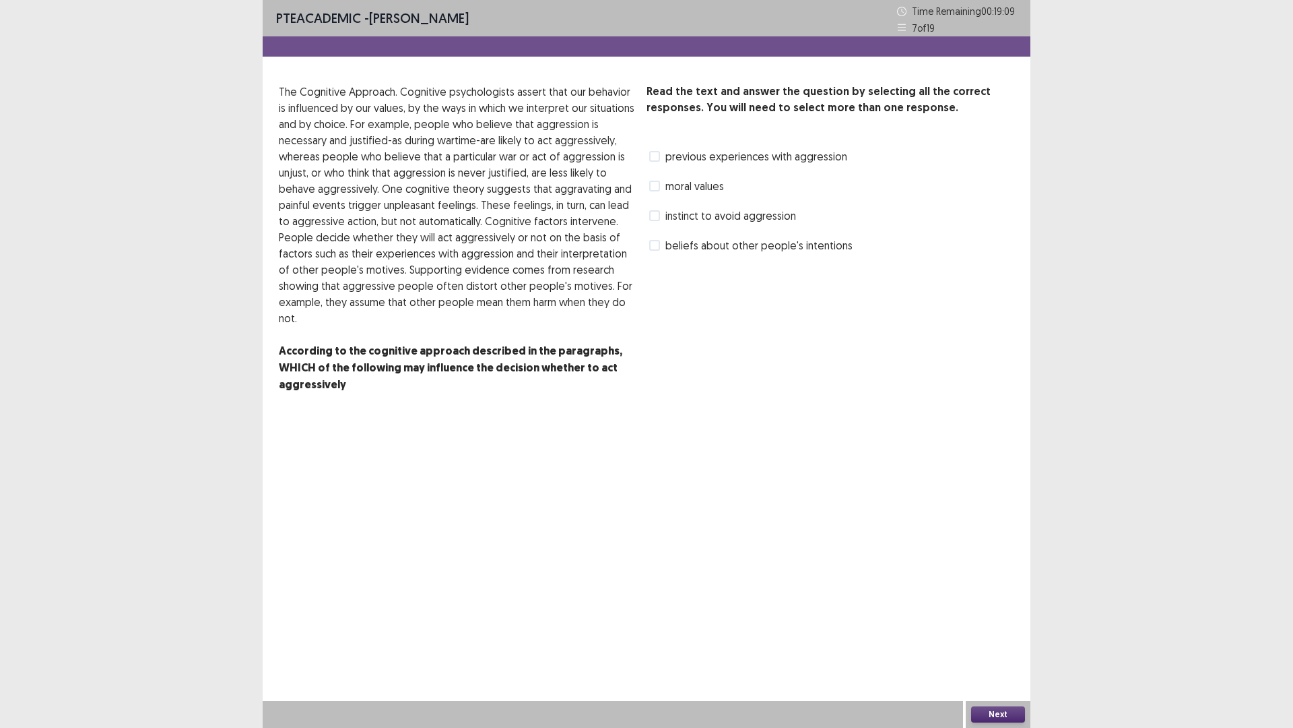
click at [680, 159] on span "previous experiences with aggression" at bounding box center [757, 156] width 182 height 16
click at [993, 636] on button "Next" at bounding box center [998, 714] width 54 height 16
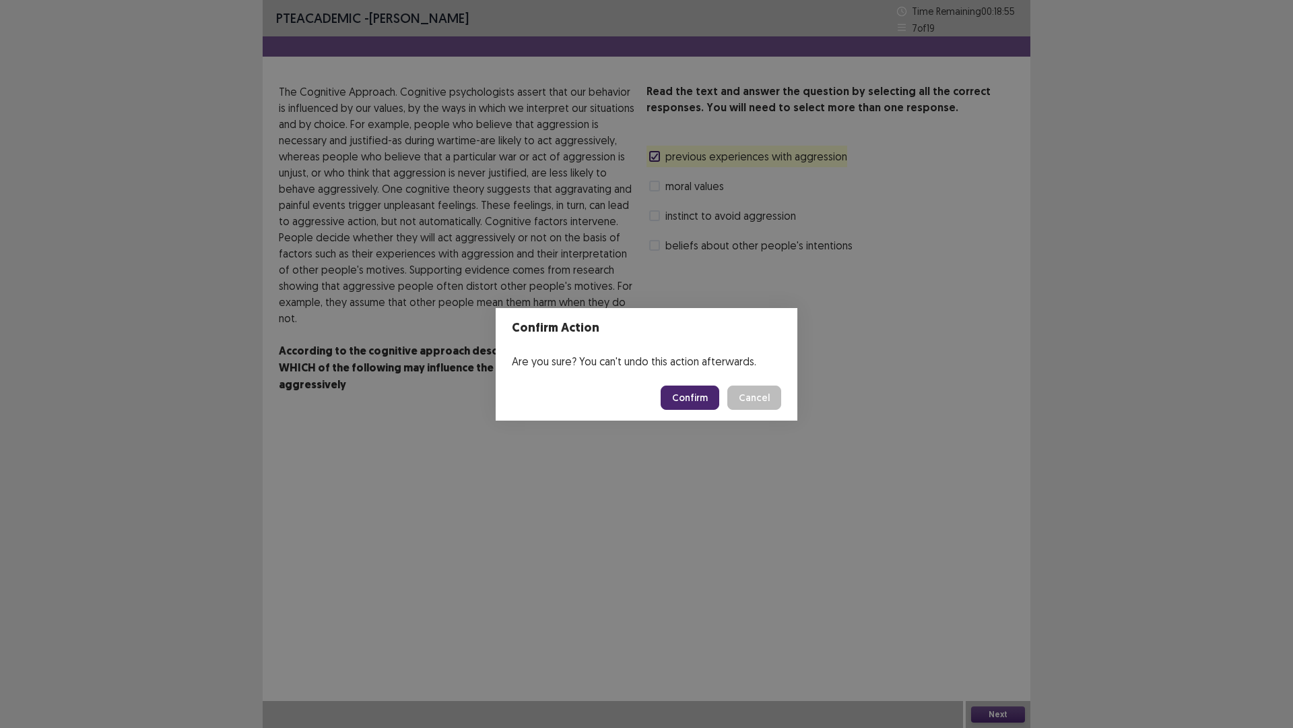
click at [688, 394] on button "Confirm" at bounding box center [690, 397] width 59 height 24
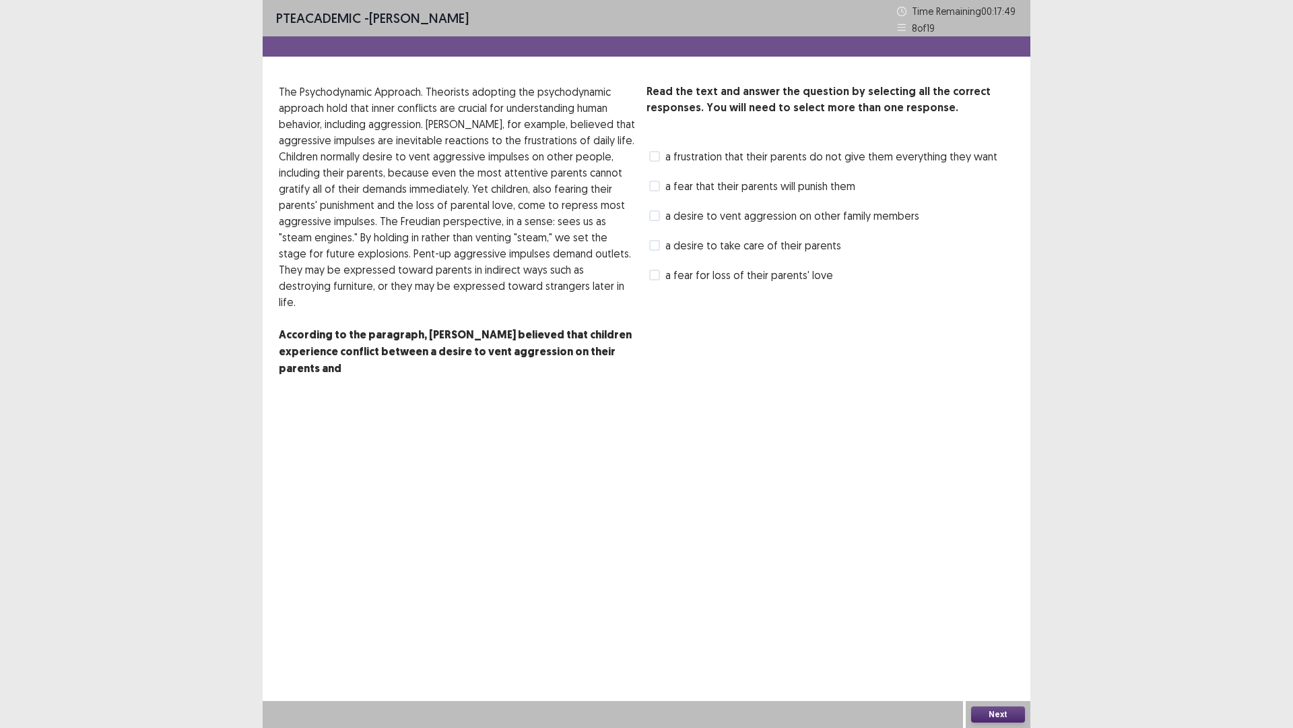
click at [675, 279] on span "a fear for loss of their parents' love" at bounding box center [750, 275] width 168 height 16
click at [703, 191] on span "a fear that their parents will punish them" at bounding box center [761, 186] width 190 height 16
click at [998, 636] on button "Next" at bounding box center [998, 714] width 54 height 16
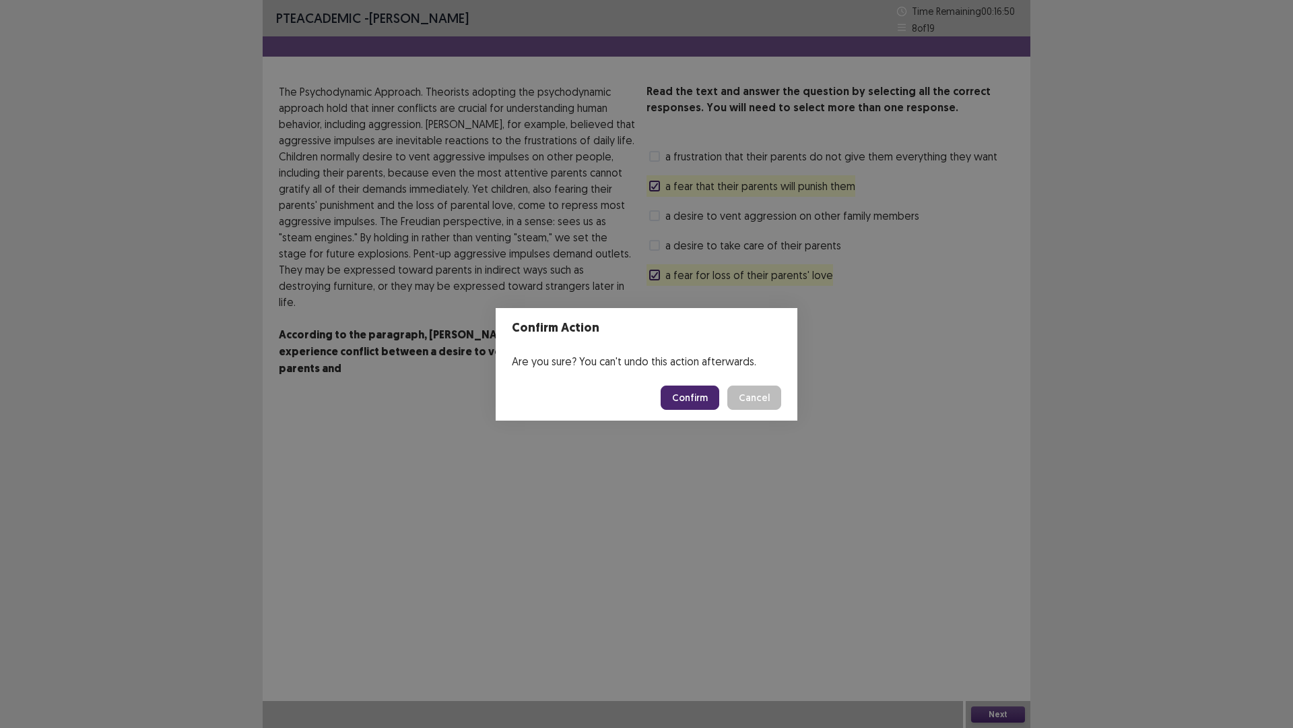
click at [691, 403] on button "Confirm" at bounding box center [690, 397] width 59 height 24
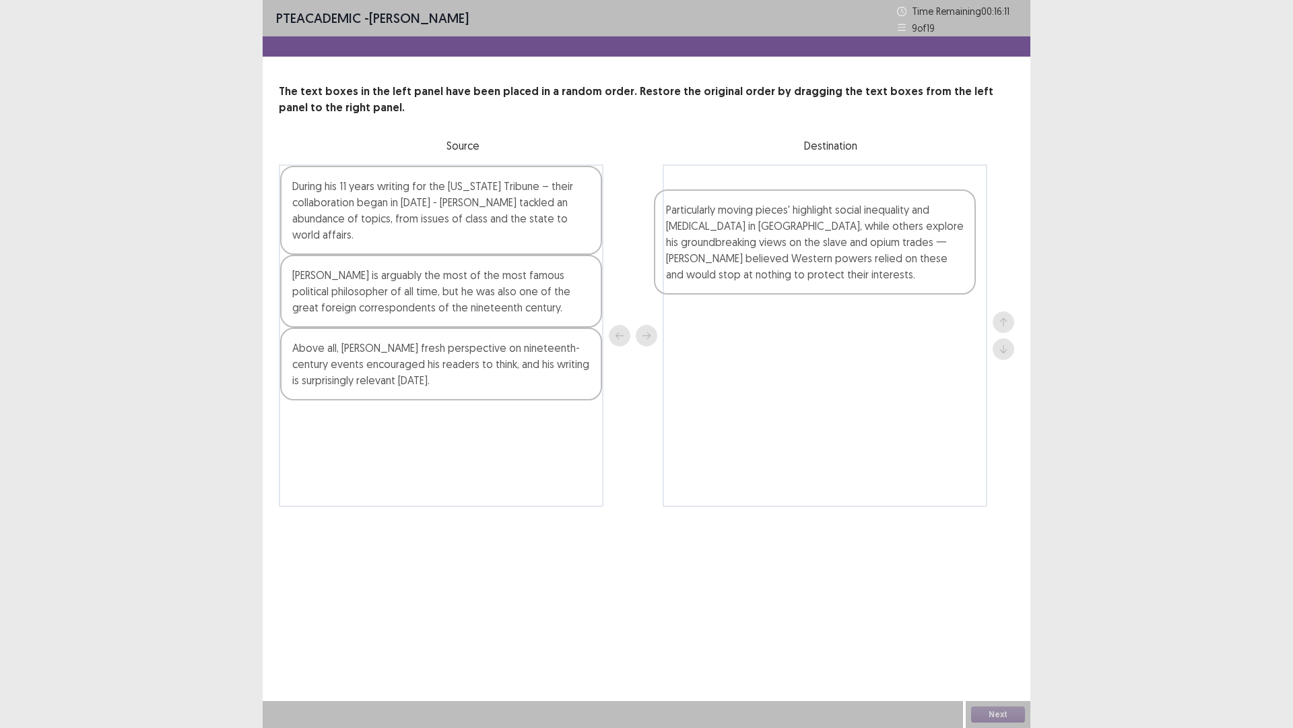
drag, startPoint x: 495, startPoint y: 437, endPoint x: 847, endPoint y: 249, distance: 399.7
click at [847, 249] on div "During his 11 years writing for the [US_STATE] Tribune – their collaboration be…" at bounding box center [647, 335] width 736 height 342
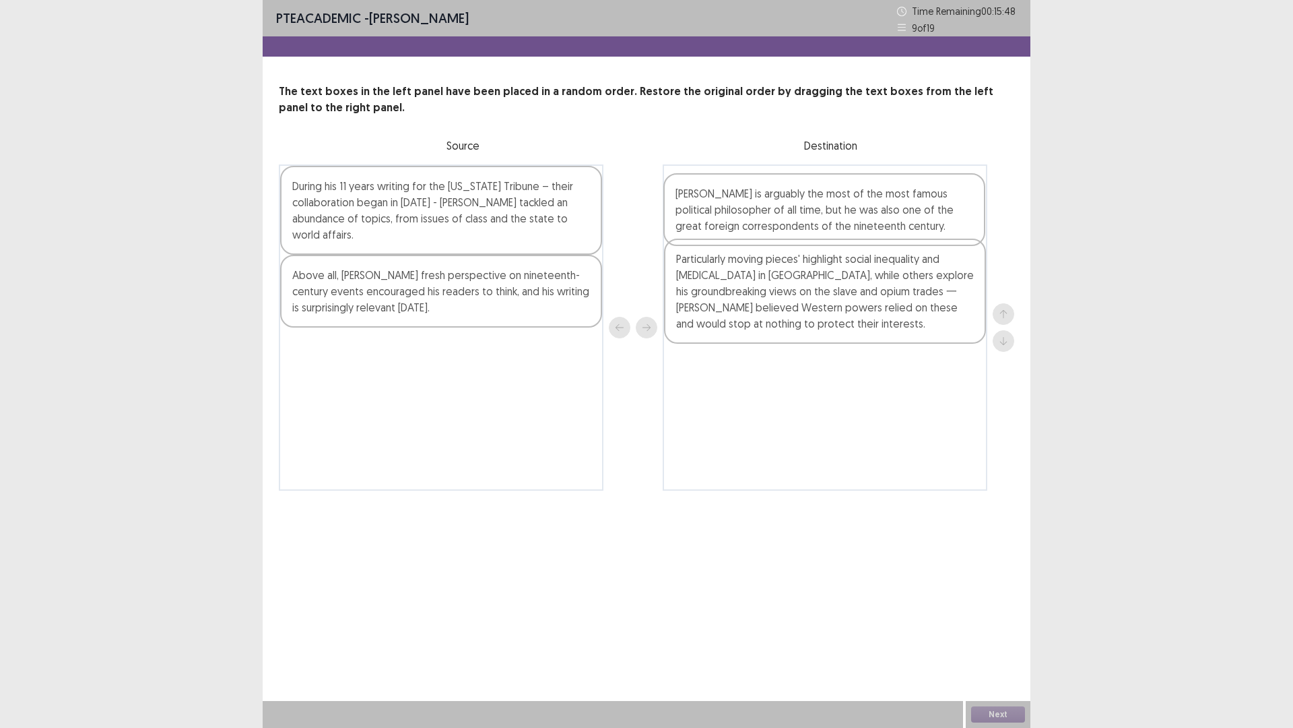
drag, startPoint x: 399, startPoint y: 283, endPoint x: 787, endPoint y: 218, distance: 393.5
click at [787, 218] on div "During his 11 years writing for the [US_STATE] Tribune – their collaboration be…" at bounding box center [647, 327] width 736 height 326
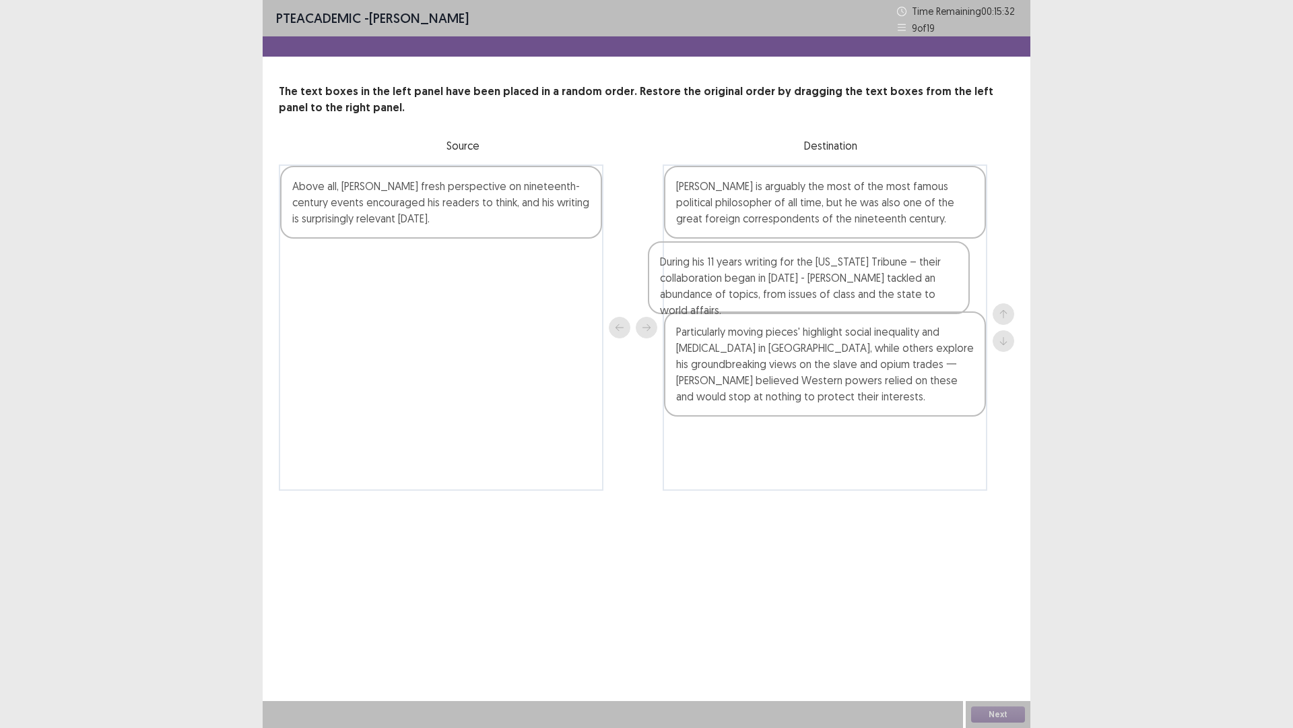
drag, startPoint x: 546, startPoint y: 228, endPoint x: 927, endPoint y: 311, distance: 390.2
click at [927, 311] on div "During his 11 years writing for the [US_STATE] Tribune – their collaboration be…" at bounding box center [647, 327] width 736 height 326
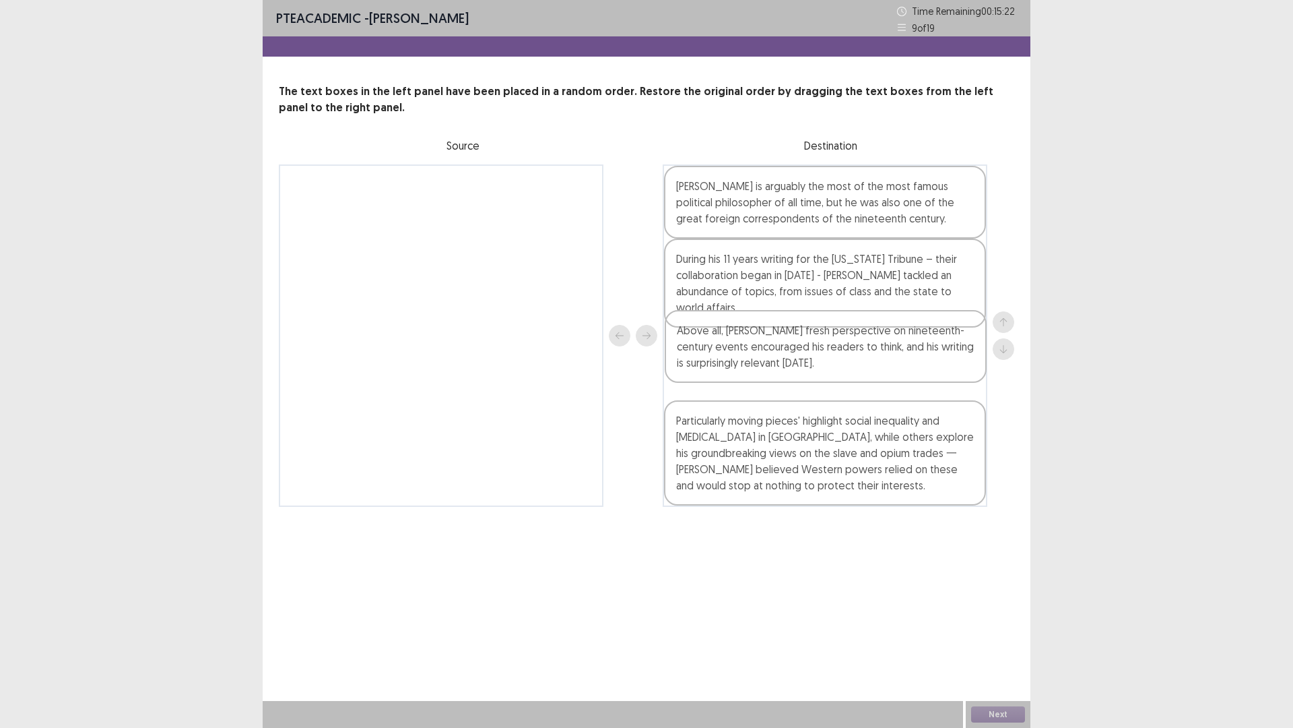
drag, startPoint x: 364, startPoint y: 216, endPoint x: 754, endPoint y: 362, distance: 416.6
click at [754, 362] on div "Above all, [PERSON_NAME] fresh perspective on nineteenth-century events encoura…" at bounding box center [647, 335] width 736 height 342
click at [1005, 636] on button "Next" at bounding box center [998, 714] width 54 height 16
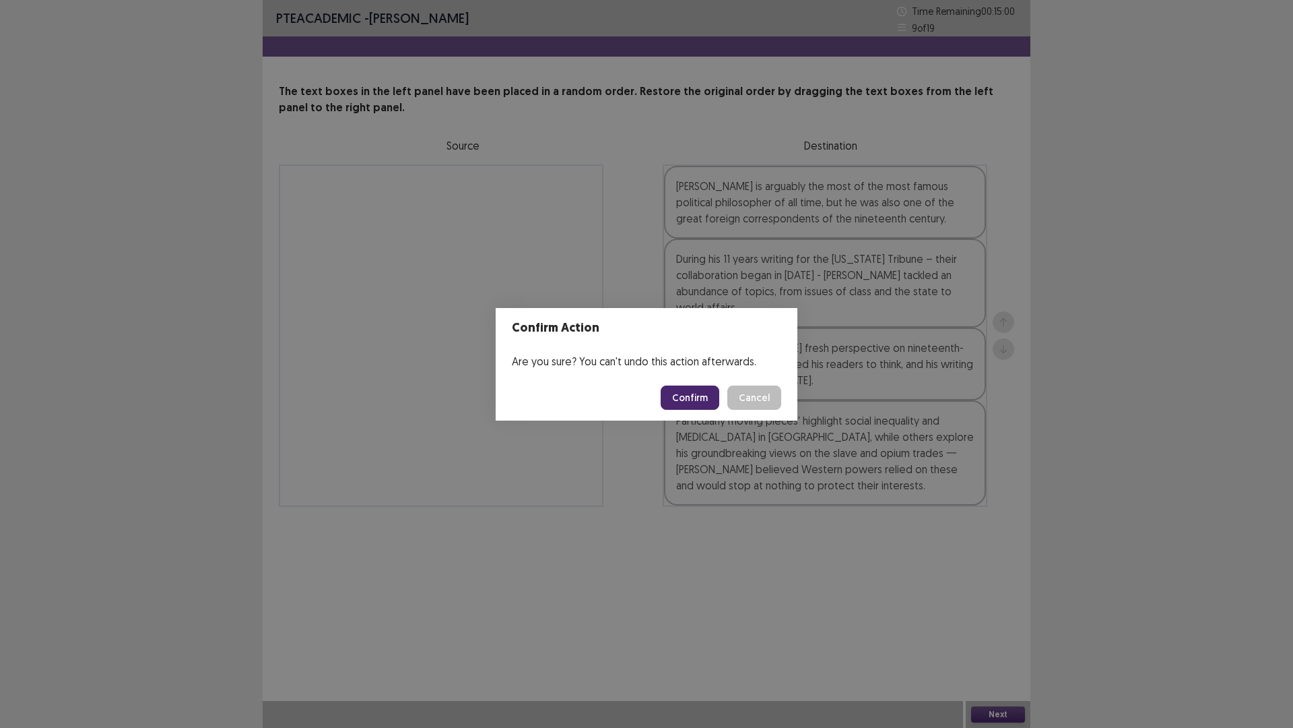
click at [691, 402] on button "Confirm" at bounding box center [690, 397] width 59 height 24
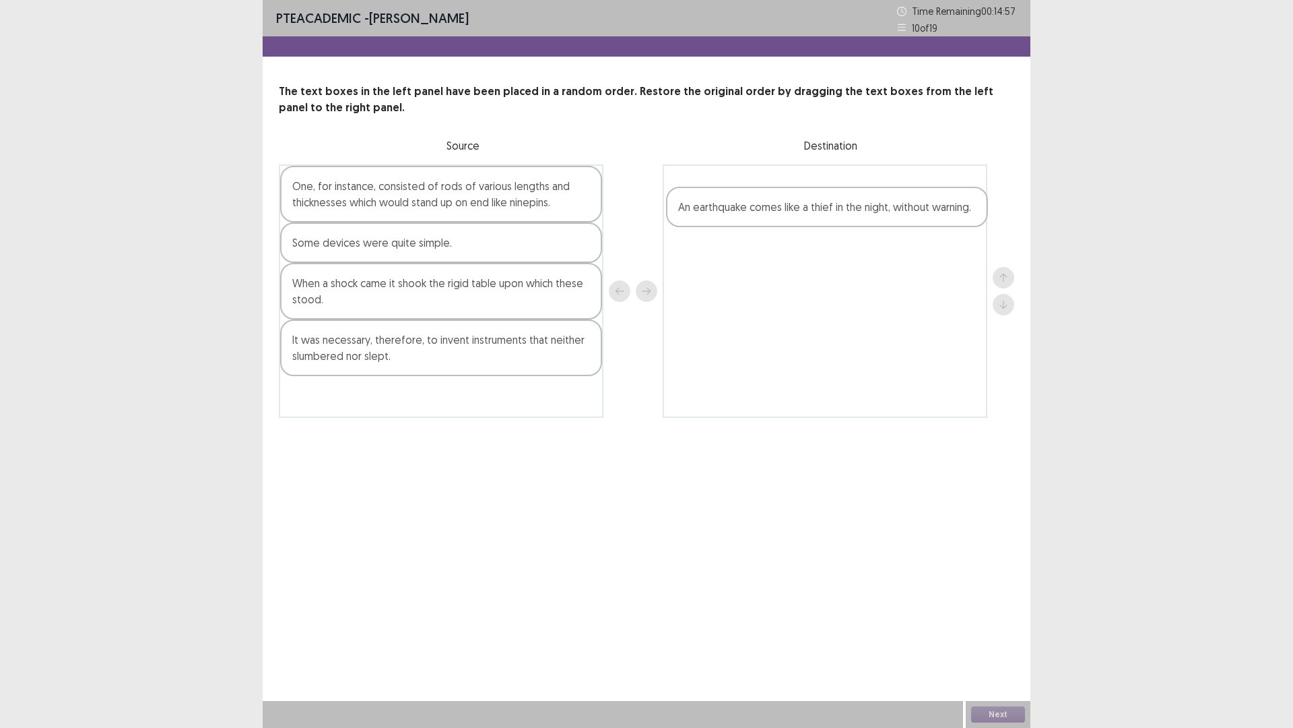
drag, startPoint x: 401, startPoint y: 347, endPoint x: 792, endPoint y: 214, distance: 412.7
click at [792, 214] on div "One, for instance, consisted of rods of various lengths and thicknesses which w…" at bounding box center [647, 290] width 736 height 253
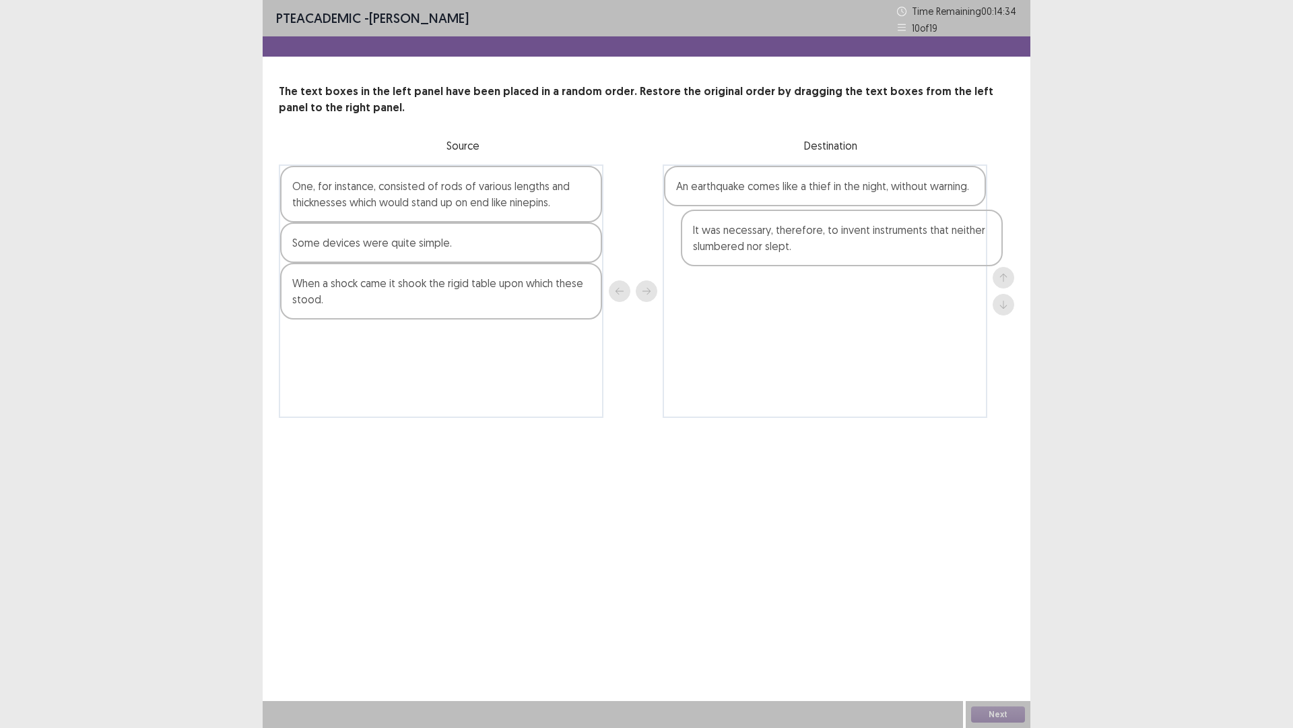
drag, startPoint x: 454, startPoint y: 348, endPoint x: 862, endPoint y: 238, distance: 422.1
click at [862, 238] on div "One, for instance, consisted of rods of various lengths and thicknesses which w…" at bounding box center [647, 290] width 736 height 253
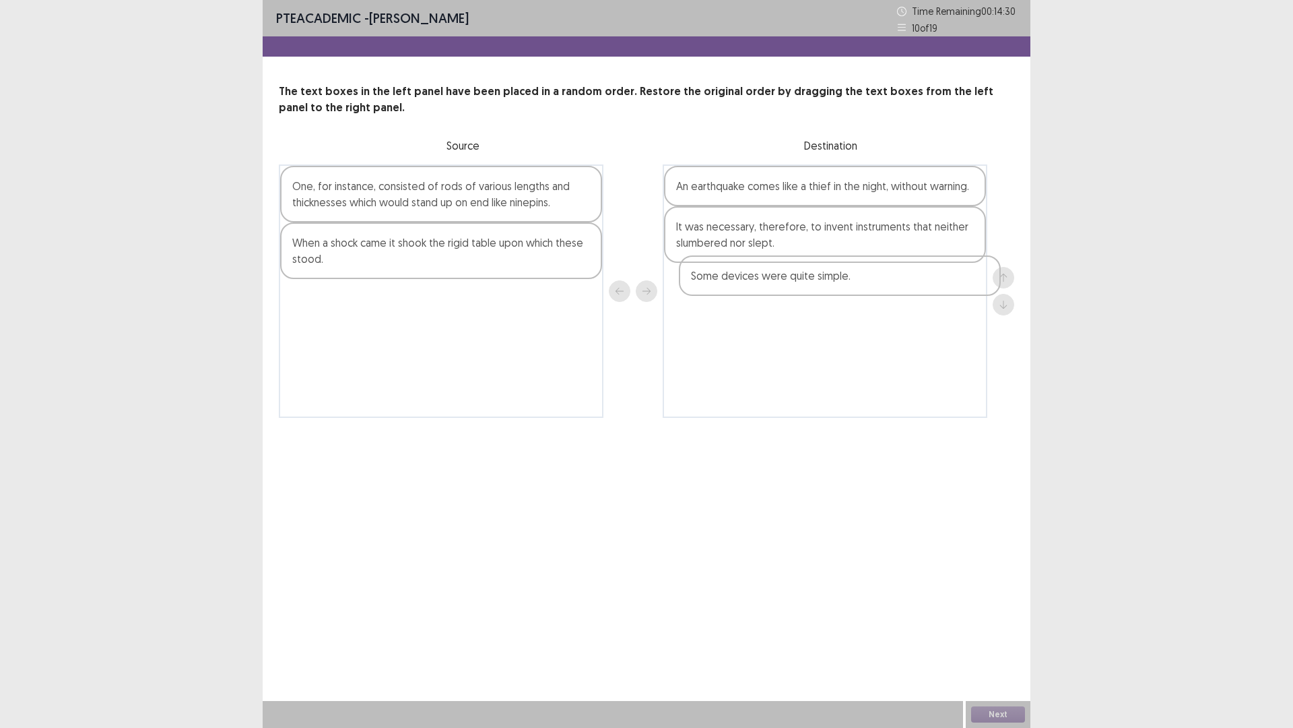
drag, startPoint x: 393, startPoint y: 253, endPoint x: 899, endPoint y: 292, distance: 507.4
click at [902, 292] on div "One, for instance, consisted of rods of various lengths and thicknesses which w…" at bounding box center [647, 290] width 736 height 253
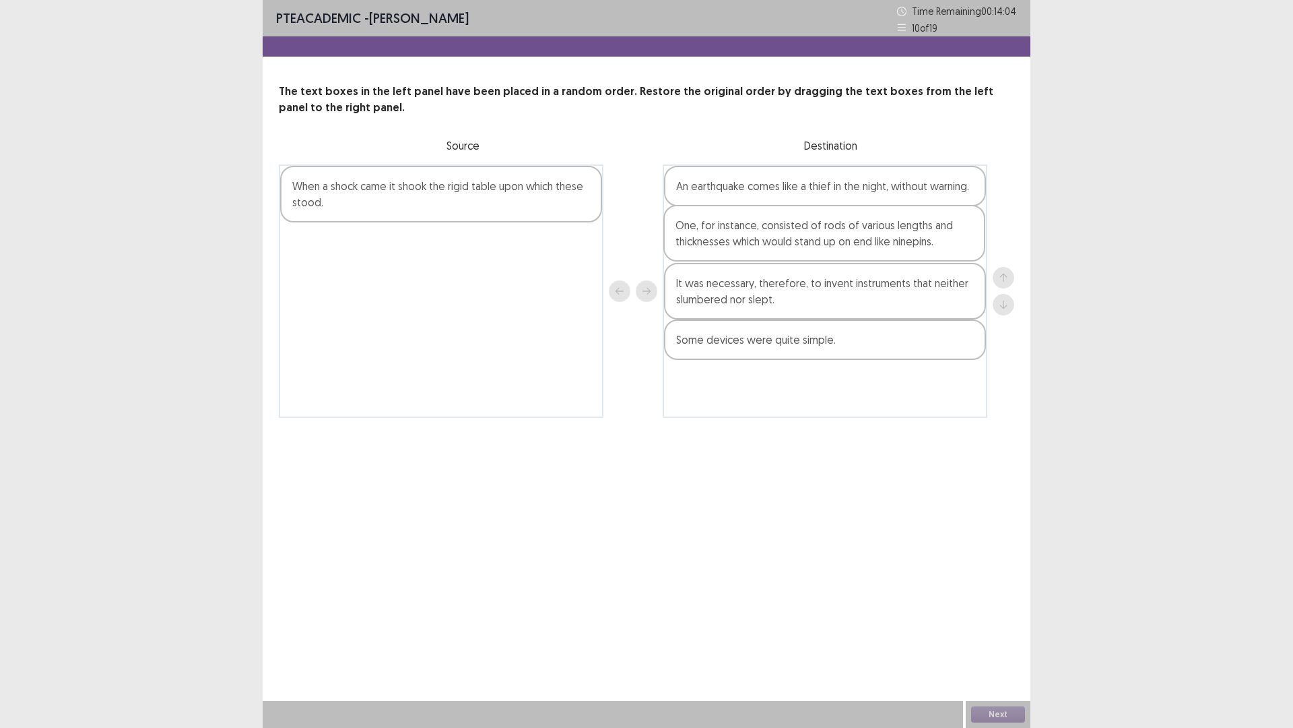
drag, startPoint x: 436, startPoint y: 186, endPoint x: 844, endPoint y: 230, distance: 410.6
click at [844, 230] on div "One, for instance, consisted of rods of various lengths and thicknesses which w…" at bounding box center [647, 290] width 736 height 253
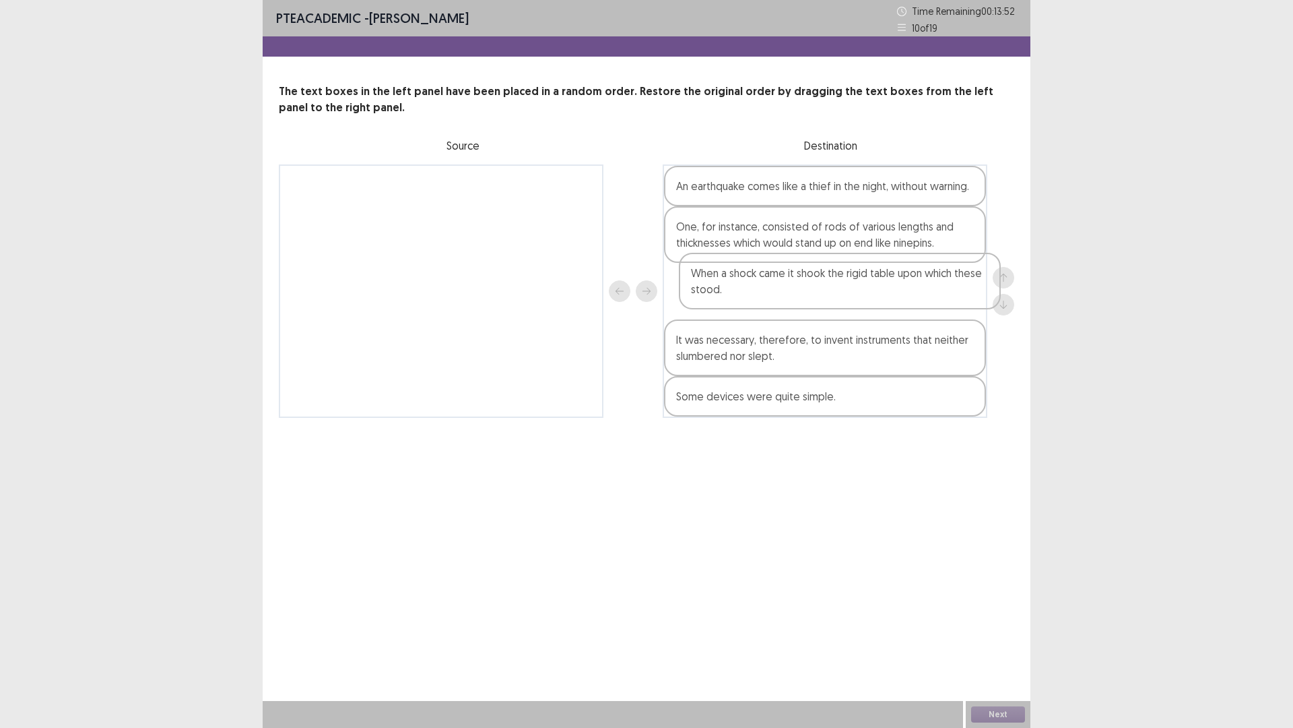
drag, startPoint x: 430, startPoint y: 207, endPoint x: 852, endPoint y: 297, distance: 430.6
click at [852, 297] on div "When a shock came it shook the rigid table upon which these stood. An earthquak…" at bounding box center [647, 290] width 736 height 253
click at [1004, 636] on button "Next" at bounding box center [998, 714] width 54 height 16
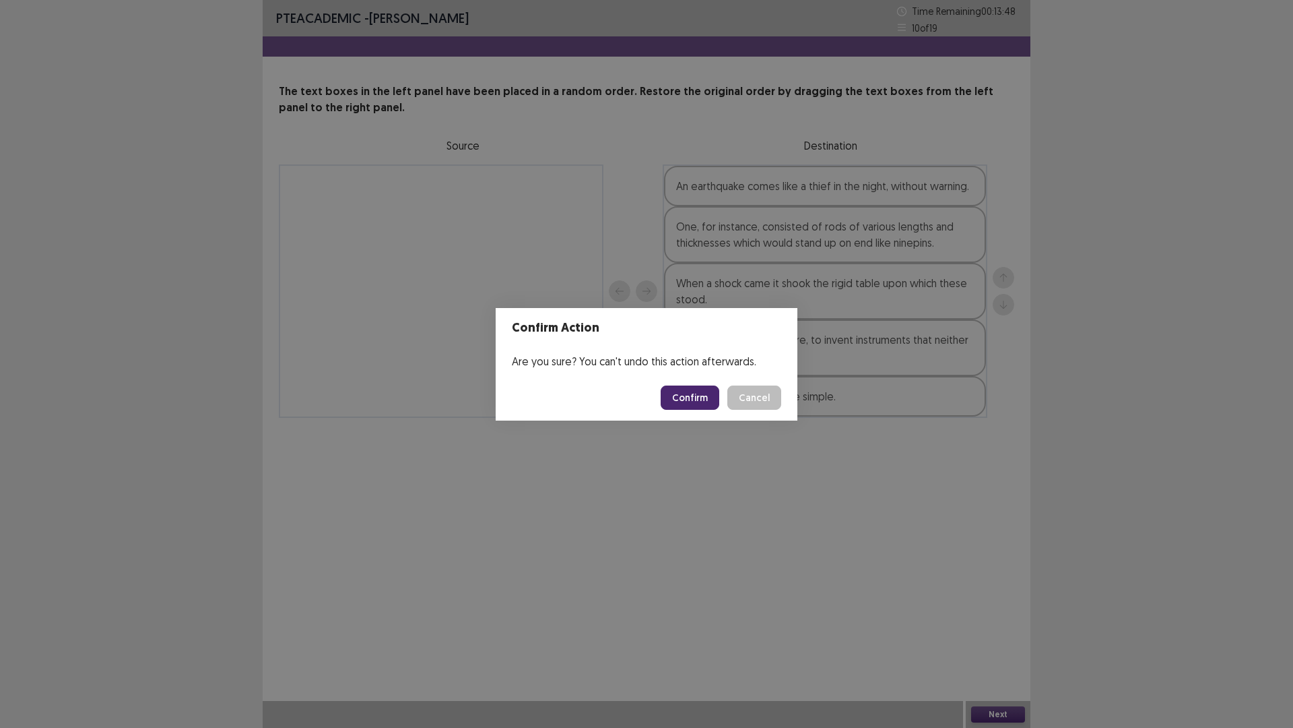
click at [694, 382] on footer "Confirm Cancel" at bounding box center [647, 398] width 302 height 46
click at [686, 397] on button "Confirm" at bounding box center [690, 397] width 59 height 24
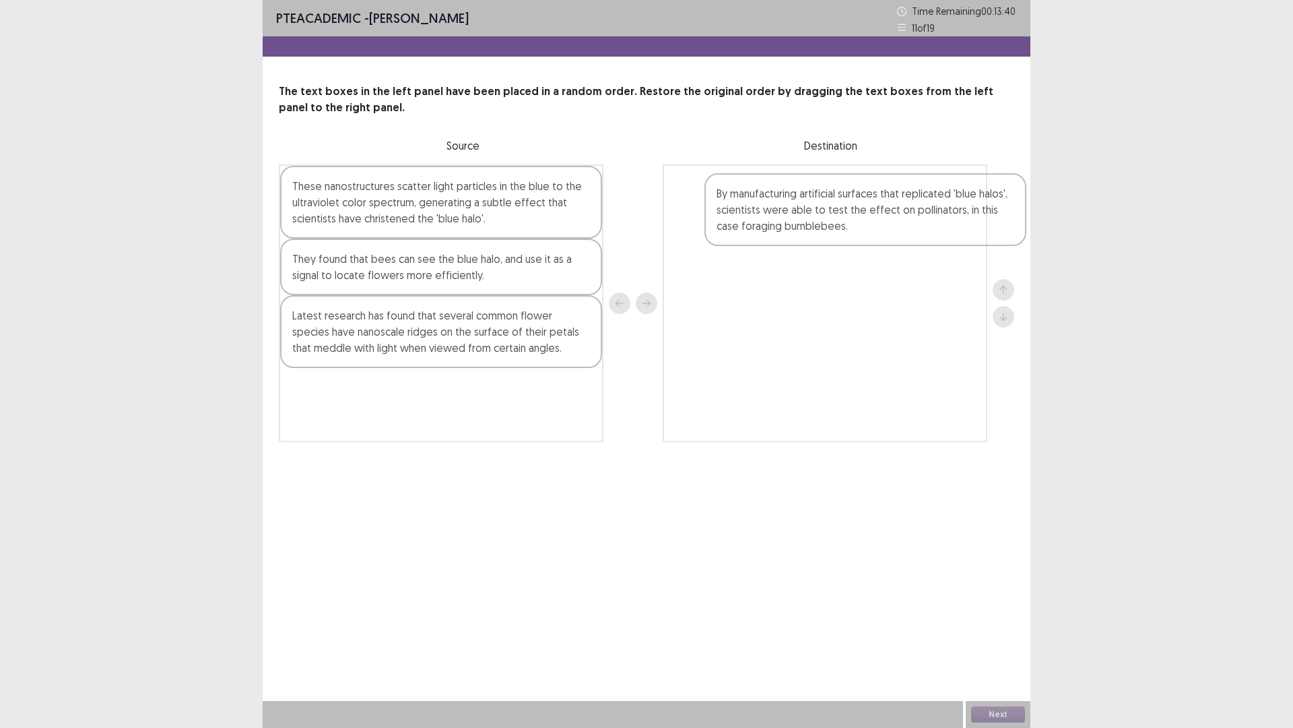
drag, startPoint x: 426, startPoint y: 291, endPoint x: 850, endPoint y: 223, distance: 428.5
click at [852, 224] on div "These nanostructures scatter light particles in the blue to the ultraviolet col…" at bounding box center [647, 303] width 736 height 278
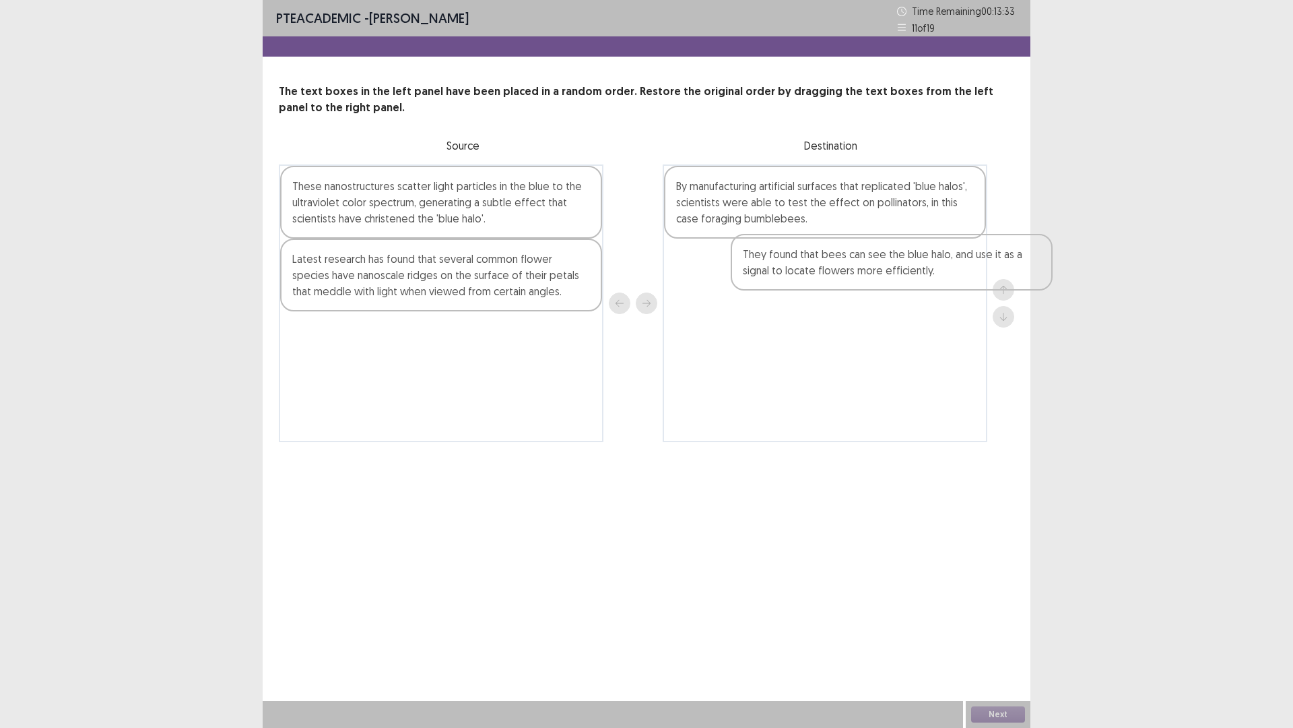
drag, startPoint x: 463, startPoint y: 268, endPoint x: 915, endPoint y: 262, distance: 452.1
click at [915, 262] on div "These nanostructures scatter light particles in the blue to the ultraviolet col…" at bounding box center [647, 303] width 736 height 278
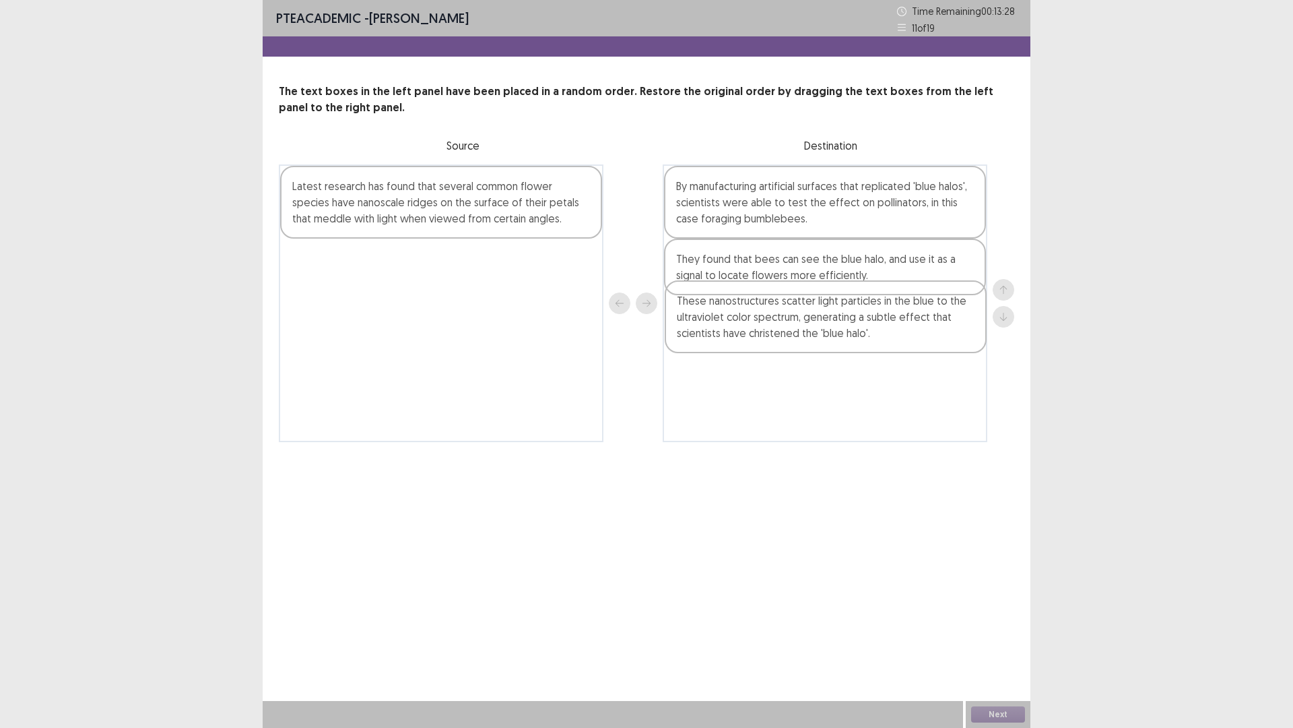
drag, startPoint x: 348, startPoint y: 212, endPoint x: 765, endPoint y: 326, distance: 433.1
click at [765, 326] on div "These nanostructures scatter light particles in the blue to the ultraviolet col…" at bounding box center [647, 303] width 736 height 278
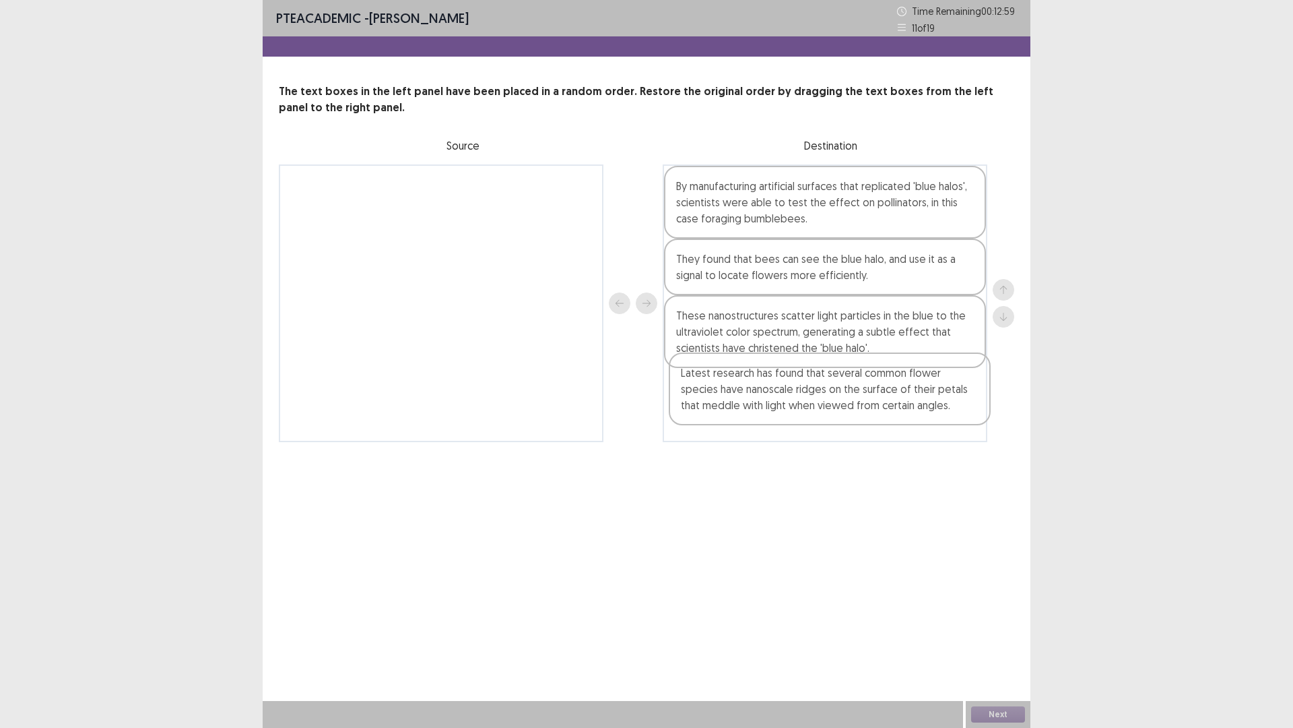
drag, startPoint x: 439, startPoint y: 227, endPoint x: 836, endPoint y: 424, distance: 443.8
click at [836, 424] on div "Latest research has found that several common flower species have nanoscale rid…" at bounding box center [647, 303] width 736 height 278
click at [998, 636] on button "Next" at bounding box center [998, 714] width 54 height 16
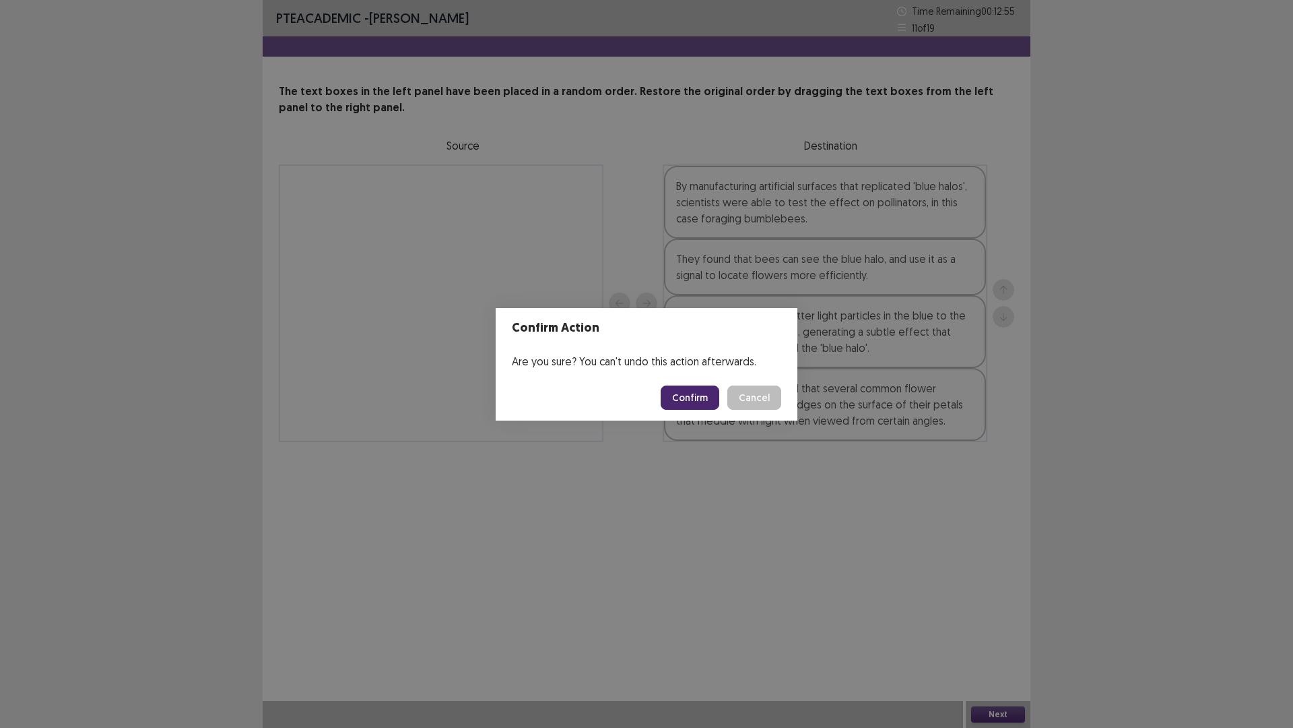
click at [699, 392] on button "Confirm" at bounding box center [690, 397] width 59 height 24
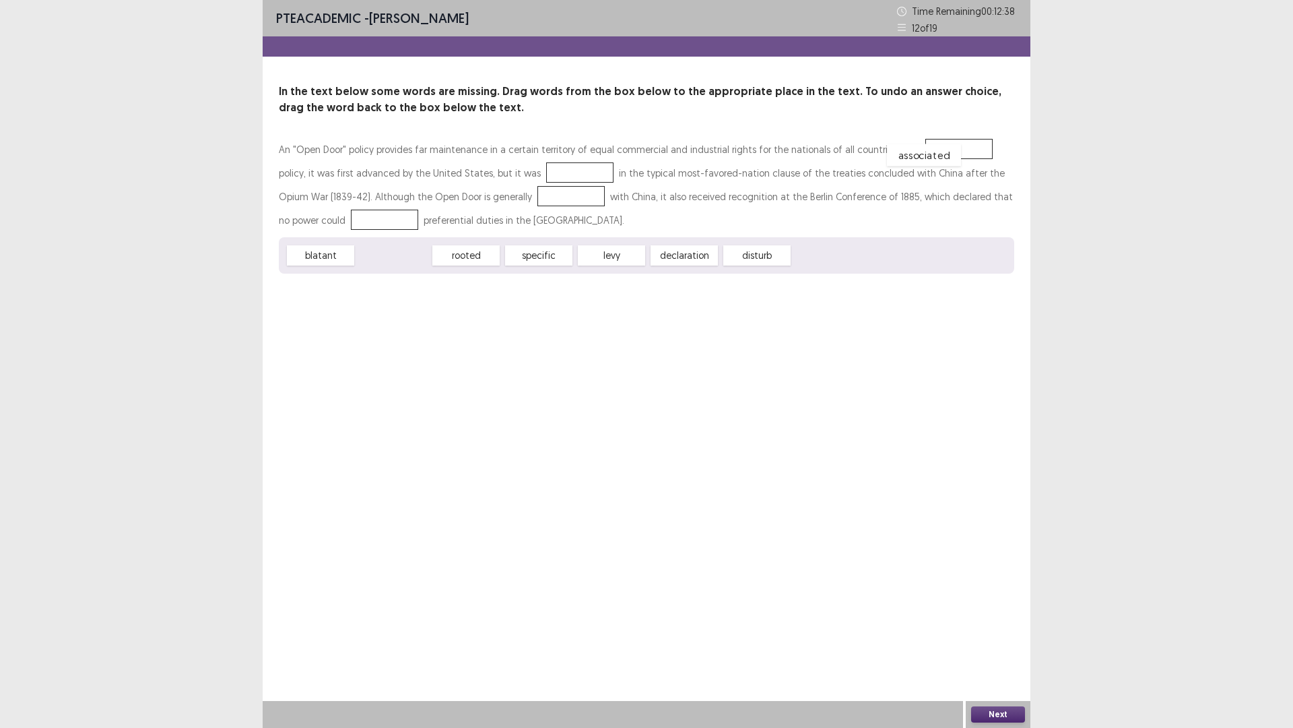
drag, startPoint x: 402, startPoint y: 258, endPoint x: 933, endPoint y: 158, distance: 540.3
drag, startPoint x: 690, startPoint y: 258, endPoint x: 711, endPoint y: 261, distance: 21.7
click at [711, 261] on span "disturb" at bounding box center [706, 258] width 74 height 22
drag, startPoint x: 402, startPoint y: 255, endPoint x: 540, endPoint y: 178, distance: 158.4
drag, startPoint x: 627, startPoint y: 258, endPoint x: 499, endPoint y: 203, distance: 139.1
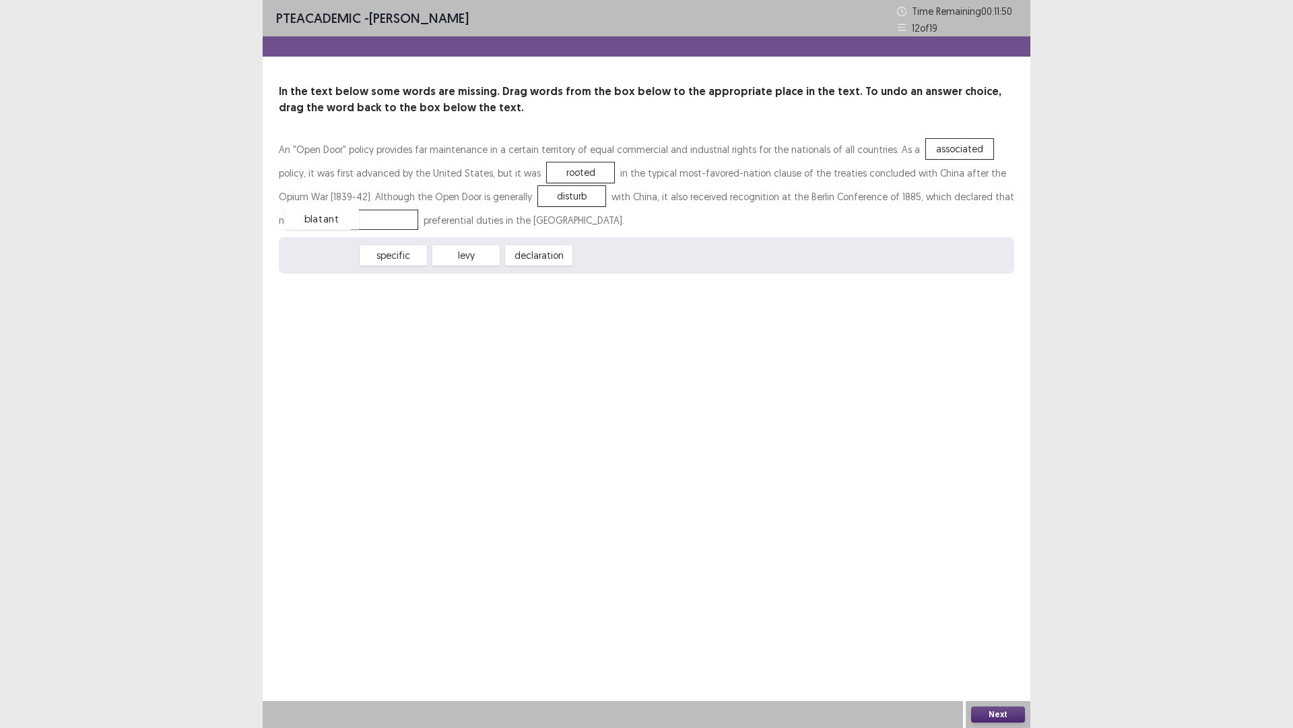
drag, startPoint x: 331, startPoint y: 253, endPoint x: 330, endPoint y: 220, distance: 32.4
click at [985, 636] on button "Next" at bounding box center [998, 714] width 54 height 16
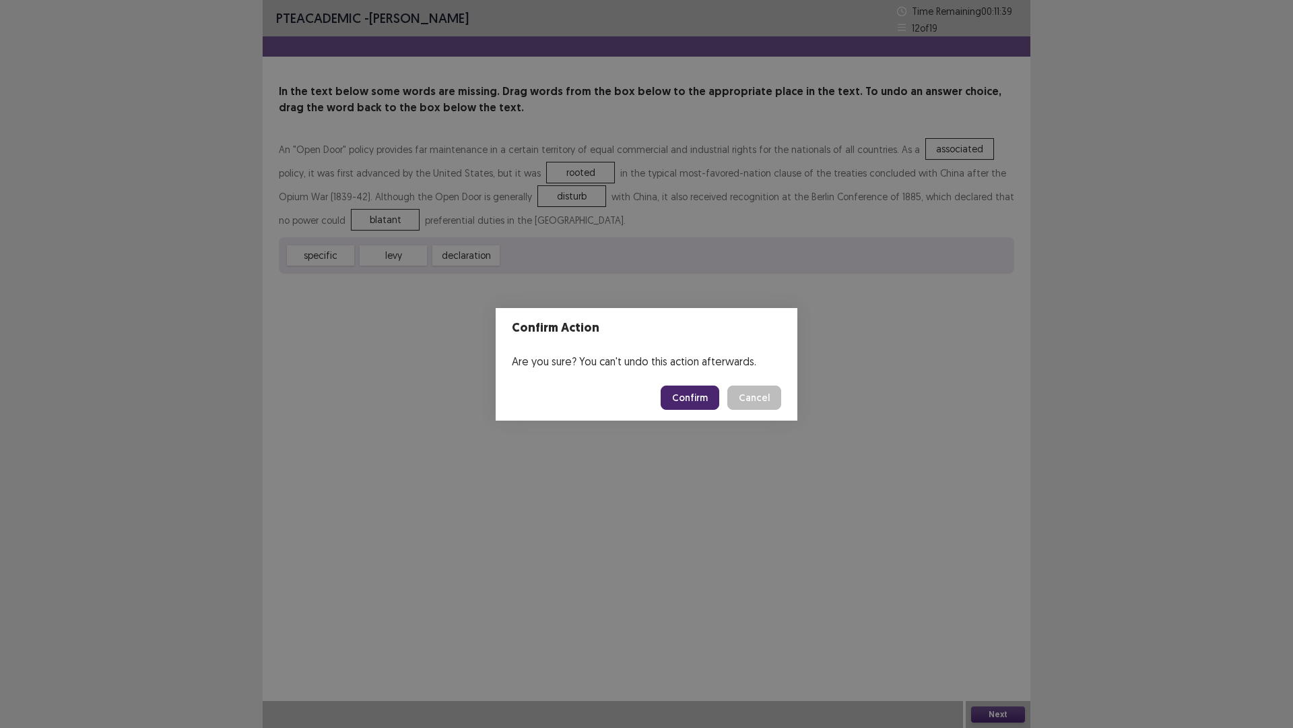
click at [670, 393] on button "Confirm" at bounding box center [690, 397] width 59 height 24
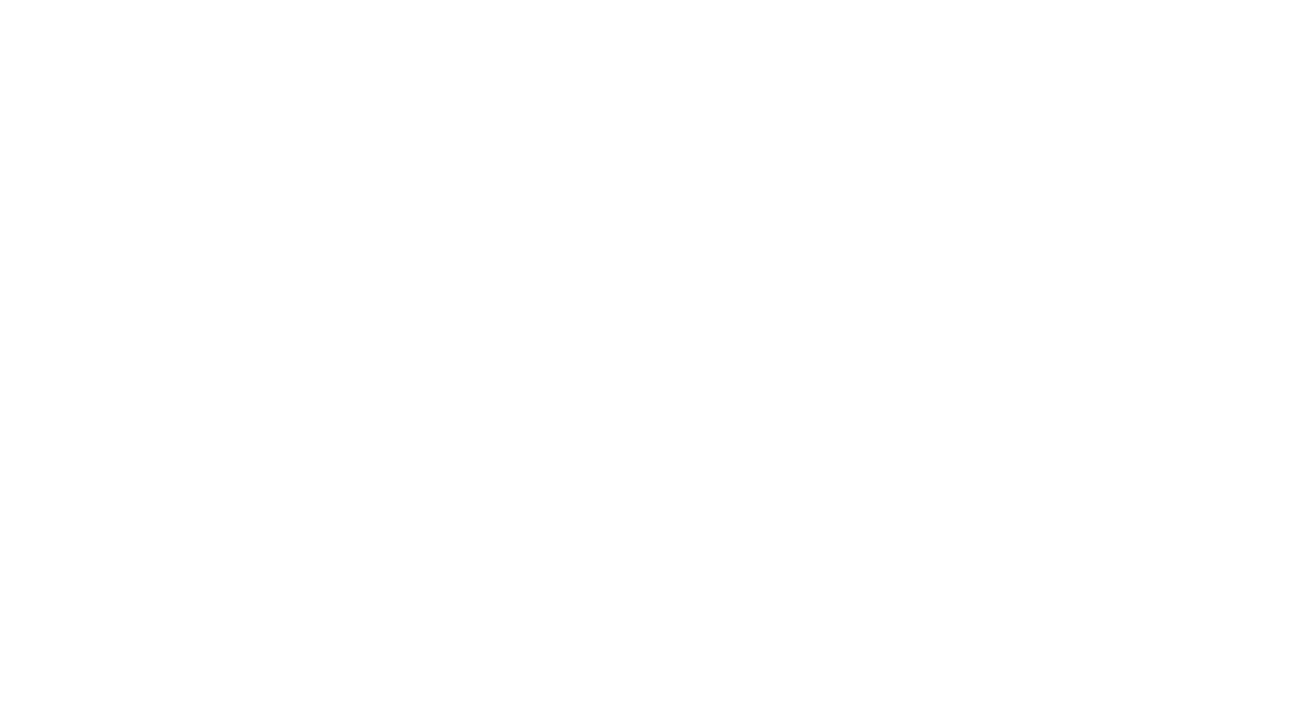
click at [696, 0] on html "PTE Academic Mock — Flowy by FastFlowUp 70" at bounding box center [646, 0] width 1293 height 0
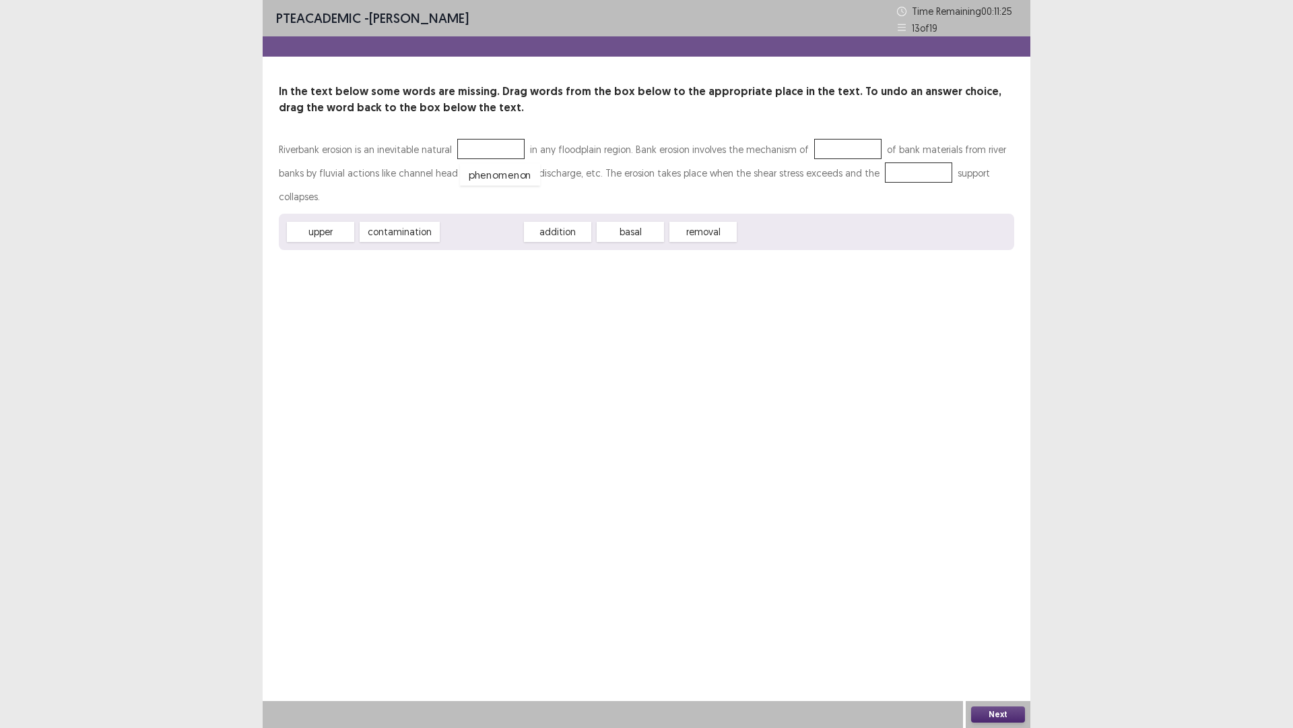
drag, startPoint x: 492, startPoint y: 205, endPoint x: 511, endPoint y: 148, distance: 60.1
drag, startPoint x: 416, startPoint y: 212, endPoint x: 860, endPoint y: 154, distance: 447.0
drag, startPoint x: 488, startPoint y: 207, endPoint x: 771, endPoint y: 179, distance: 283.7
click at [775, 177] on div "Riverbank erosion is an inevitable natural phenomenon in any floodplain region.…" at bounding box center [647, 193] width 736 height 113
drag, startPoint x: 465, startPoint y: 207, endPoint x: 890, endPoint y: 168, distance: 427.0
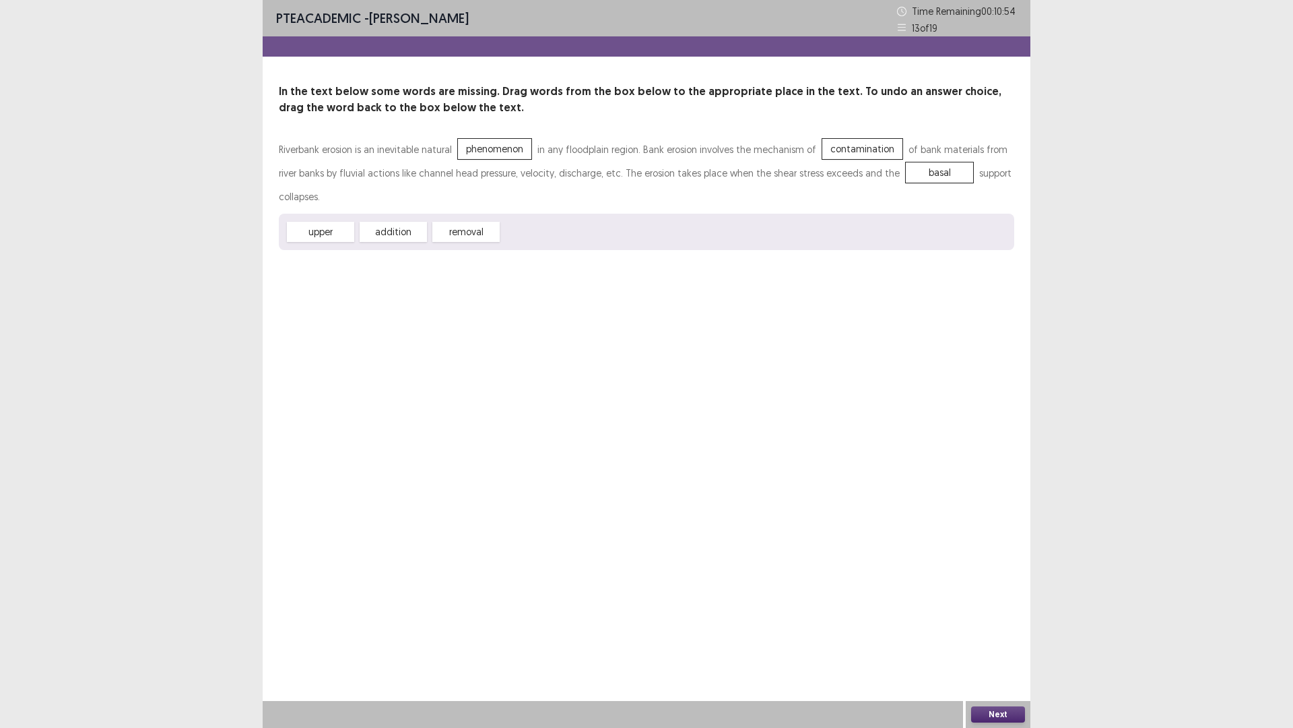
click at [1021, 636] on button "Next" at bounding box center [998, 714] width 54 height 16
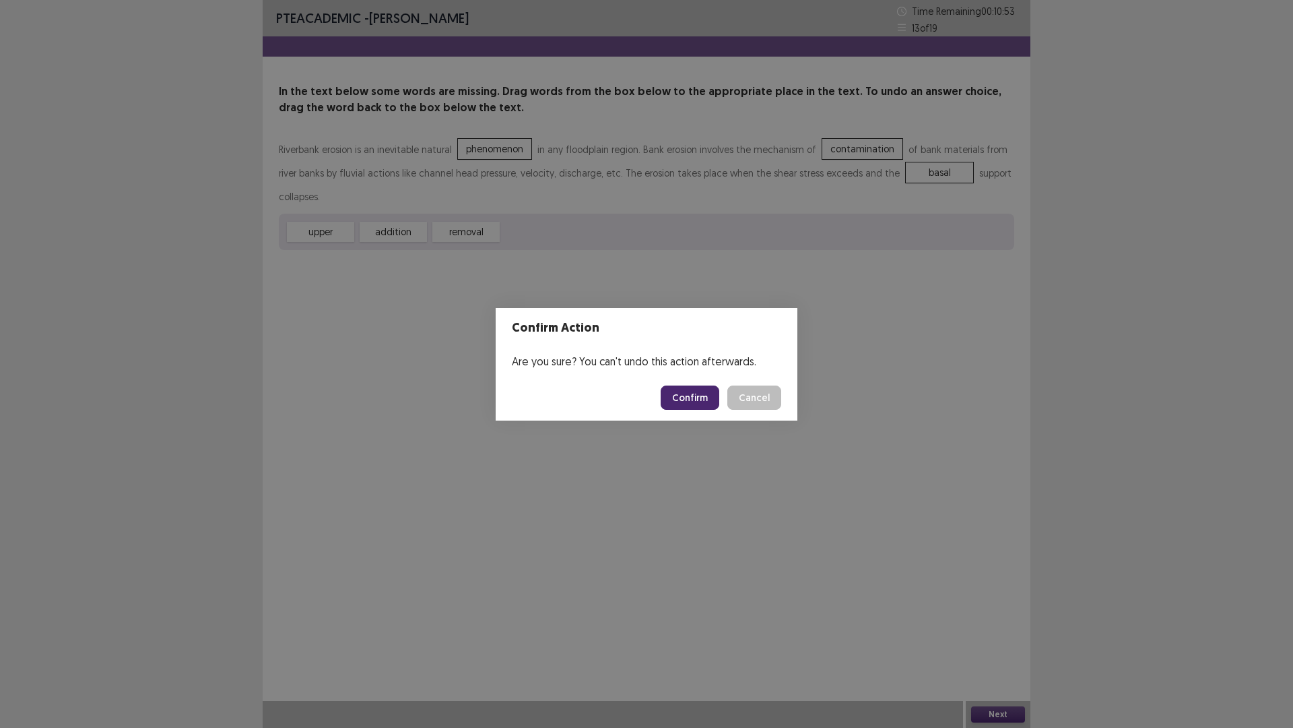
click at [703, 390] on button "Confirm" at bounding box center [690, 397] width 59 height 24
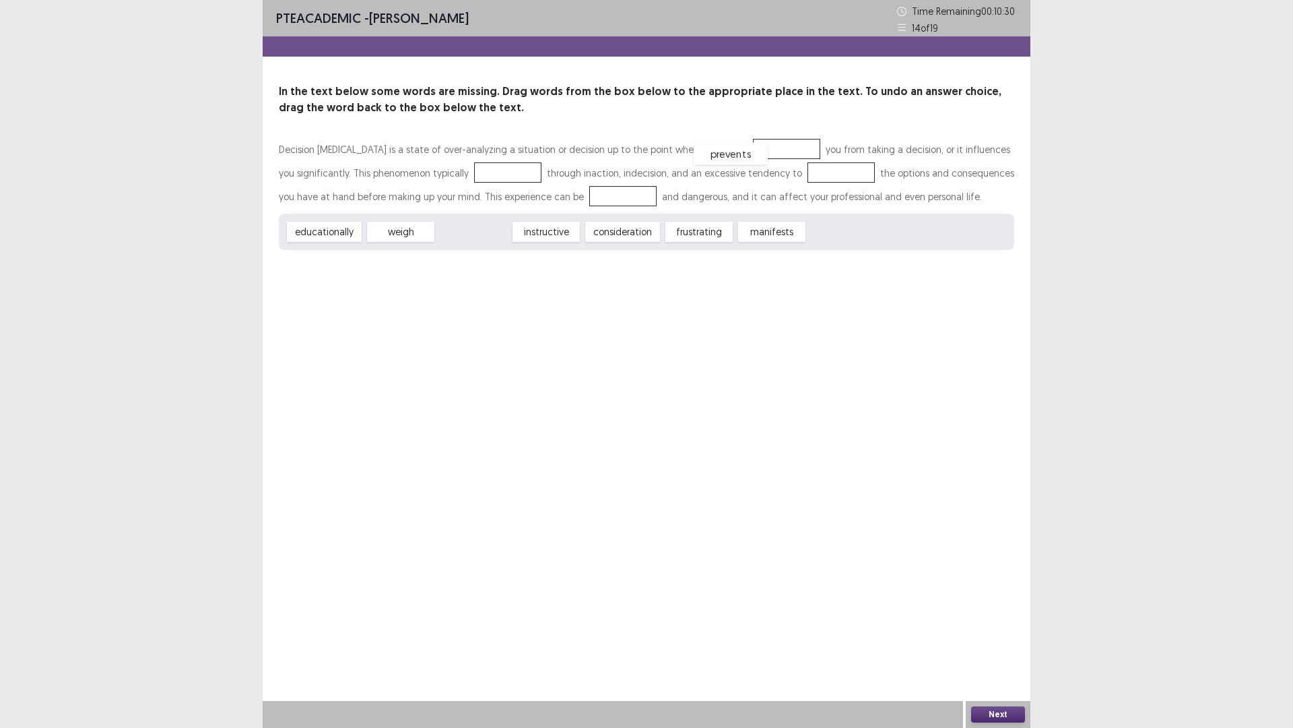
drag, startPoint x: 476, startPoint y: 234, endPoint x: 734, endPoint y: 156, distance: 269.0
drag, startPoint x: 697, startPoint y: 229, endPoint x: 485, endPoint y: 170, distance: 219.5
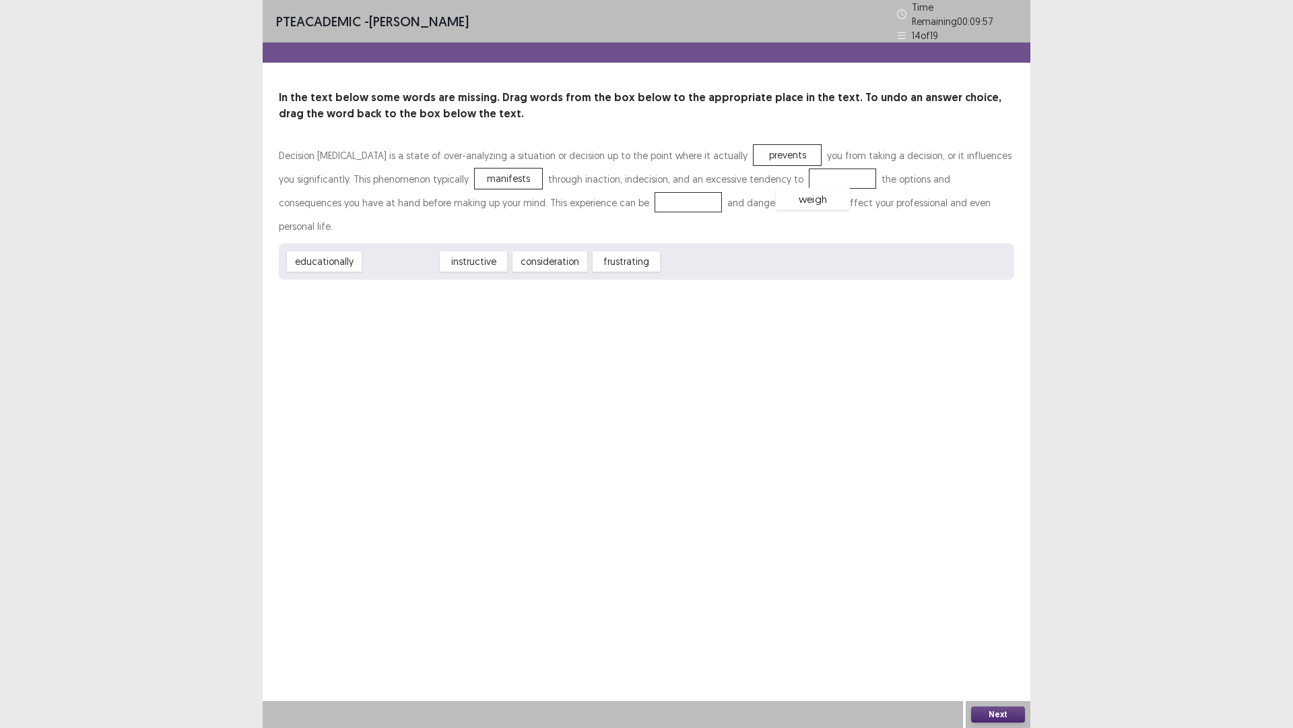
drag, startPoint x: 395, startPoint y: 234, endPoint x: 806, endPoint y: 172, distance: 415.7
click at [473, 251] on span "consideration" at bounding box center [480, 262] width 82 height 22
drag, startPoint x: 560, startPoint y: 238, endPoint x: 604, endPoint y: 203, distance: 55.7
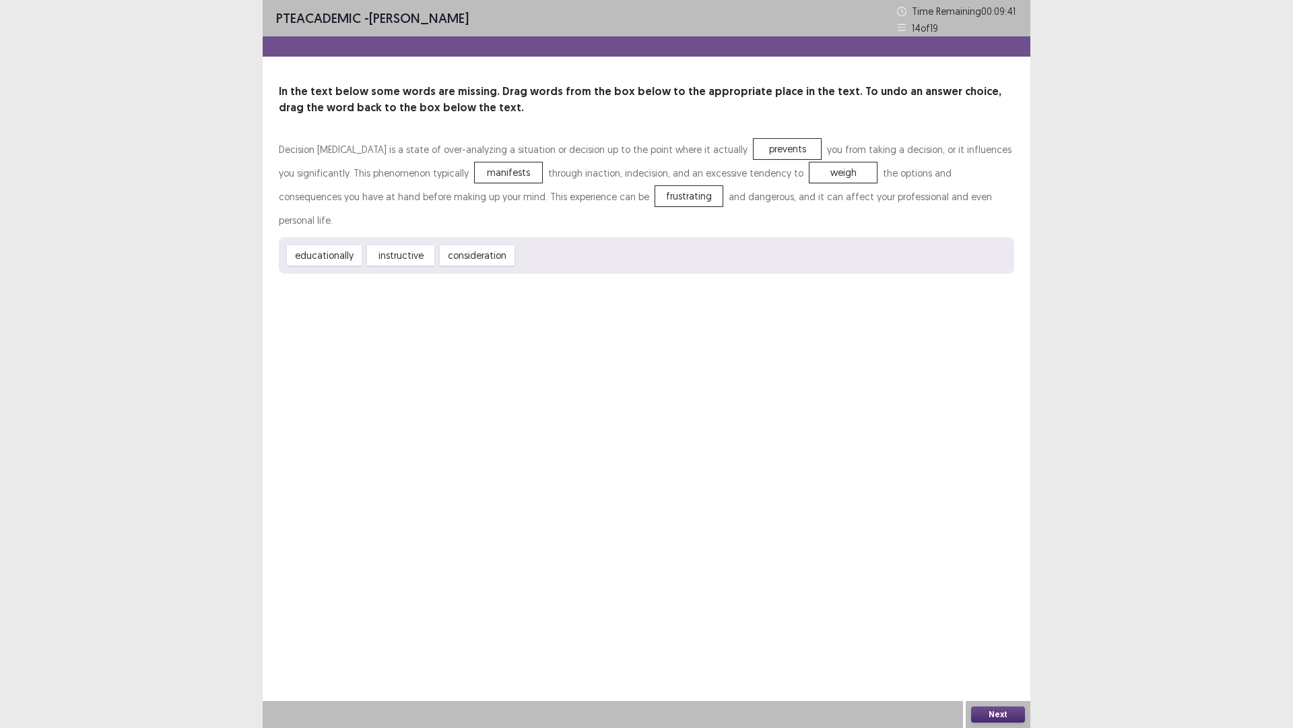
click at [1004, 636] on button "Next" at bounding box center [998, 714] width 54 height 16
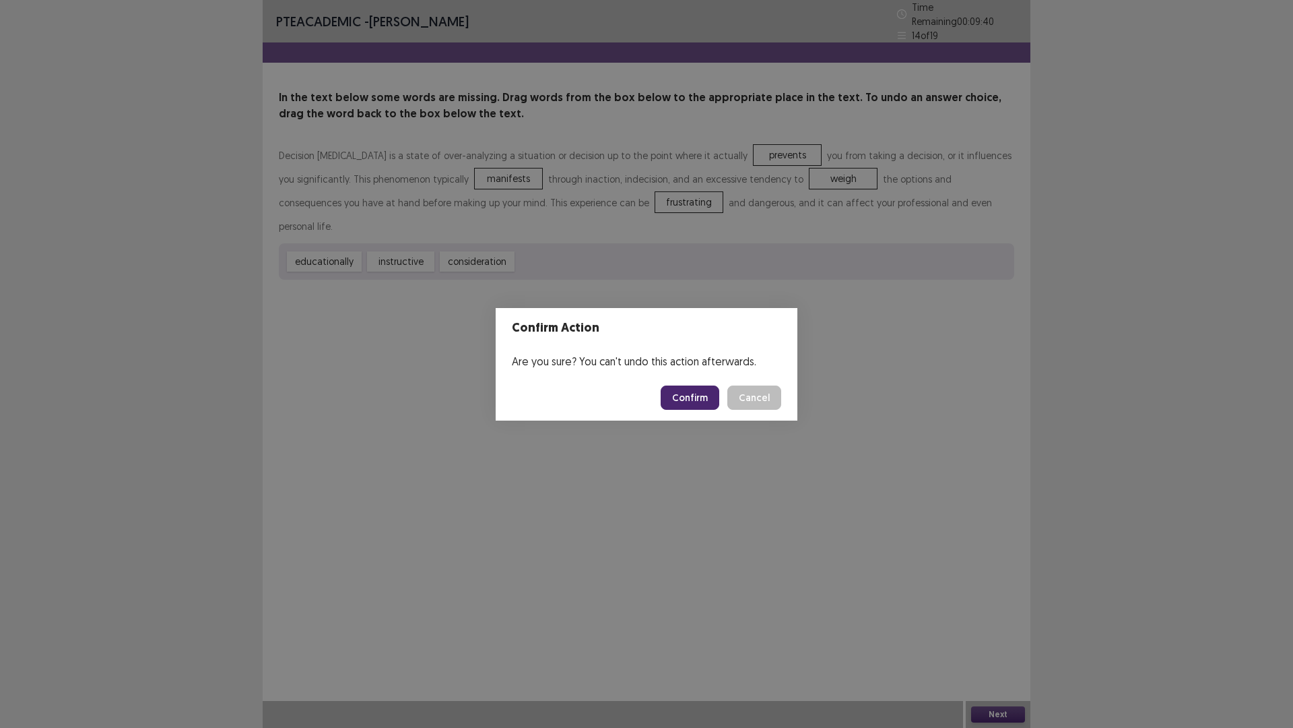
click at [699, 392] on button "Confirm" at bounding box center [690, 397] width 59 height 24
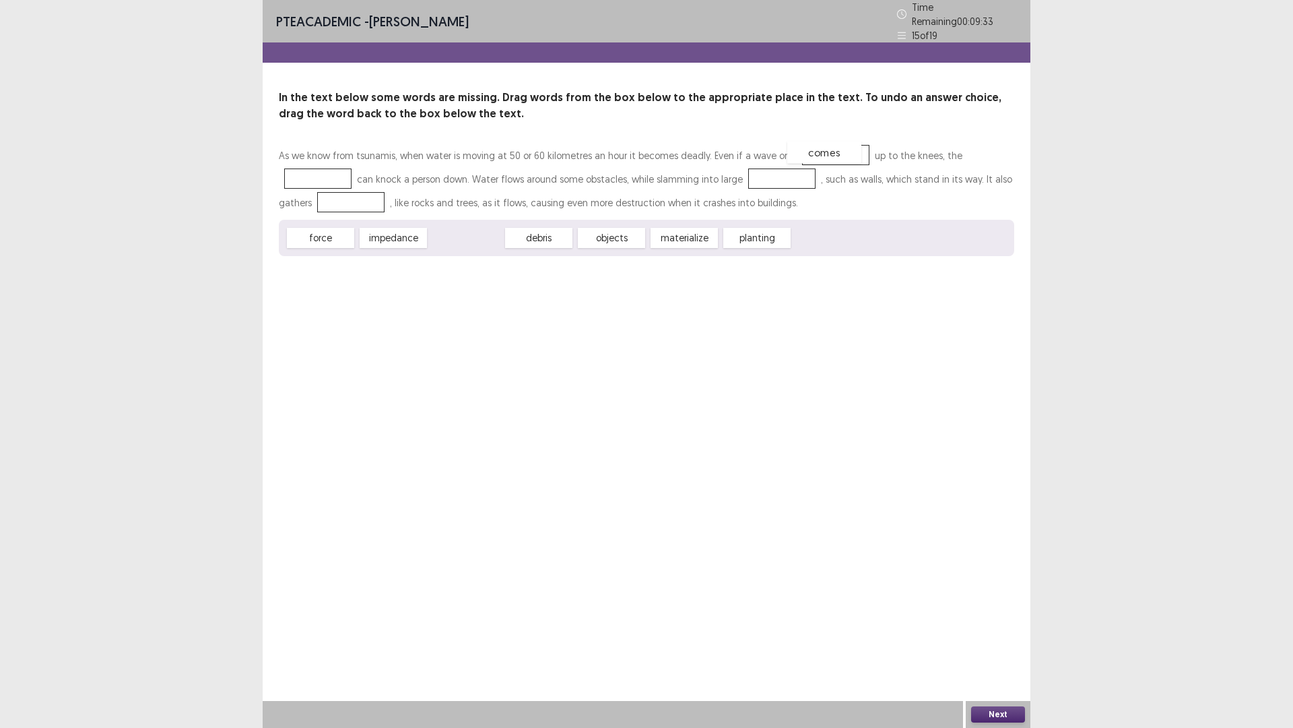
drag, startPoint x: 484, startPoint y: 232, endPoint x: 839, endPoint y: 148, distance: 364.1
drag, startPoint x: 350, startPoint y: 230, endPoint x: 335, endPoint y: 166, distance: 65.8
drag, startPoint x: 486, startPoint y: 233, endPoint x: 790, endPoint y: 182, distance: 308.8
drag, startPoint x: 340, startPoint y: 232, endPoint x: 349, endPoint y: 230, distance: 9.0
click at [349, 230] on span "impedance" at bounding box center [329, 236] width 74 height 22
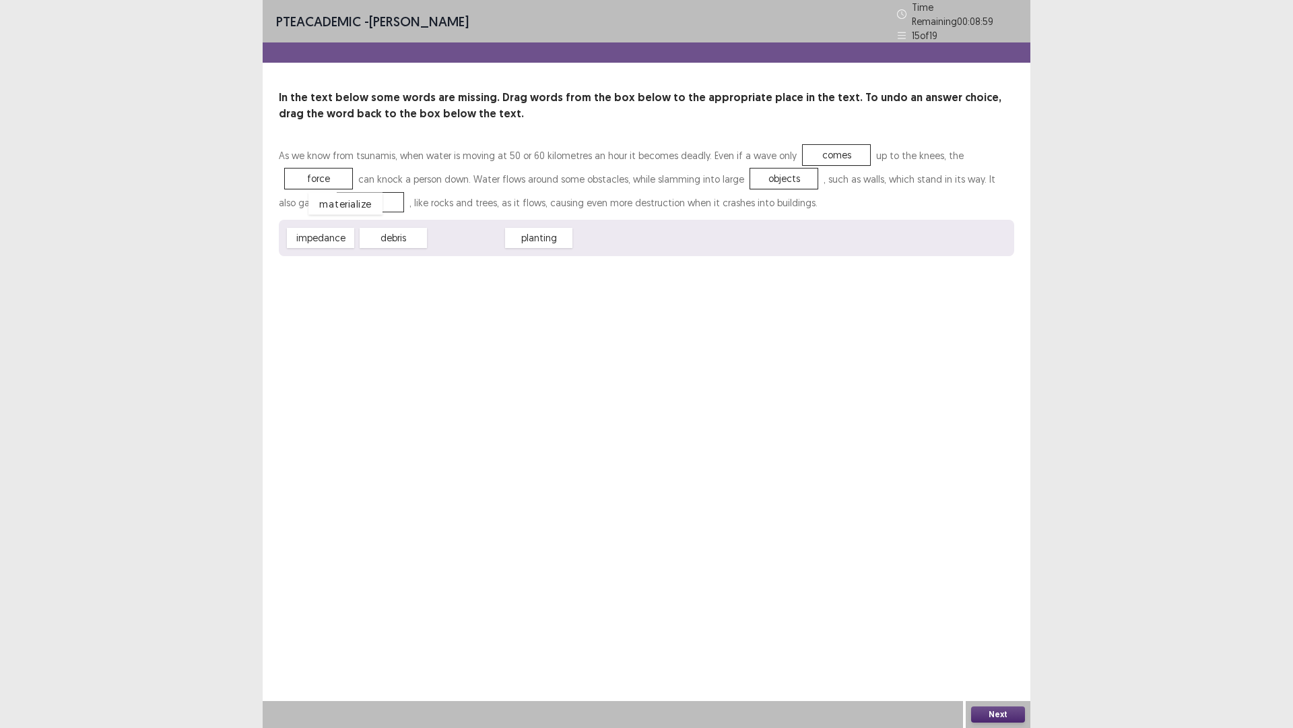
drag, startPoint x: 477, startPoint y: 234, endPoint x: 356, endPoint y: 200, distance: 125.4
click at [985, 636] on button "Next" at bounding box center [998, 714] width 54 height 16
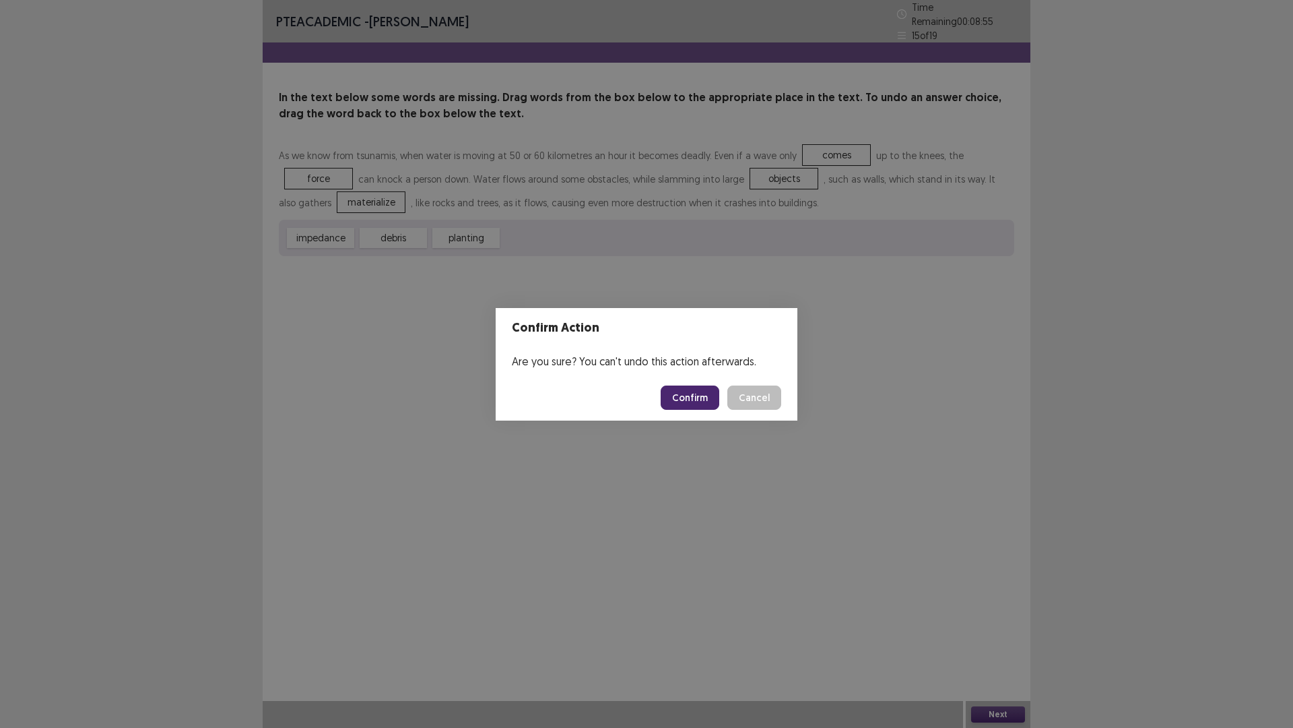
click at [674, 384] on footer "Confirm Cancel" at bounding box center [647, 398] width 302 height 46
click at [676, 399] on button "Confirm" at bounding box center [690, 397] width 59 height 24
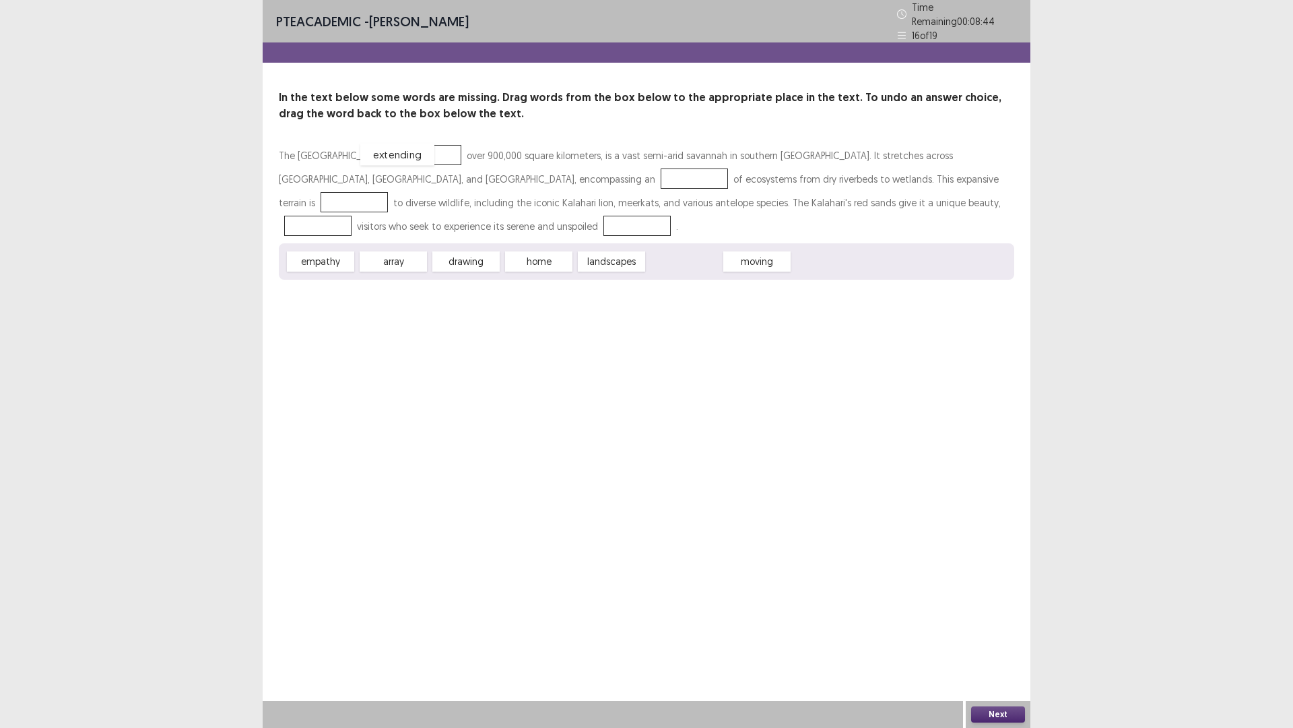
drag, startPoint x: 673, startPoint y: 255, endPoint x: 386, endPoint y: 148, distance: 306.3
drag, startPoint x: 682, startPoint y: 257, endPoint x: 769, endPoint y: 167, distance: 124.4
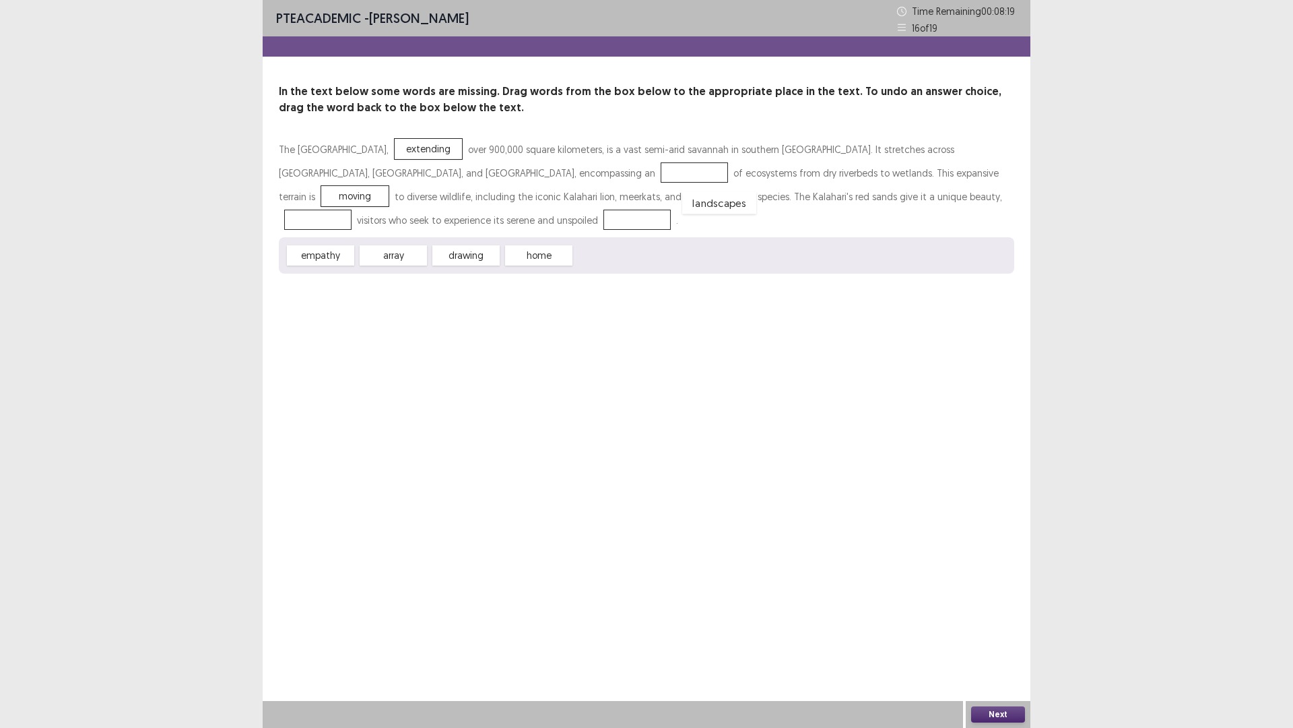
drag, startPoint x: 602, startPoint y: 258, endPoint x: 707, endPoint y: 203, distance: 119.3
drag, startPoint x: 697, startPoint y: 189, endPoint x: 305, endPoint y: 213, distance: 392.8
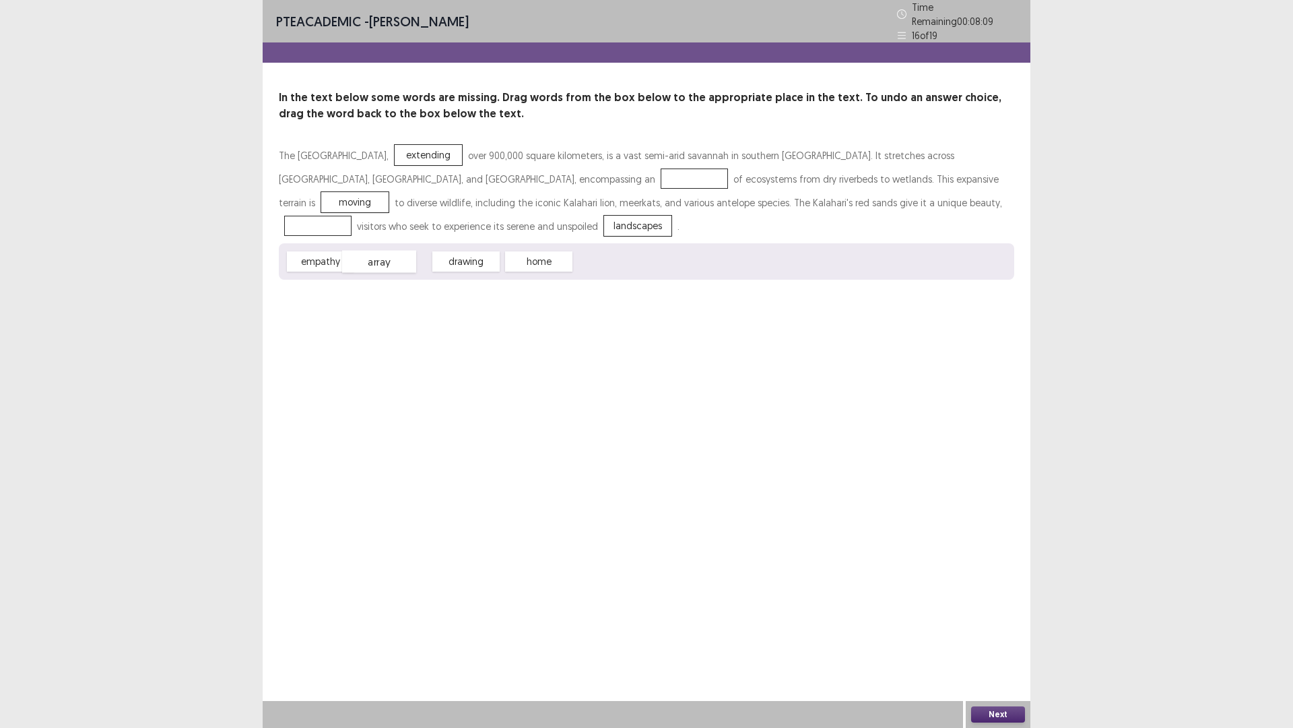
drag, startPoint x: 393, startPoint y: 258, endPoint x: 379, endPoint y: 258, distance: 14.1
click at [379, 258] on span "array" at bounding box center [379, 262] width 74 height 22
drag, startPoint x: 524, startPoint y: 255, endPoint x: 667, endPoint y: 197, distance: 153.9
click at [1006, 636] on button "Next" at bounding box center [998, 714] width 54 height 16
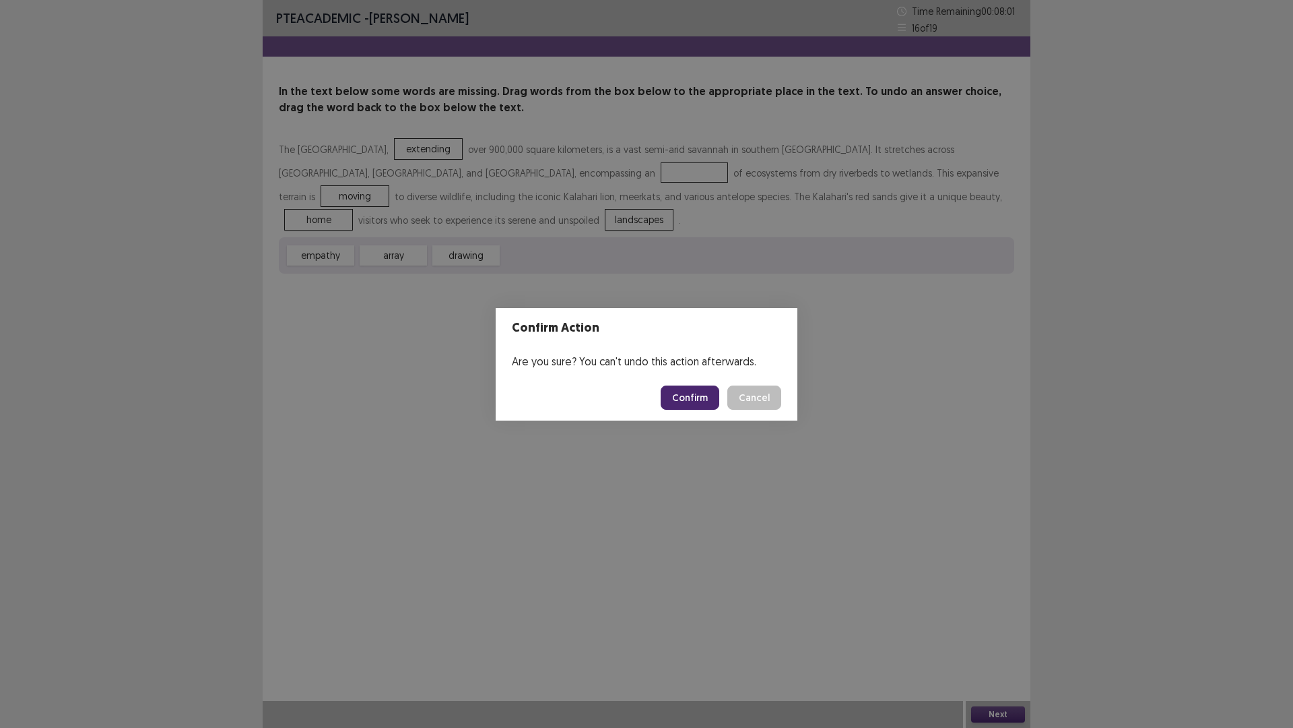
click at [685, 388] on button "Confirm" at bounding box center [690, 397] width 59 height 24
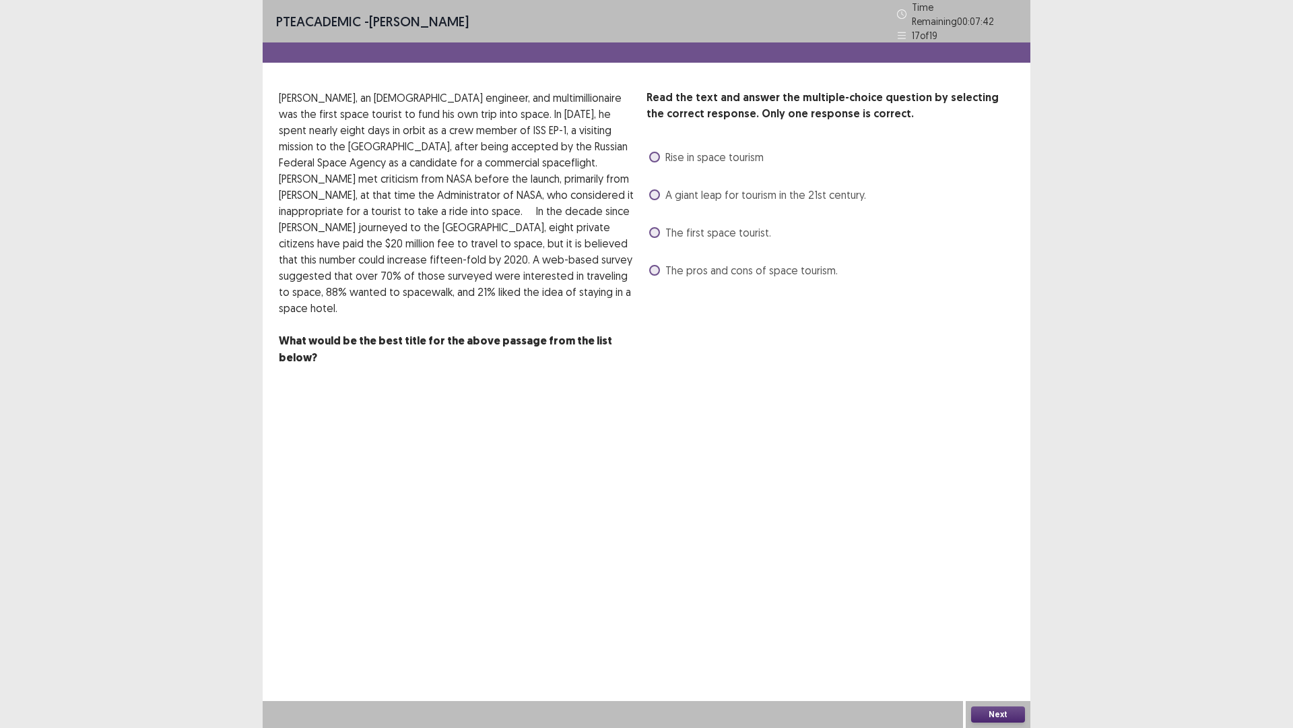
click at [657, 229] on span at bounding box center [654, 232] width 11 height 11
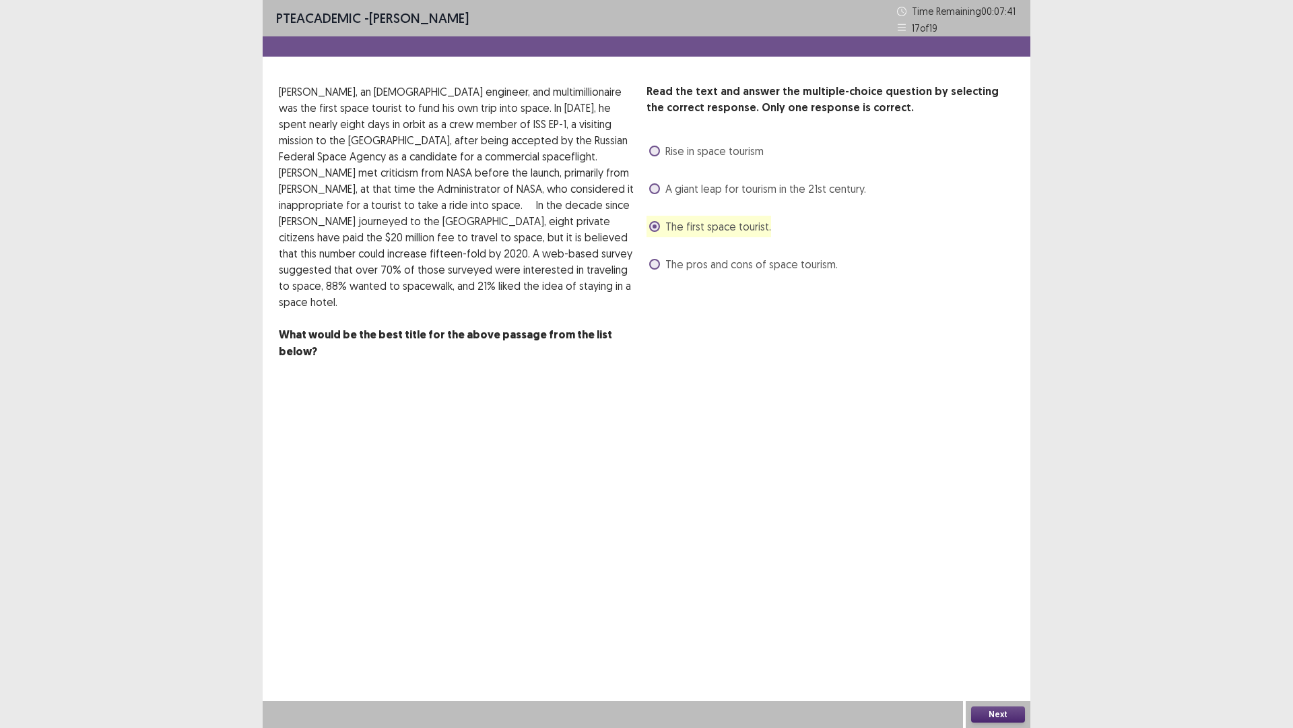
click at [1002, 636] on button "Next" at bounding box center [998, 714] width 54 height 16
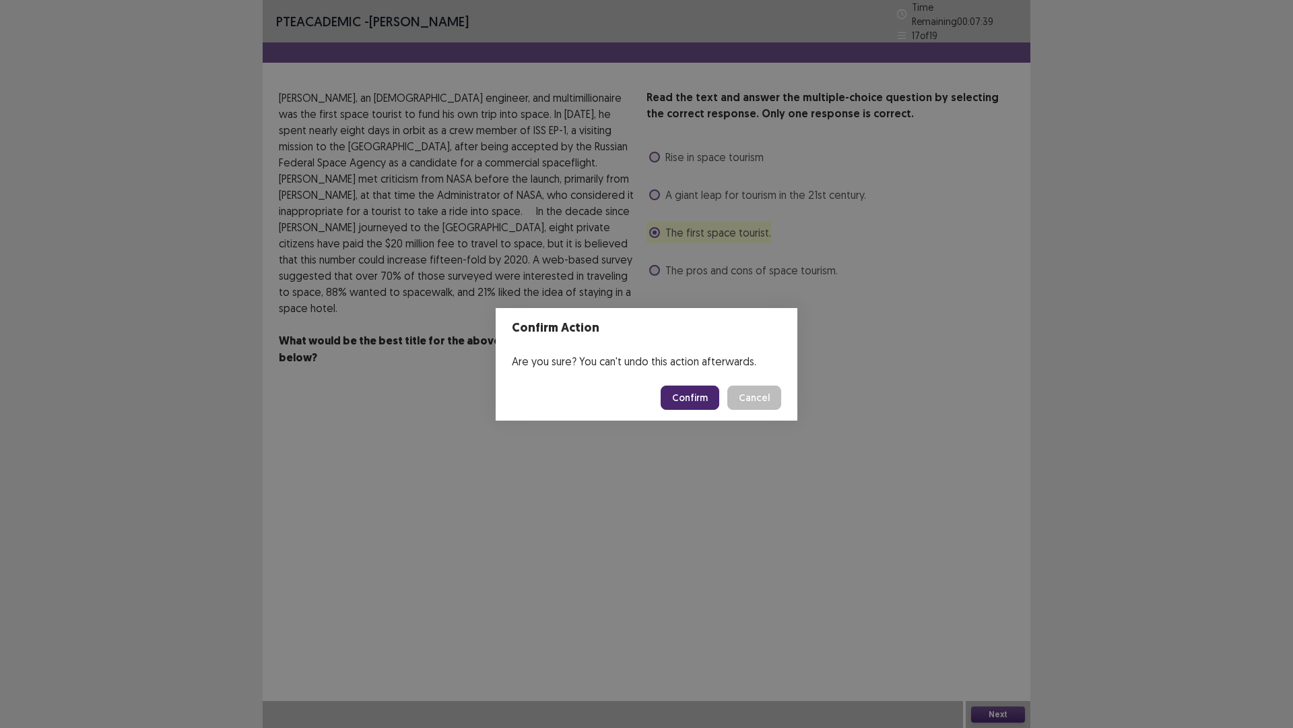
click at [709, 397] on button "Confirm" at bounding box center [690, 397] width 59 height 24
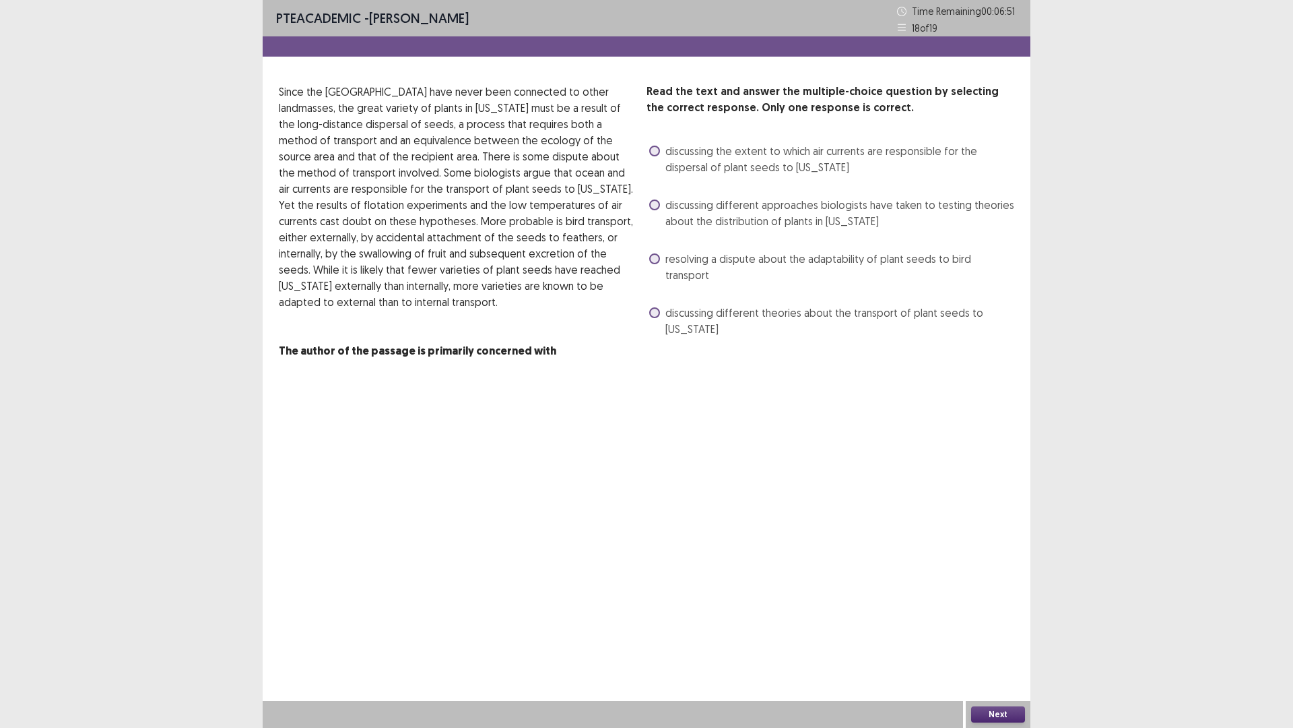
click at [766, 305] on span "discussing different theories about the transport of plant seeds to [US_STATE]" at bounding box center [840, 321] width 349 height 32
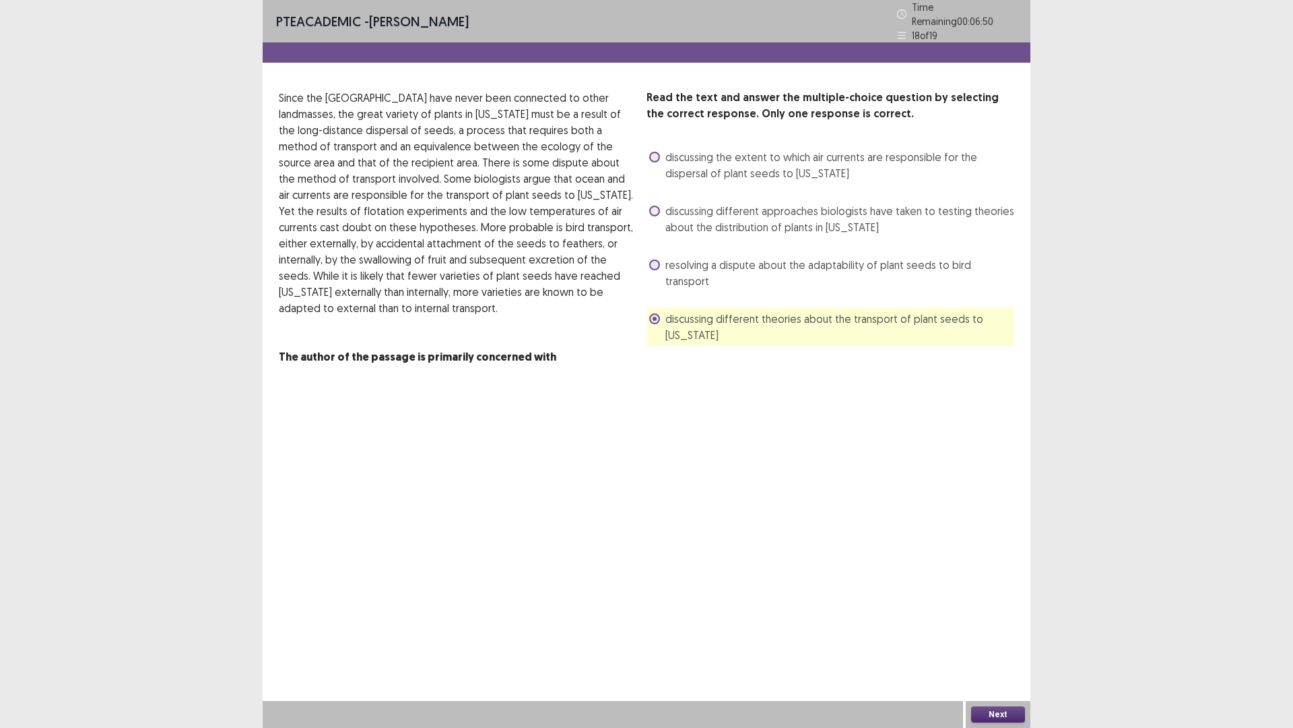
click at [989, 636] on button "Next" at bounding box center [998, 714] width 54 height 16
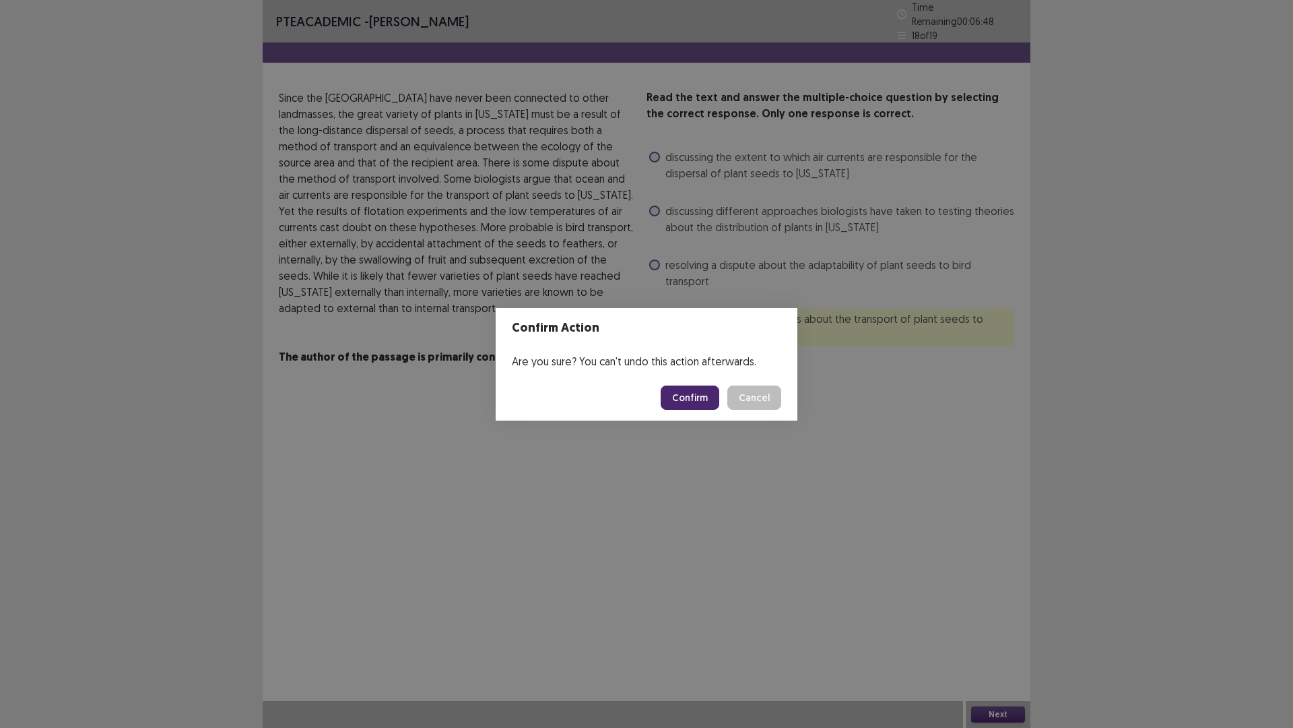
click at [706, 404] on button "Confirm" at bounding box center [690, 397] width 59 height 24
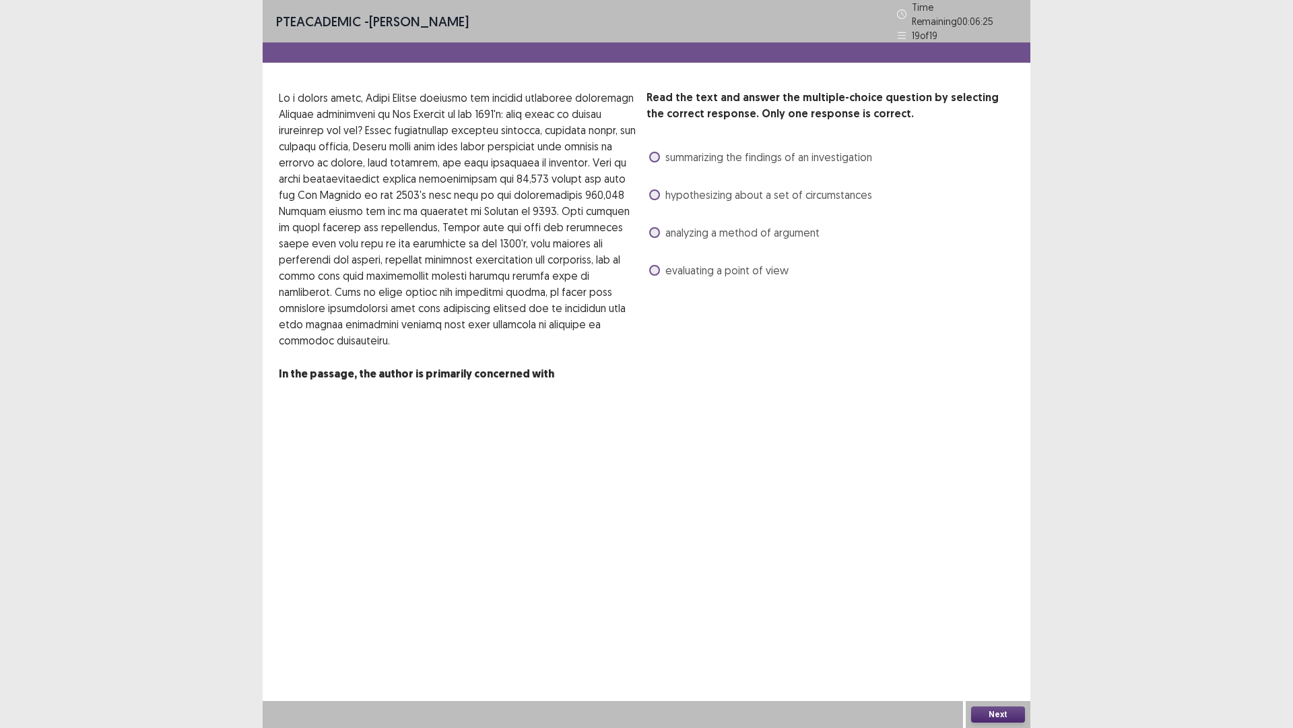
click at [693, 265] on span "evaluating a point of view" at bounding box center [727, 270] width 123 height 16
click at [1013, 636] on button "Next" at bounding box center [998, 714] width 54 height 16
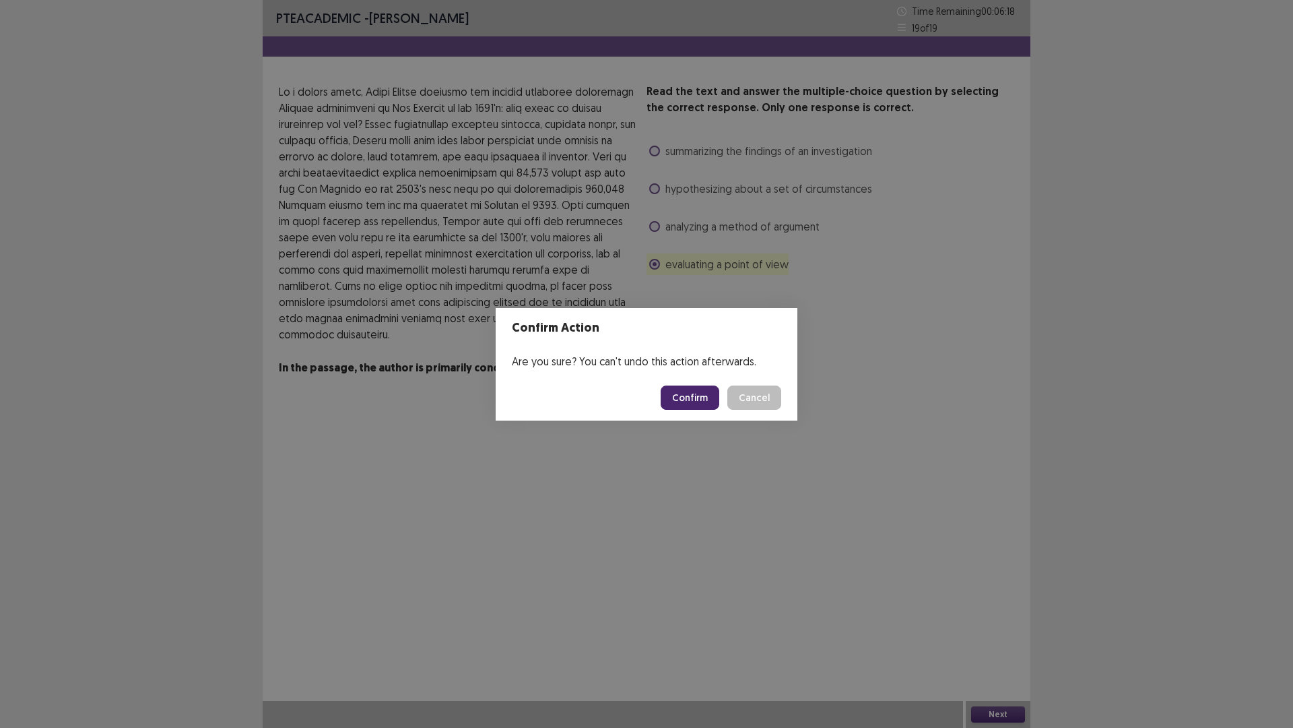
click at [684, 397] on button "Confirm" at bounding box center [690, 397] width 59 height 24
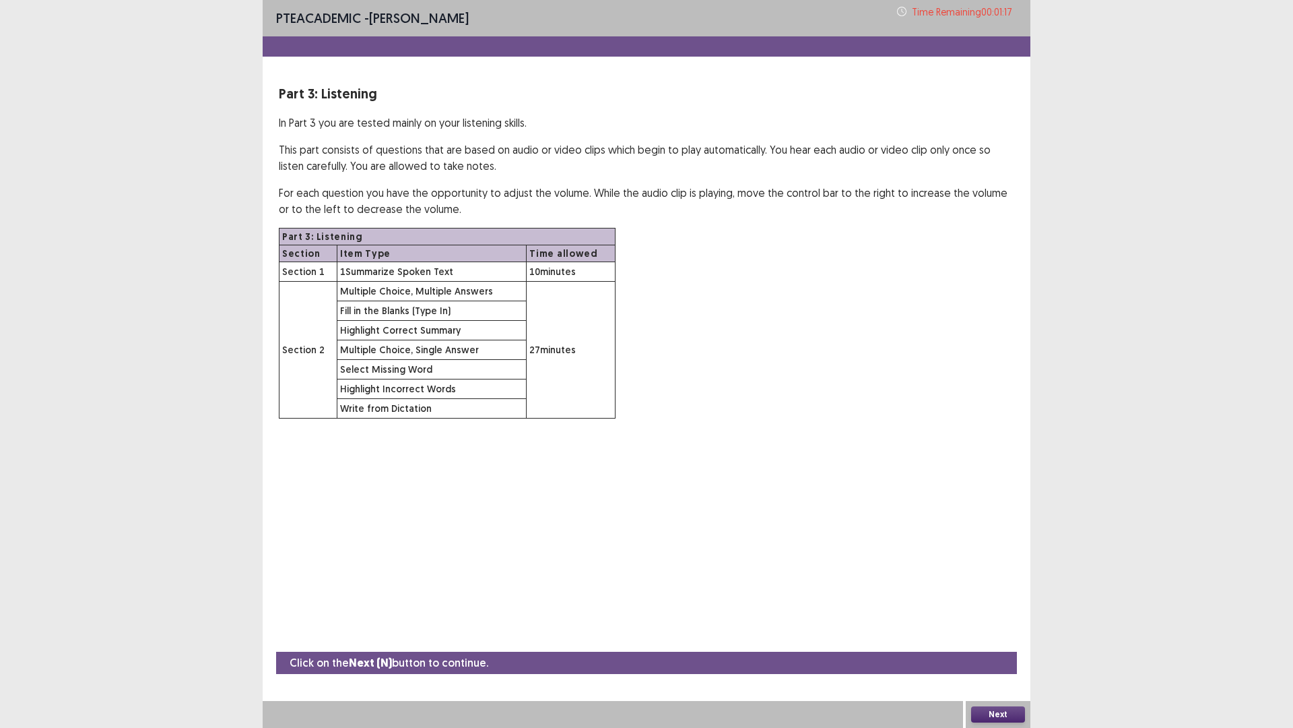
click at [995, 636] on button "Next" at bounding box center [998, 714] width 54 height 16
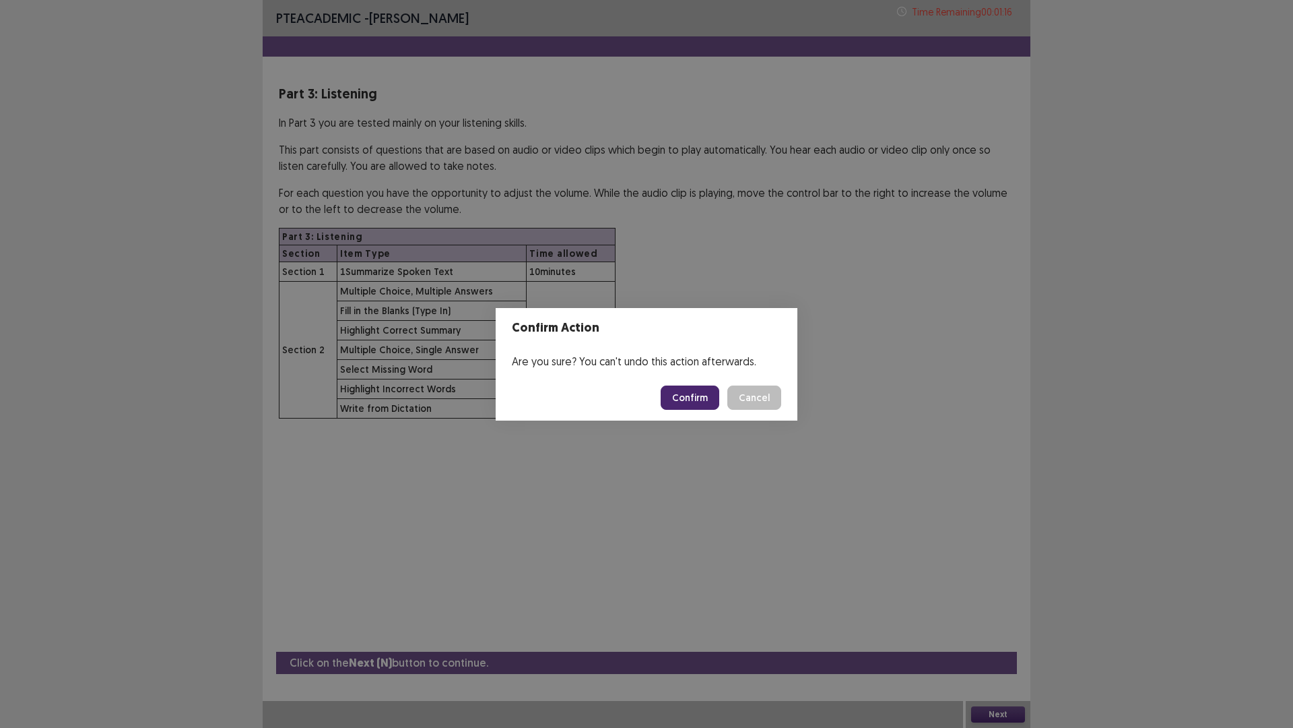
click at [699, 393] on button "Confirm" at bounding box center [690, 397] width 59 height 24
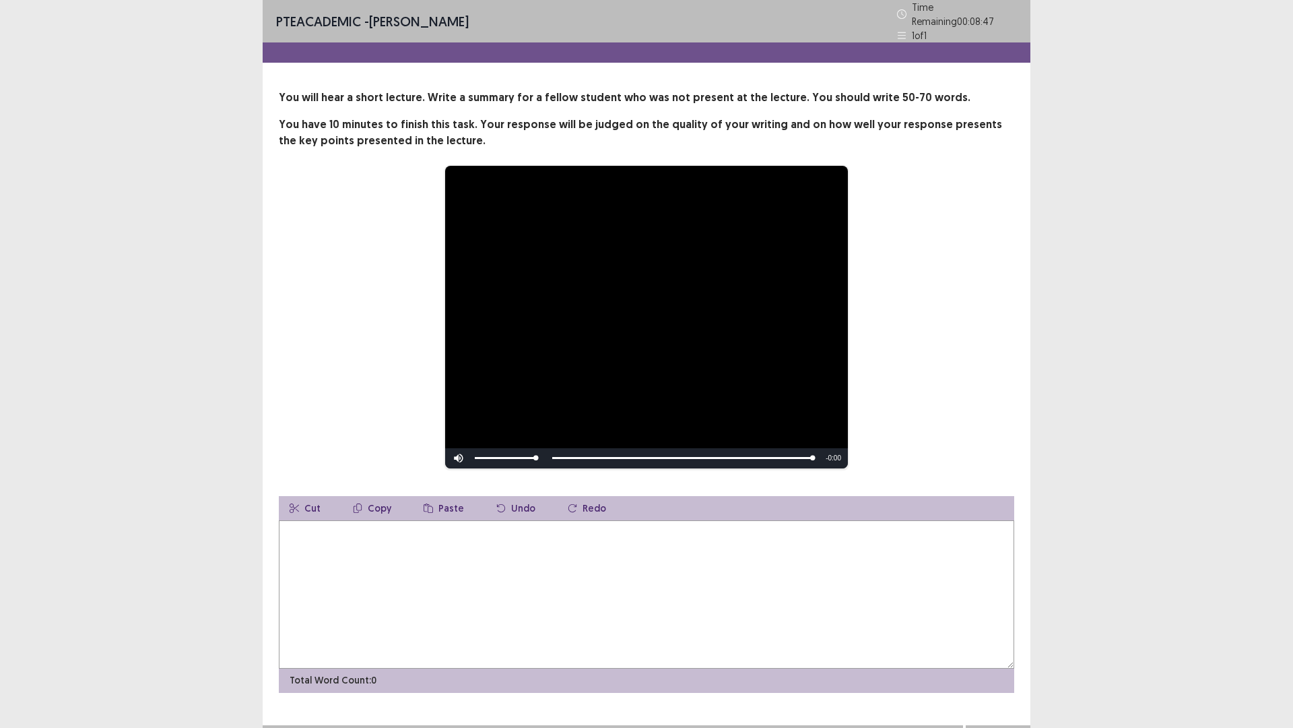
click at [511, 521] on textarea at bounding box center [647, 594] width 736 height 148
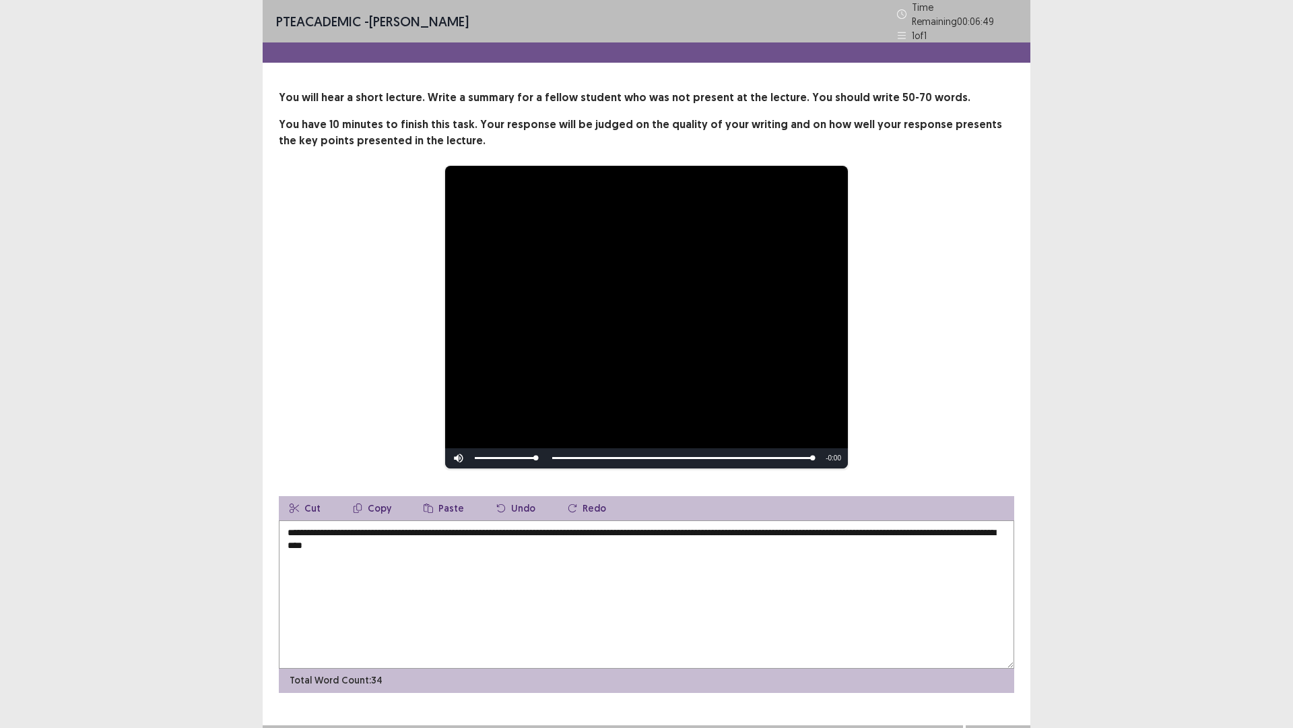
scroll to position [18, 0]
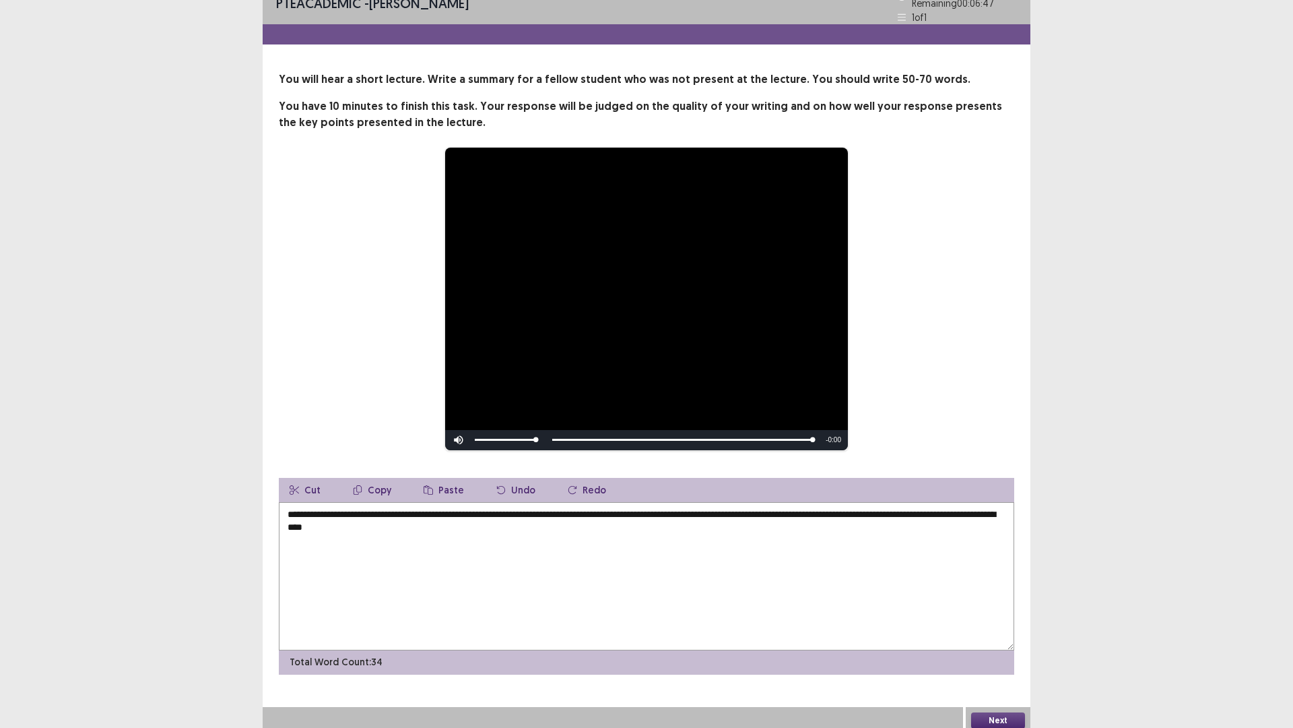
type textarea "**********"
click at [986, 636] on button "Next" at bounding box center [998, 720] width 54 height 16
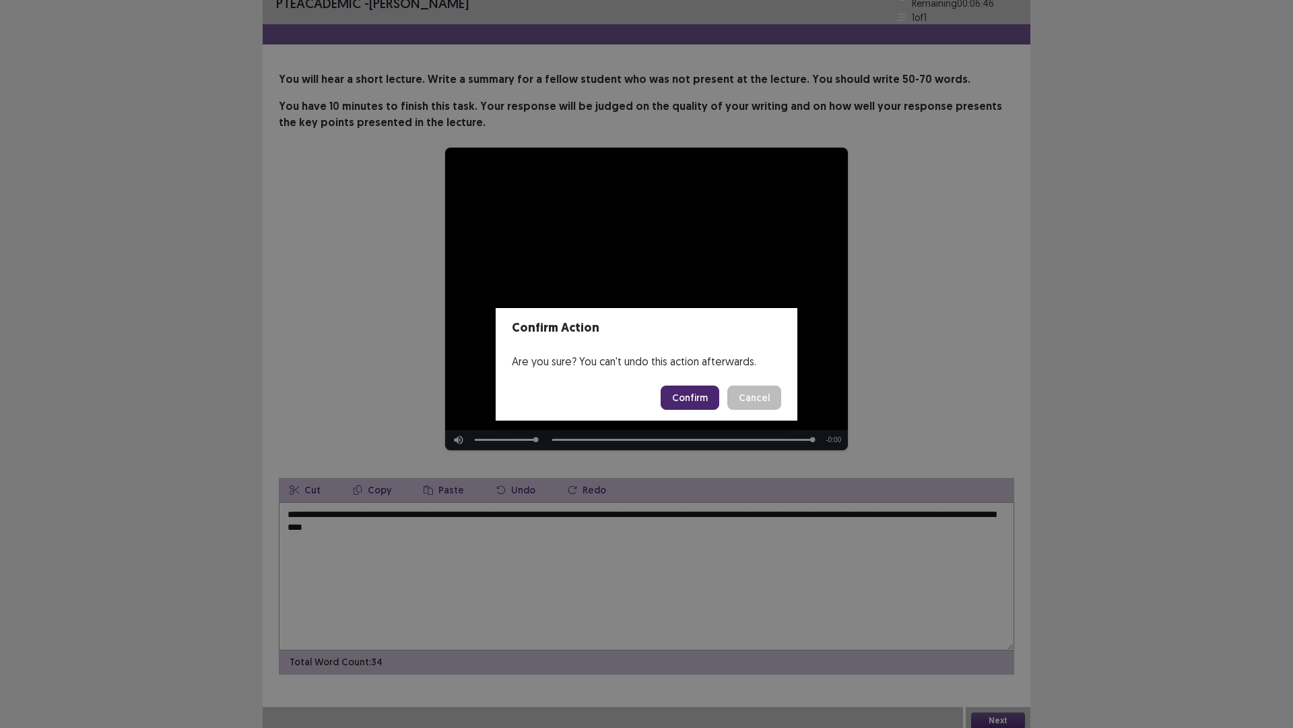
click at [697, 394] on button "Confirm" at bounding box center [690, 397] width 59 height 24
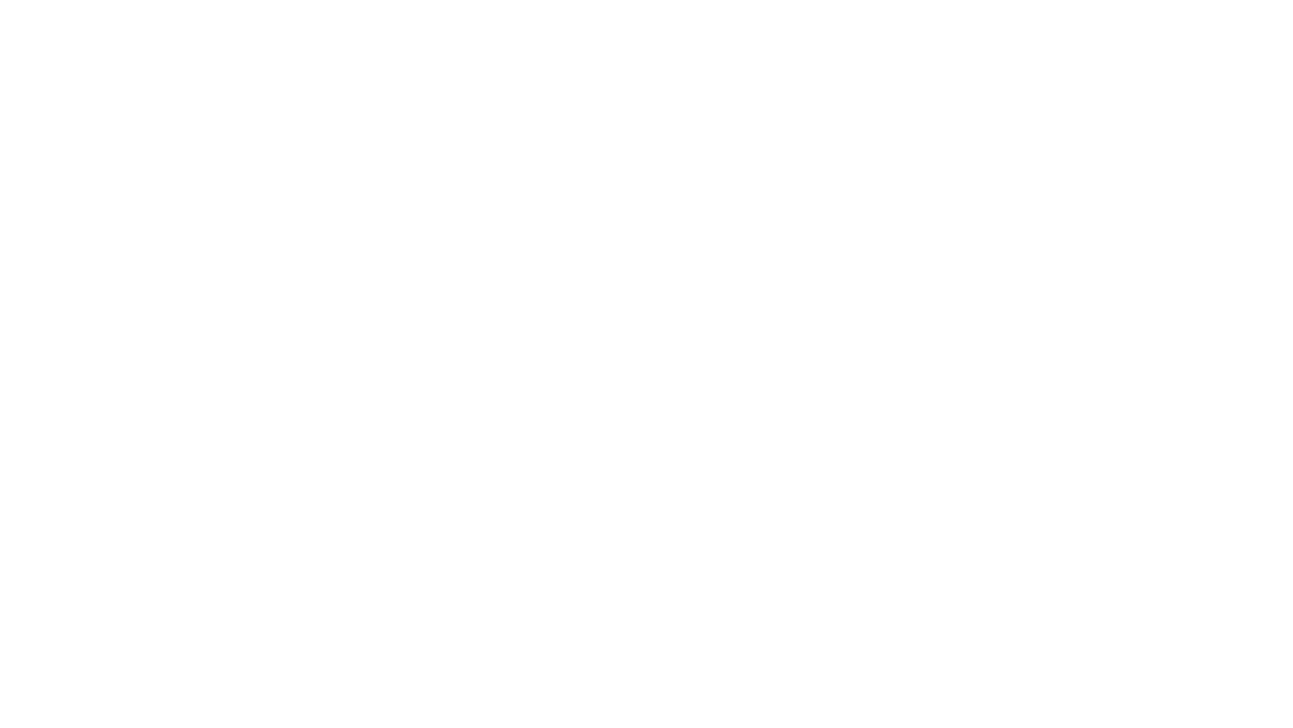
scroll to position [0, 0]
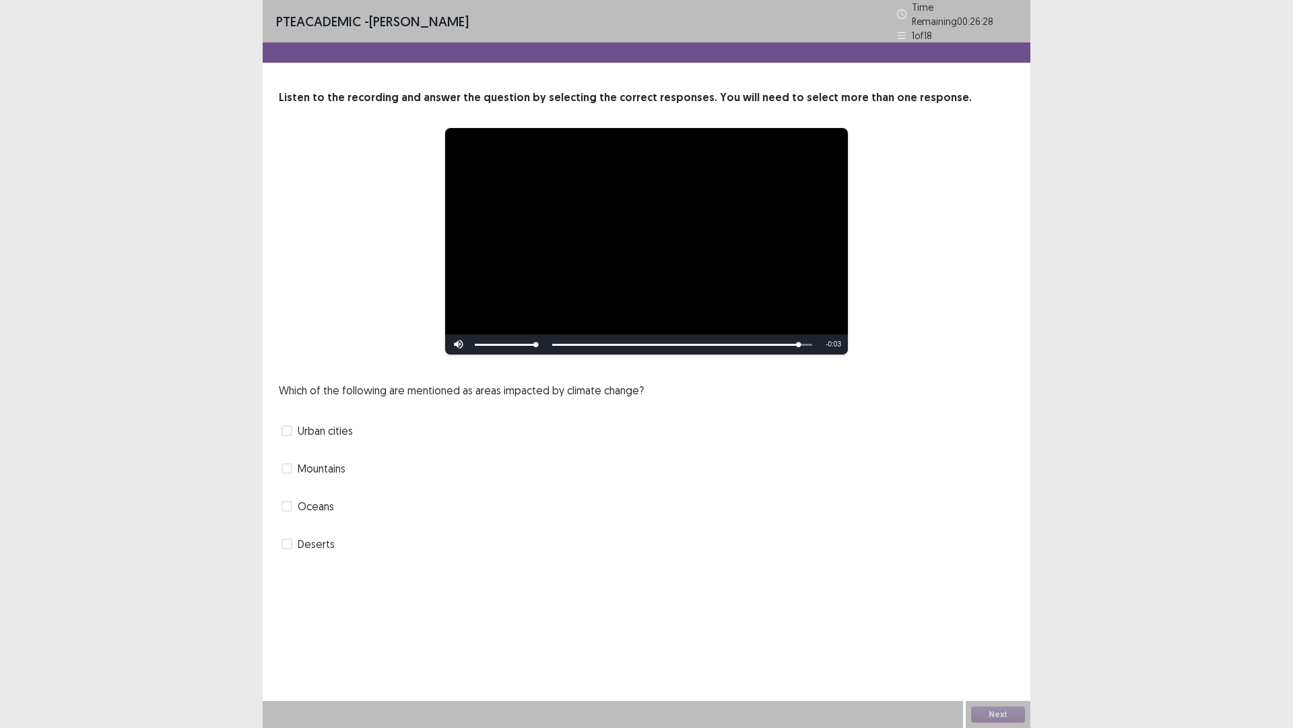
click at [318, 498] on span "Oceans" at bounding box center [316, 506] width 36 height 16
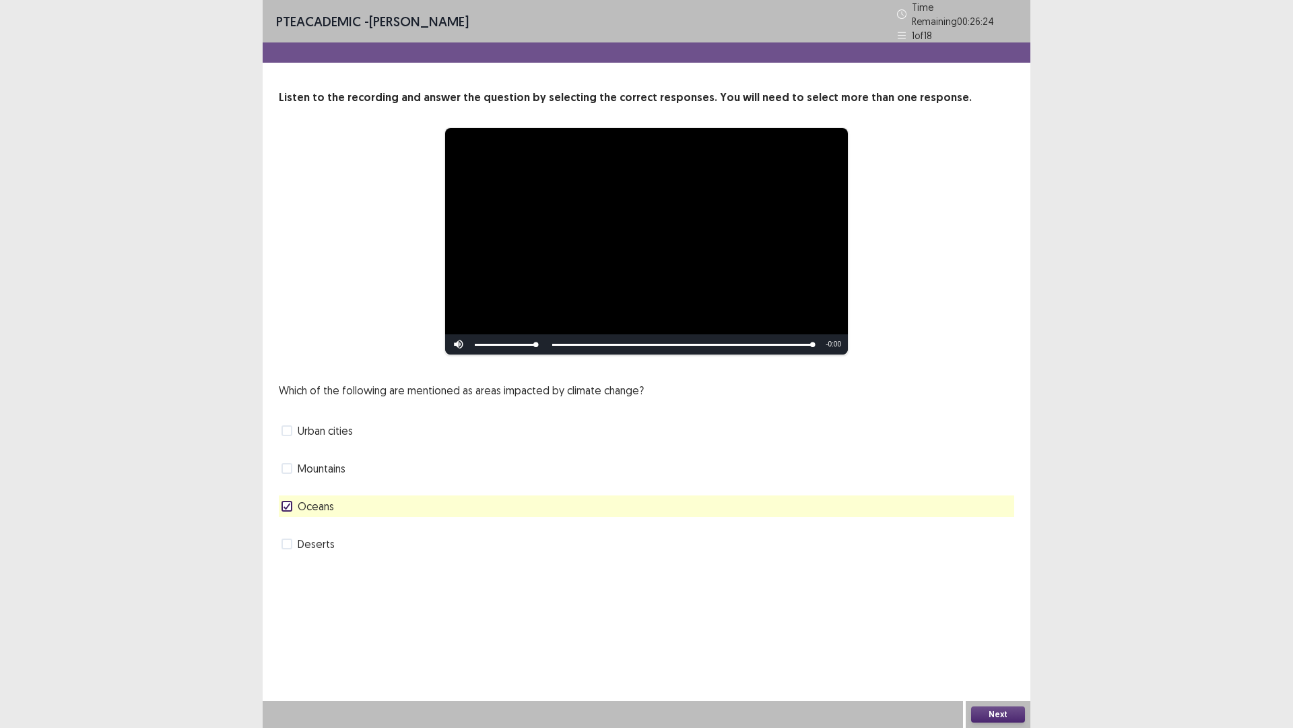
click at [996, 636] on button "Next" at bounding box center [998, 714] width 54 height 16
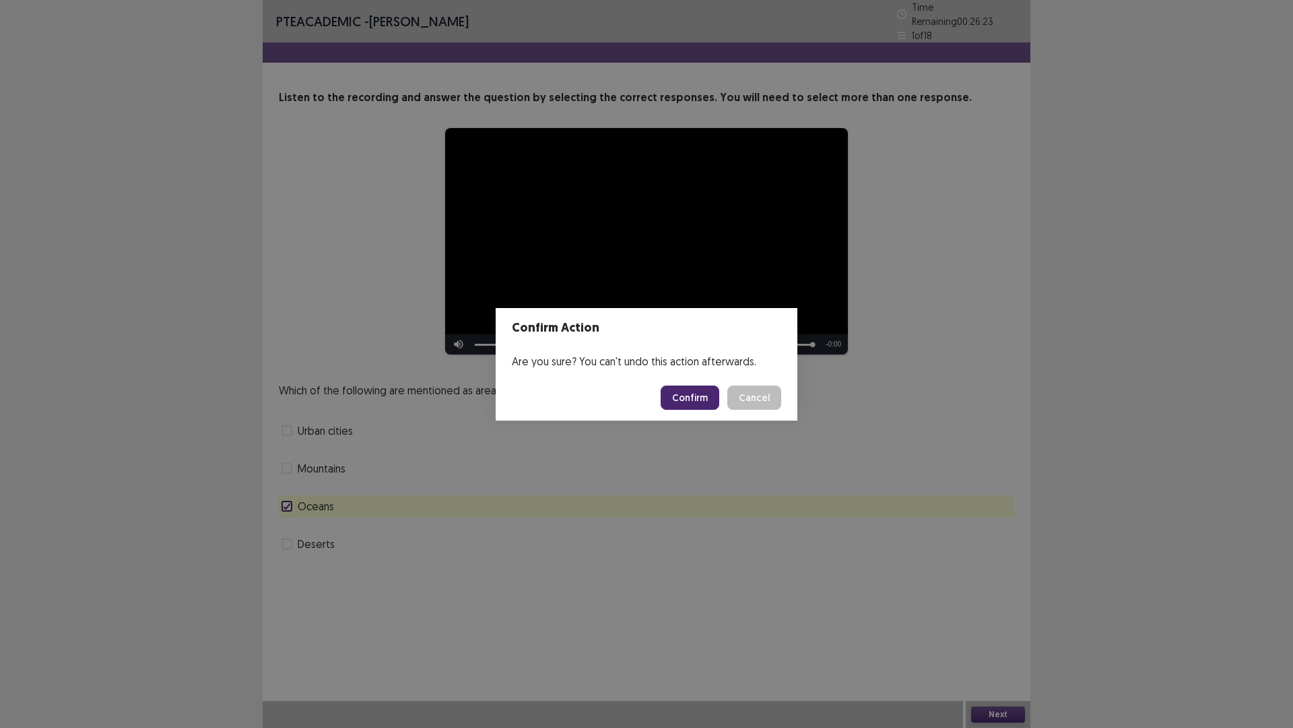
click at [692, 385] on button "Confirm" at bounding box center [690, 397] width 59 height 24
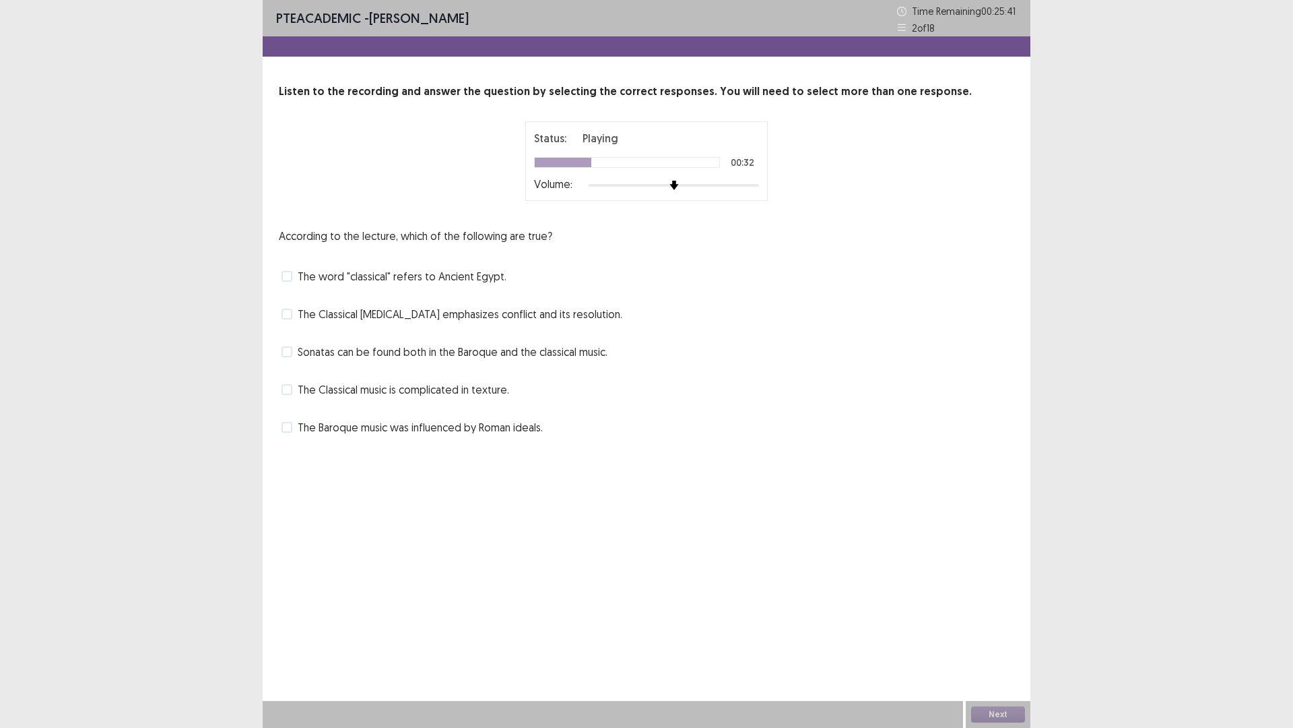
click at [403, 391] on span "The Classical music is complicated in texture." at bounding box center [404, 389] width 212 height 16
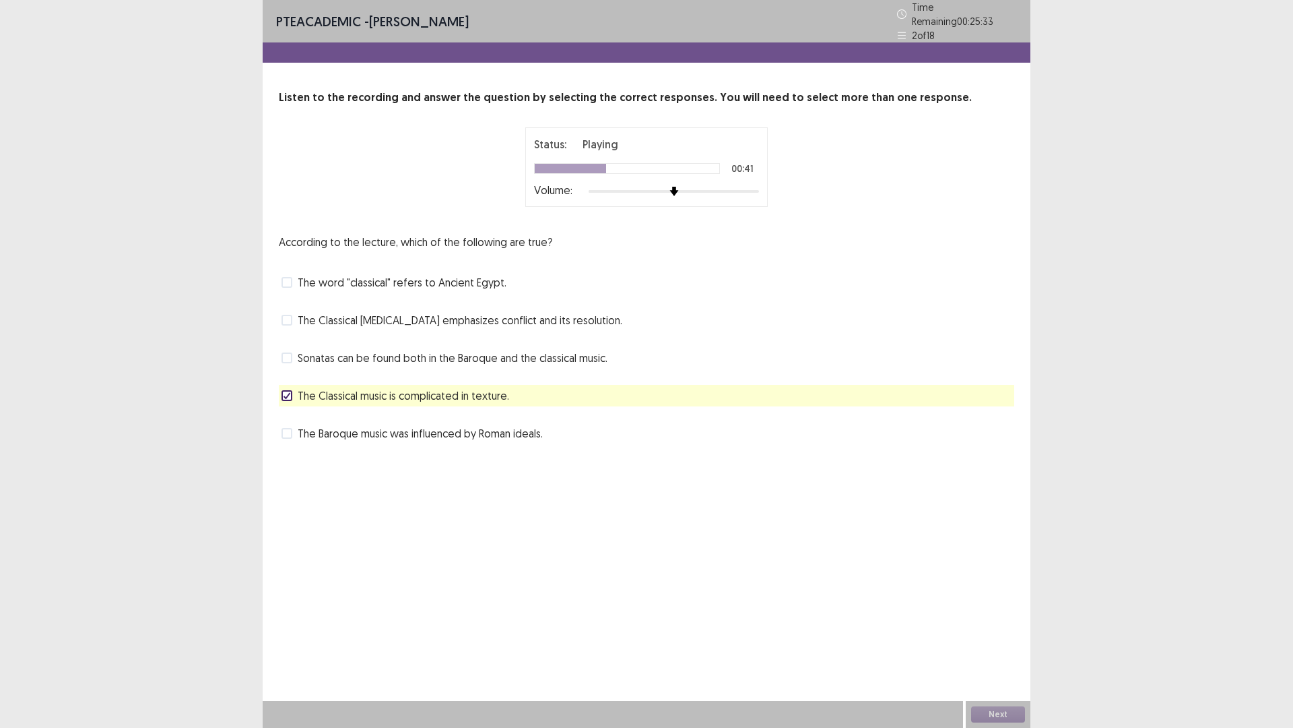
click at [364, 428] on span "The Baroque music was influenced by Roman ideals." at bounding box center [420, 433] width 245 height 16
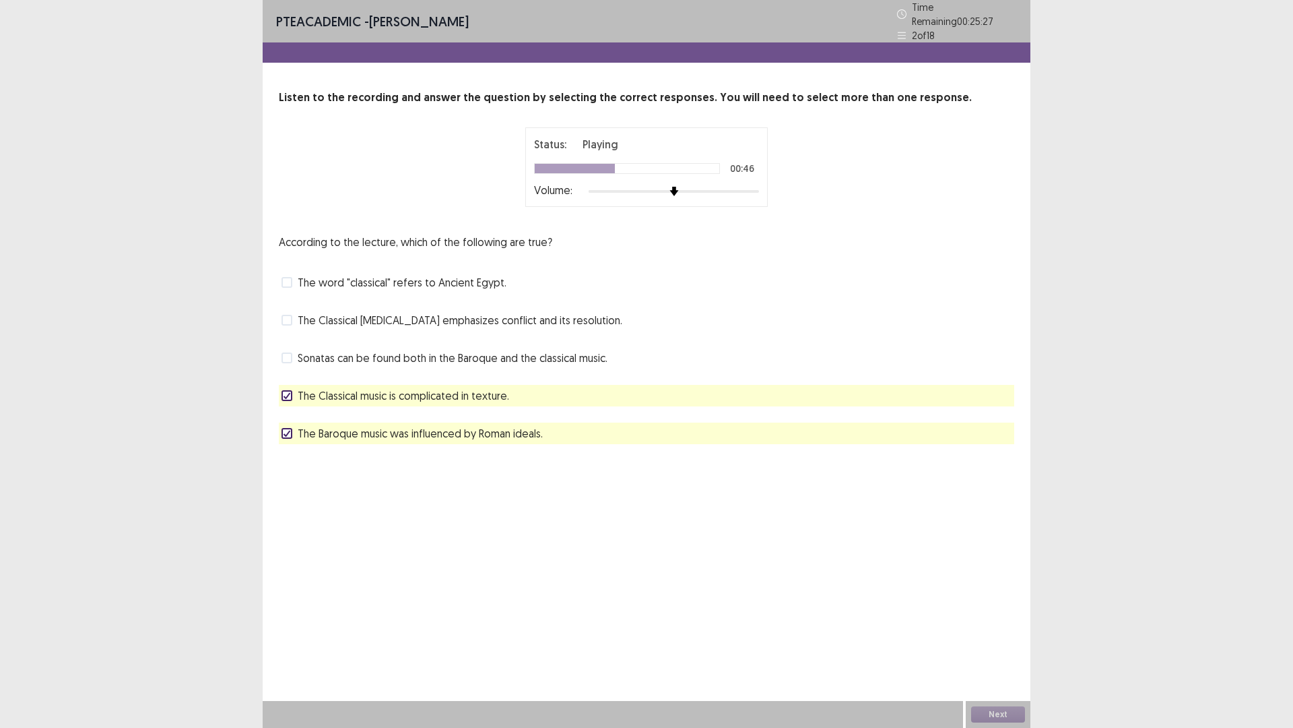
click at [385, 391] on span "The Classical music is complicated in texture." at bounding box center [404, 395] width 212 height 16
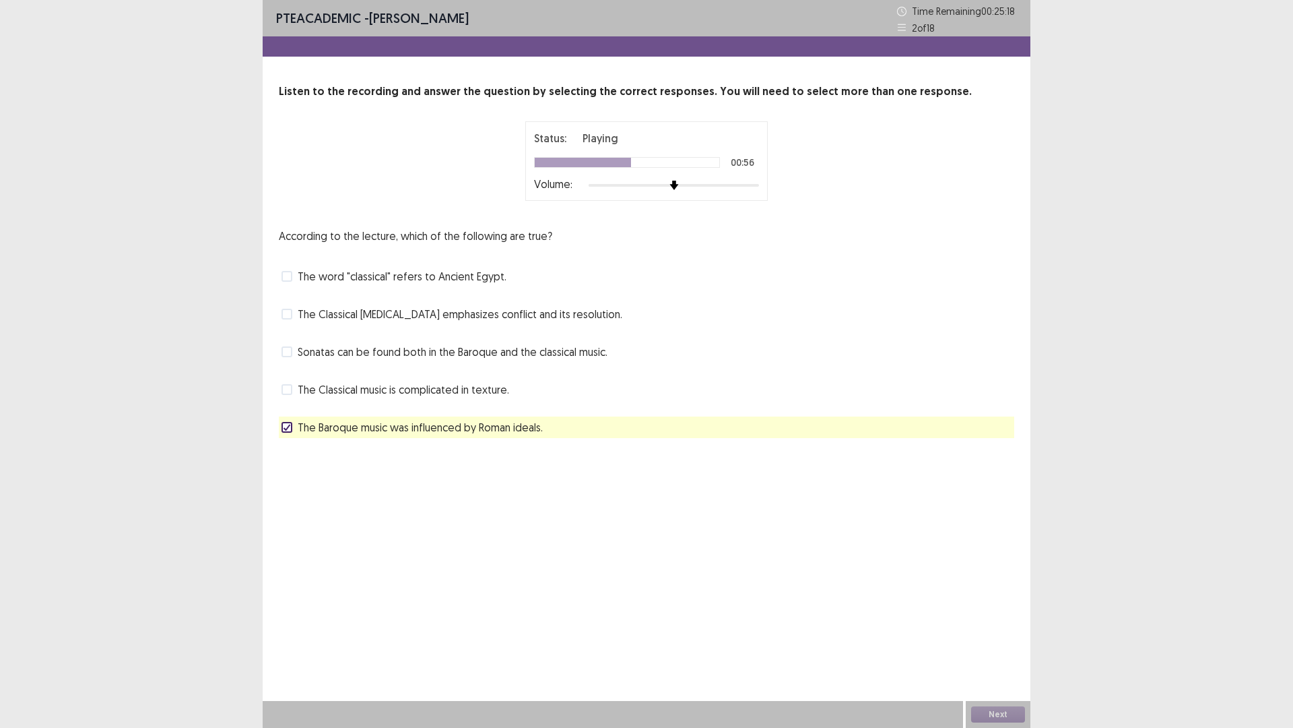
click at [405, 309] on span "The Classical [MEDICAL_DATA] emphasizes conflict and its resolution." at bounding box center [460, 314] width 325 height 16
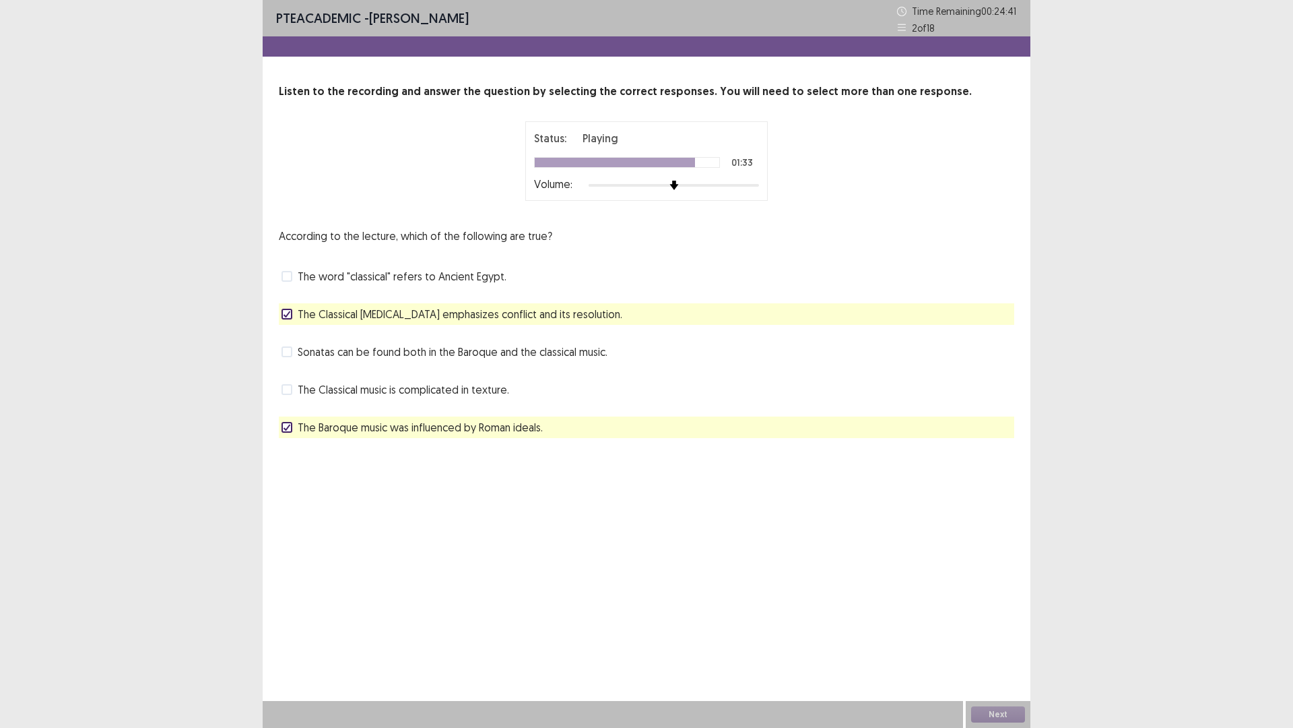
click at [431, 350] on span "Sonatas can be found both in the Baroque and the classical music." at bounding box center [453, 352] width 310 height 16
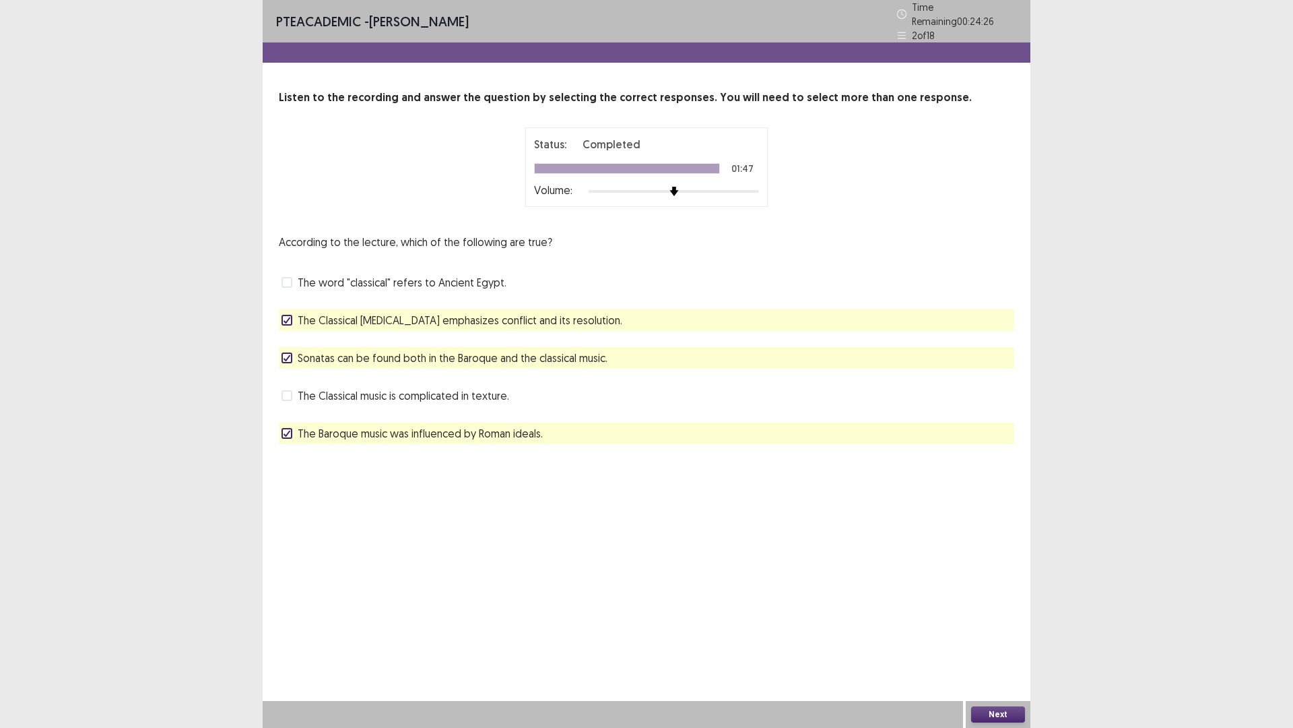
click at [1006, 636] on button "Next" at bounding box center [998, 714] width 54 height 16
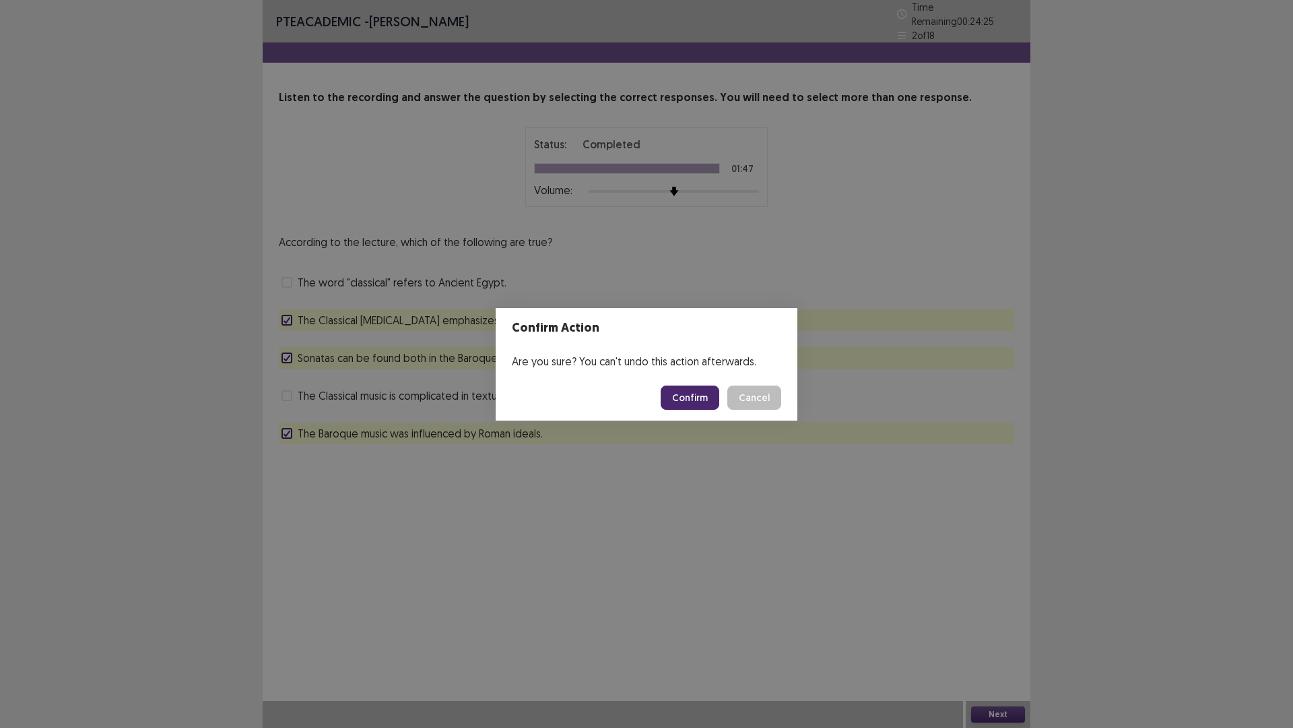
click at [684, 395] on button "Confirm" at bounding box center [690, 397] width 59 height 24
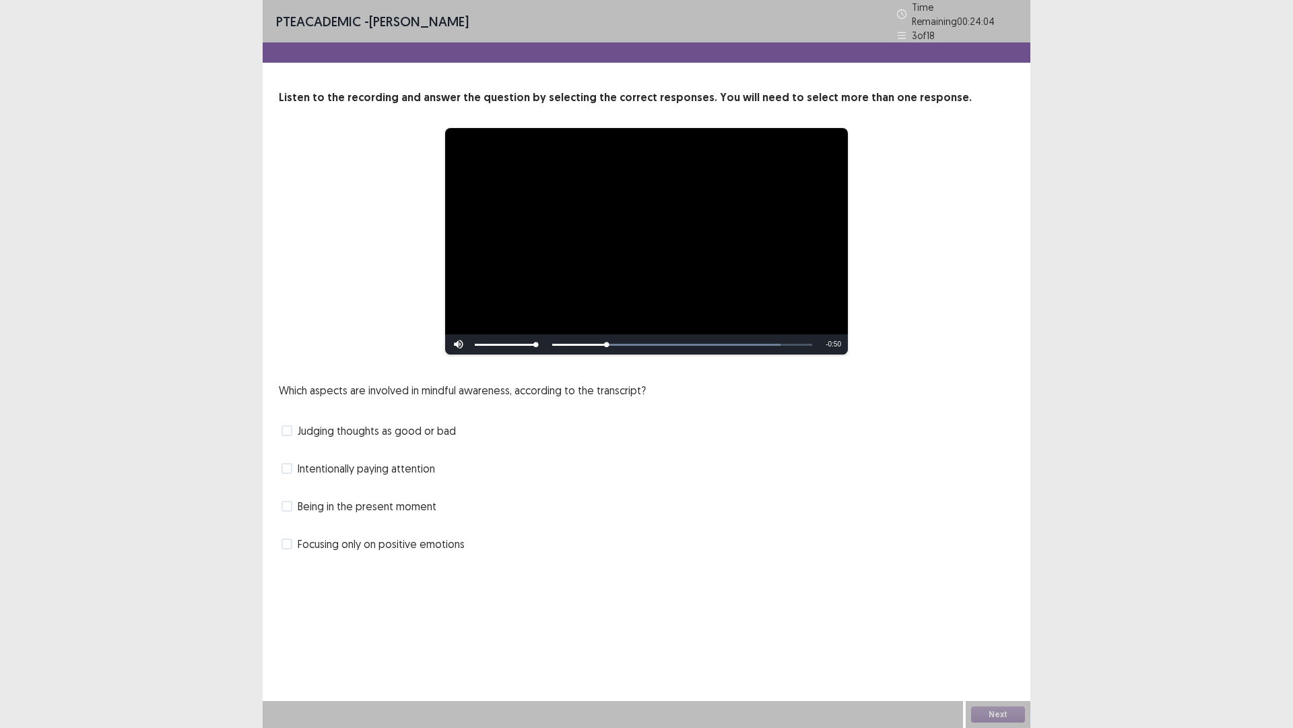
click at [325, 463] on span "Intentionally paying attention" at bounding box center [366, 468] width 137 height 16
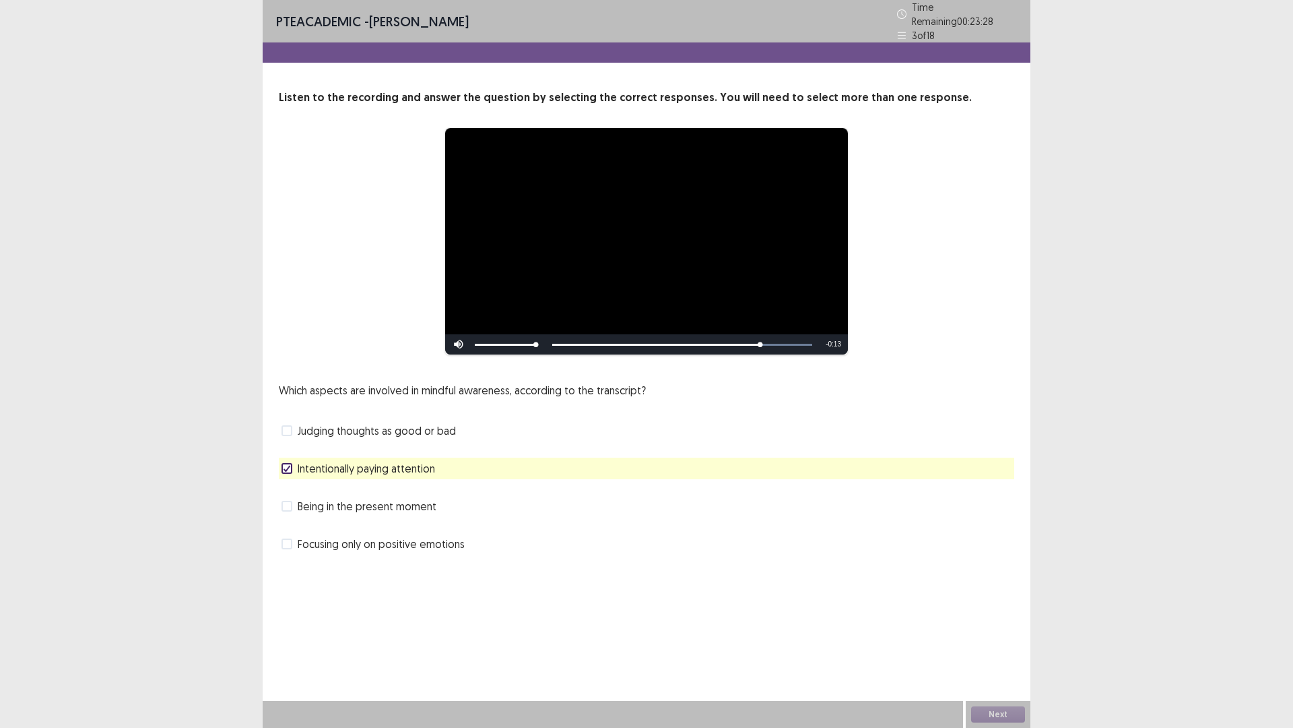
click at [376, 423] on span "Judging thoughts as good or bad" at bounding box center [377, 430] width 158 height 16
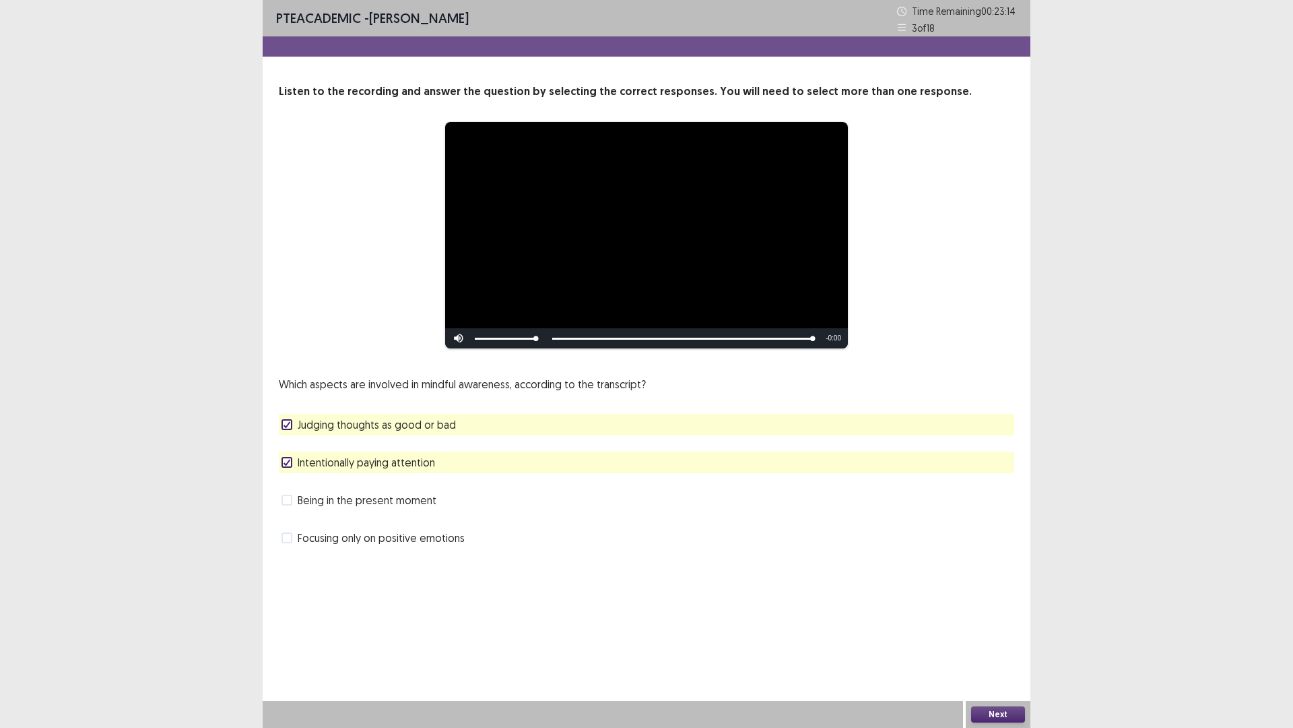
click at [997, 636] on div "Next" at bounding box center [998, 714] width 65 height 27
click at [1019, 636] on button "Next" at bounding box center [998, 714] width 54 height 16
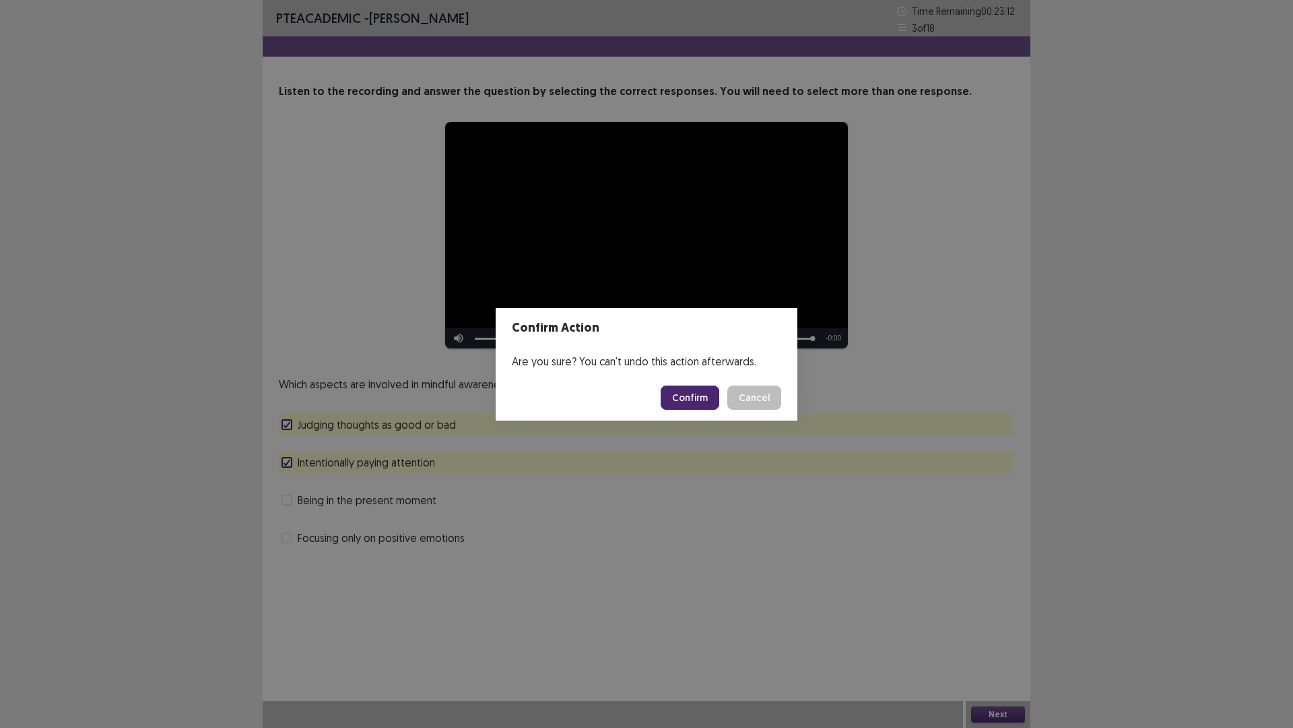
click at [705, 397] on button "Confirm" at bounding box center [690, 397] width 59 height 24
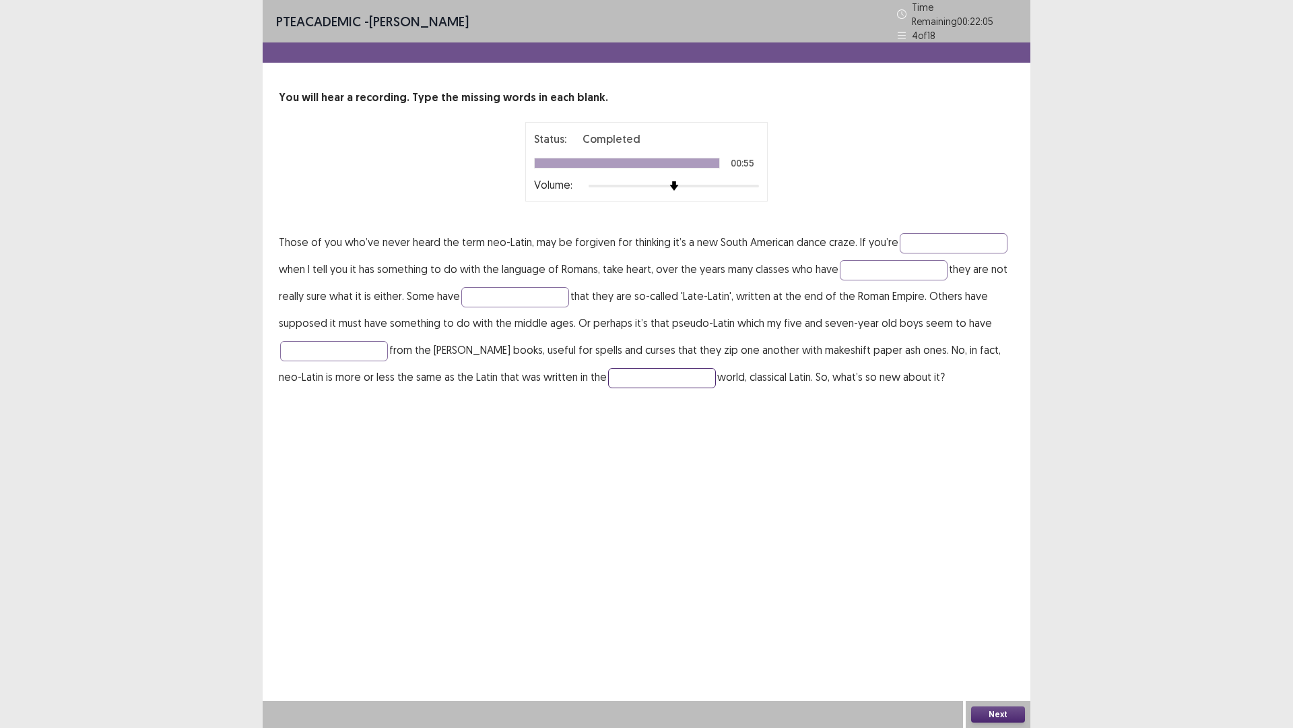
click at [626, 368] on input "text" at bounding box center [662, 378] width 108 height 20
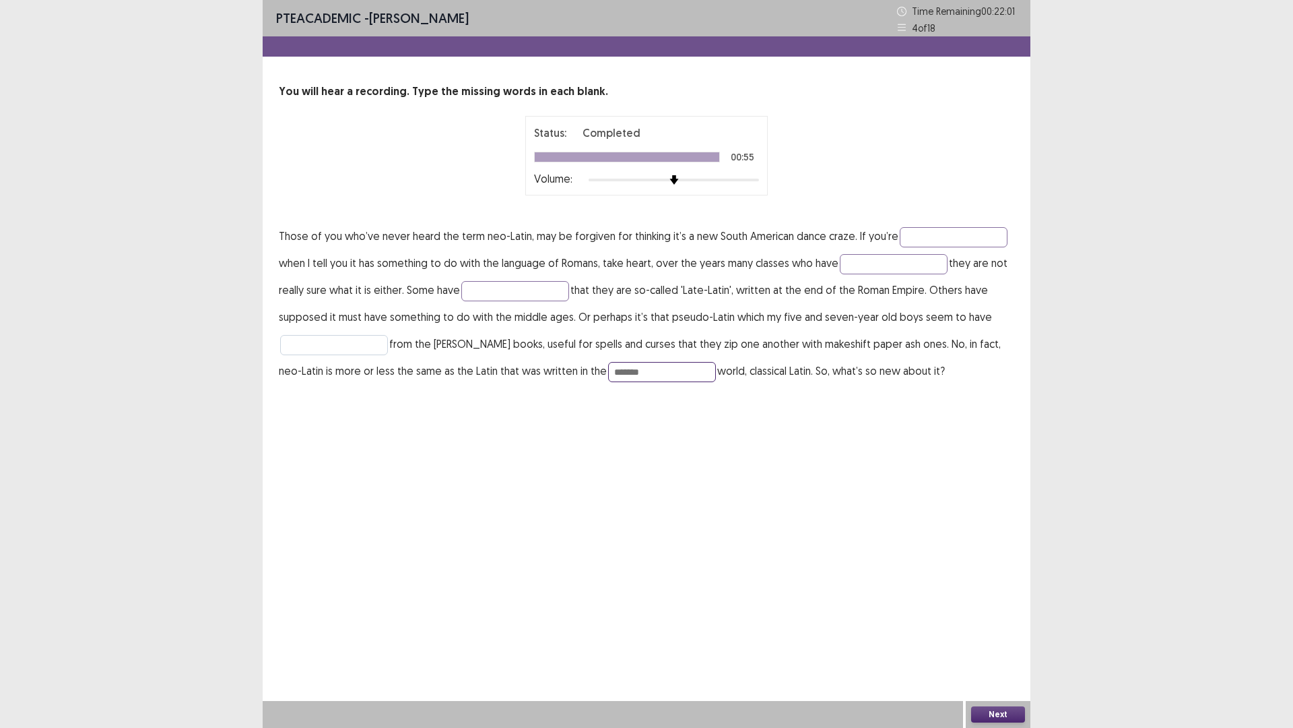
type input "*******"
click at [325, 339] on input "text" at bounding box center [334, 345] width 108 height 20
type input "********"
click at [556, 290] on input "text" at bounding box center [515, 291] width 108 height 20
type input "*******"
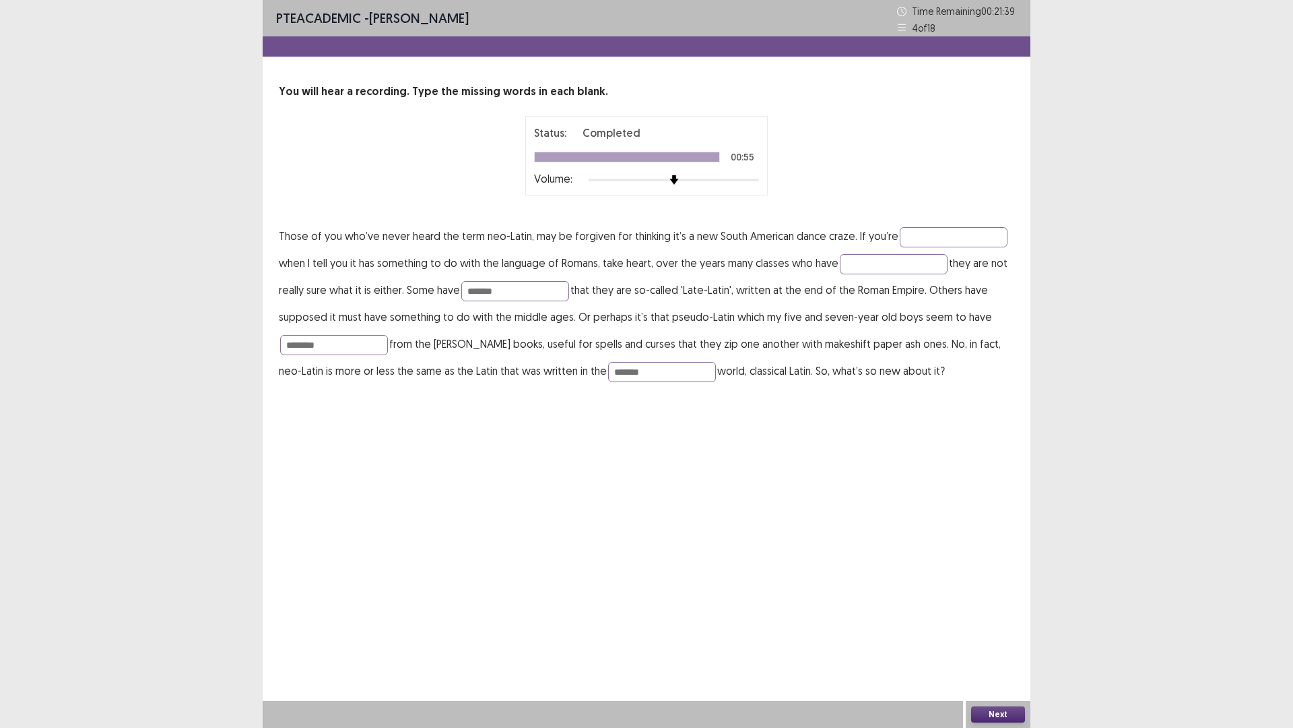
click at [901, 251] on p "Those of you who’ve never heard the term neo-Latin, may be forgiven for thinkin…" at bounding box center [647, 303] width 736 height 162
click at [893, 274] on p "Those of you who’ve never heard the term neo-Latin, may be forgiven for thinkin…" at bounding box center [647, 303] width 736 height 162
click at [887, 273] on input "text" at bounding box center [894, 264] width 108 height 20
type input "*********"
click at [950, 241] on input "text" at bounding box center [954, 237] width 108 height 20
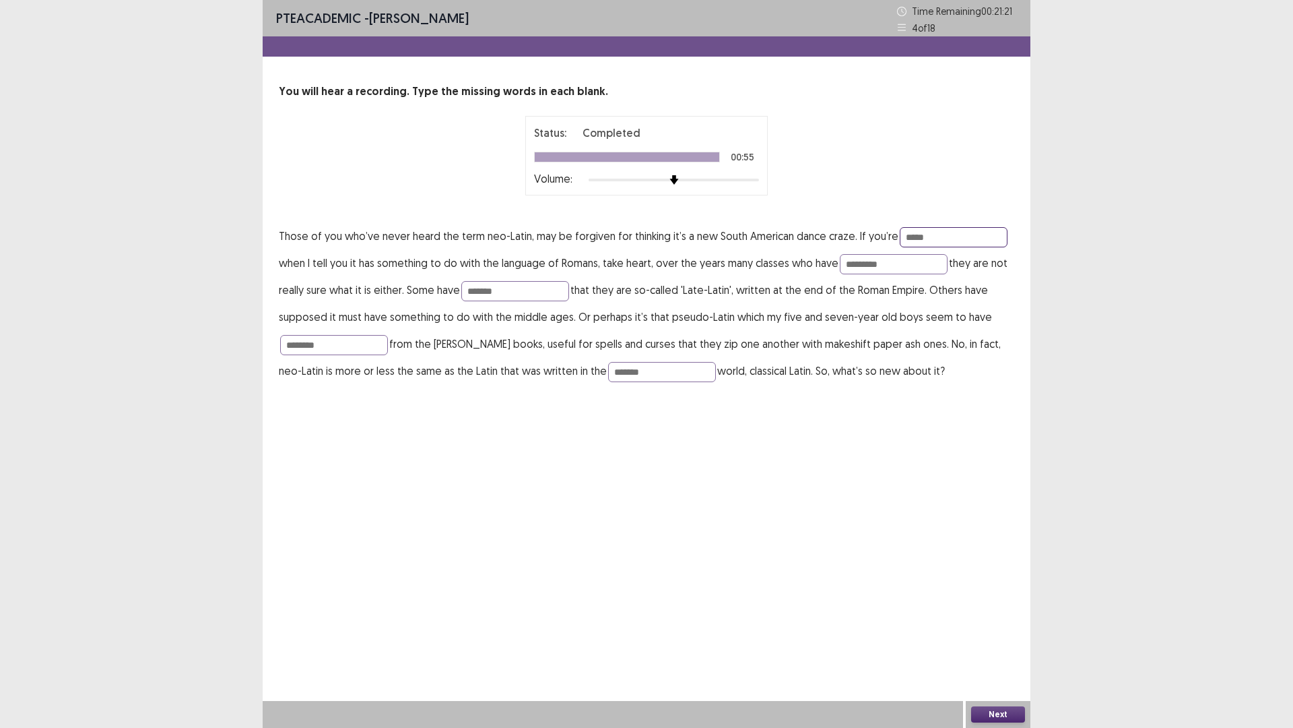
type input "*****"
click at [980, 636] on button "Next" at bounding box center [998, 714] width 54 height 16
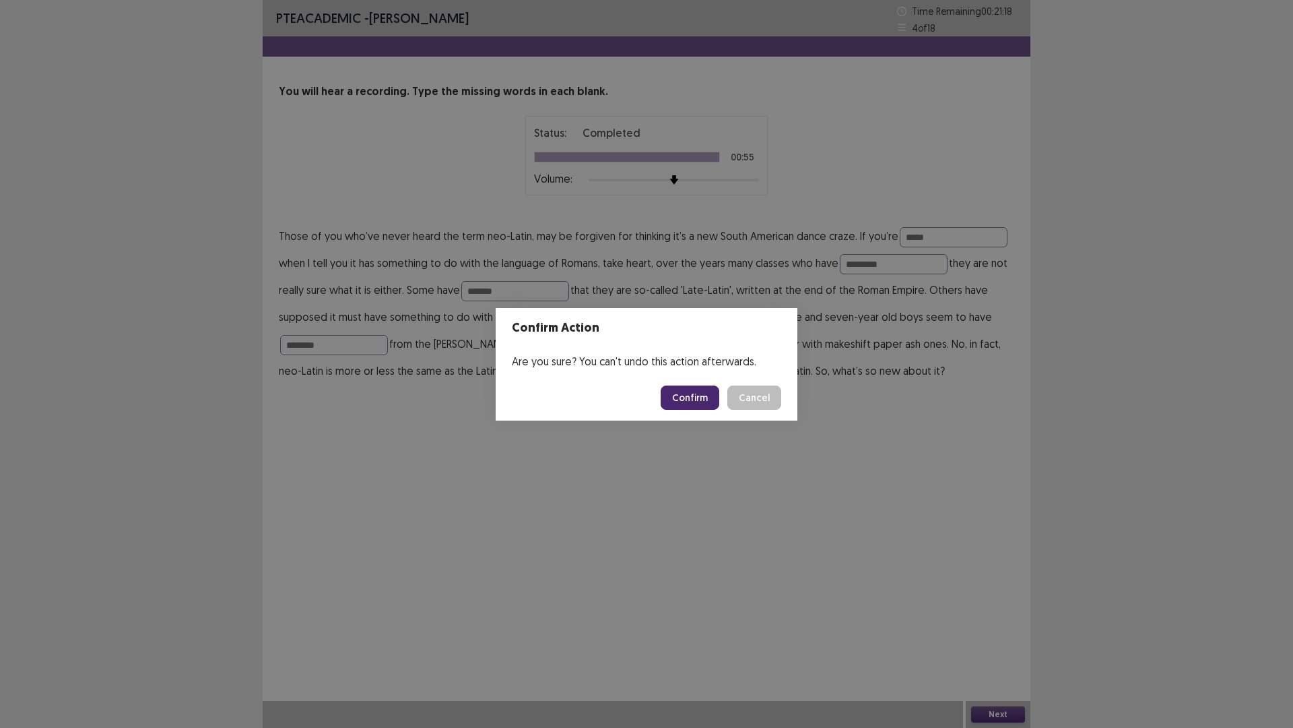
click at [699, 399] on button "Confirm" at bounding box center [690, 397] width 59 height 24
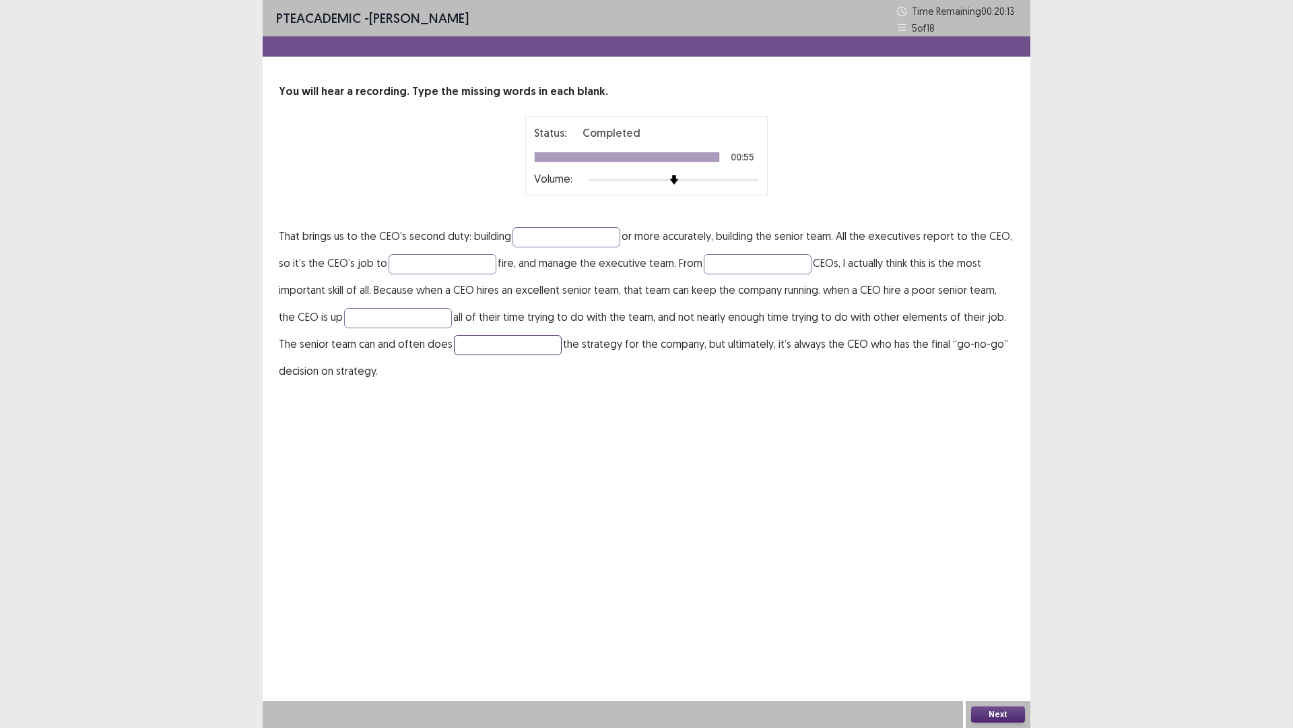
click at [454, 341] on input "text" at bounding box center [508, 345] width 108 height 20
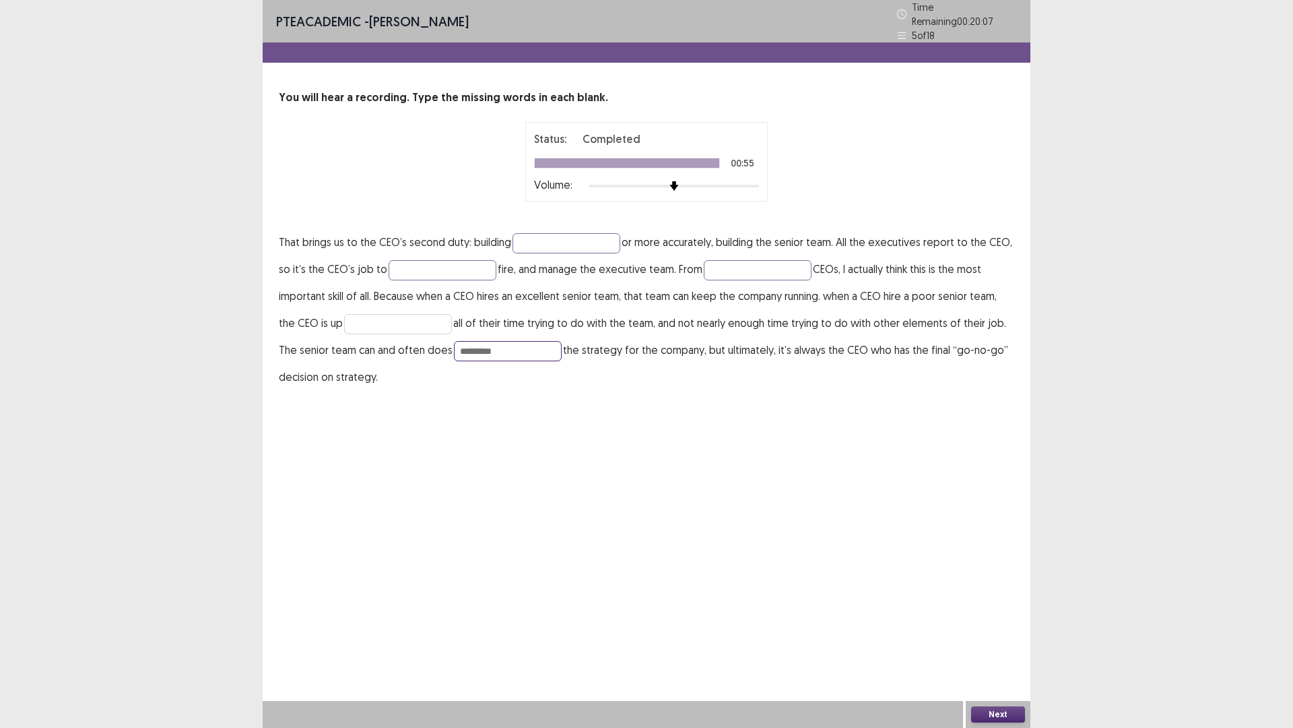
type input "*********"
click at [362, 314] on input "text" at bounding box center [398, 324] width 108 height 20
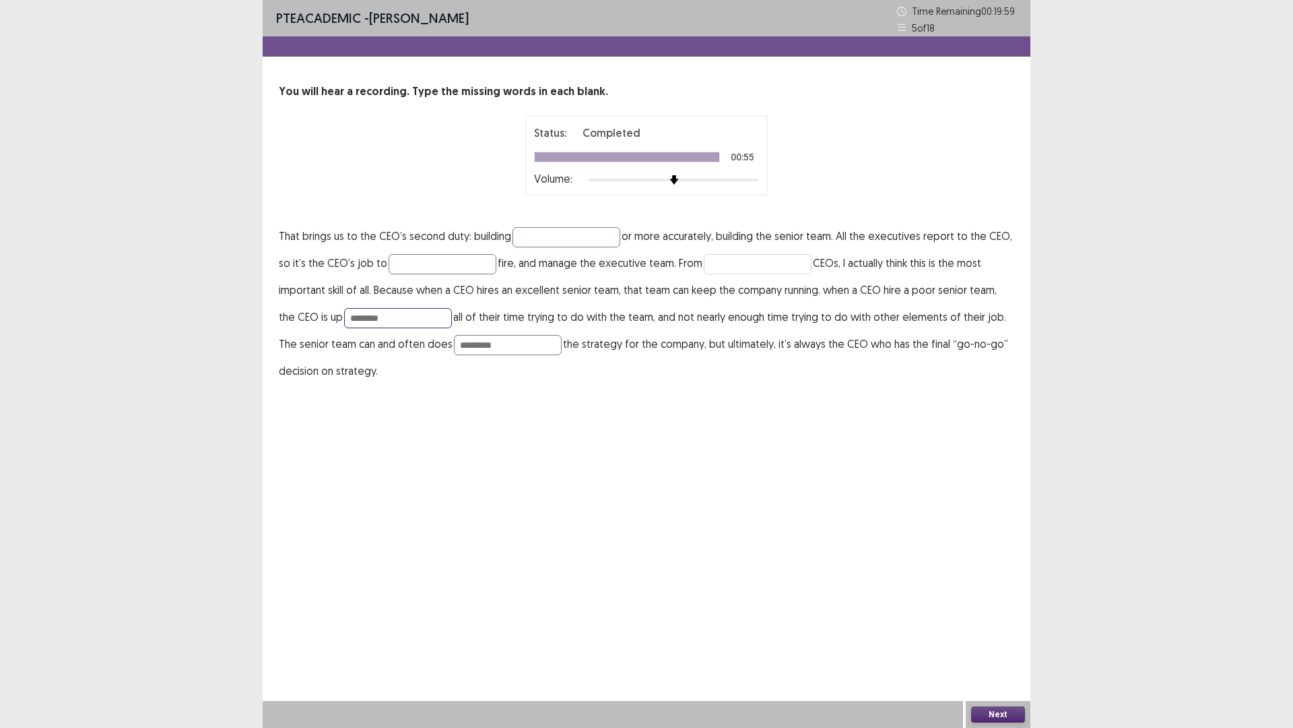
type input "********"
click at [746, 257] on input "text" at bounding box center [758, 264] width 108 height 20
type input "*******"
click at [449, 263] on input "text" at bounding box center [443, 264] width 108 height 20
type input "****"
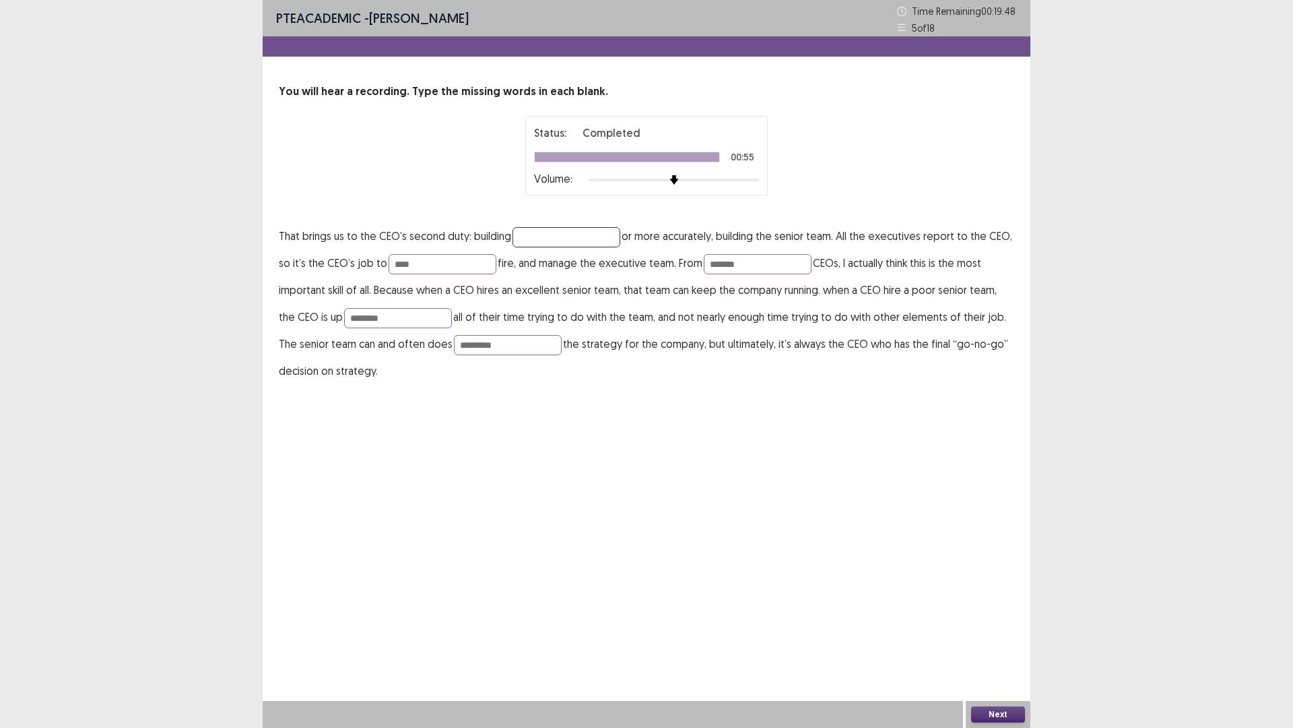
click at [595, 229] on input "text" at bounding box center [567, 237] width 108 height 20
type input "********"
click at [1002, 636] on button "Next" at bounding box center [998, 714] width 54 height 16
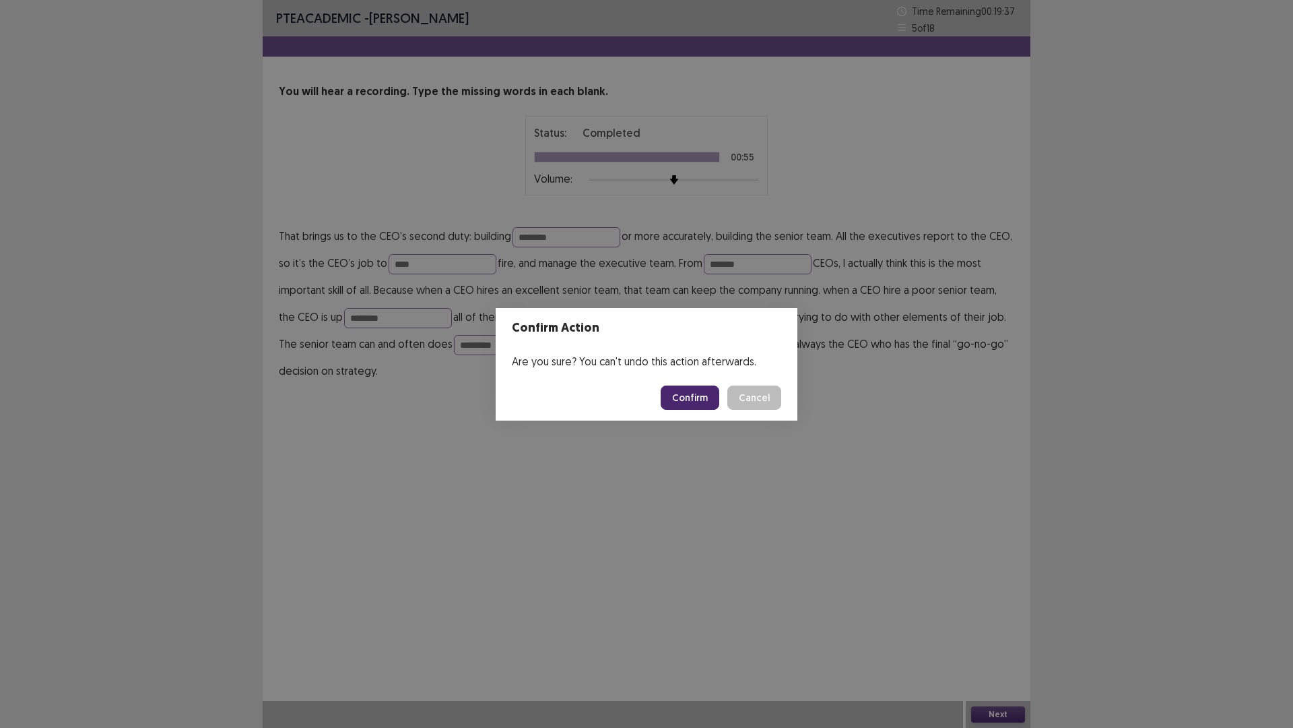
click at [693, 395] on button "Confirm" at bounding box center [690, 397] width 59 height 24
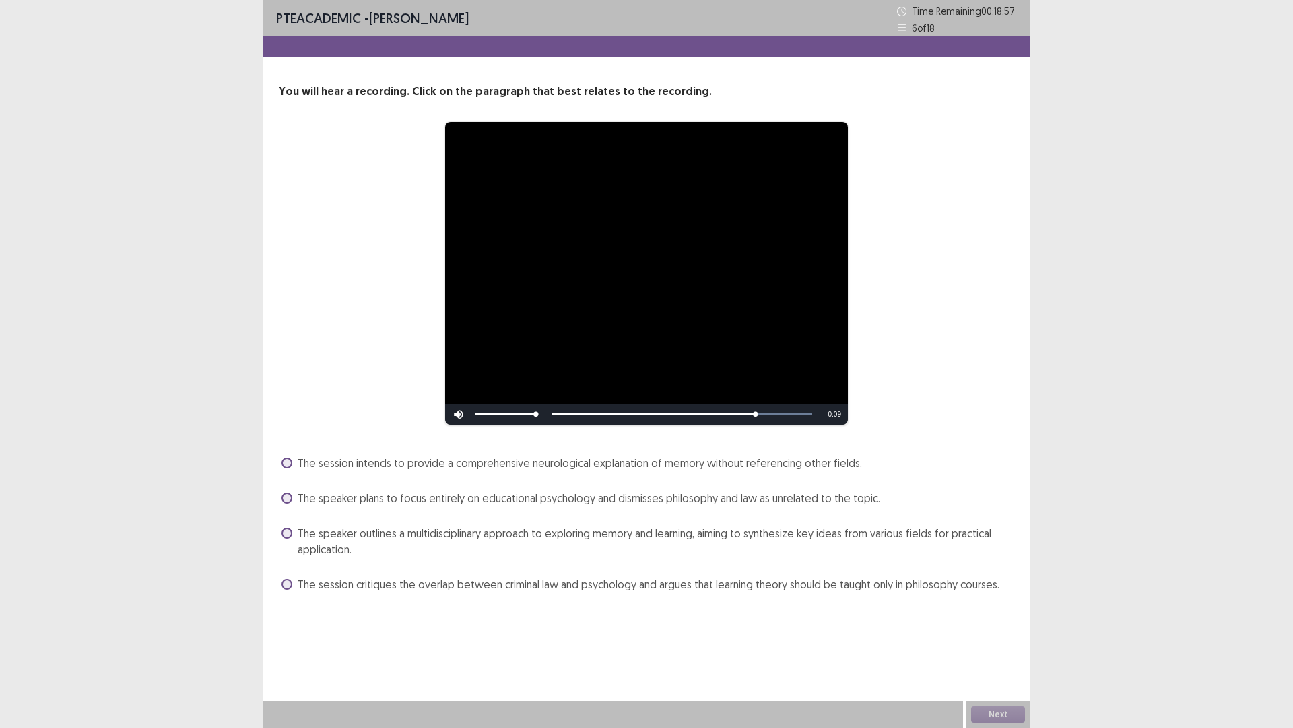
click at [452, 493] on span "The speaker plans to focus entirely on educational psychology and dismisses phi…" at bounding box center [589, 498] width 583 height 16
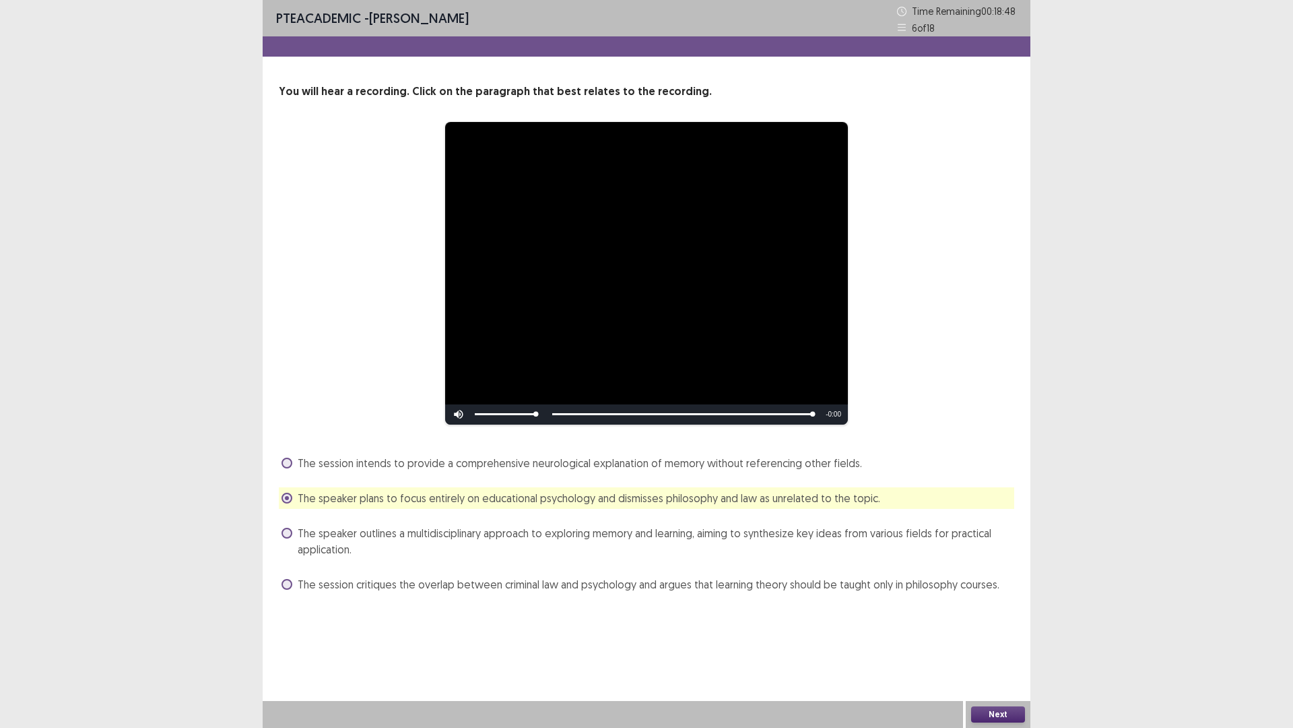
click at [987, 636] on button "Next" at bounding box center [998, 714] width 54 height 16
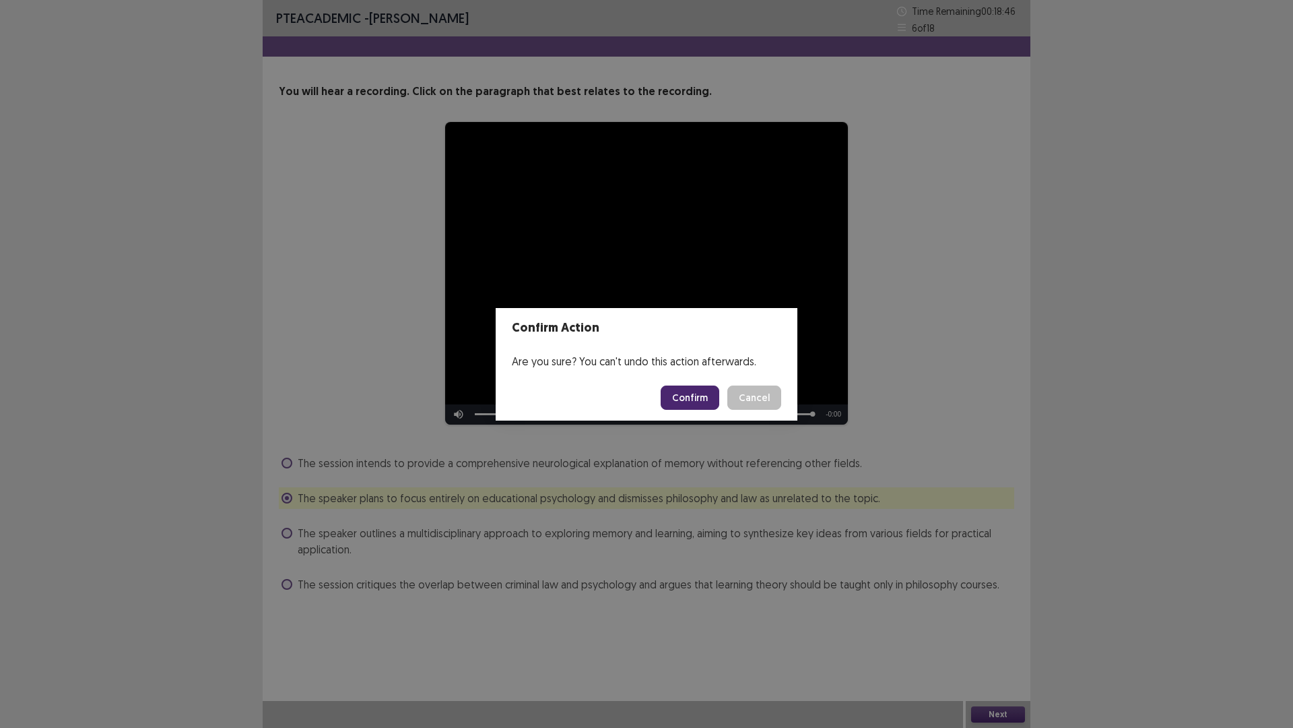
drag, startPoint x: 712, startPoint y: 390, endPoint x: 700, endPoint y: 425, distance: 37.1
click at [707, 402] on button "Confirm" at bounding box center [690, 397] width 59 height 24
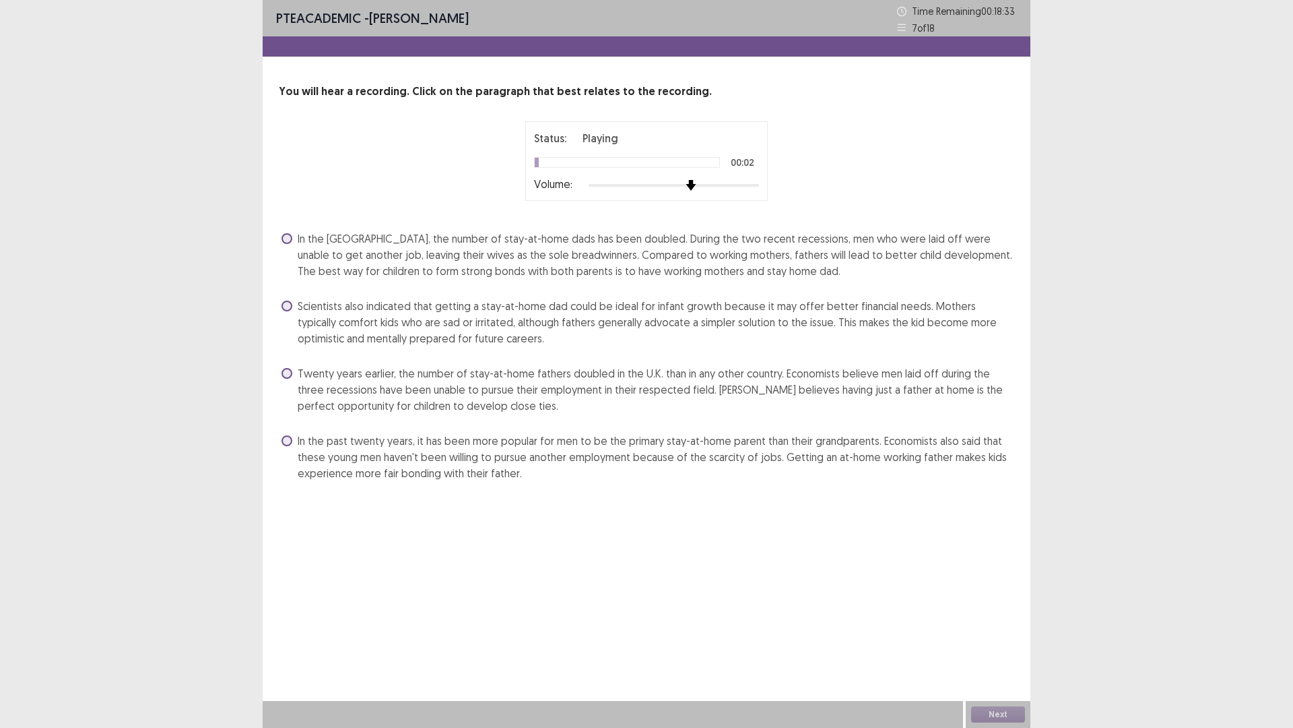
click at [698, 187] on div at bounding box center [674, 185] width 170 height 11
click at [637, 266] on span "In the [GEOGRAPHIC_DATA], the number of stay-at-home dads has been doubled. Dur…" at bounding box center [656, 254] width 717 height 49
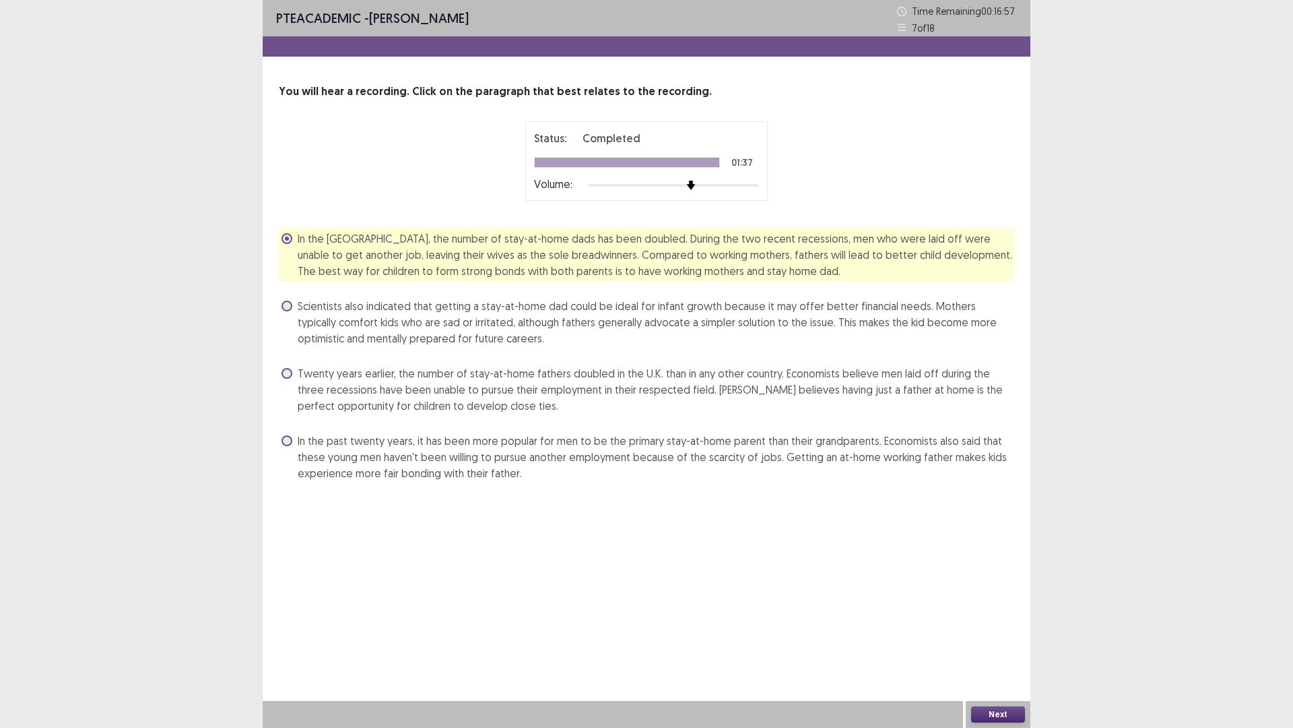
click at [985, 636] on button "Next" at bounding box center [998, 714] width 54 height 16
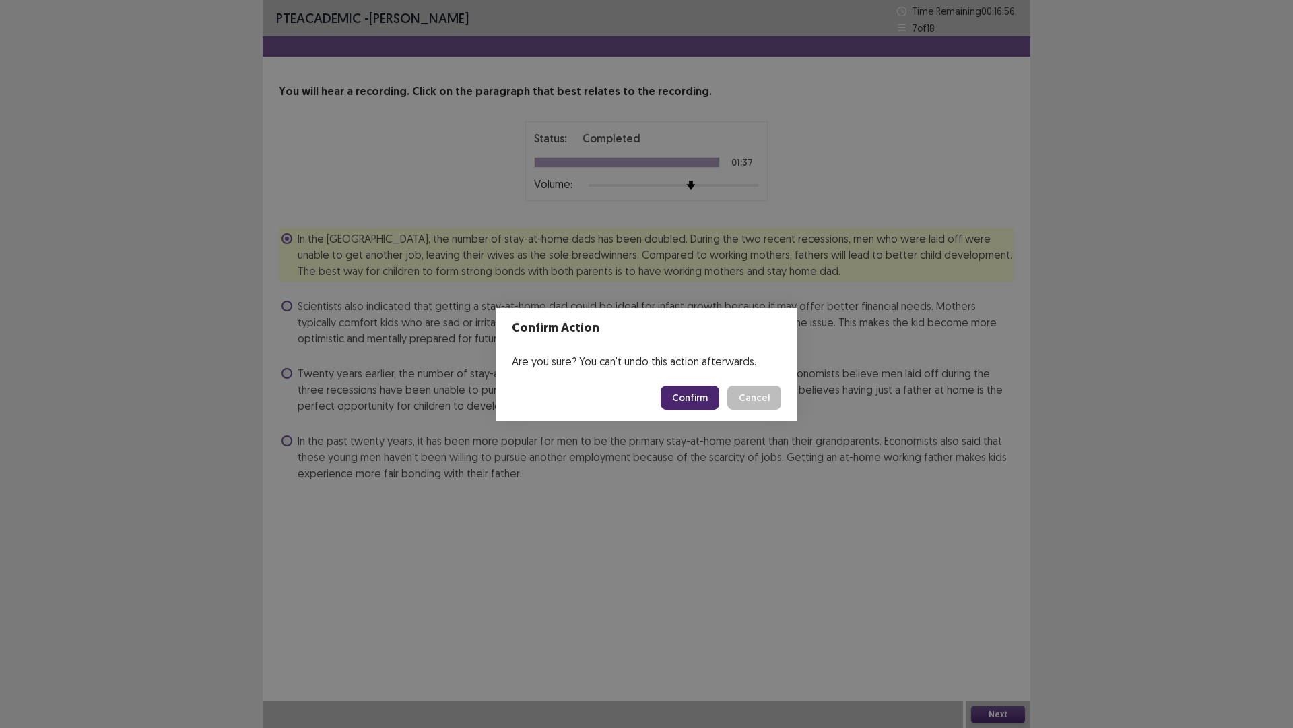
drag, startPoint x: 687, startPoint y: 381, endPoint x: 686, endPoint y: 397, distance: 16.2
click at [686, 396] on footer "Confirm Cancel" at bounding box center [647, 398] width 302 height 46
click at [686, 397] on button "Confirm" at bounding box center [690, 397] width 59 height 24
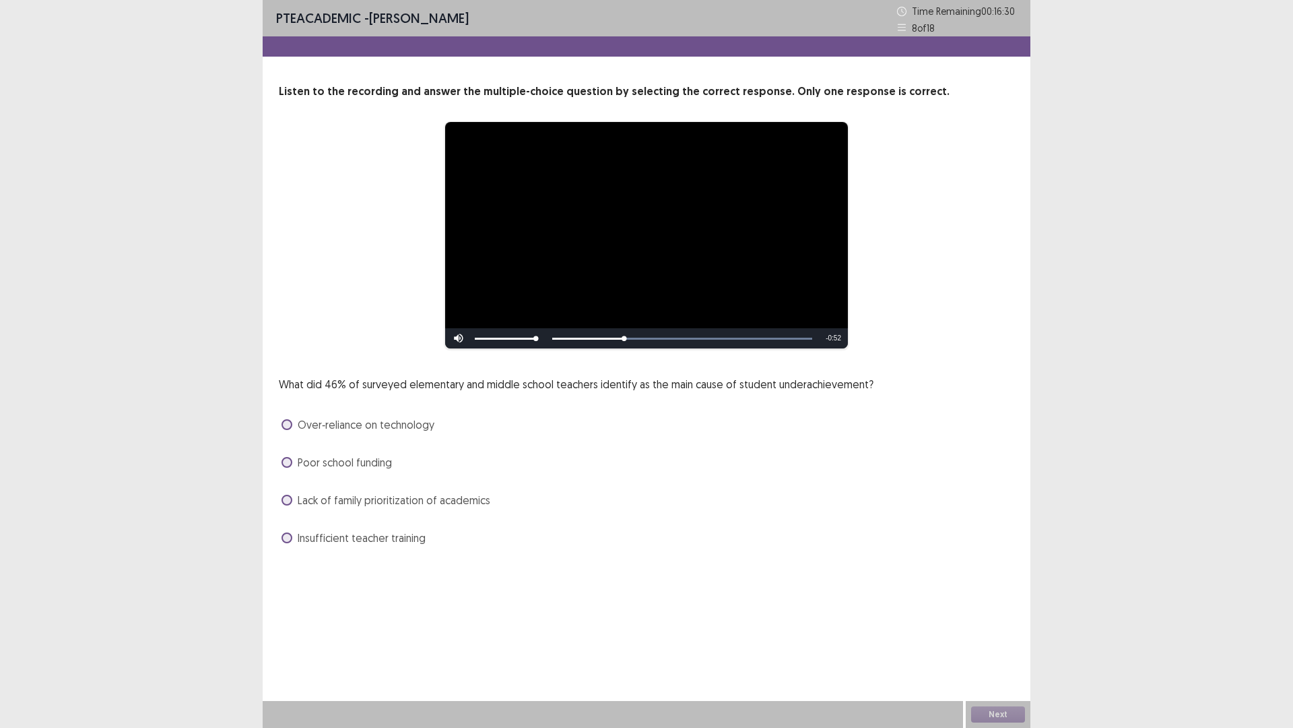
click at [445, 496] on span "Lack of family prioritization of academics" at bounding box center [394, 500] width 193 height 16
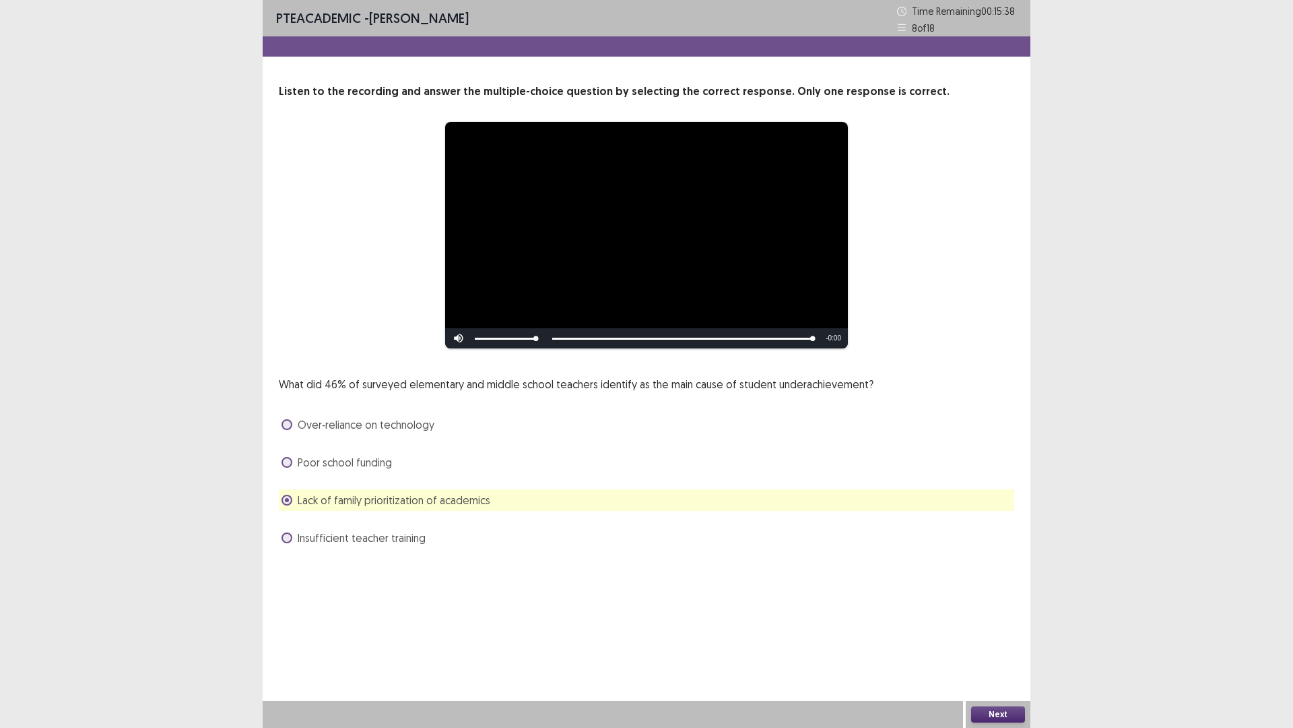
click at [998, 636] on button "Next" at bounding box center [998, 714] width 54 height 16
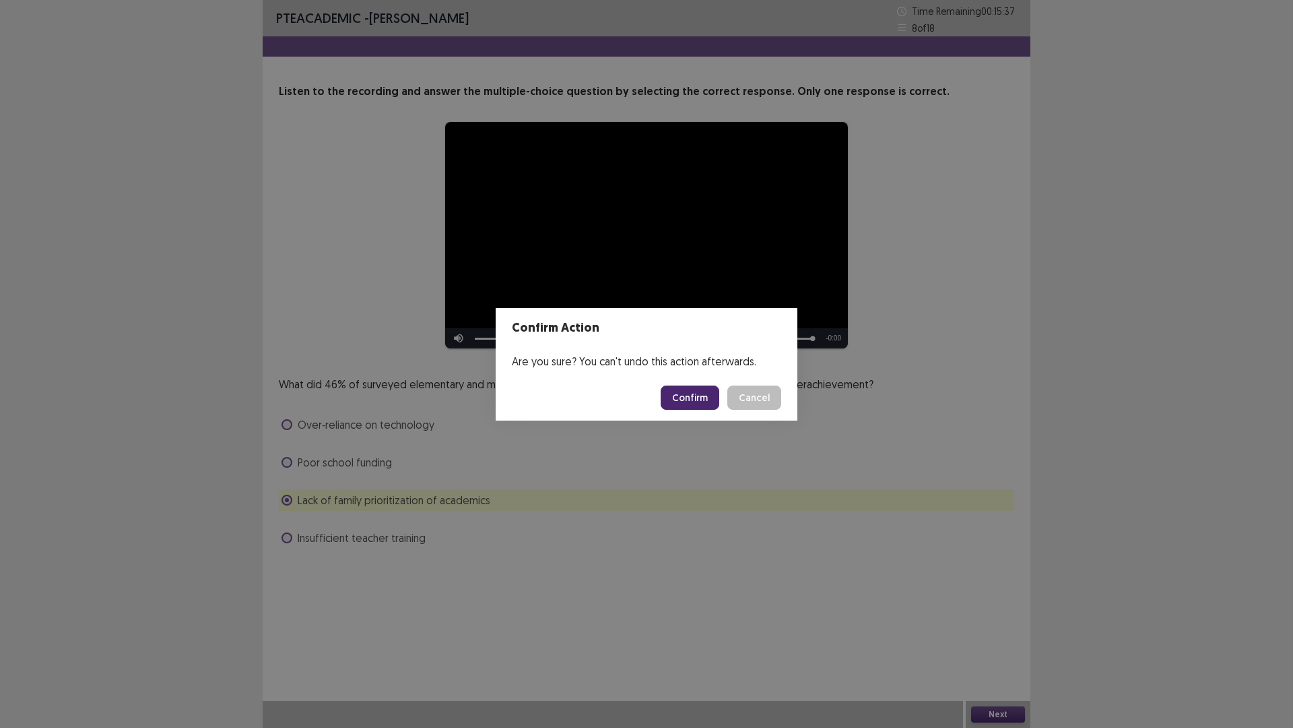
click at [689, 382] on footer "Confirm Cancel" at bounding box center [647, 398] width 302 height 46
click at [698, 399] on button "Confirm" at bounding box center [690, 397] width 59 height 24
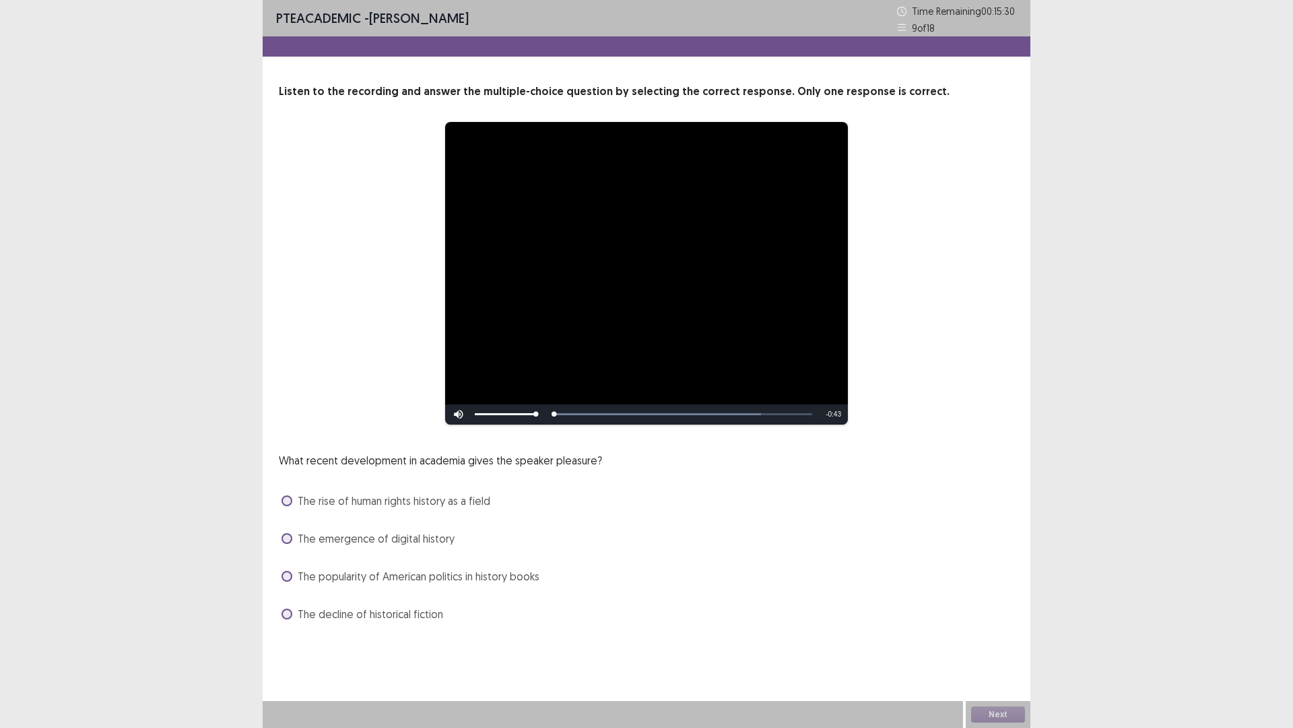
click at [424, 501] on span "The rise of human rights history as a field" at bounding box center [394, 500] width 193 height 16
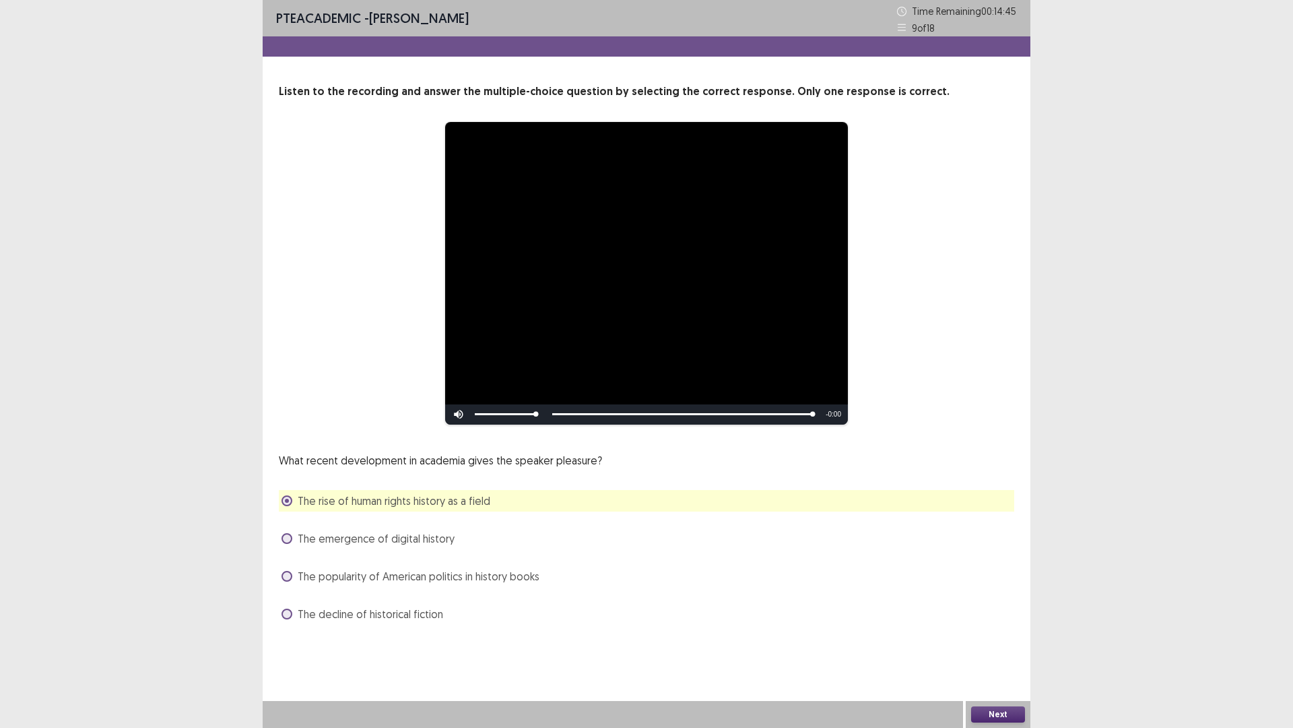
click at [988, 636] on button "Next" at bounding box center [998, 714] width 54 height 16
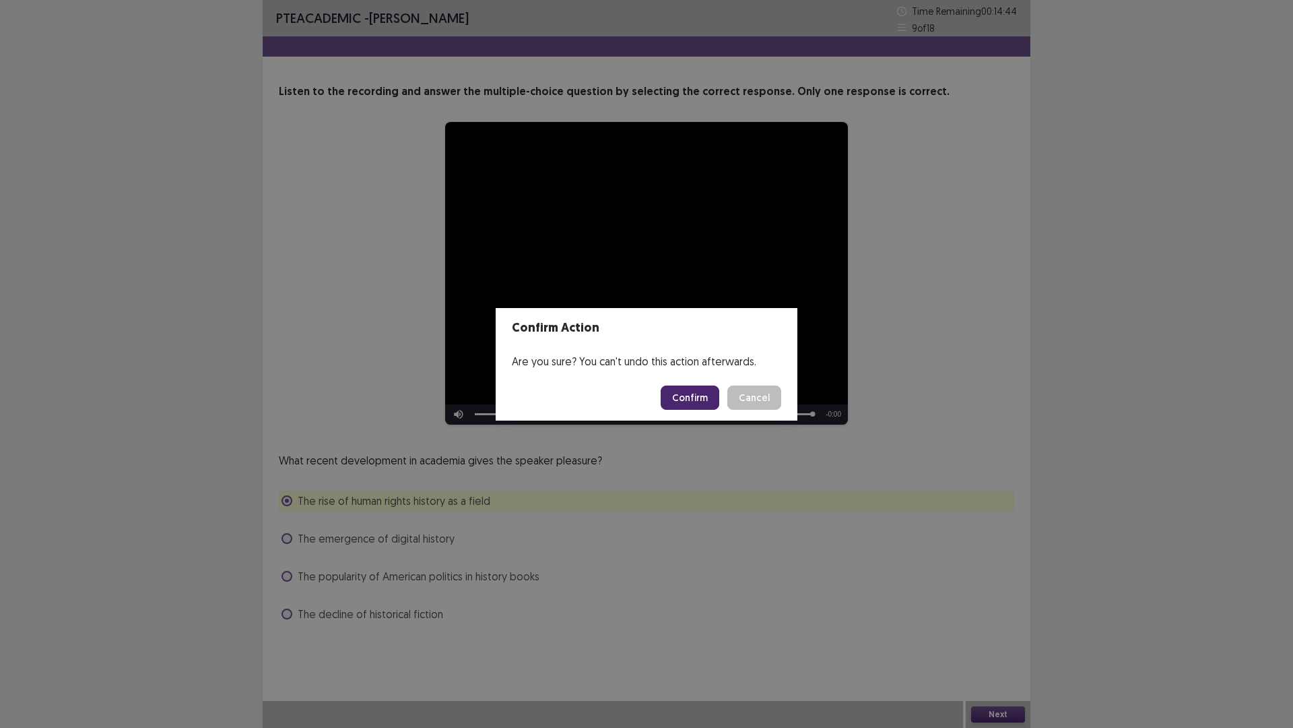
click at [707, 390] on button "Confirm" at bounding box center [690, 397] width 59 height 24
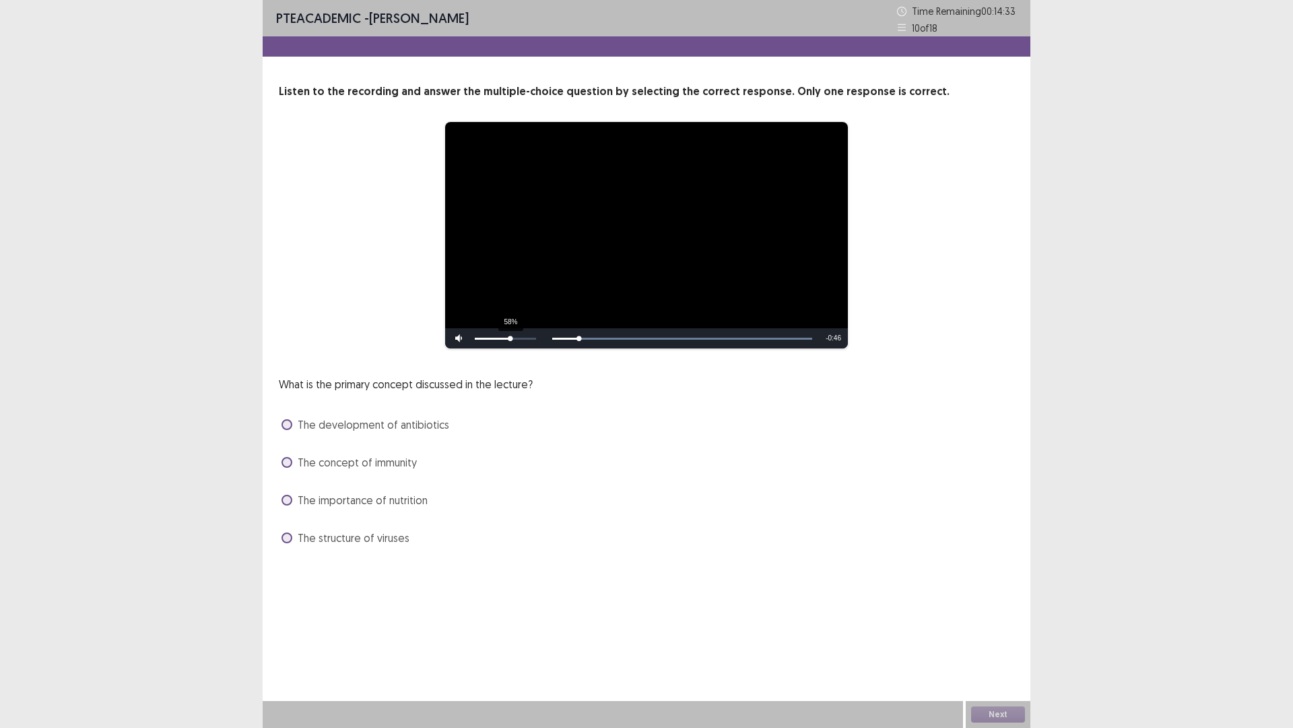
drag, startPoint x: 536, startPoint y: 340, endPoint x: 511, endPoint y: 344, distance: 25.3
click at [511, 344] on div "58%" at bounding box center [505, 338] width 67 height 20
click at [420, 503] on span "The importance of nutrition" at bounding box center [363, 500] width 130 height 16
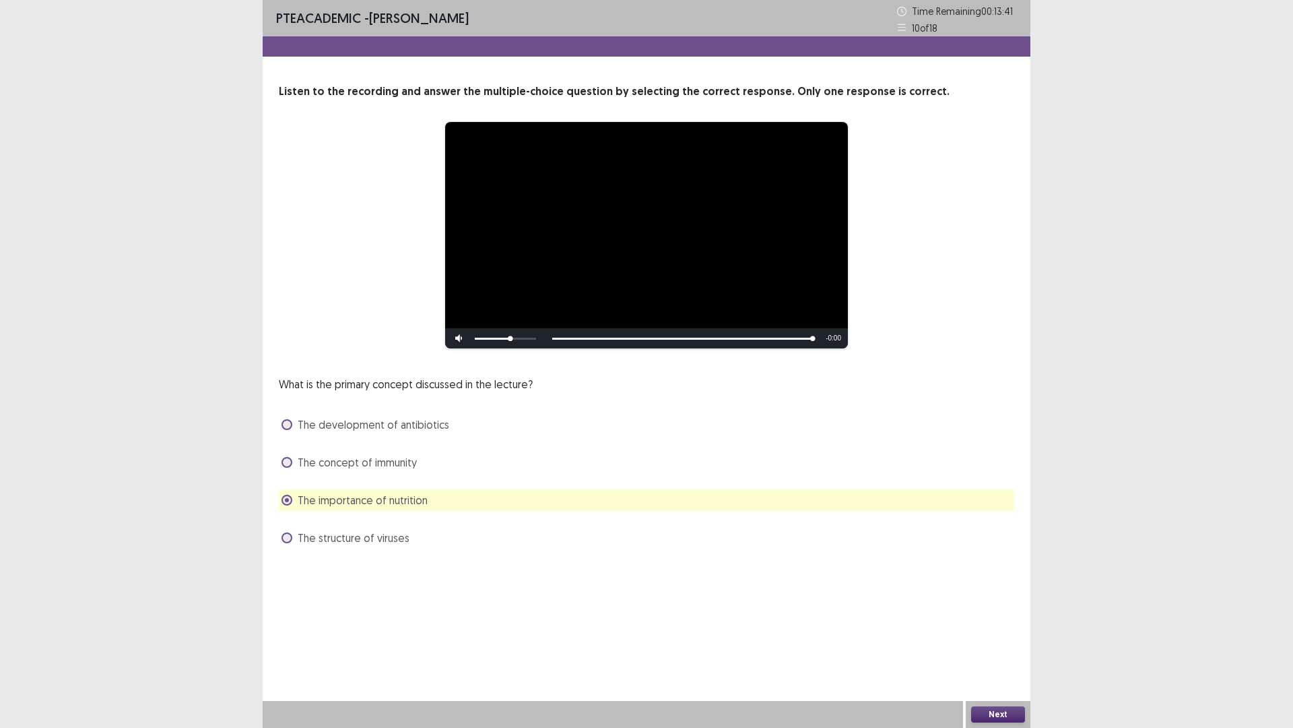
click at [384, 548] on div "The structure of viruses" at bounding box center [647, 538] width 736 height 22
click at [386, 540] on span "The structure of viruses" at bounding box center [354, 538] width 112 height 16
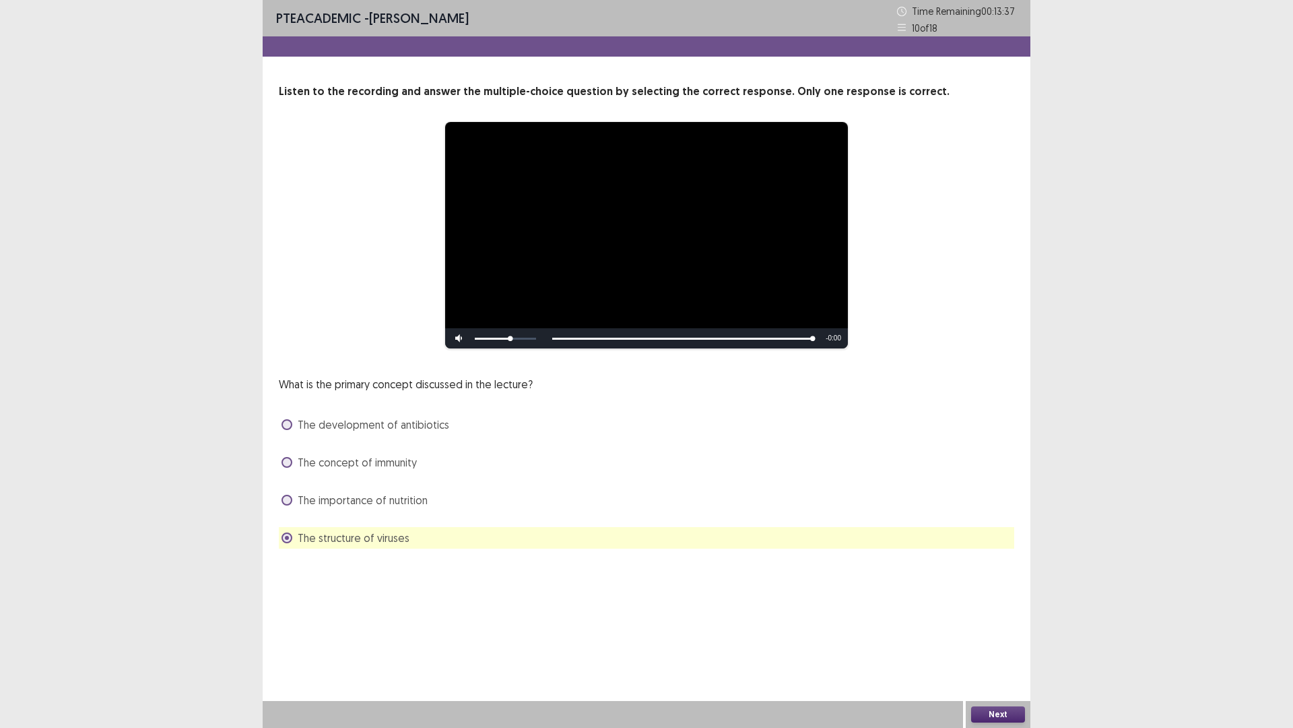
click at [991, 636] on button "Next" at bounding box center [998, 714] width 54 height 16
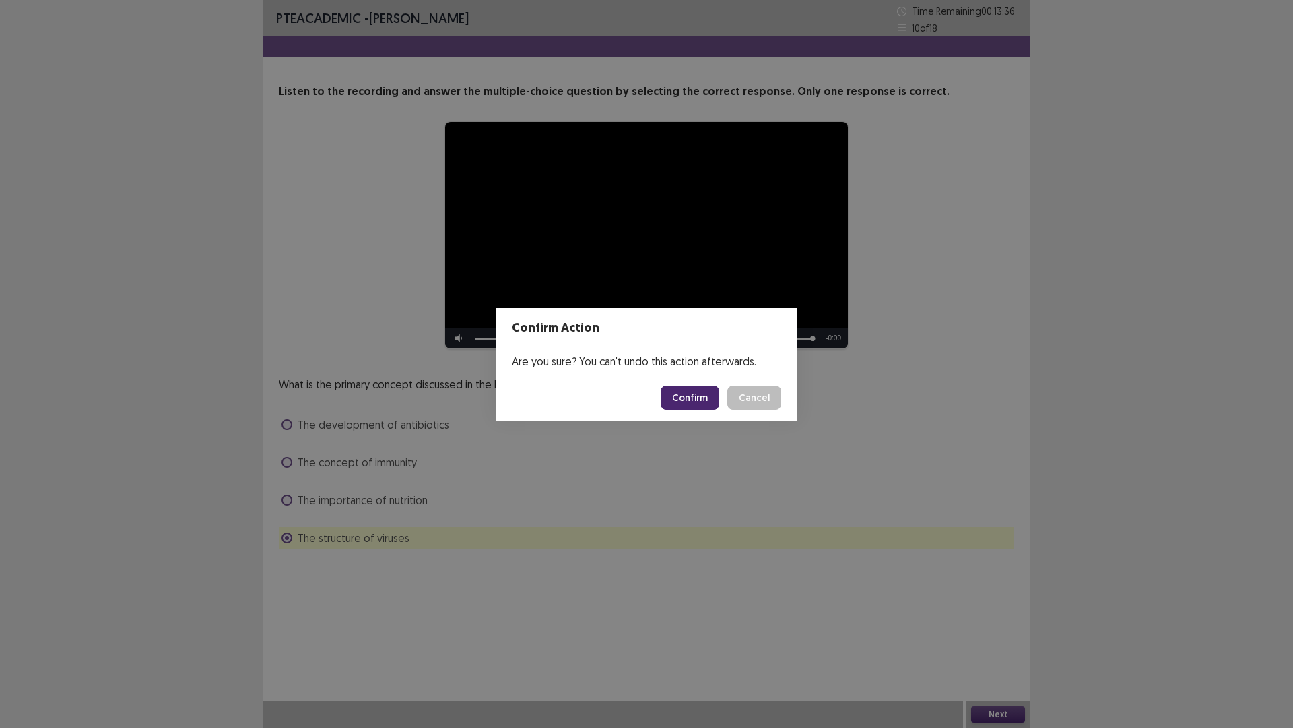
click at [709, 392] on button "Confirm" at bounding box center [690, 397] width 59 height 24
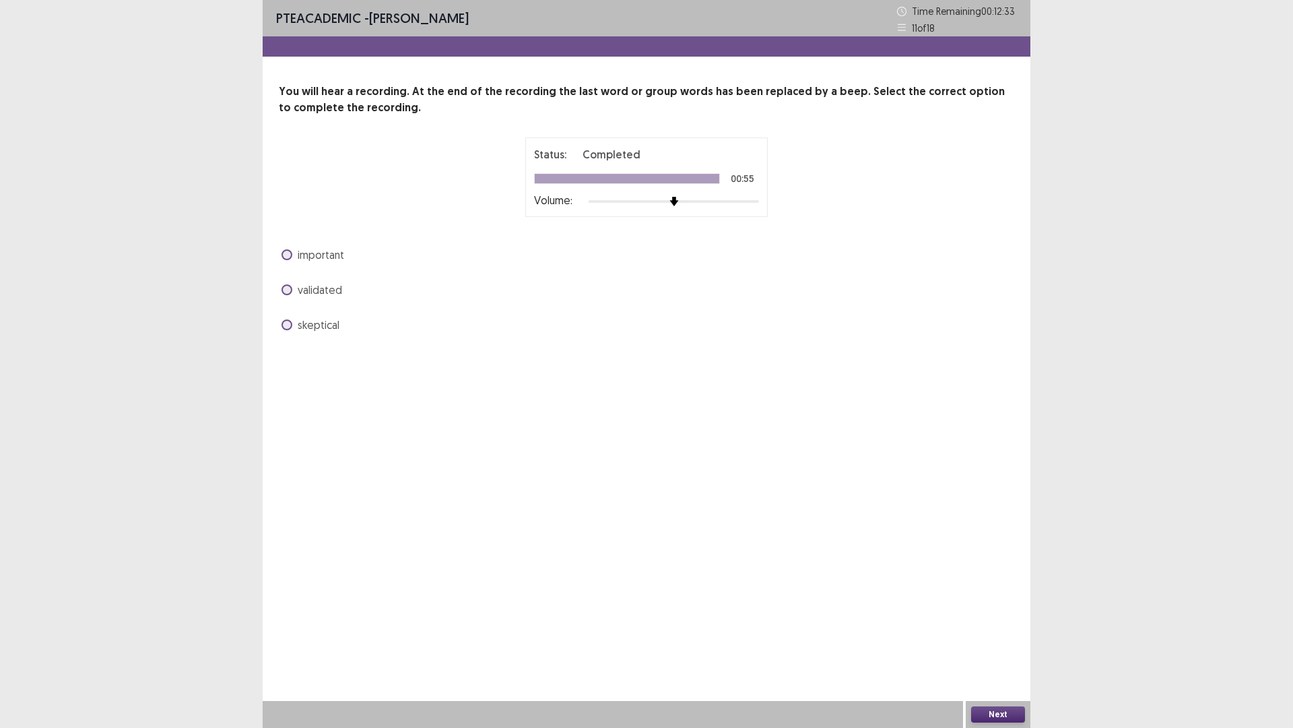
click at [337, 247] on span "important" at bounding box center [321, 255] width 46 height 16
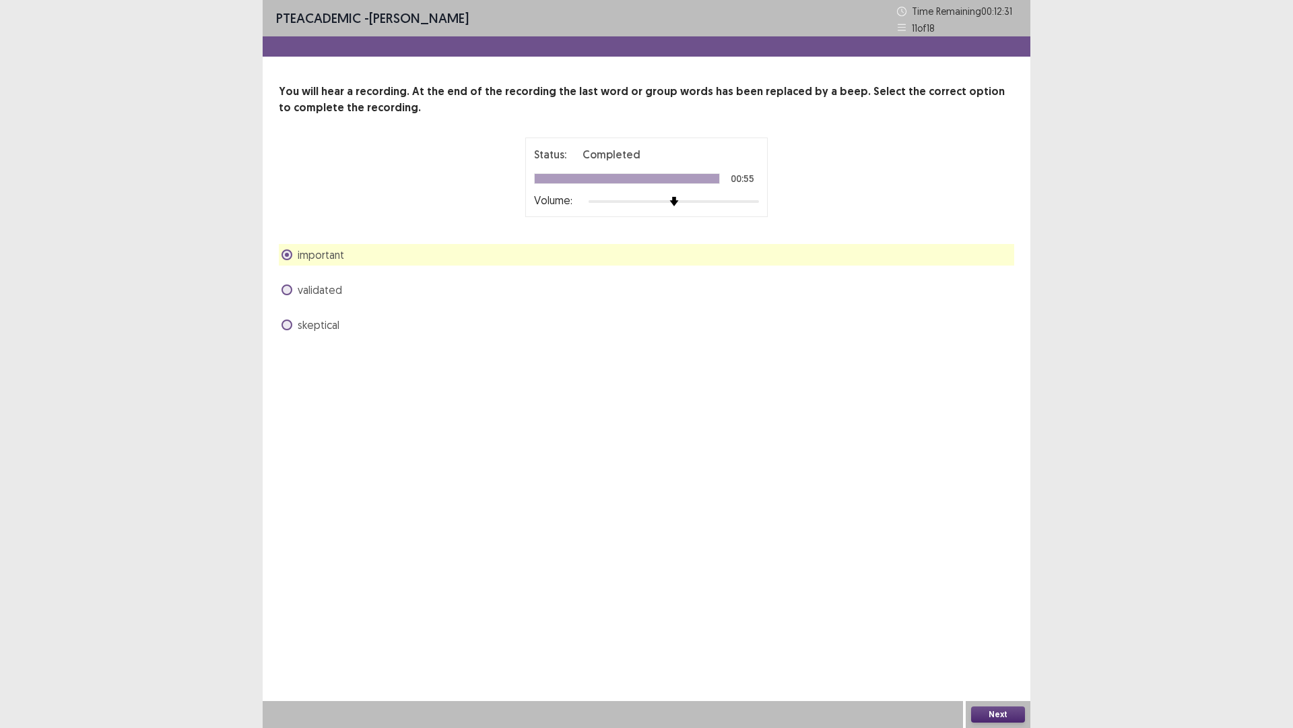
click at [998, 636] on button "Next" at bounding box center [998, 714] width 54 height 16
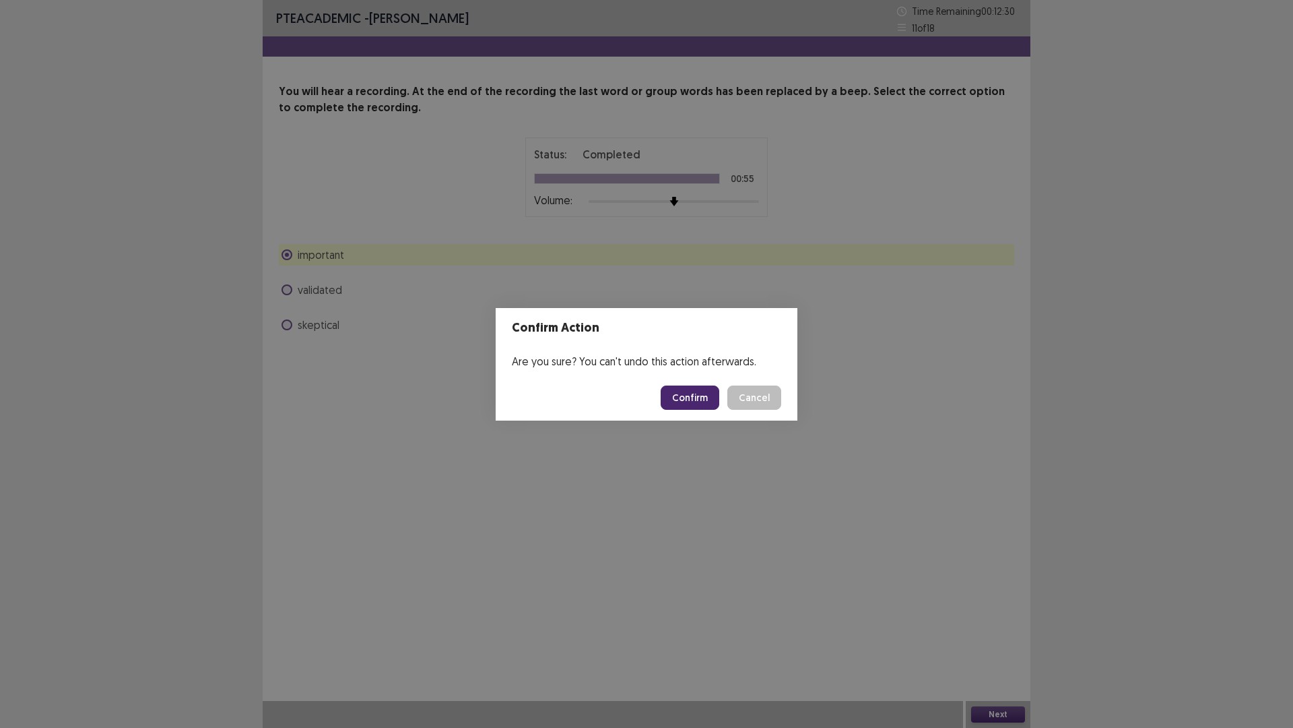
click at [693, 390] on button "Confirm" at bounding box center [690, 397] width 59 height 24
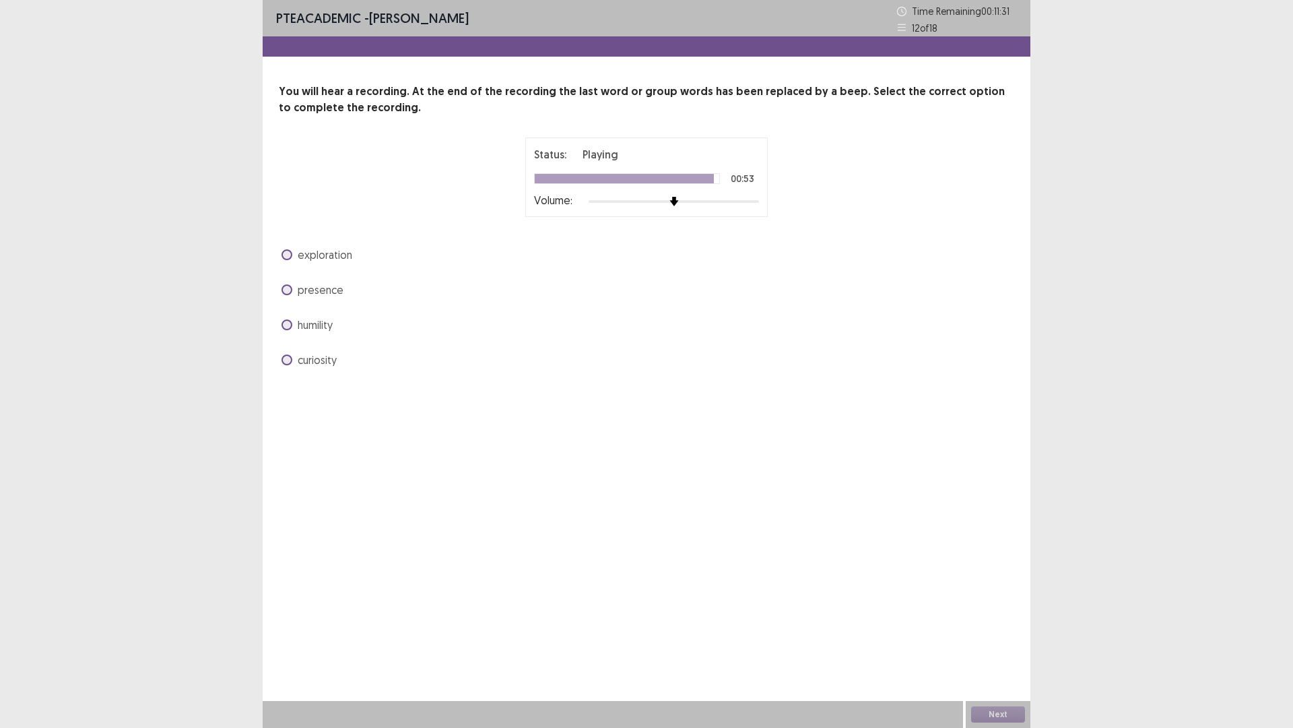
click at [328, 325] on span "humility" at bounding box center [315, 325] width 35 height 16
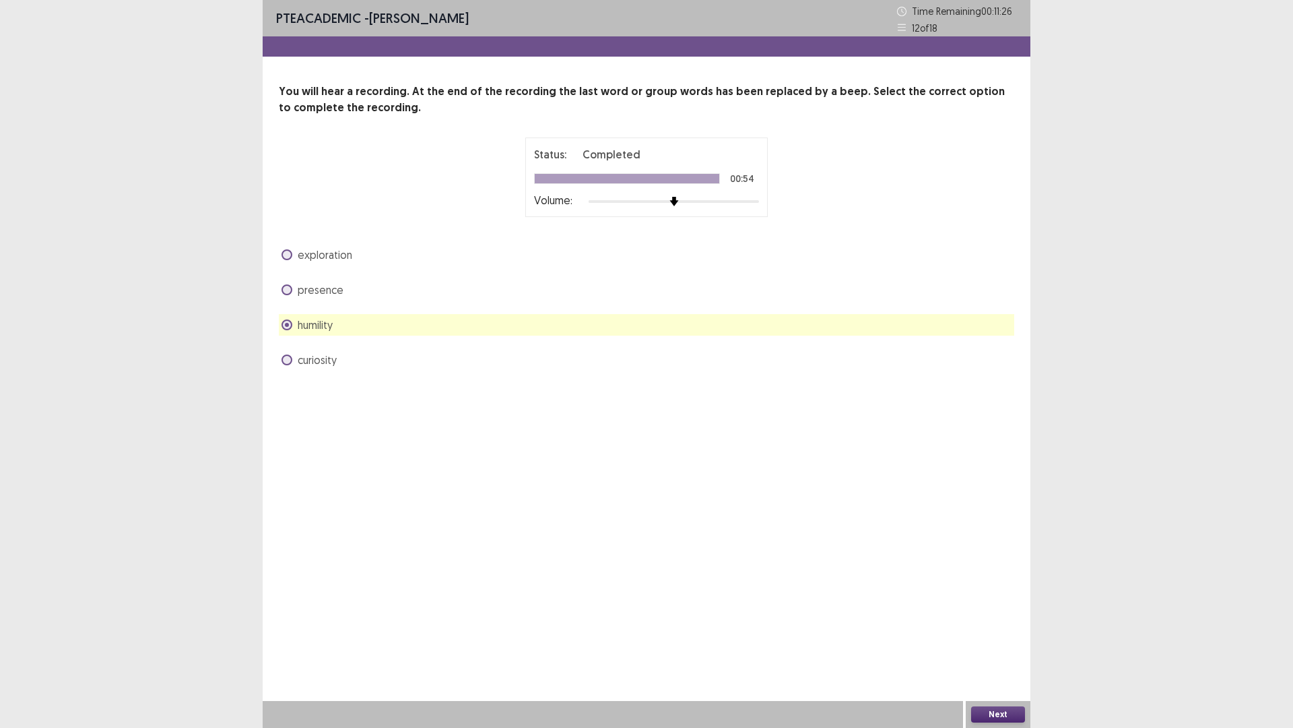
click at [986, 636] on button "Next" at bounding box center [998, 714] width 54 height 16
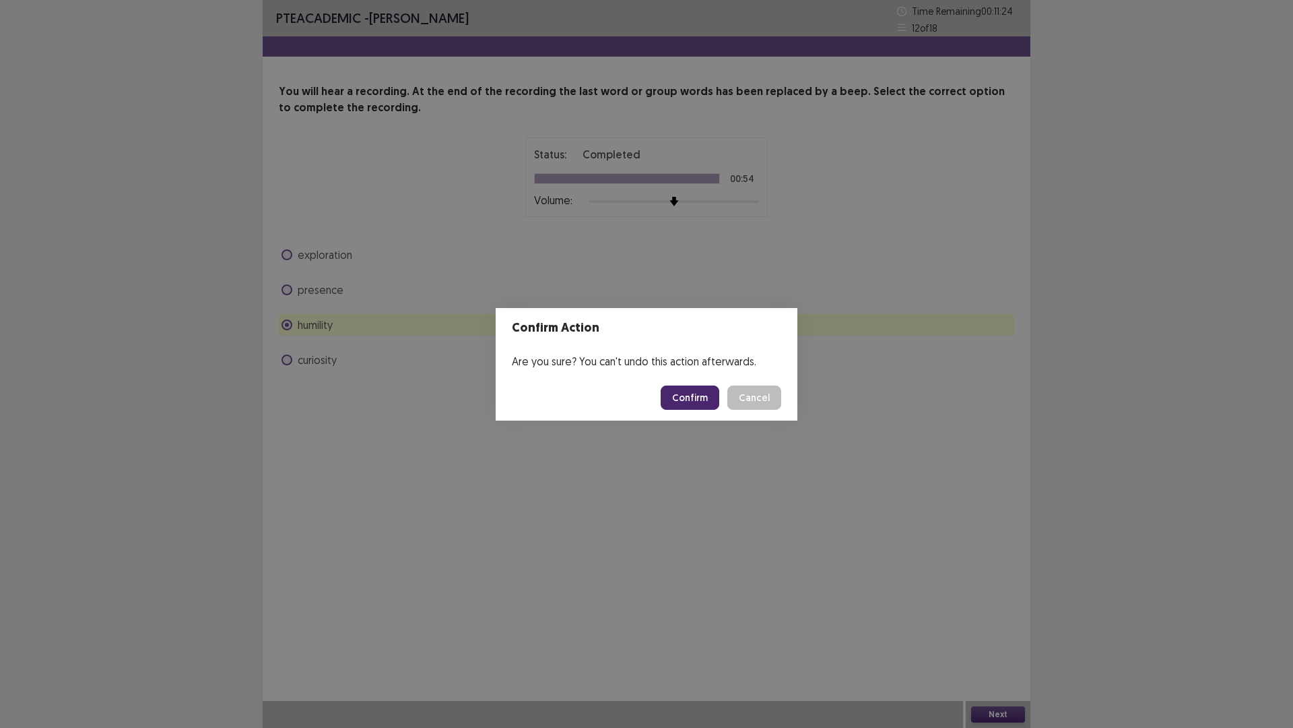
click at [691, 389] on button "Confirm" at bounding box center [690, 397] width 59 height 24
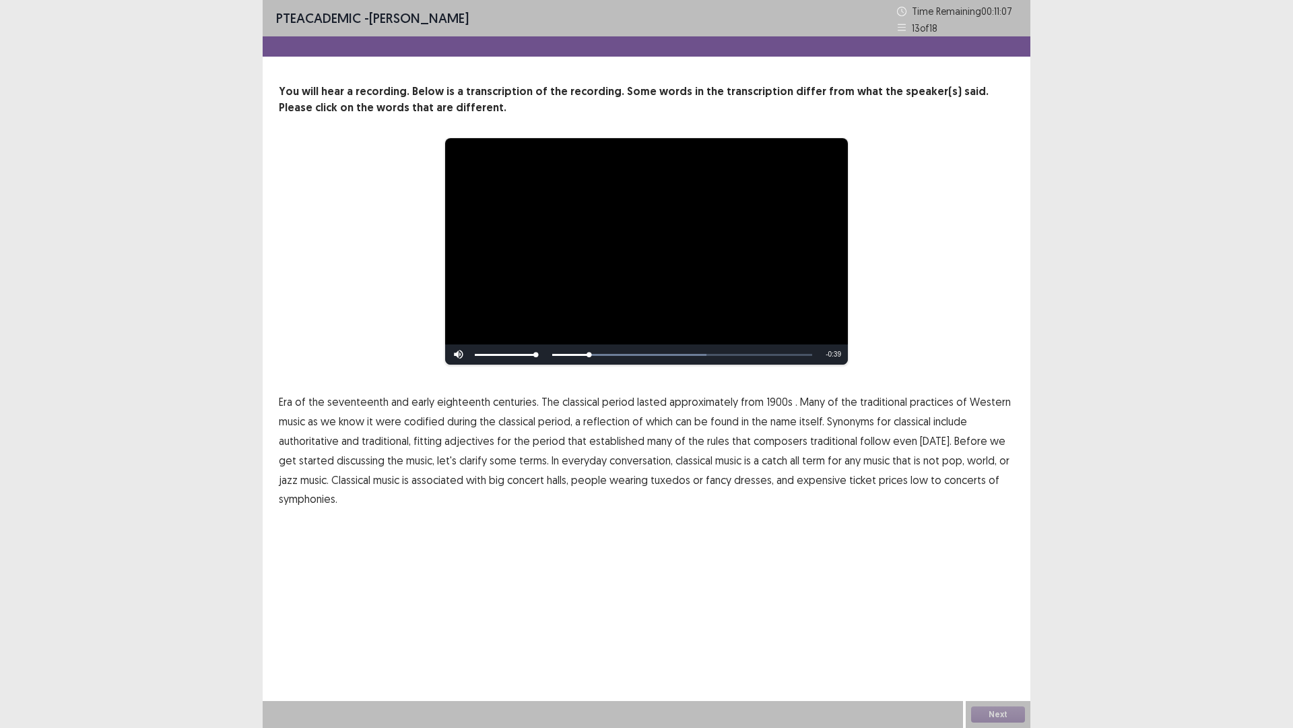
click at [773, 399] on span "1900s" at bounding box center [780, 401] width 26 height 16
click at [831, 445] on span "traditional" at bounding box center [833, 441] width 47 height 16
click at [911, 482] on span "low" at bounding box center [920, 480] width 18 height 16
click at [290, 406] on span "Era" at bounding box center [285, 401] width 13 height 16
click at [304, 404] on span "of" at bounding box center [300, 401] width 11 height 16
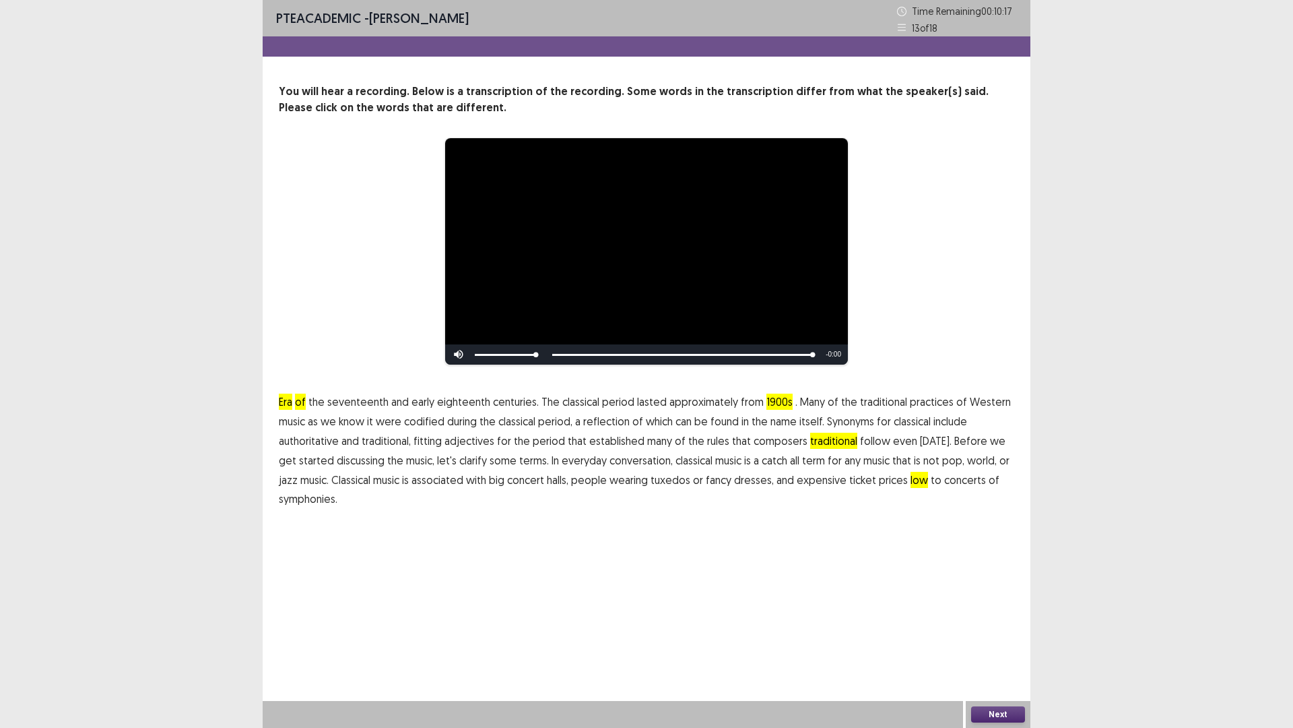
click at [985, 636] on button "Next" at bounding box center [998, 714] width 54 height 16
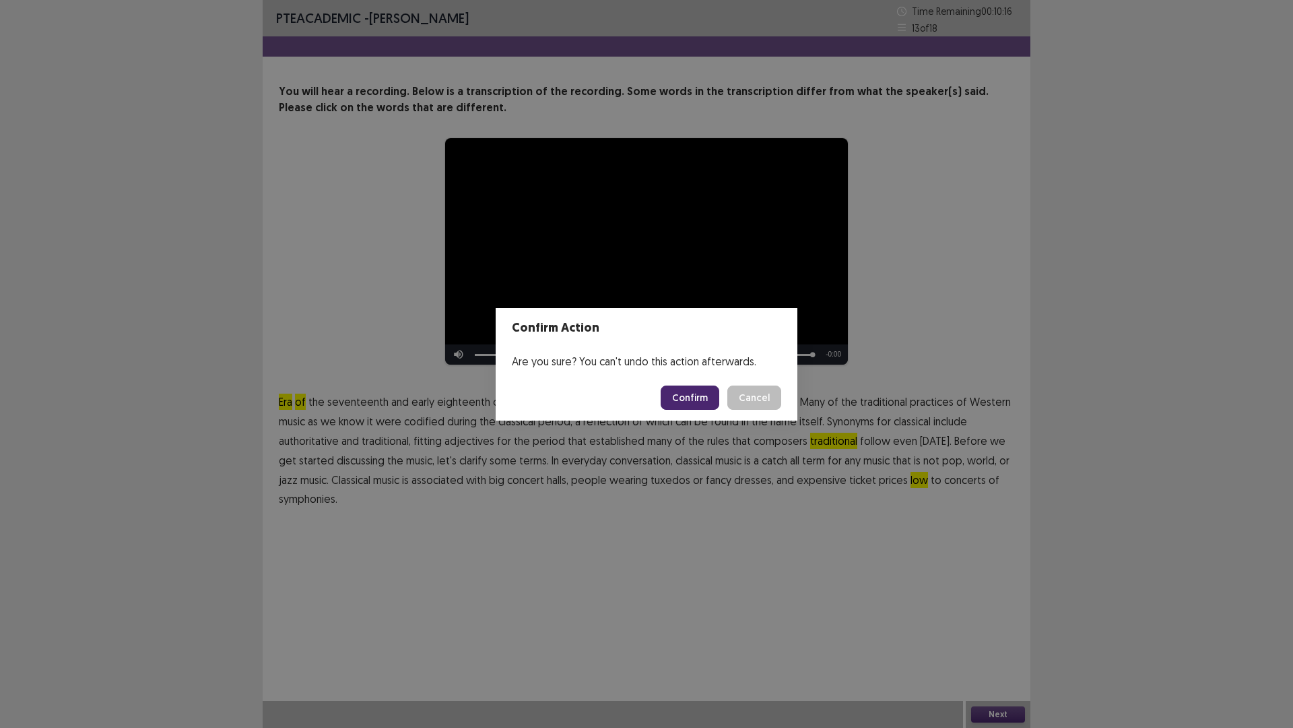
click at [689, 403] on button "Confirm" at bounding box center [690, 397] width 59 height 24
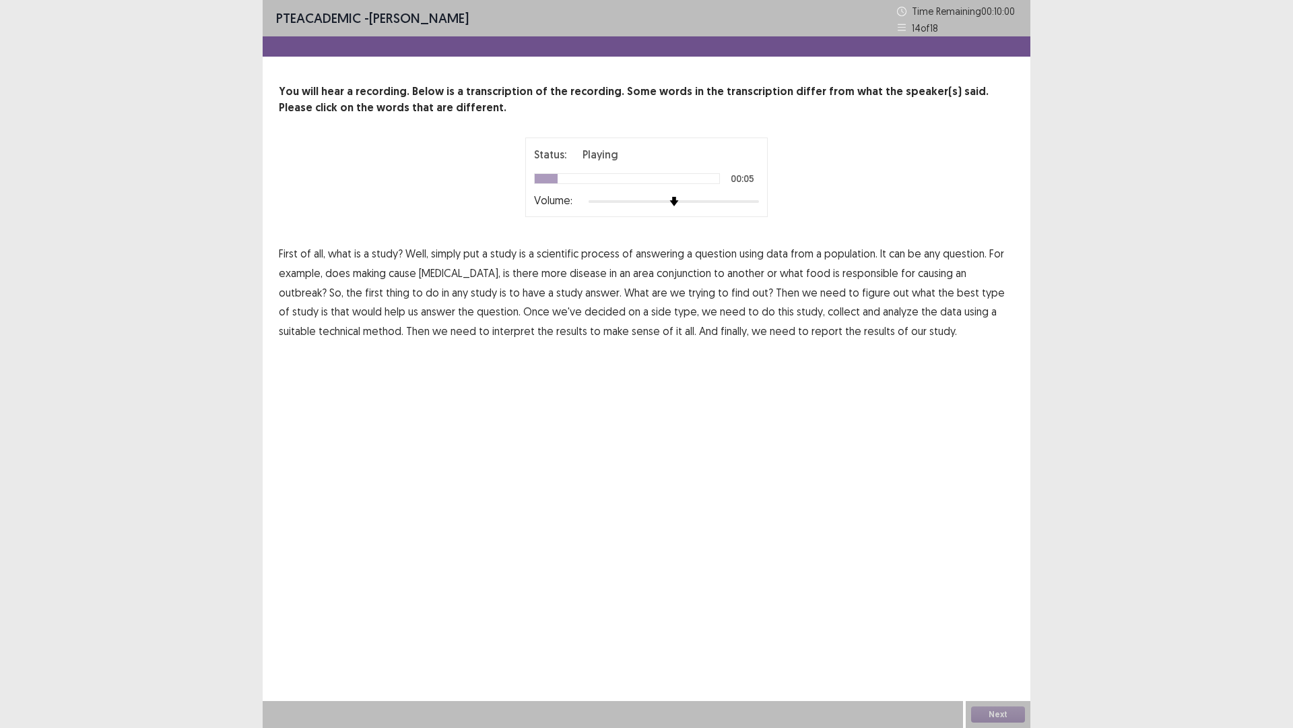
click at [569, 257] on span "scientific" at bounding box center [558, 253] width 42 height 16
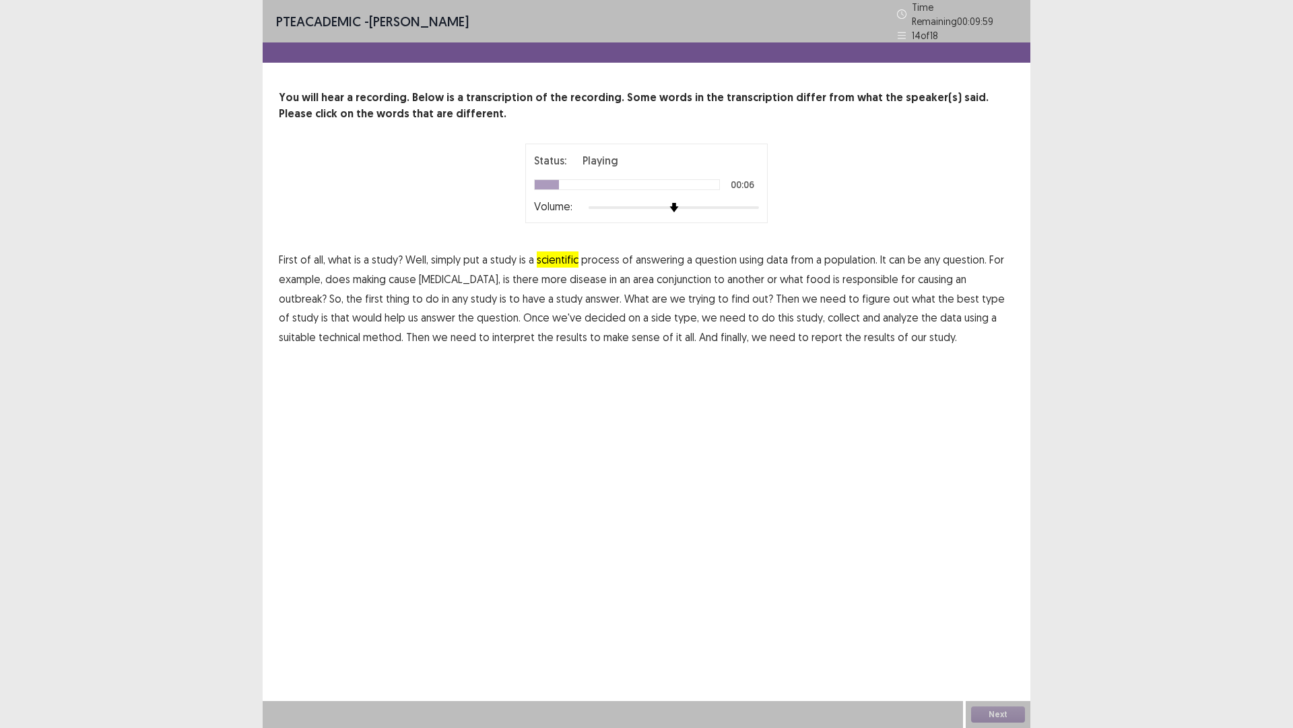
click at [568, 257] on span "scientific" at bounding box center [558, 259] width 42 height 16
click at [376, 273] on span "making" at bounding box center [369, 279] width 33 height 16
click at [657, 271] on span "conjunction" at bounding box center [684, 279] width 55 height 16
click at [585, 298] on span "answer." at bounding box center [603, 298] width 36 height 16
click at [360, 329] on span "technical" at bounding box center [340, 337] width 42 height 16
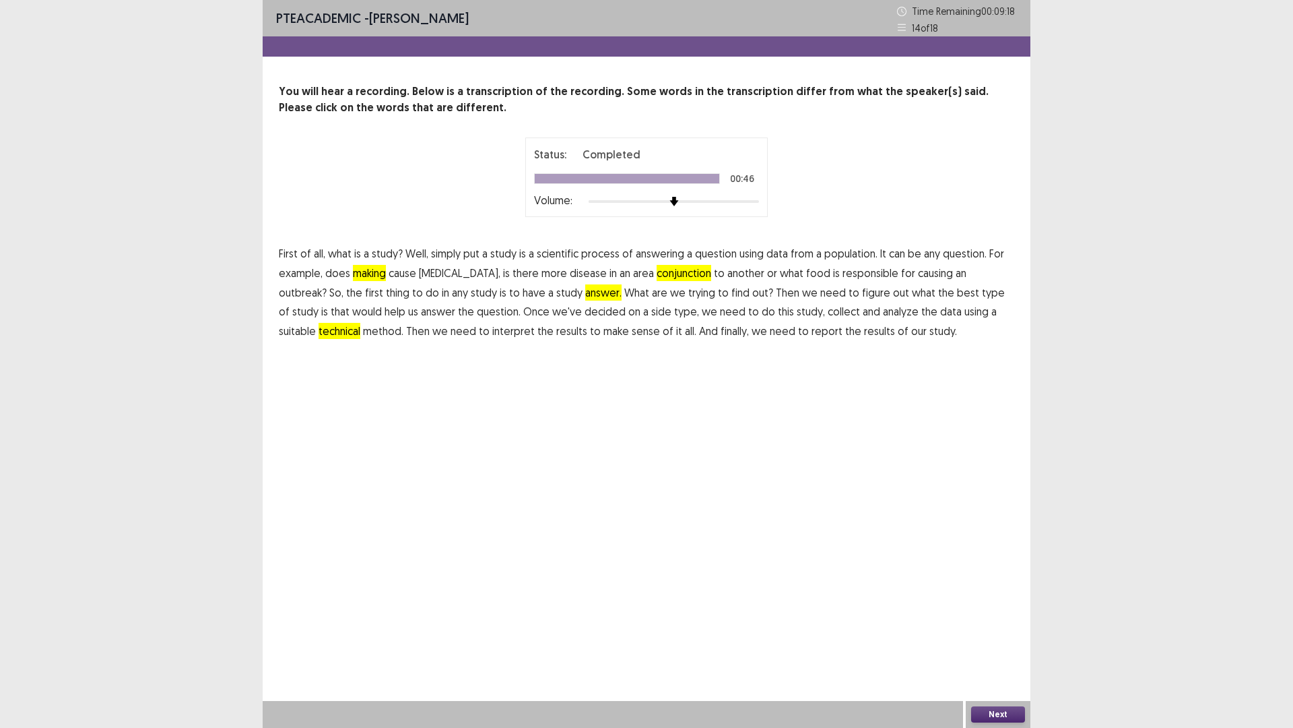
click at [1004, 636] on button "Next" at bounding box center [998, 714] width 54 height 16
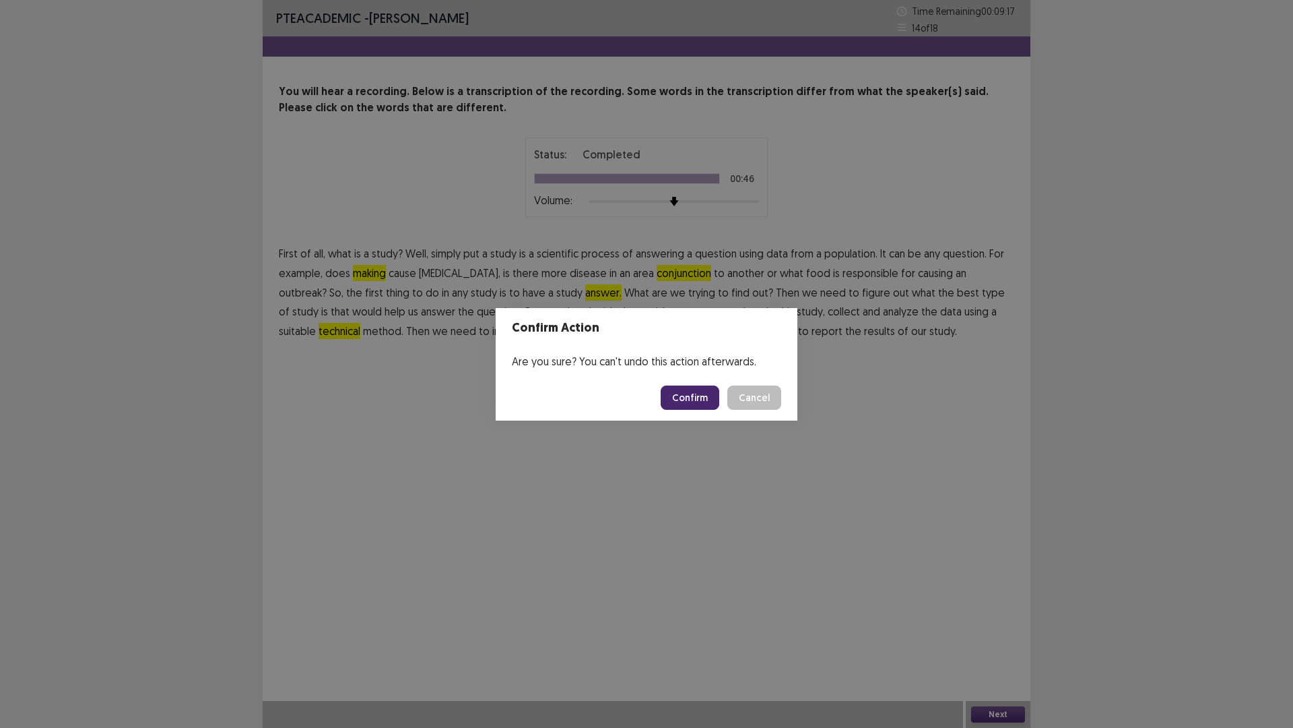
click at [704, 404] on button "Confirm" at bounding box center [690, 397] width 59 height 24
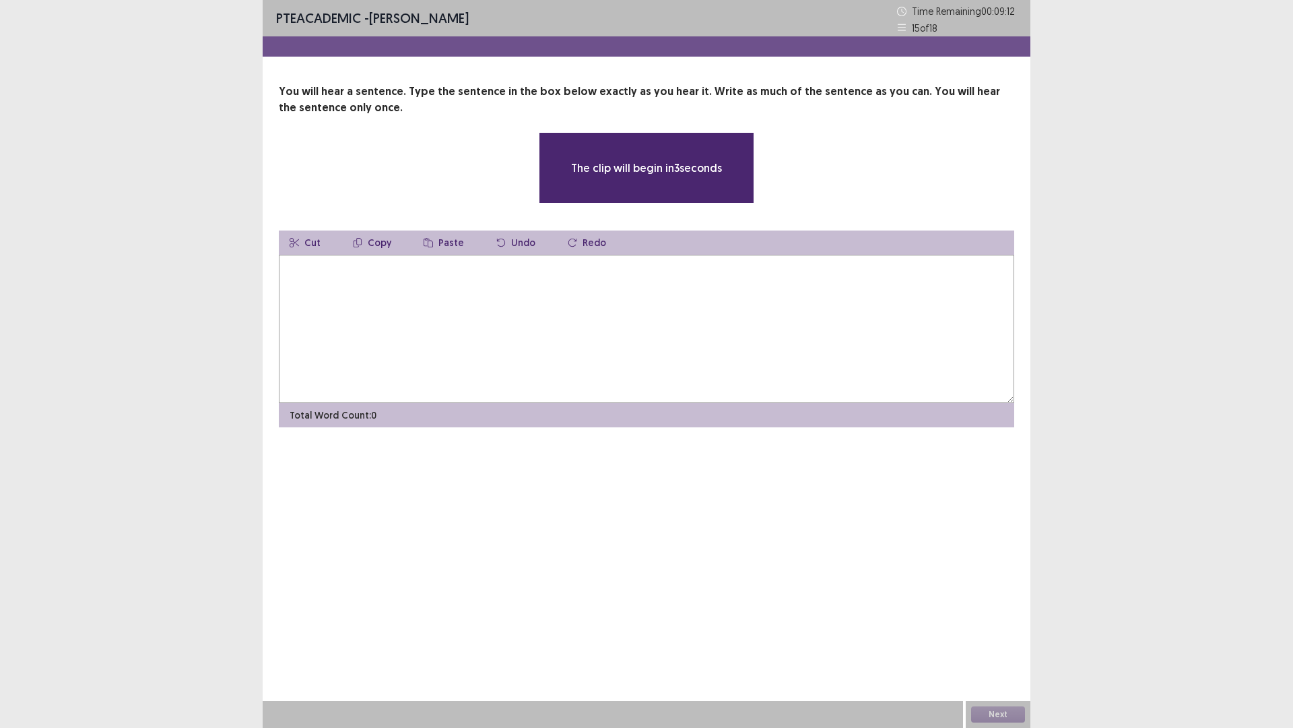
click at [414, 296] on textarea at bounding box center [647, 329] width 736 height 148
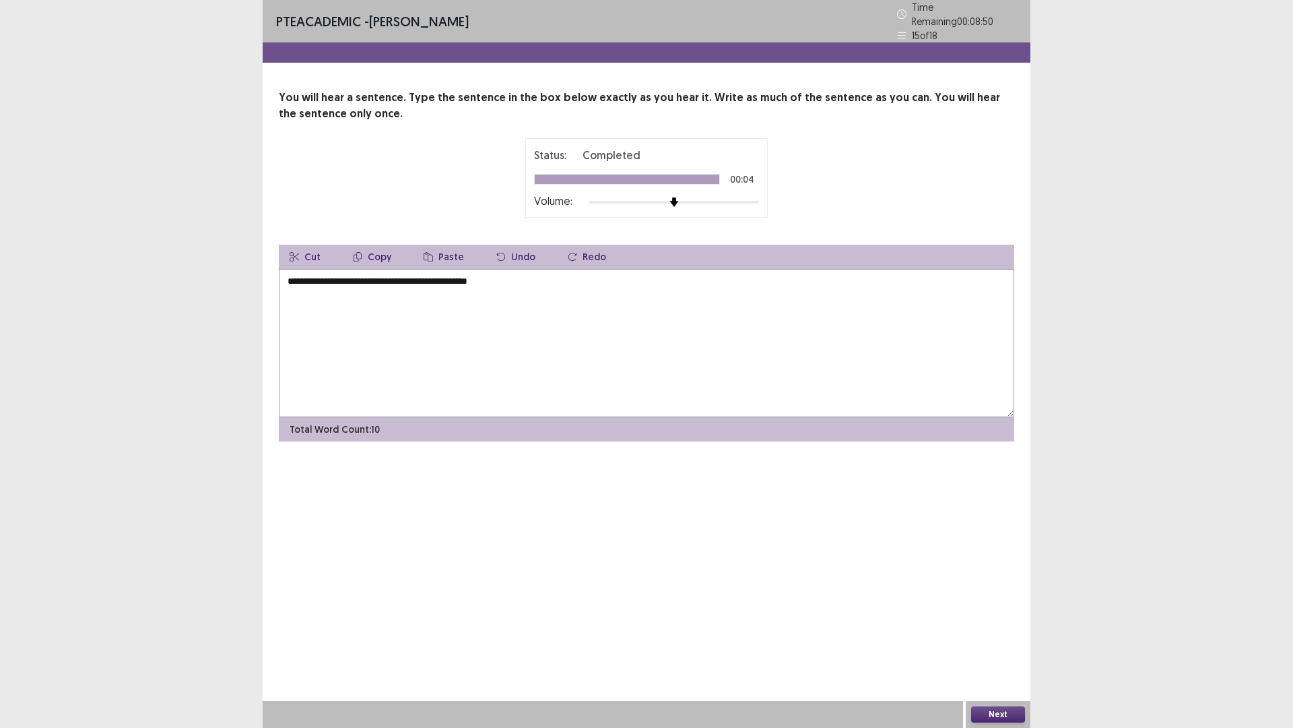
type textarea "**********"
click at [1007, 636] on button "Next" at bounding box center [998, 714] width 54 height 16
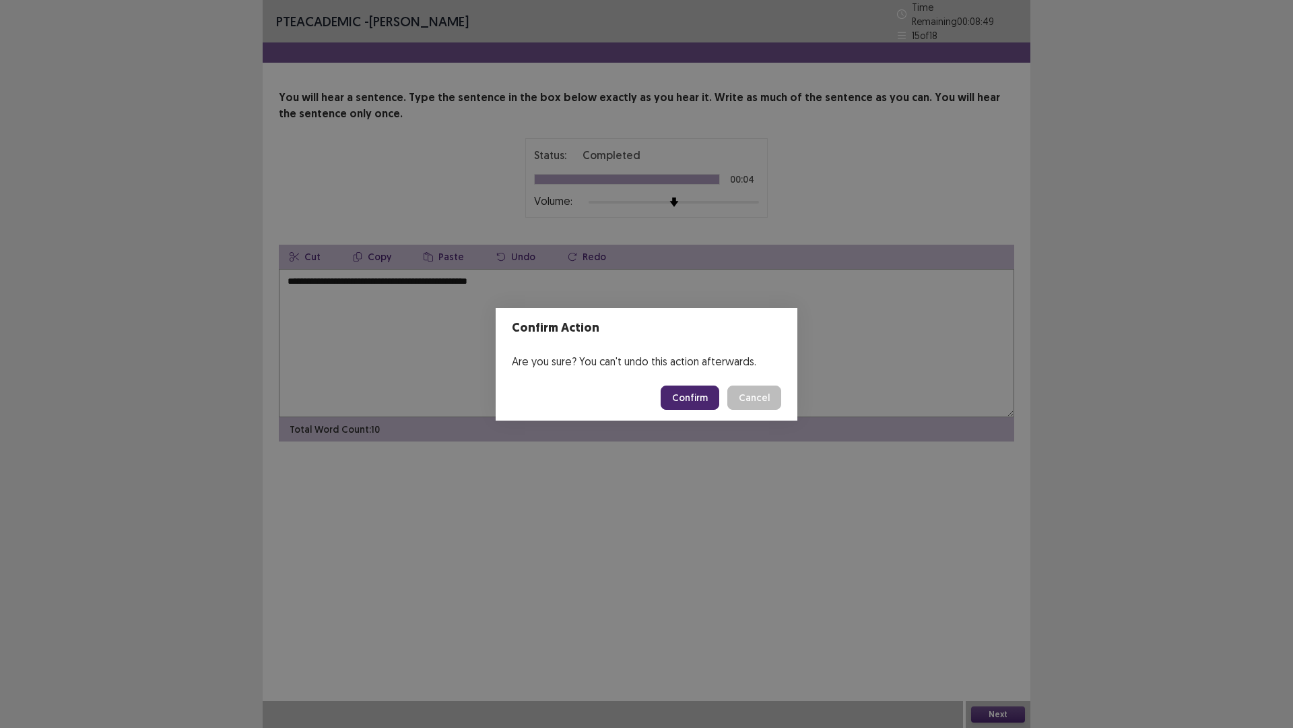
click at [701, 392] on button "Confirm" at bounding box center [690, 397] width 59 height 24
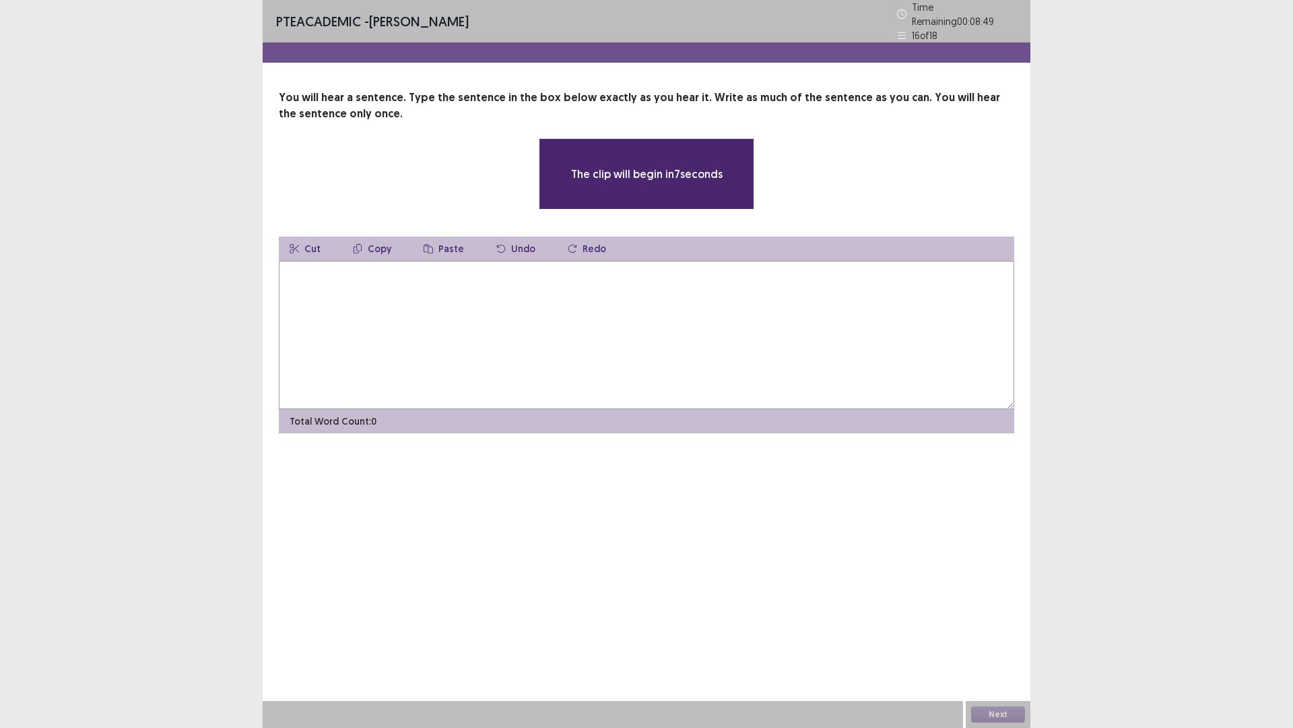
click at [329, 265] on textarea at bounding box center [647, 335] width 736 height 148
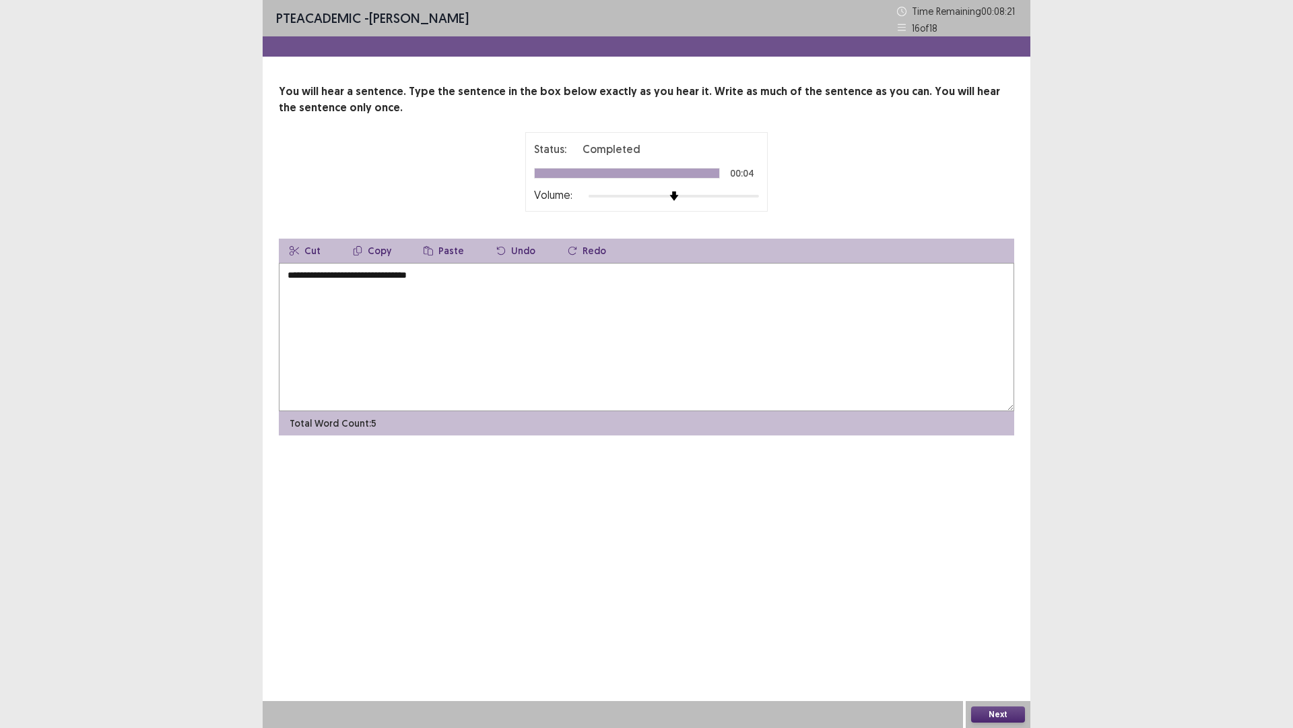
click at [330, 271] on textarea "**********" at bounding box center [647, 337] width 736 height 148
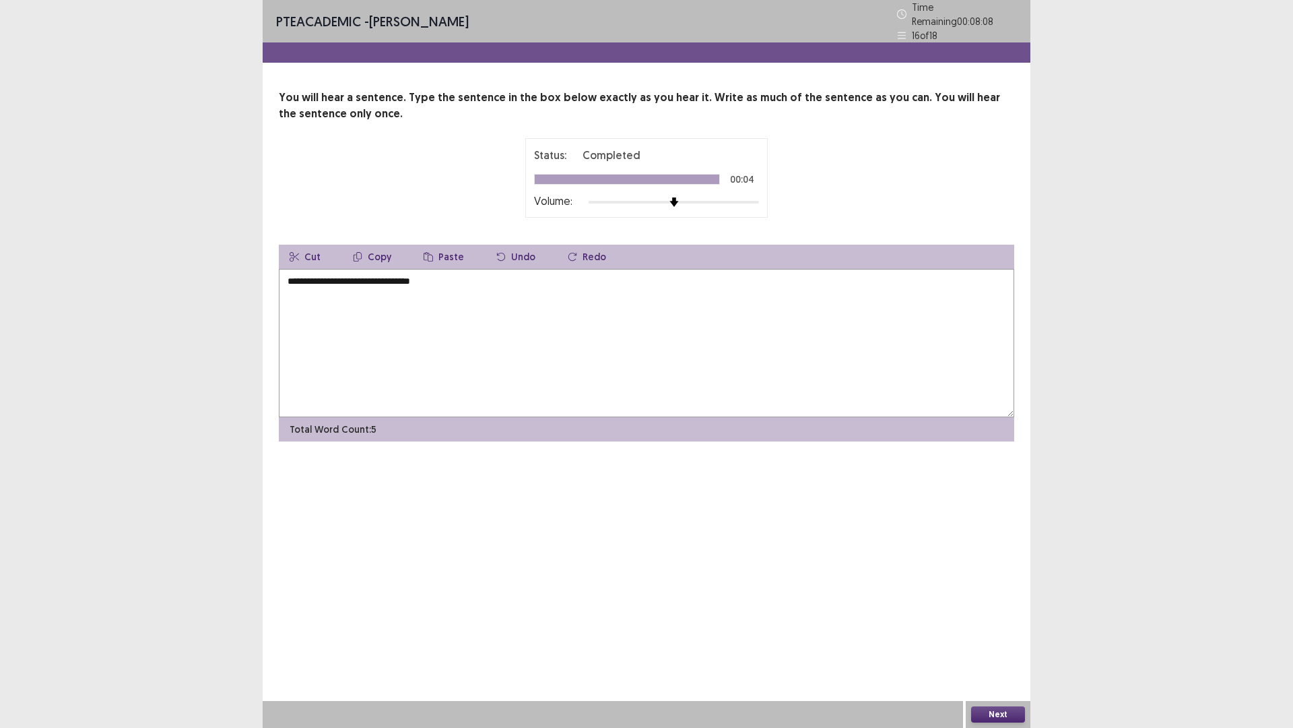
type textarea "**********"
click at [998, 636] on button "Next" at bounding box center [998, 714] width 54 height 16
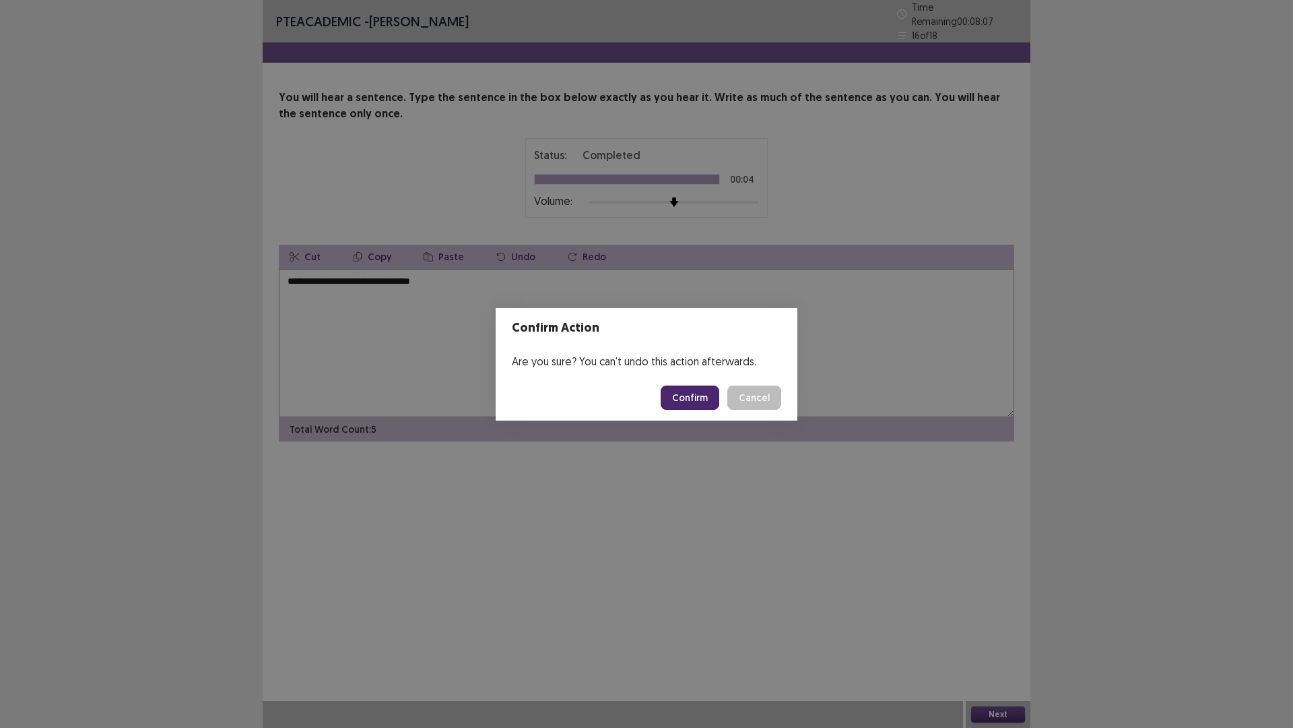
click at [683, 389] on button "Confirm" at bounding box center [690, 397] width 59 height 24
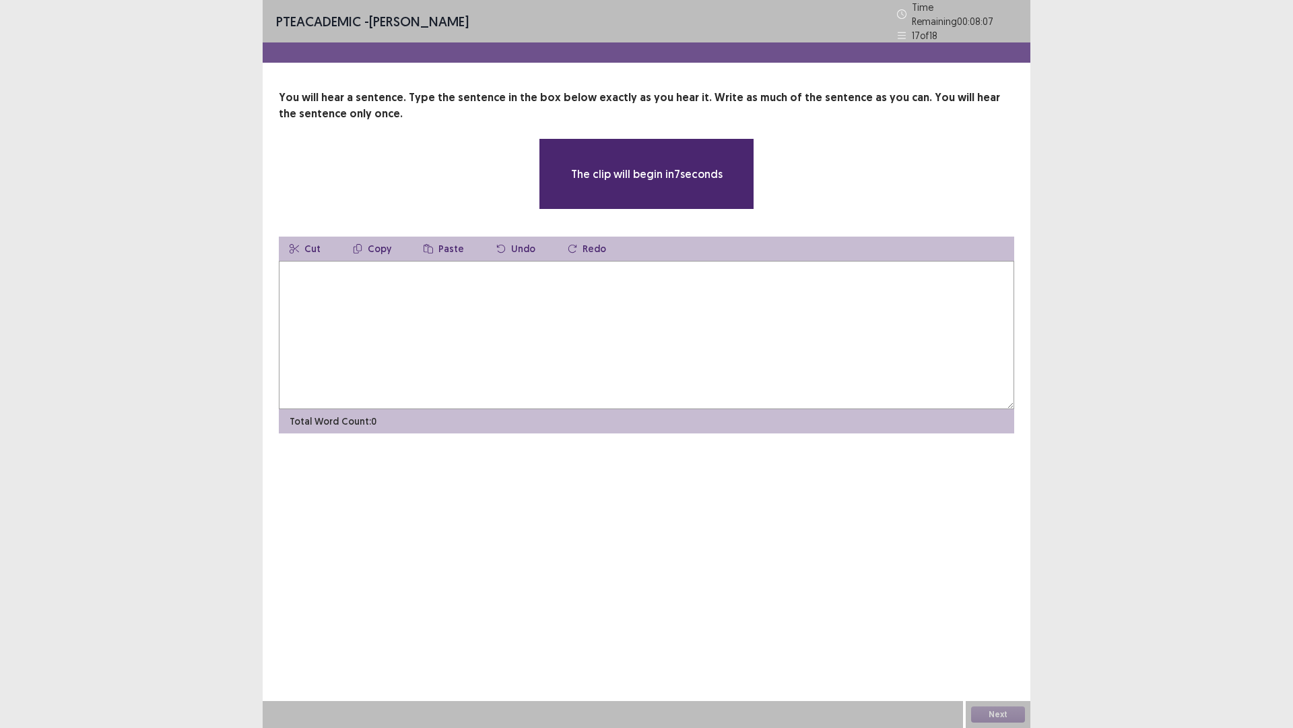
click at [433, 276] on textarea at bounding box center [647, 335] width 736 height 148
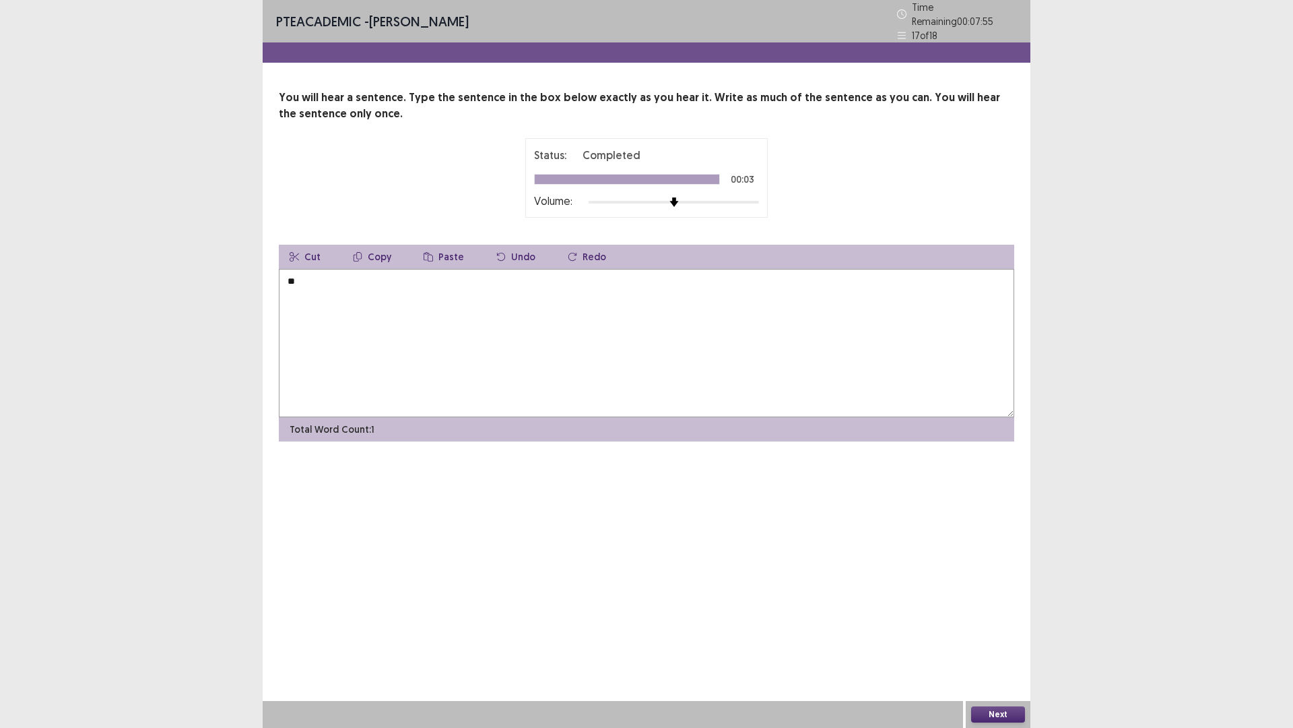
type textarea "*"
type textarea "**********"
click at [990, 636] on button "Next" at bounding box center [998, 714] width 54 height 16
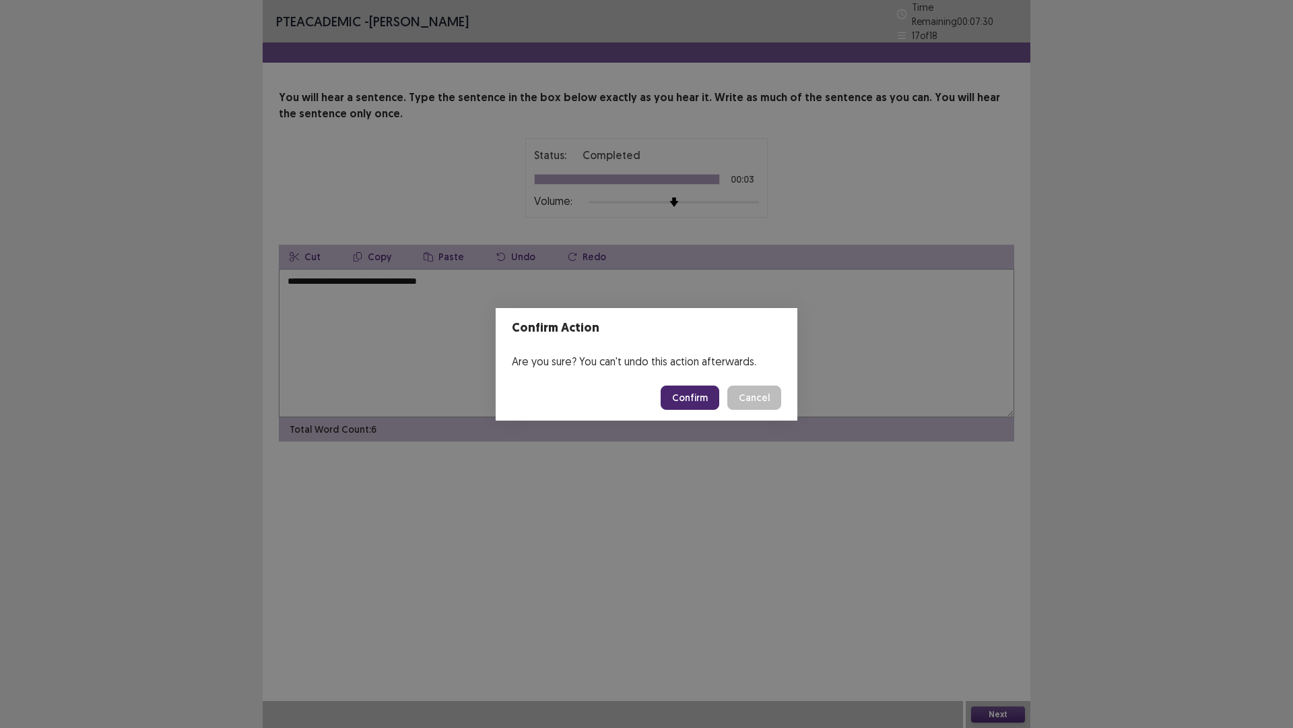
click at [715, 394] on button "Confirm" at bounding box center [690, 397] width 59 height 24
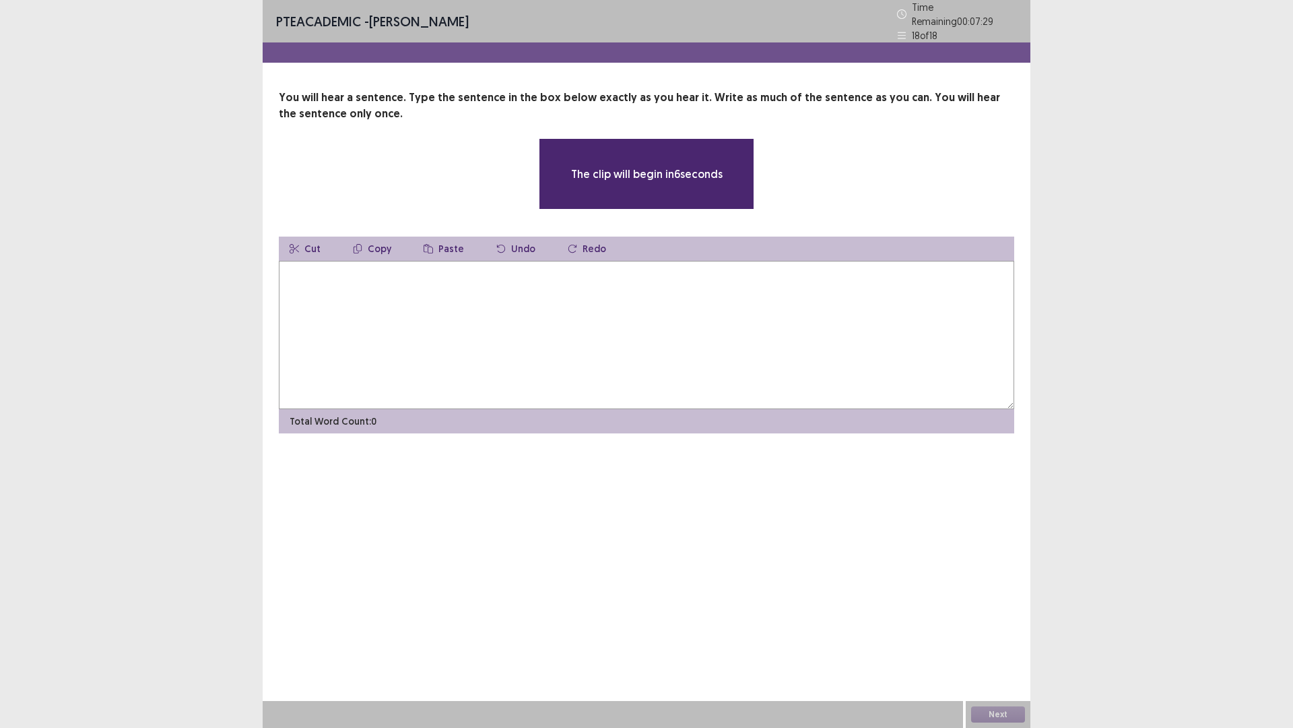
click at [541, 290] on textarea at bounding box center [647, 335] width 736 height 148
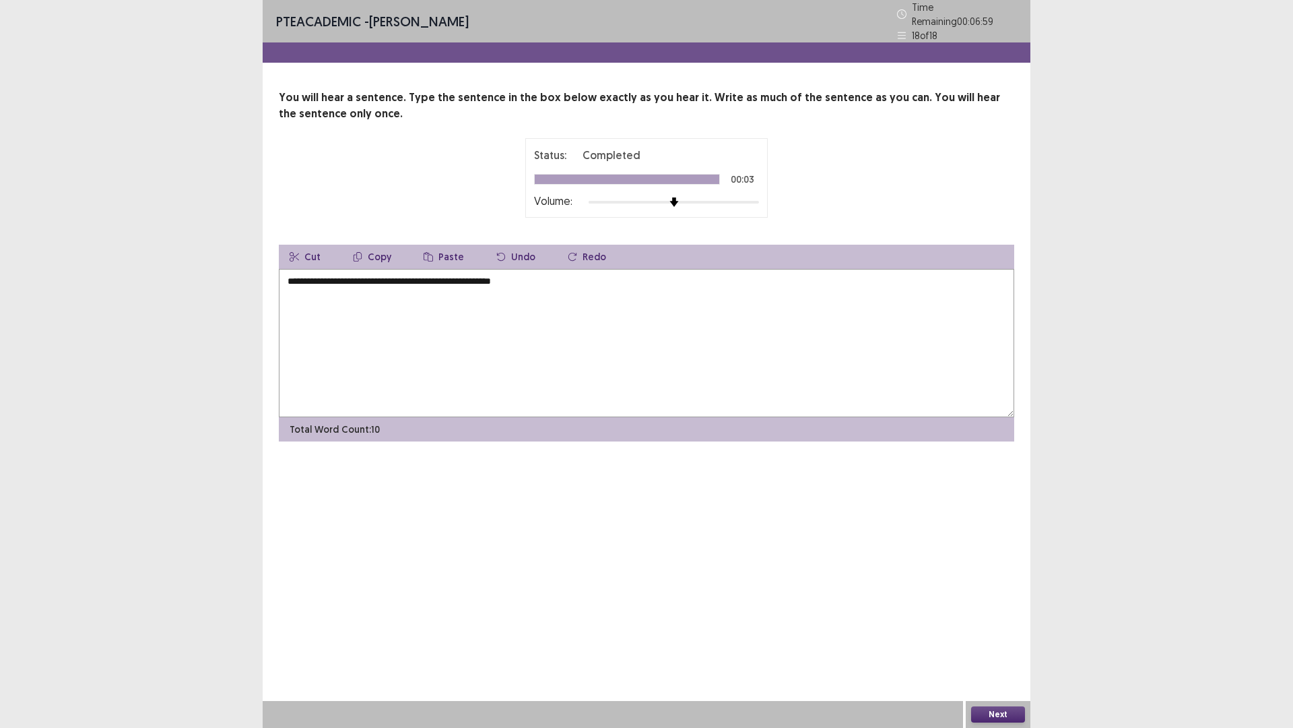
click at [286, 276] on textarea "**********" at bounding box center [647, 343] width 736 height 148
click at [287, 276] on textarea "**********" at bounding box center [647, 343] width 736 height 148
click at [309, 271] on textarea "**********" at bounding box center [647, 343] width 736 height 148
click at [345, 275] on textarea "**********" at bounding box center [647, 343] width 736 height 148
type textarea "**********"
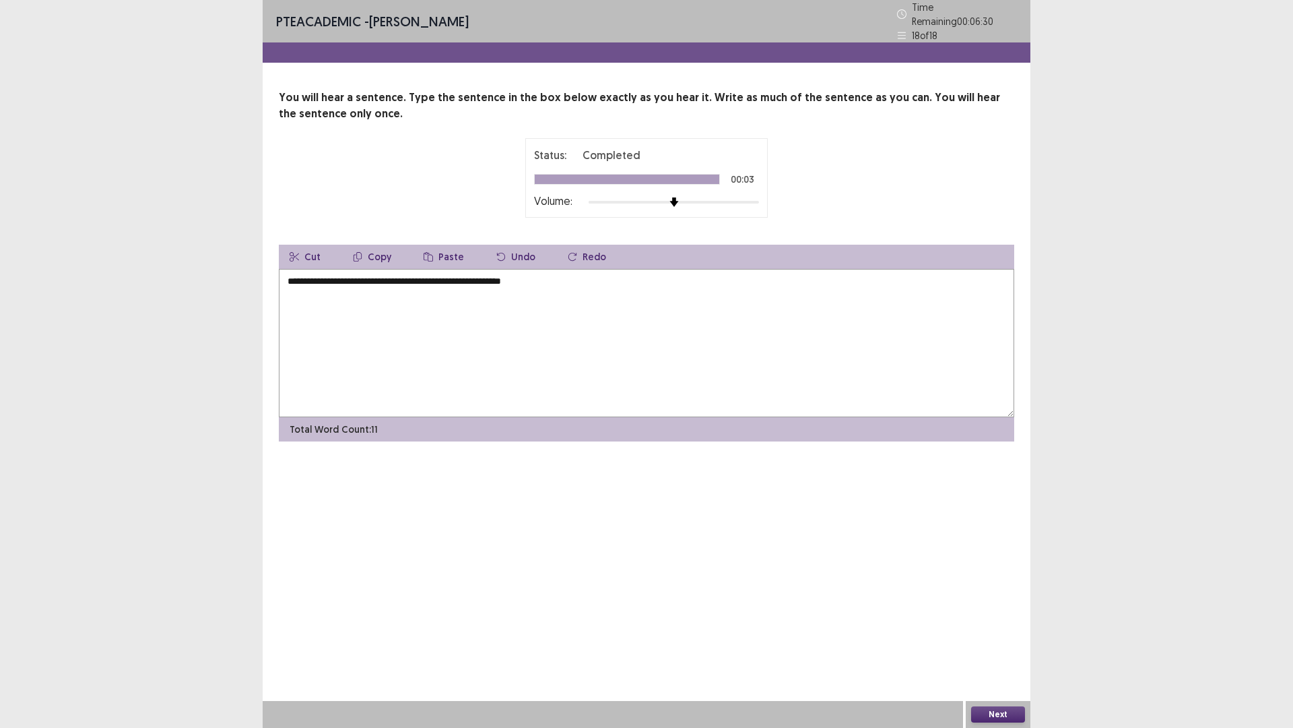
click at [998, 636] on button "Next" at bounding box center [998, 714] width 54 height 16
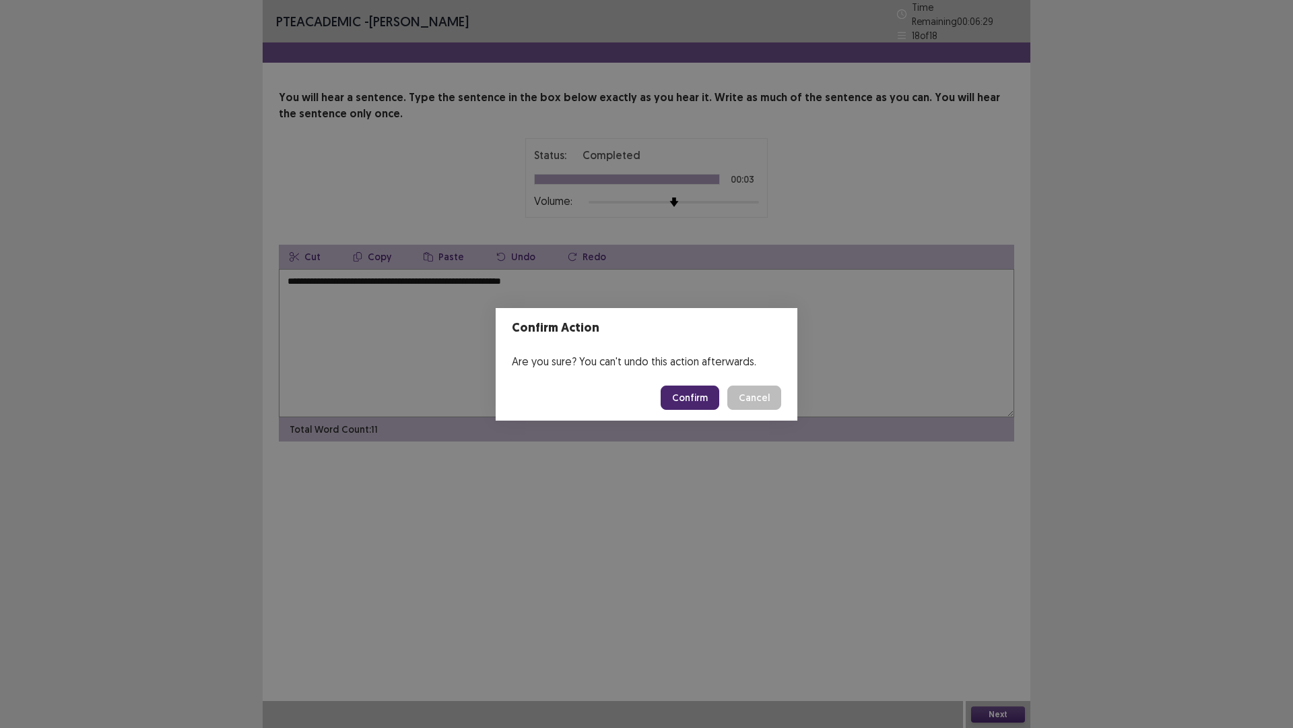
click at [680, 388] on button "Confirm" at bounding box center [690, 397] width 59 height 24
